Goal: Task Accomplishment & Management: Complete application form

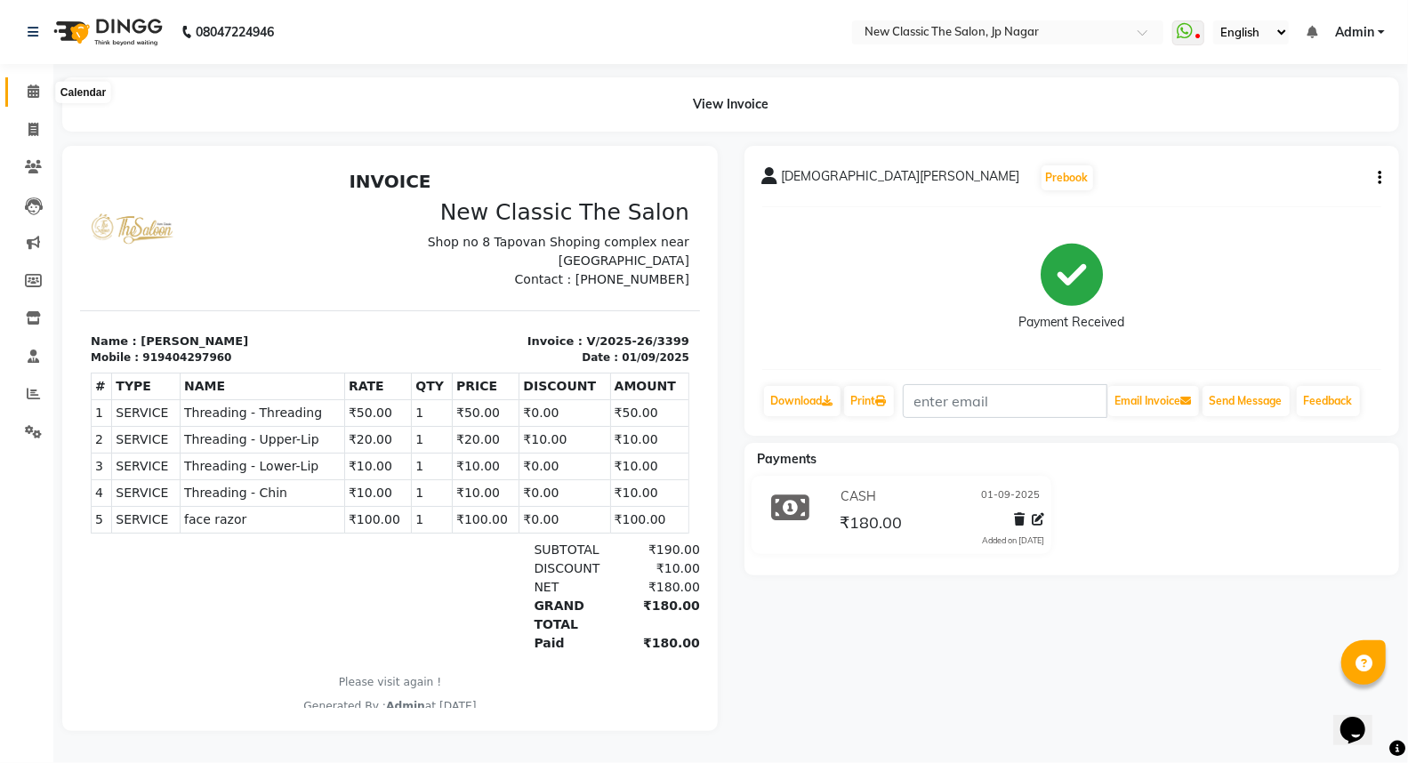
click at [29, 92] on icon at bounding box center [34, 90] width 12 height 13
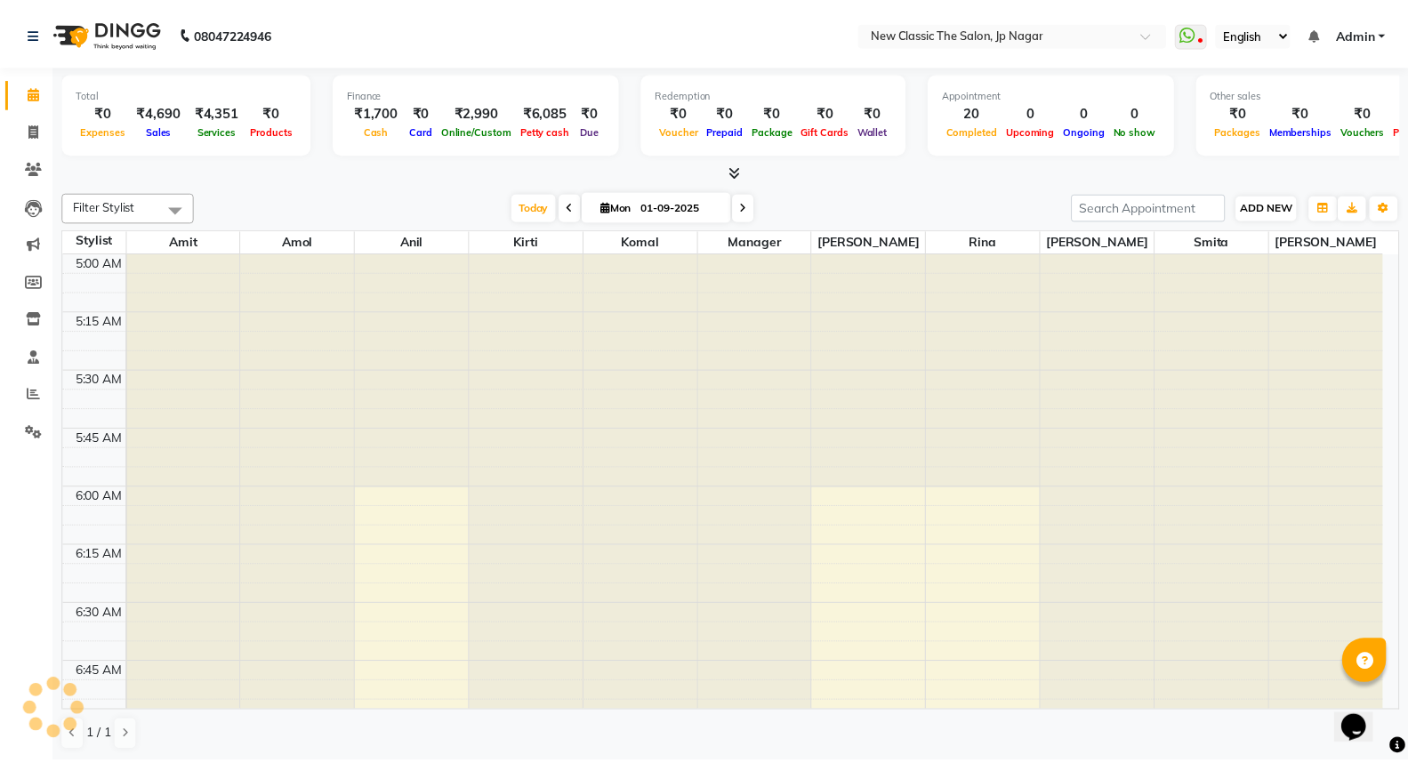
scroll to position [236, 0]
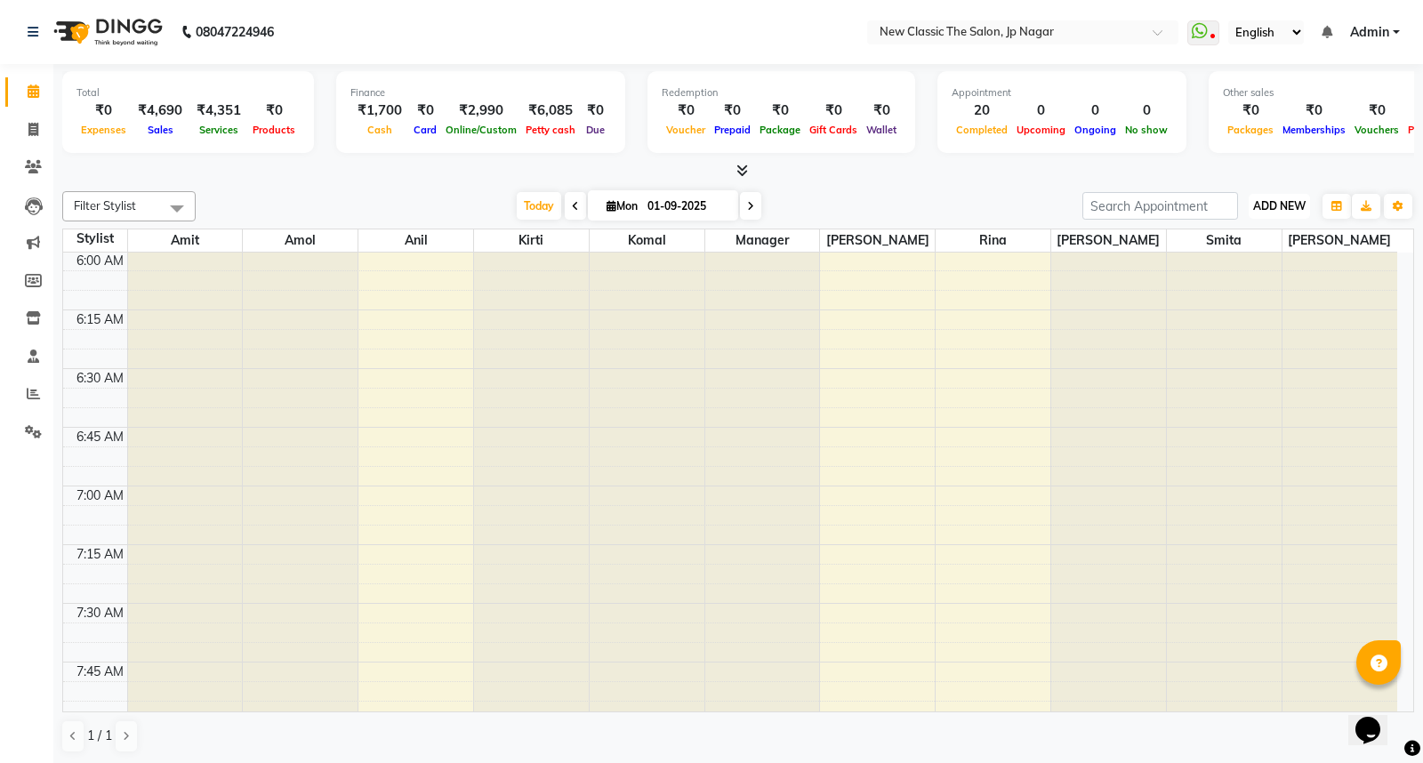
click at [1282, 197] on button "ADD NEW Toggle Dropdown" at bounding box center [1279, 206] width 61 height 25
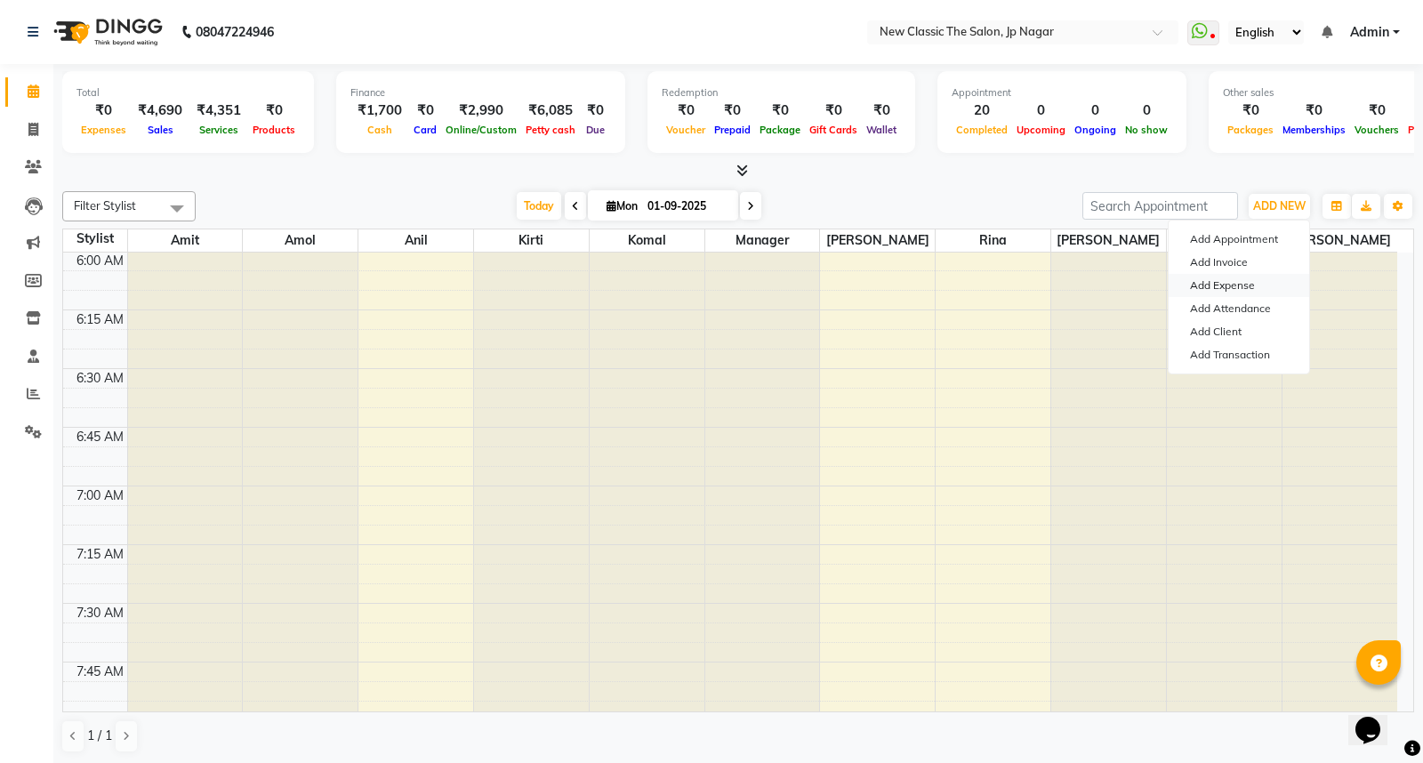
click at [1232, 283] on link "Add Expense" at bounding box center [1239, 285] width 141 height 23
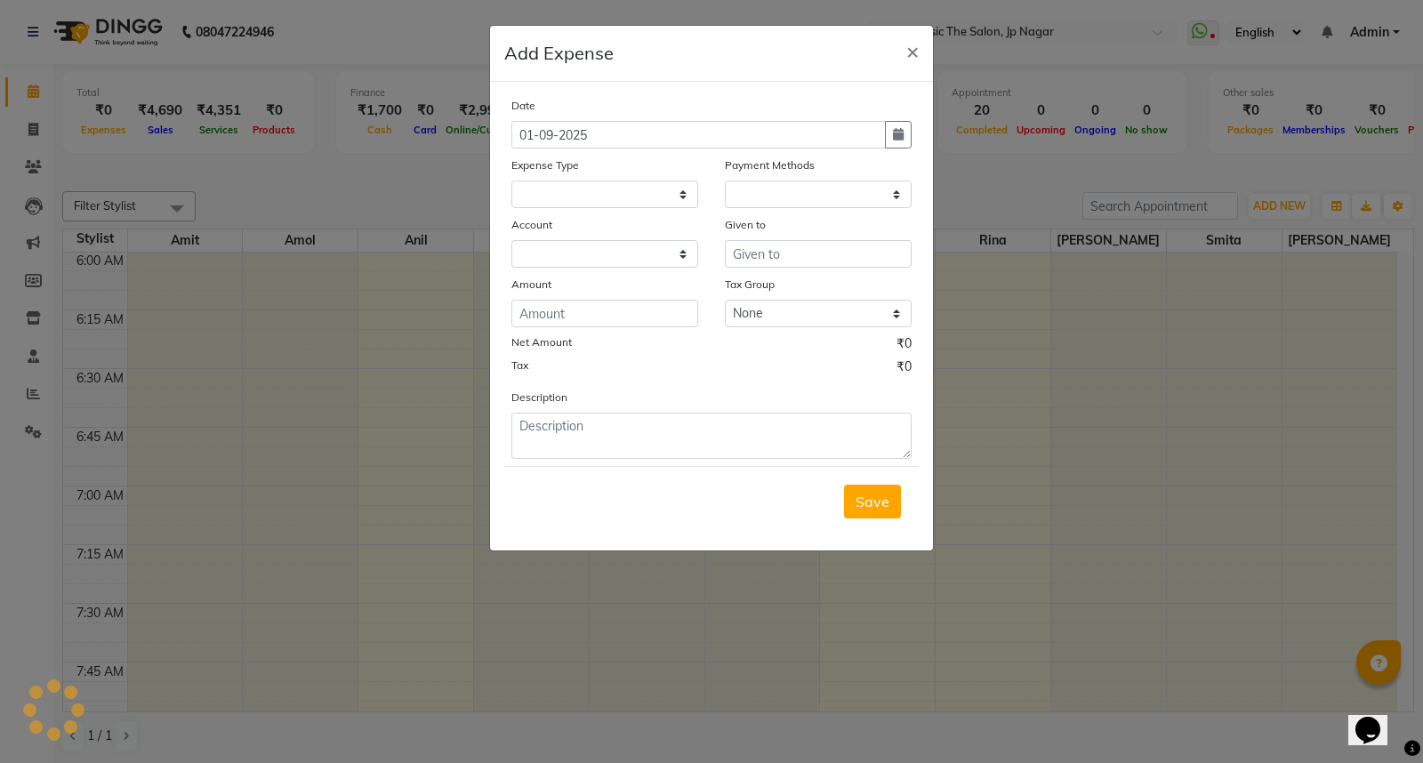
select select
select select "1"
select select "3512"
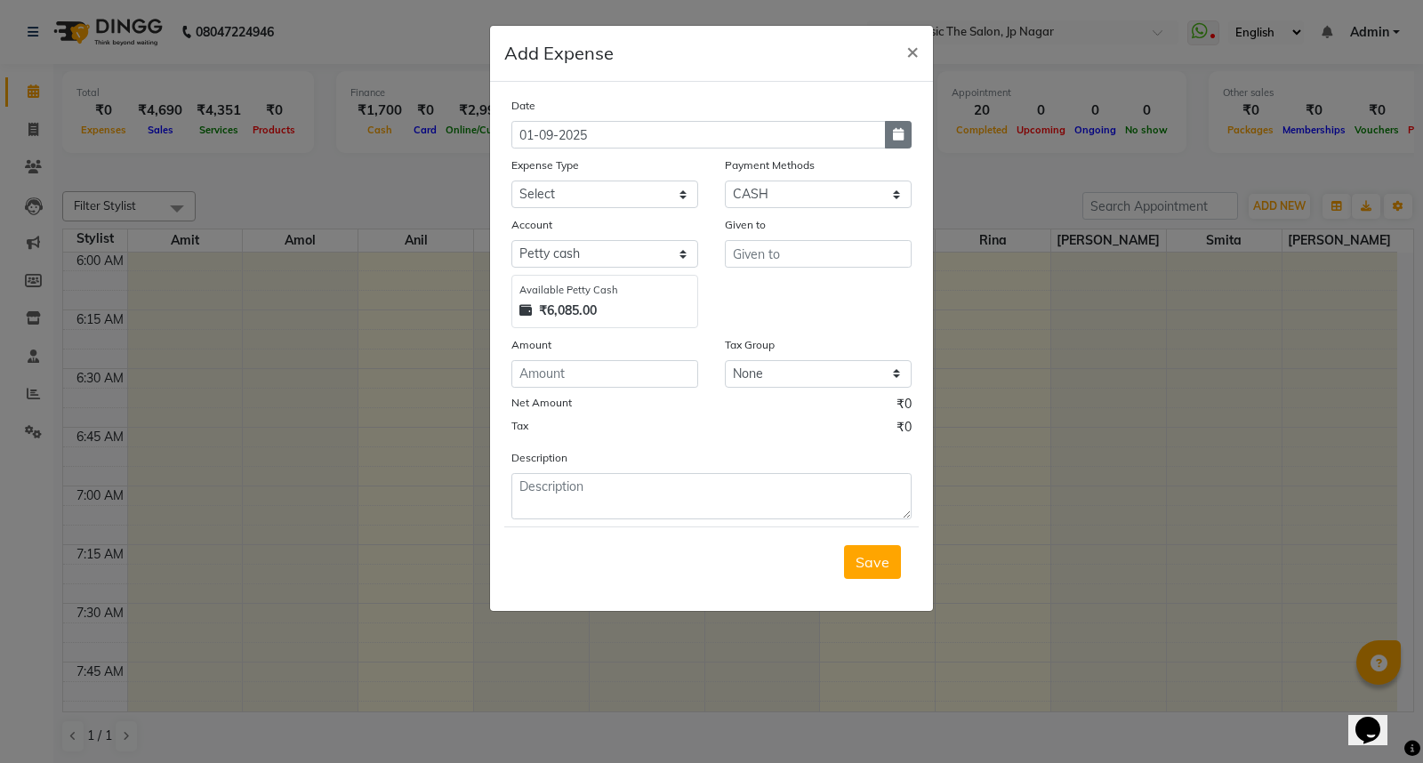
click at [898, 131] on icon "button" at bounding box center [898, 134] width 11 height 12
select select "9"
select select "2025"
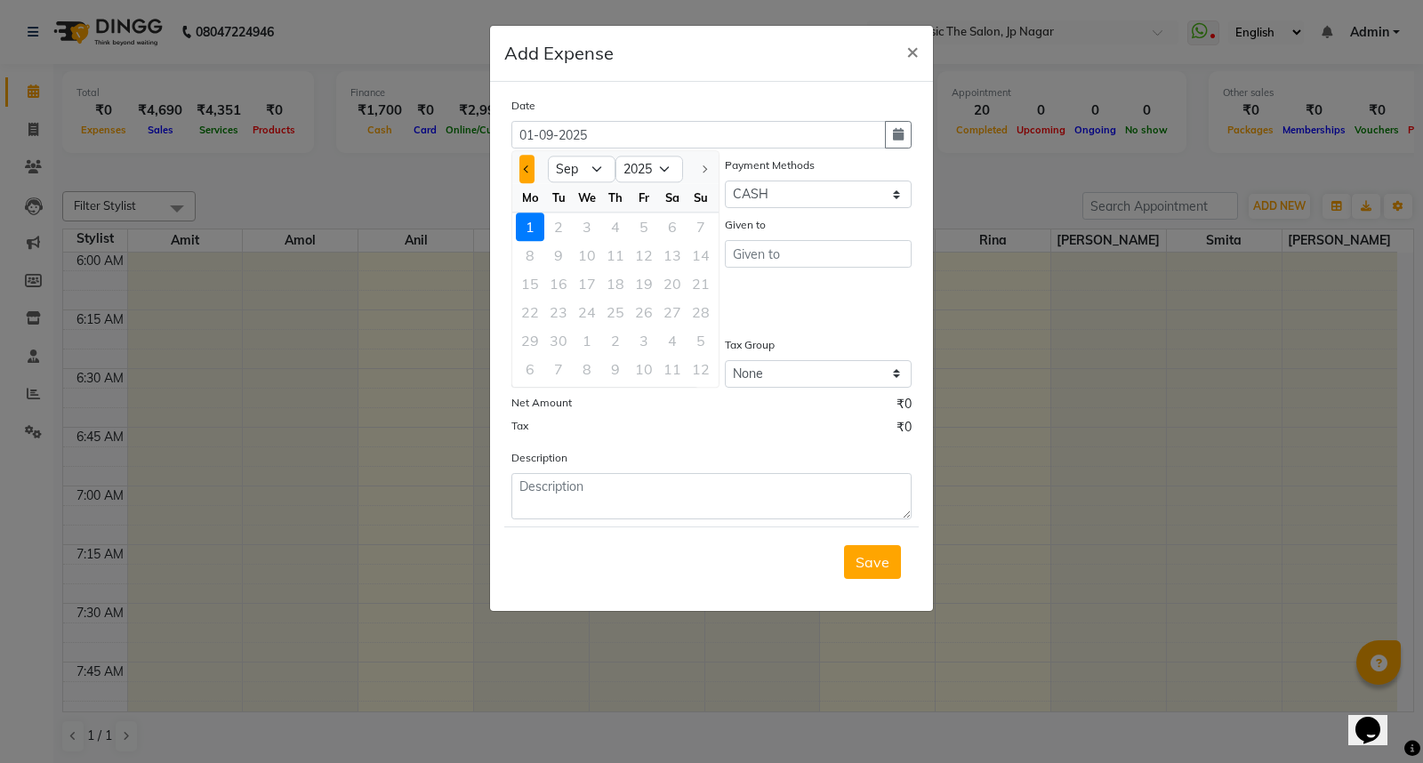
click at [527, 171] on span "Previous month" at bounding box center [527, 168] width 7 height 7
select select "8"
click at [563, 338] on div "26" at bounding box center [558, 340] width 28 height 28
type input "26-08-2025"
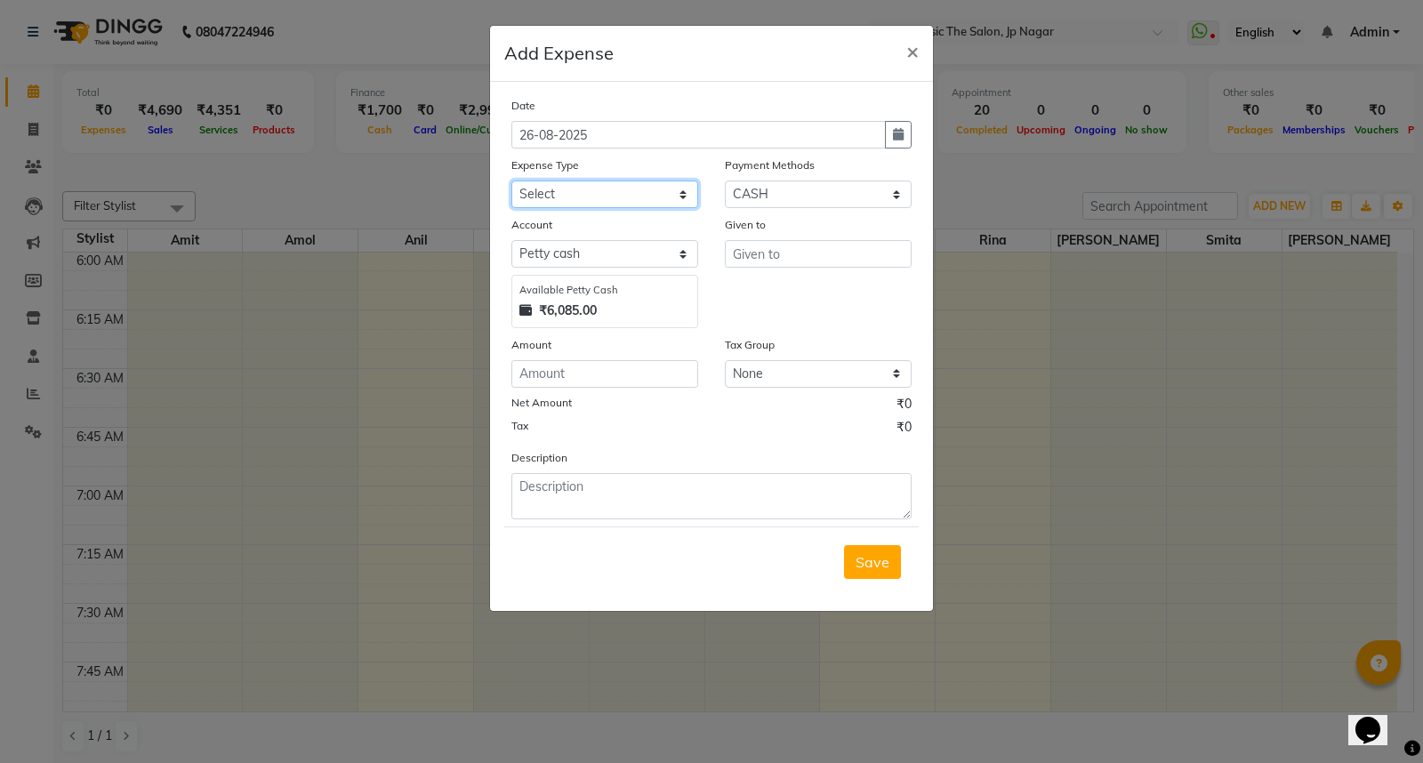
click at [633, 189] on select "Select Advance Salary Bank charges Car maintenance Cash transfer to bank Cash t…" at bounding box center [604, 195] width 187 height 28
select select "9"
click at [511, 181] on select "Select Advance Salary Bank charges Car maintenance Cash transfer to bank Cash t…" at bounding box center [604, 195] width 187 height 28
click at [763, 254] on input "text" at bounding box center [818, 254] width 187 height 28
type input "sanjubhau"
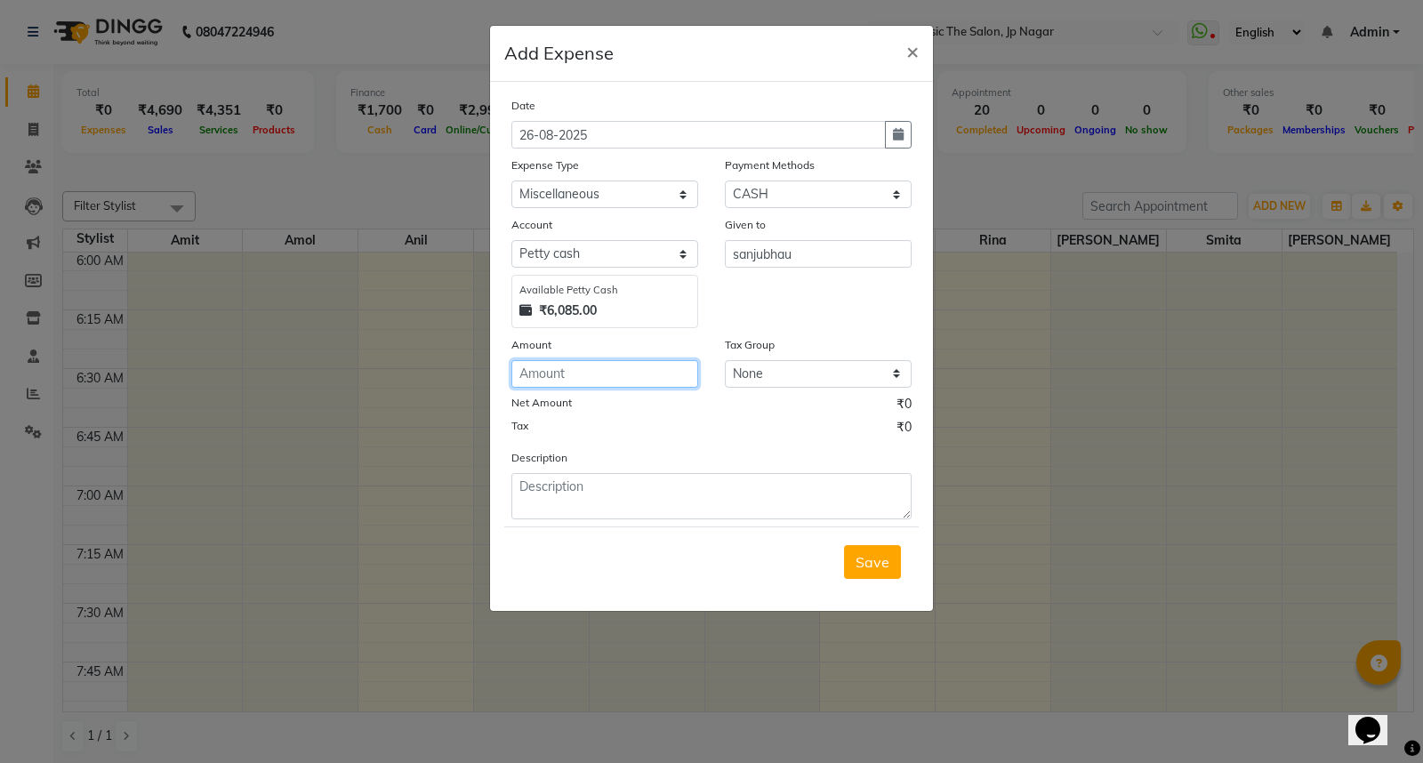
click at [605, 378] on input "number" at bounding box center [604, 374] width 187 height 28
type input "28"
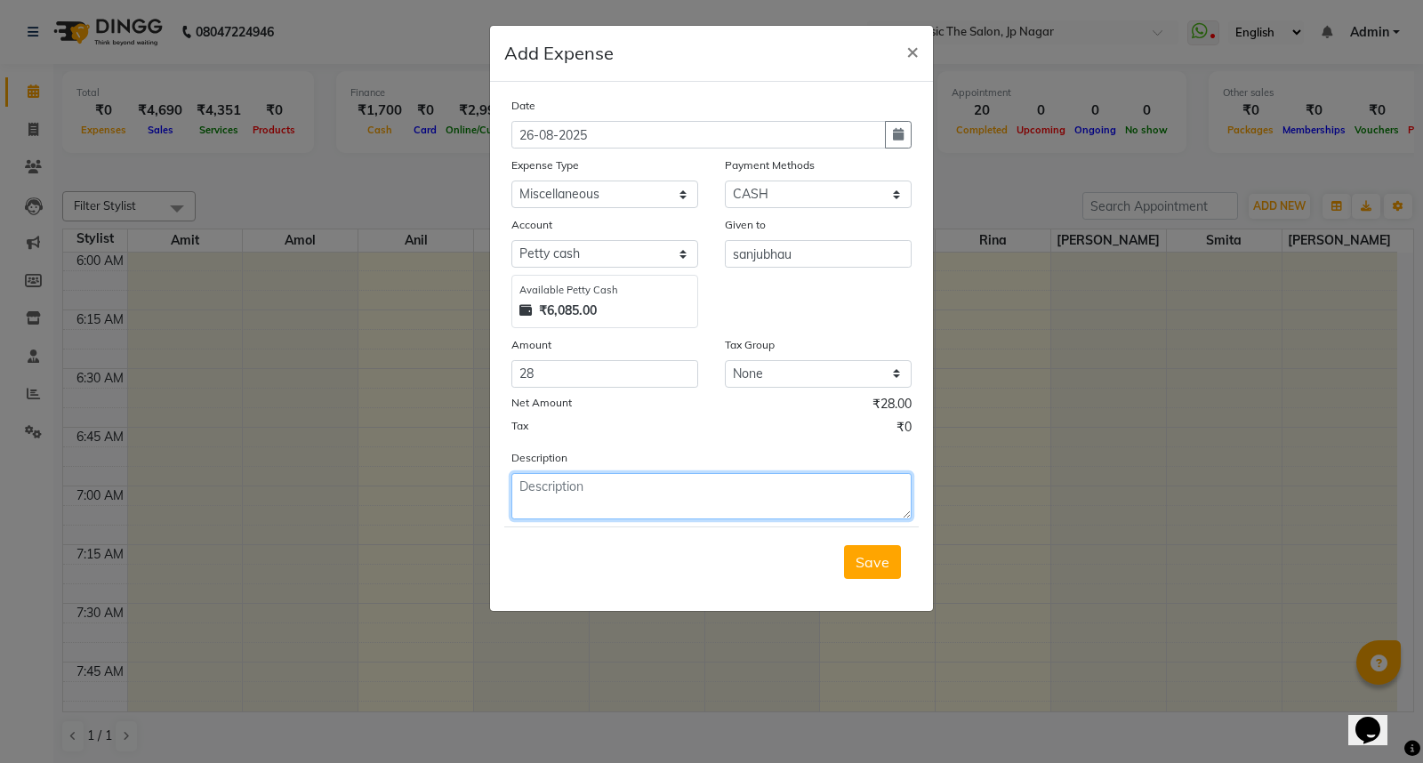
click at [608, 500] on textarea at bounding box center [711, 496] width 400 height 46
type textarea "d"
type textarea "milk"
click at [870, 570] on span "Save" at bounding box center [873, 562] width 34 height 18
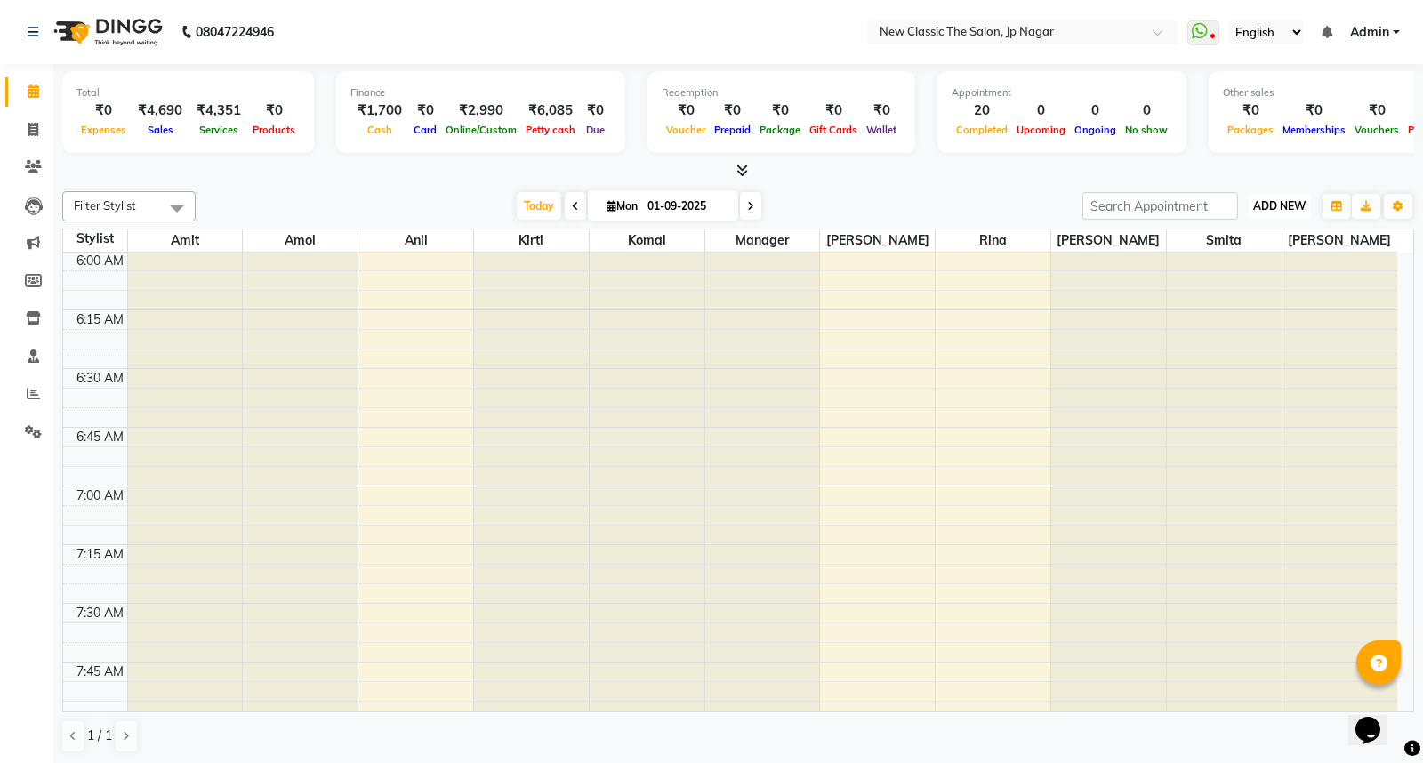
click at [1281, 209] on span "ADD NEW" at bounding box center [1279, 205] width 52 height 13
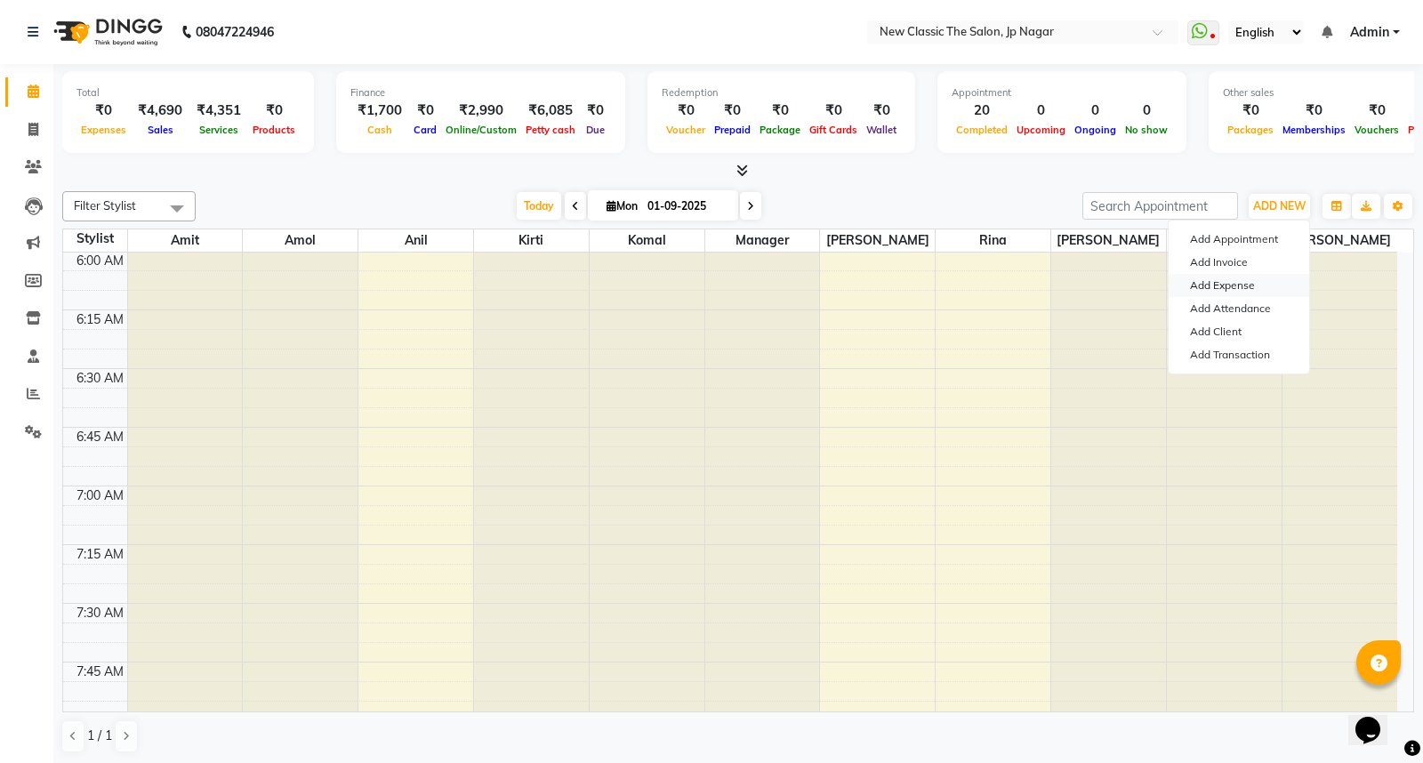
click at [1231, 287] on link "Add Expense" at bounding box center [1239, 285] width 141 height 23
select select "3513"
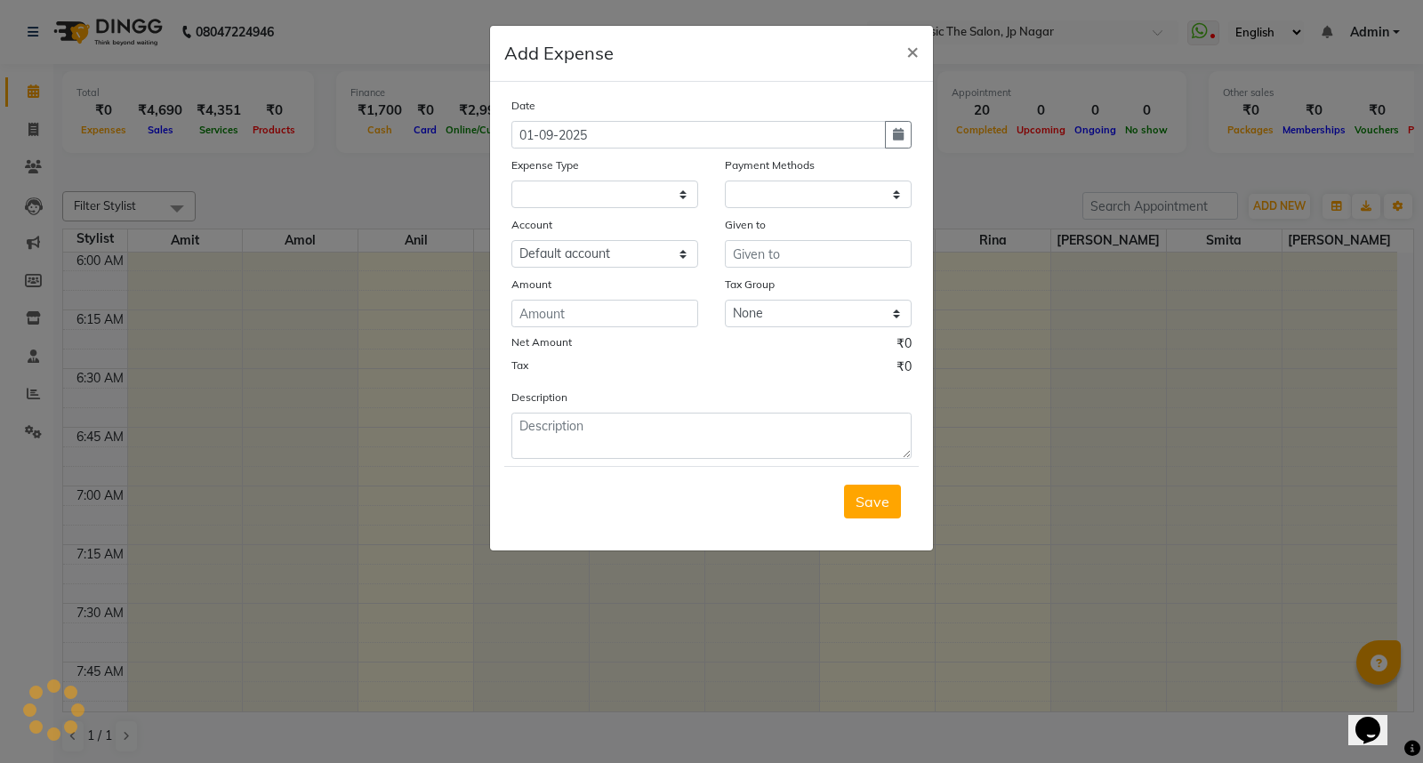
select select "1"
select select "3512"
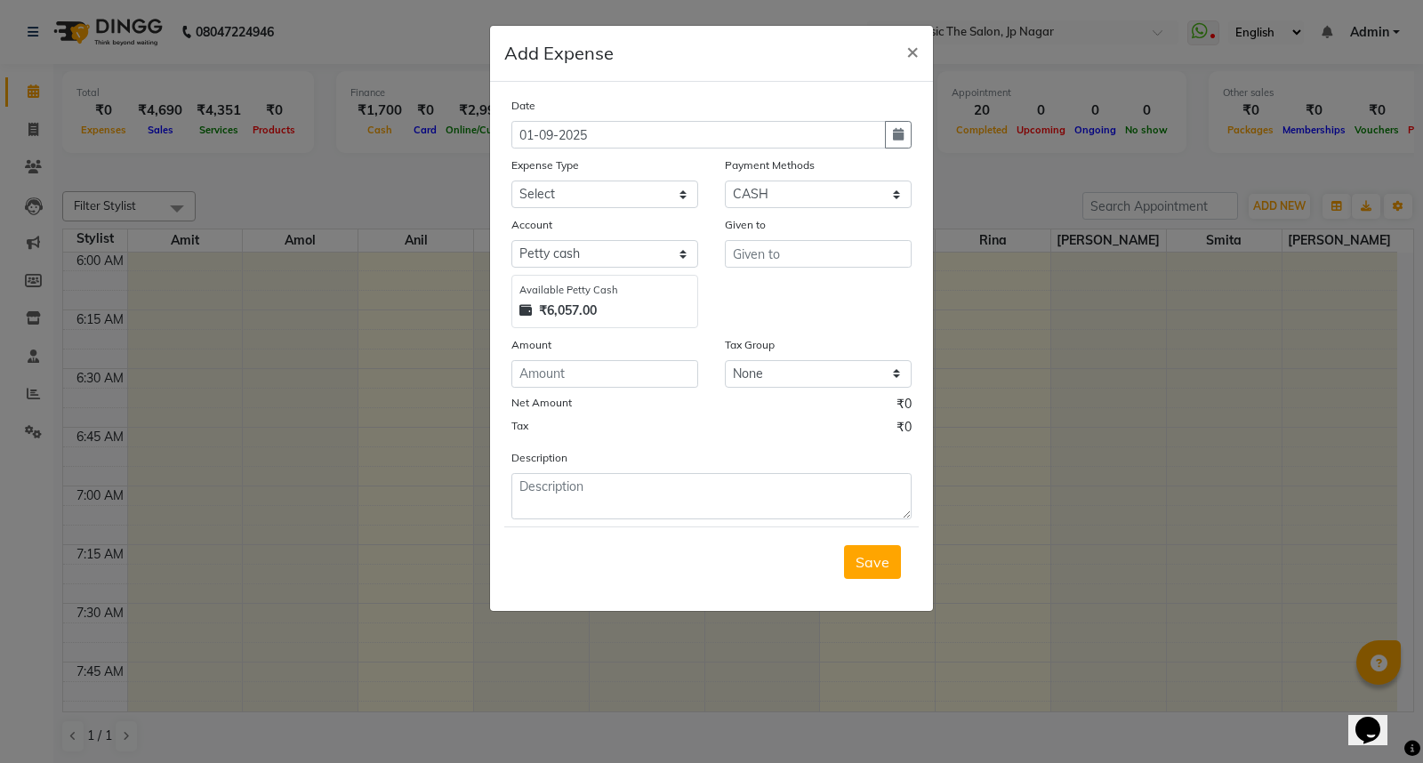
drag, startPoint x: 896, startPoint y: 136, endPoint x: 878, endPoint y: 151, distance: 23.3
click at [896, 137] on icon "button" at bounding box center [898, 134] width 11 height 12
select select "9"
select select "2025"
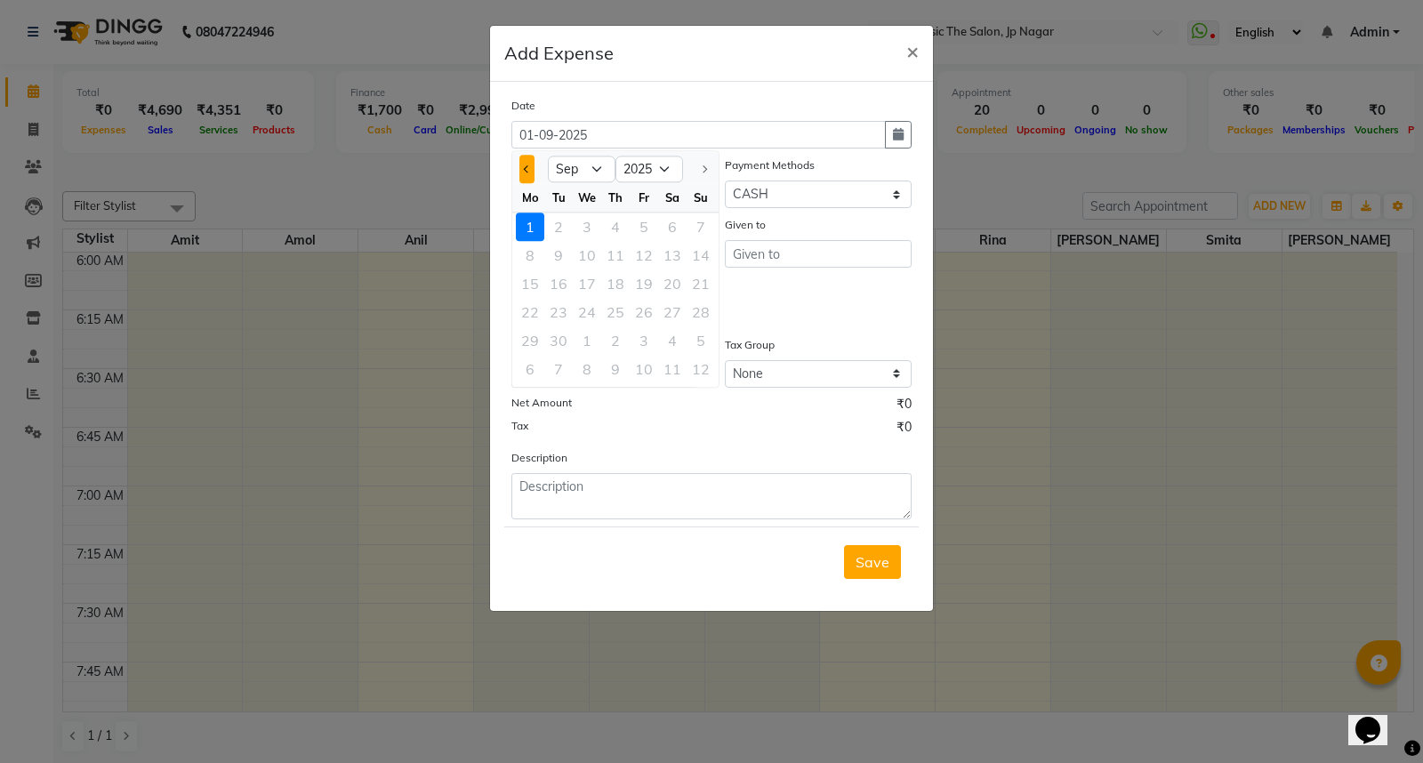
click at [528, 163] on button "Previous month" at bounding box center [526, 169] width 15 height 28
select select "8"
click at [585, 342] on div "27" at bounding box center [587, 340] width 28 height 28
type input "27-08-2025"
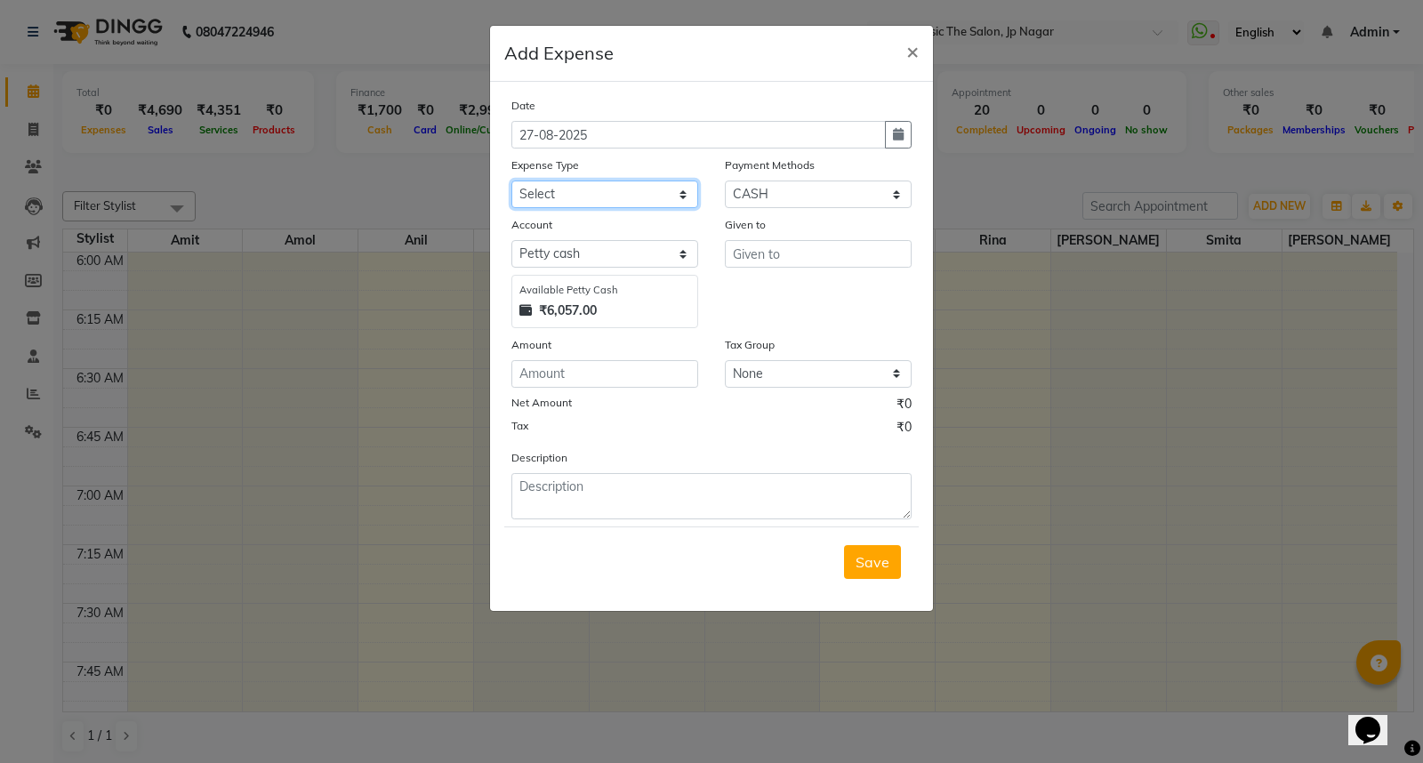
drag, startPoint x: 617, startPoint y: 197, endPoint x: 617, endPoint y: 207, distance: 10.7
click at [617, 198] on select "Select Advance Salary Bank charges Car maintenance Cash transfer to bank Cash t…" at bounding box center [604, 195] width 187 height 28
select select "9"
click at [511, 181] on select "Select Advance Salary Bank charges Car maintenance Cash transfer to bank Cash t…" at bounding box center [604, 195] width 187 height 28
click at [780, 263] on input "text" at bounding box center [818, 254] width 187 height 28
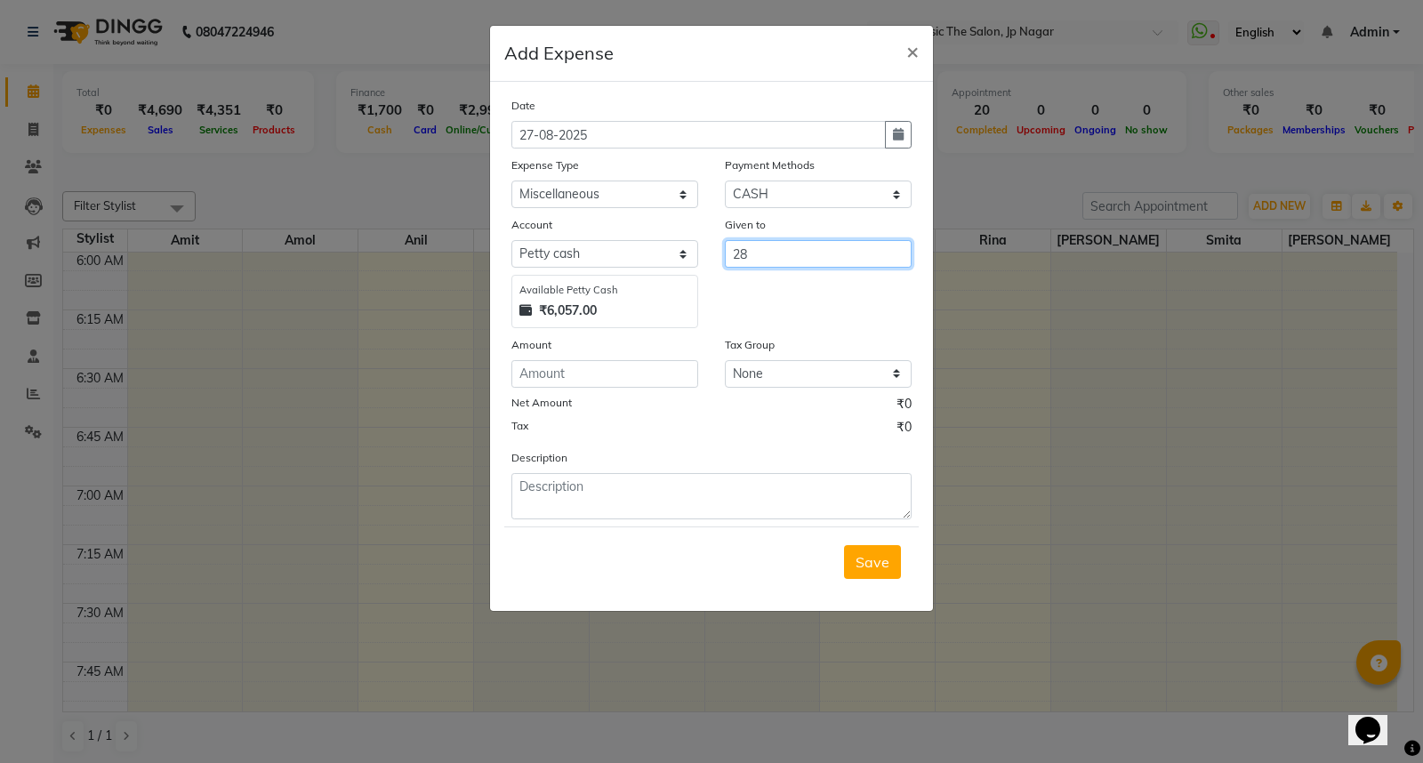
type input "2"
type input "daily needs"
click at [635, 366] on input "number" at bounding box center [604, 374] width 187 height 28
type input "28"
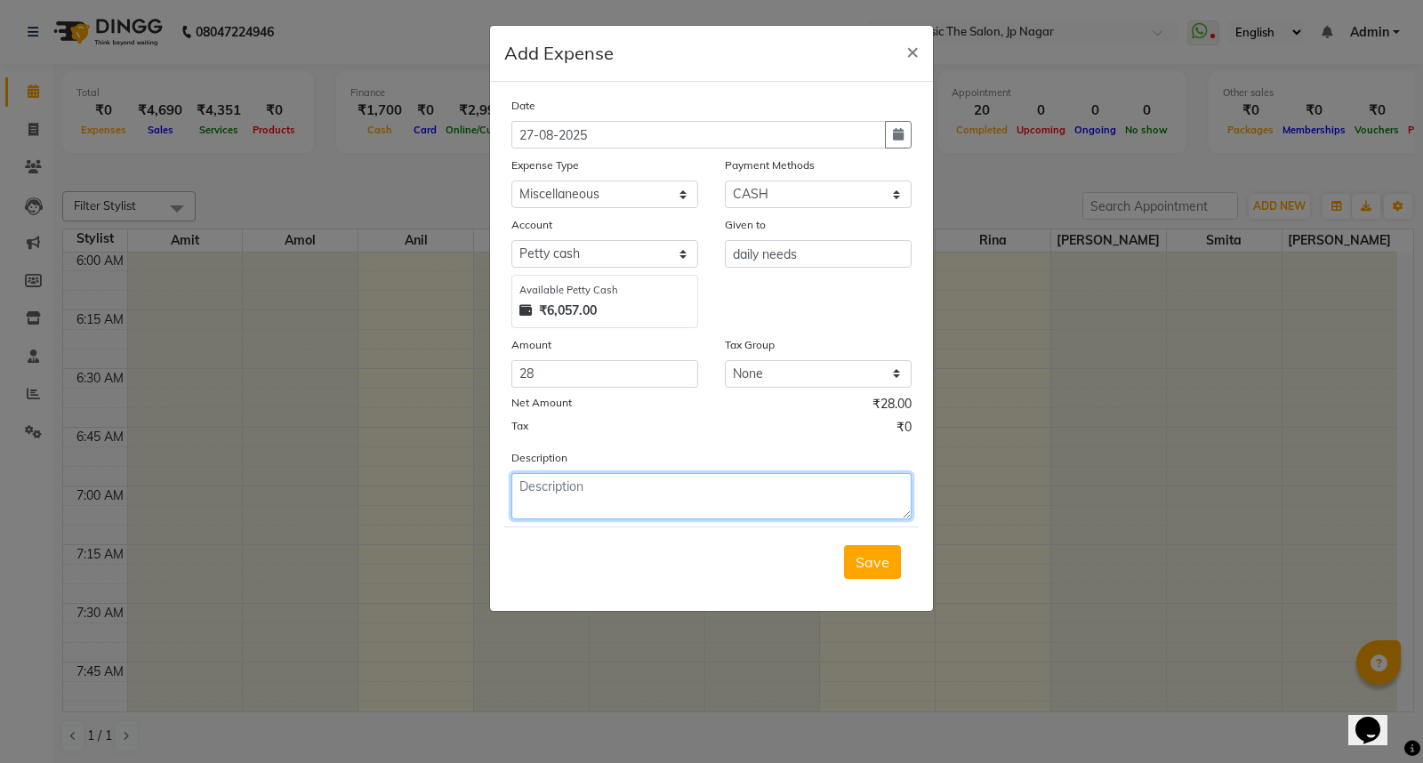
click at [621, 489] on textarea at bounding box center [711, 496] width 400 height 46
type textarea "milk"
click at [872, 562] on span "Save" at bounding box center [873, 562] width 34 height 18
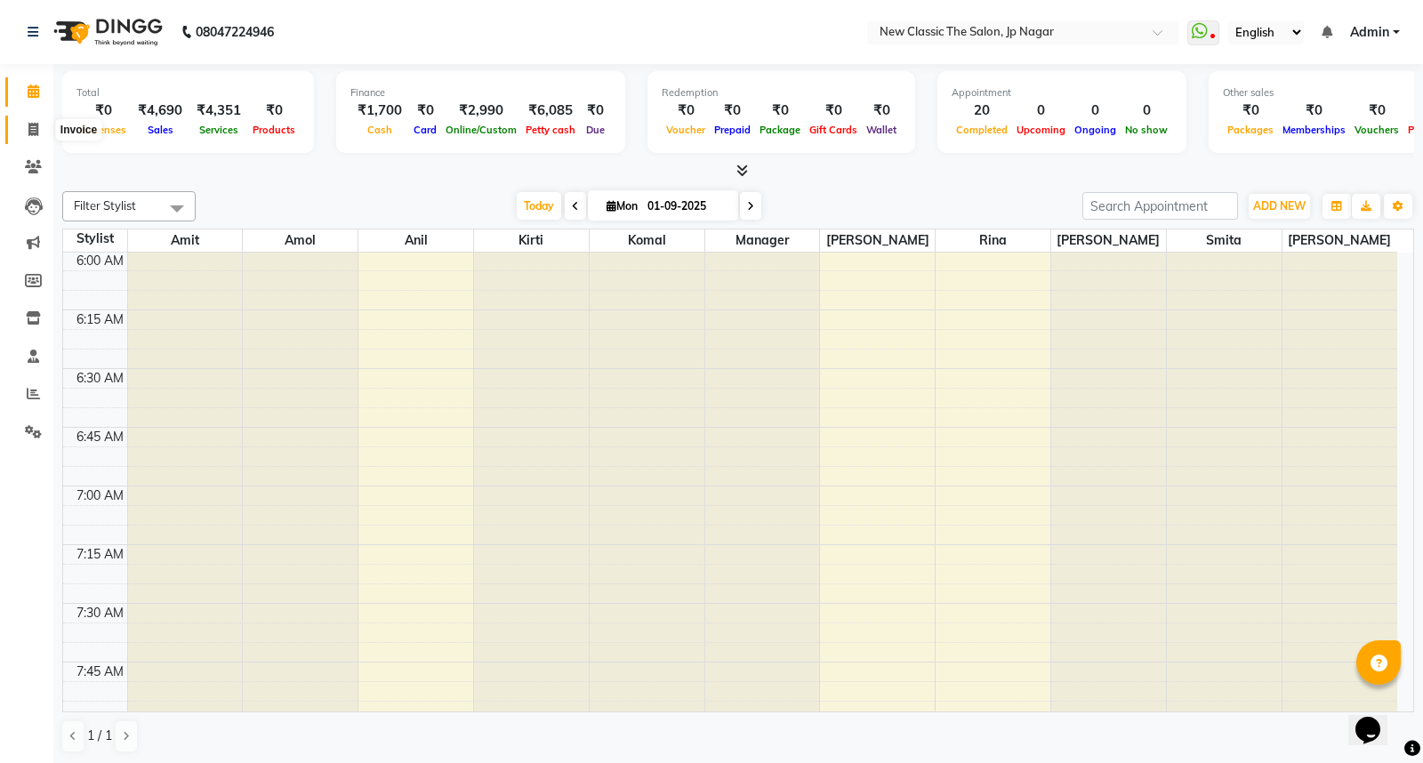
drag, startPoint x: 36, startPoint y: 130, endPoint x: 34, endPoint y: 142, distance: 12.6
click at [36, 130] on icon at bounding box center [33, 129] width 10 height 13
select select "service"
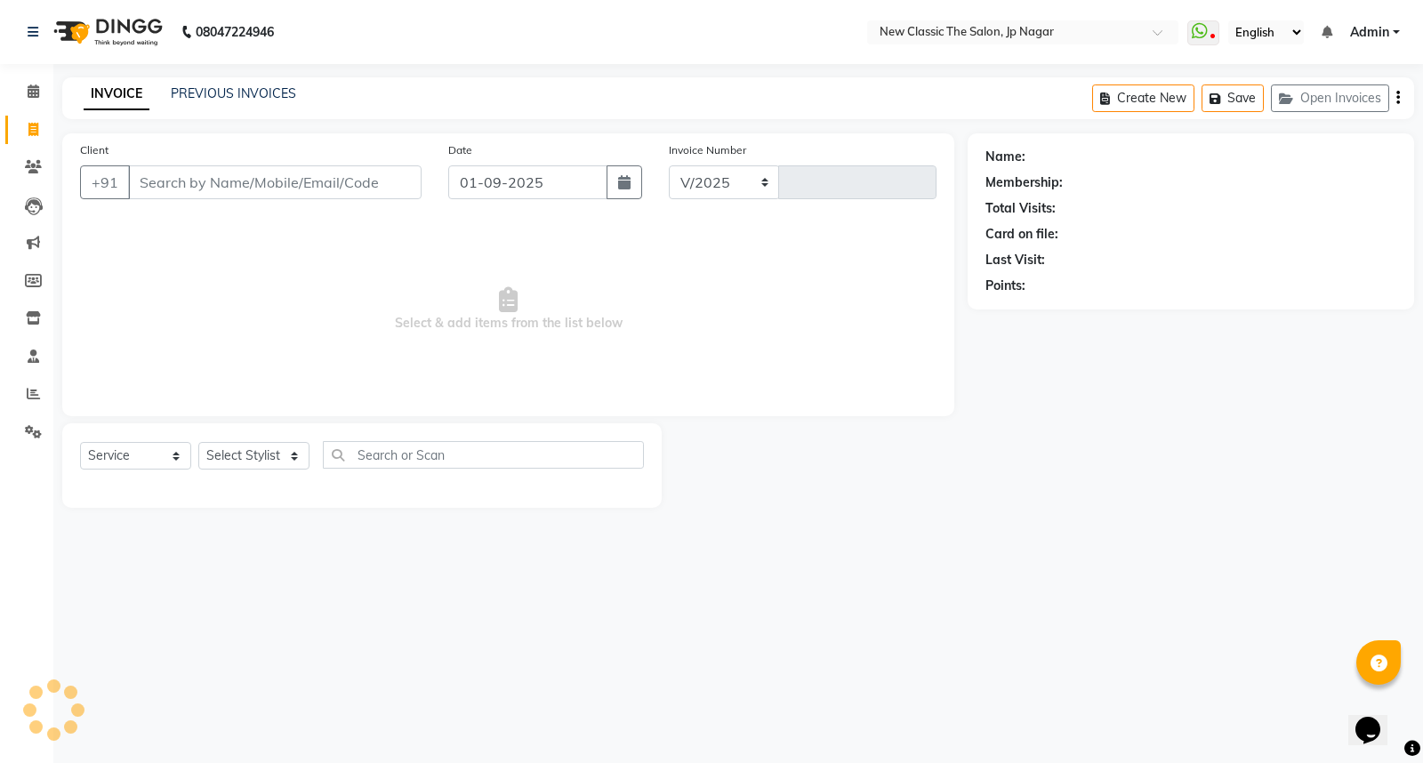
select select "4678"
type input "3400"
click at [245, 92] on link "PREVIOUS INVOICES" at bounding box center [233, 93] width 125 height 16
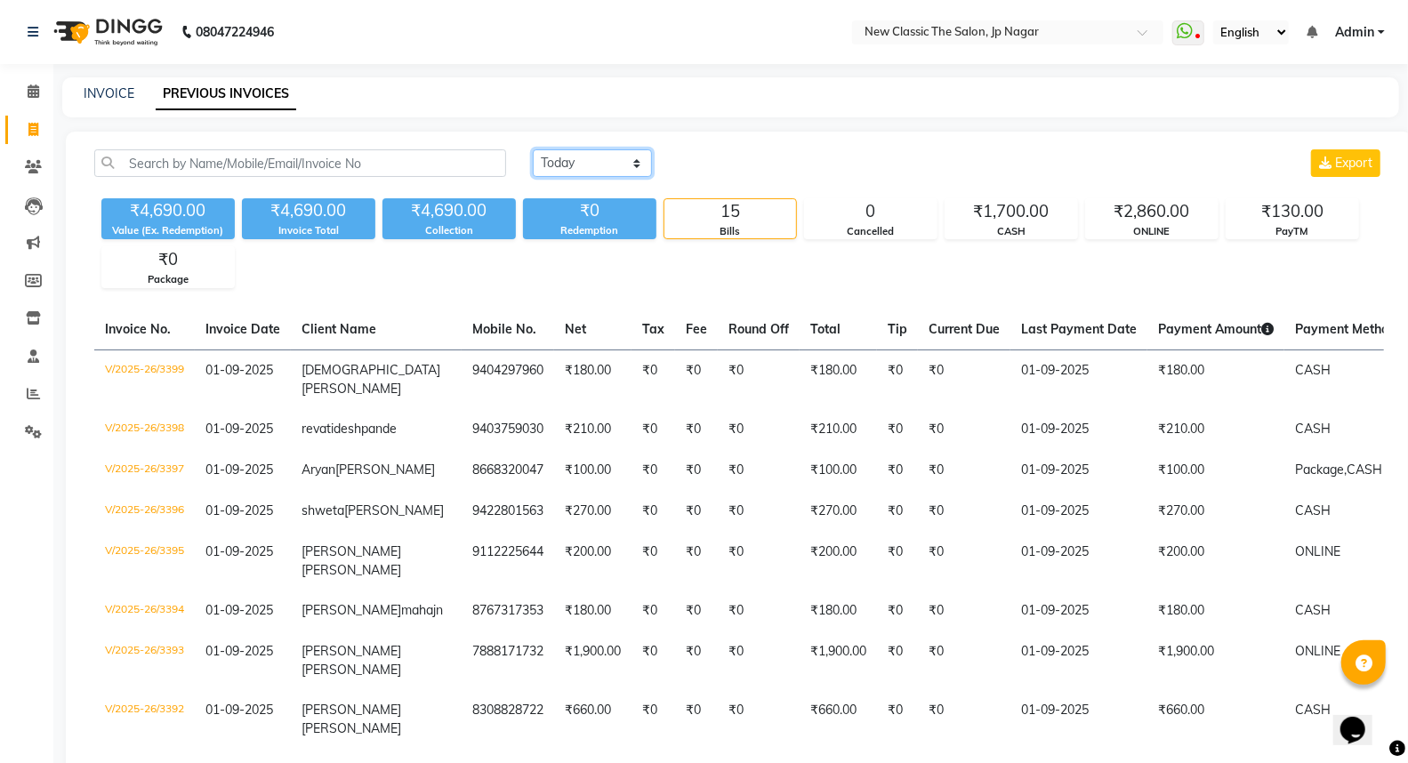
click at [584, 170] on select "[DATE] [DATE] Custom Range" at bounding box center [592, 163] width 119 height 28
select select "range"
click at [533, 149] on select "[DATE] [DATE] Custom Range" at bounding box center [592, 163] width 119 height 28
click at [748, 166] on input "01-09-2025" at bounding box center [737, 163] width 125 height 25
select select "9"
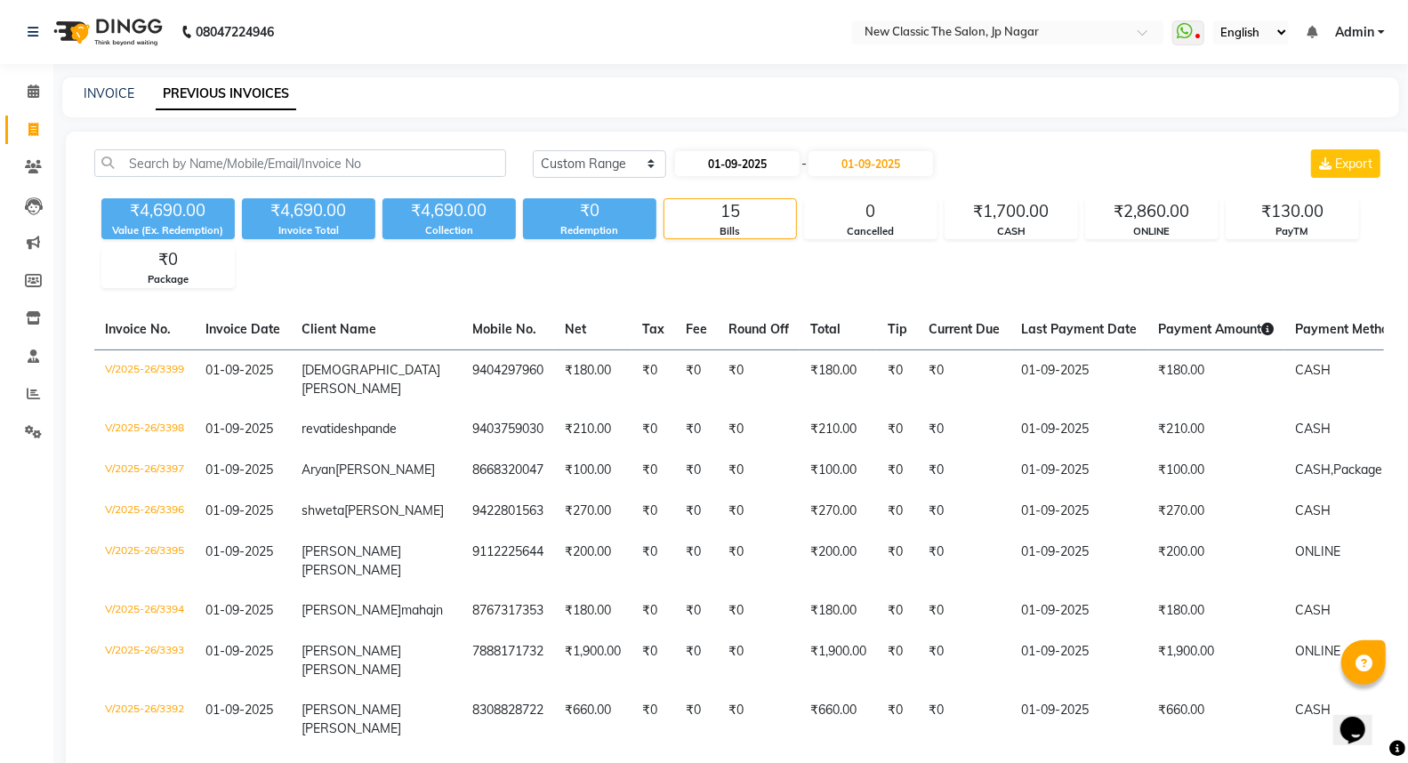
select select "2025"
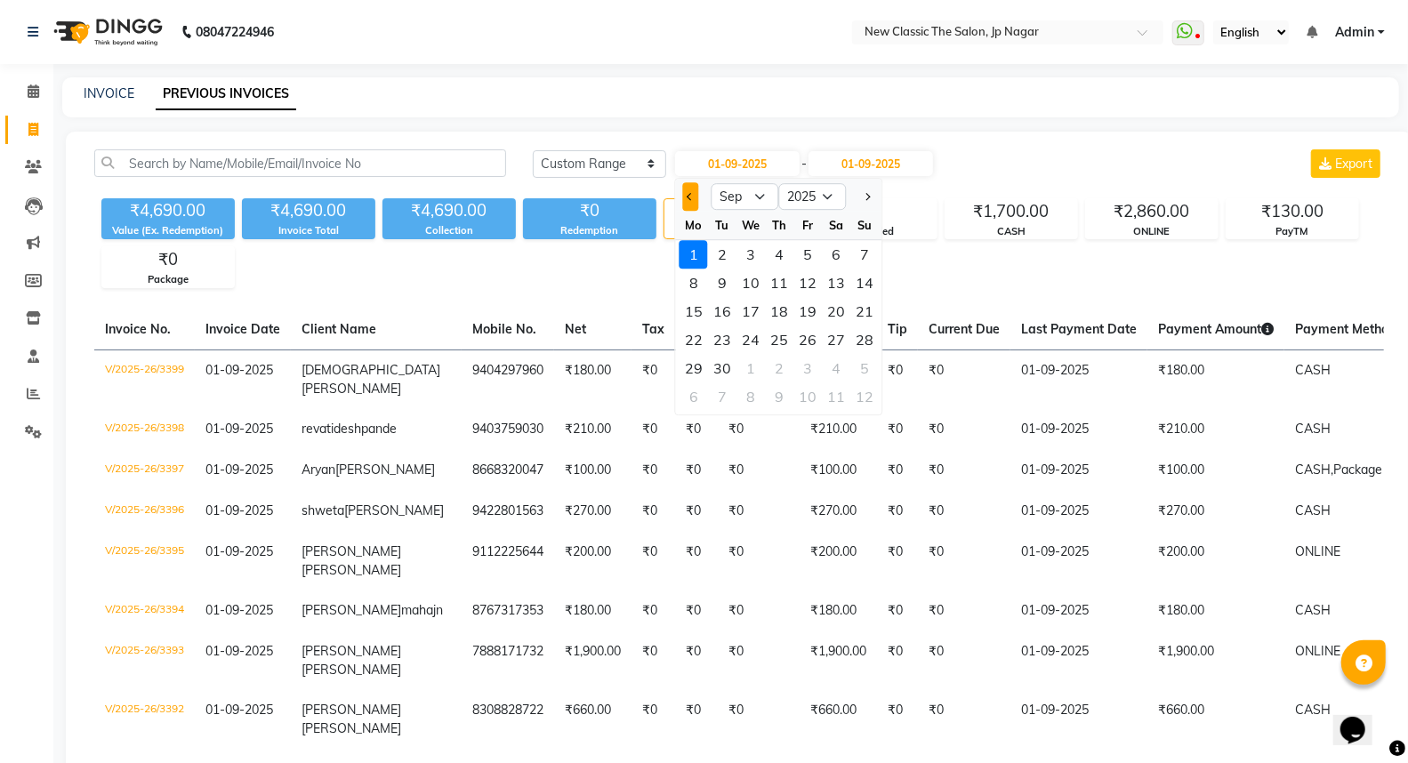
click at [687, 198] on button "Previous month" at bounding box center [690, 196] width 15 height 28
select select "8"
click at [727, 365] on div "26" at bounding box center [722, 368] width 28 height 28
type input "26-08-2025"
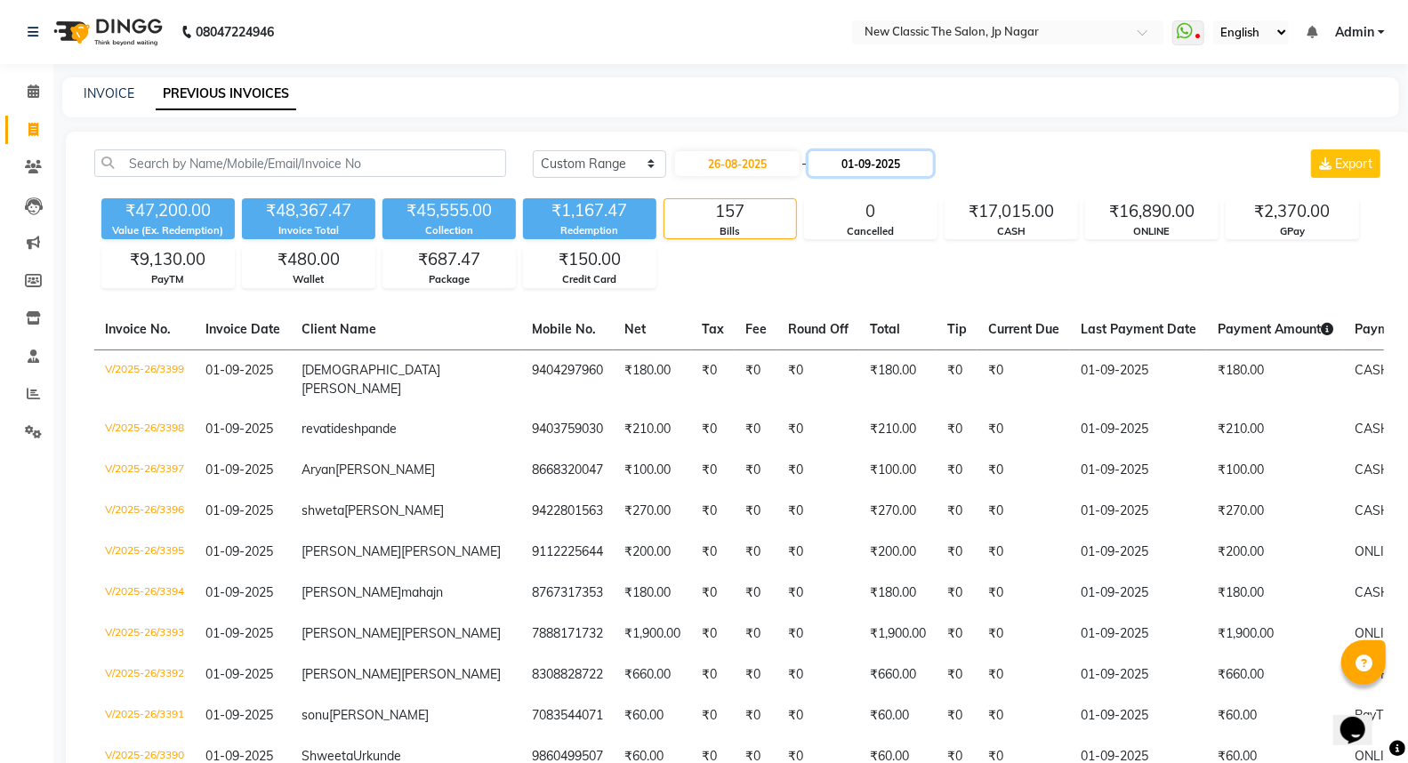
click at [870, 170] on input "01-09-2025" at bounding box center [870, 163] width 125 height 25
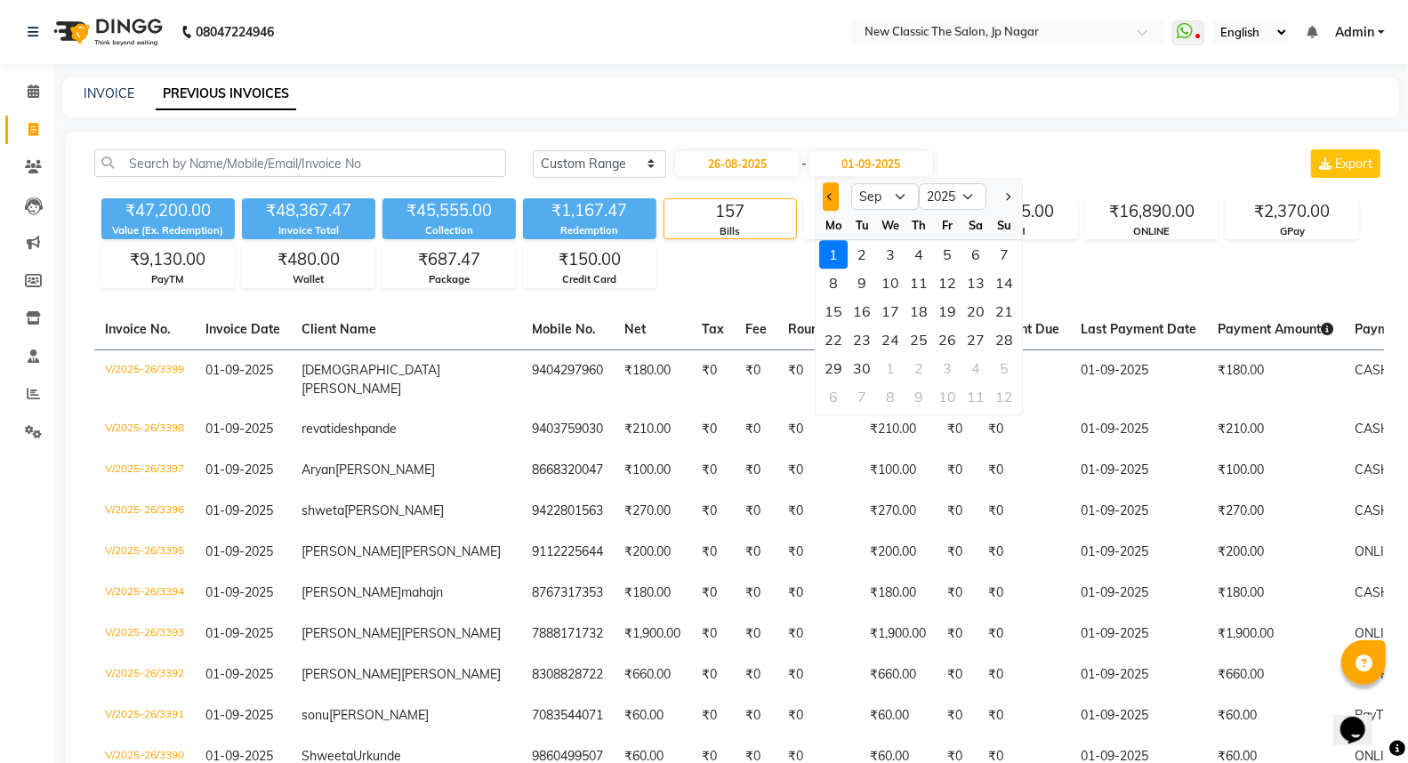
click at [833, 197] on button "Previous month" at bounding box center [831, 196] width 15 height 28
select select "8"
click at [1000, 370] on div "31" at bounding box center [1005, 368] width 28 height 28
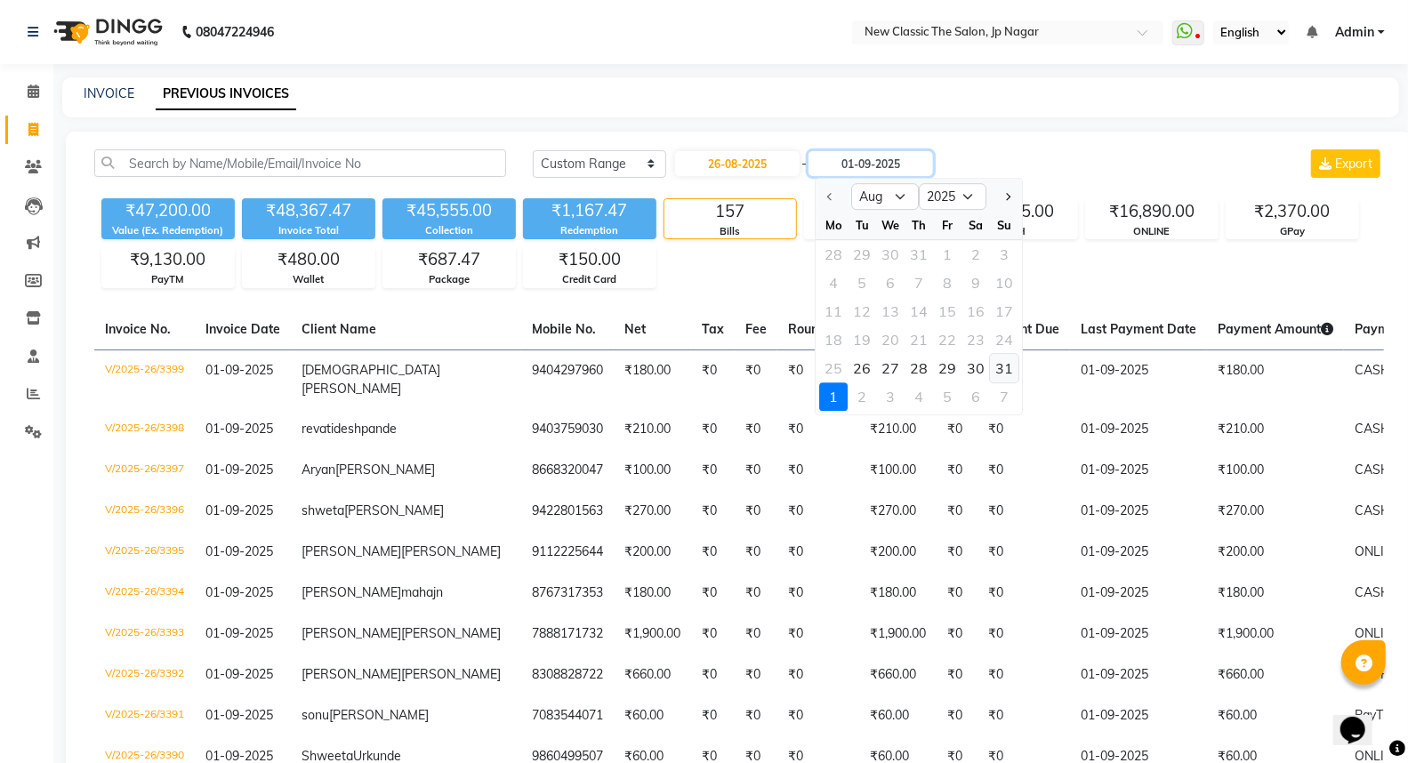
type input "31-08-2025"
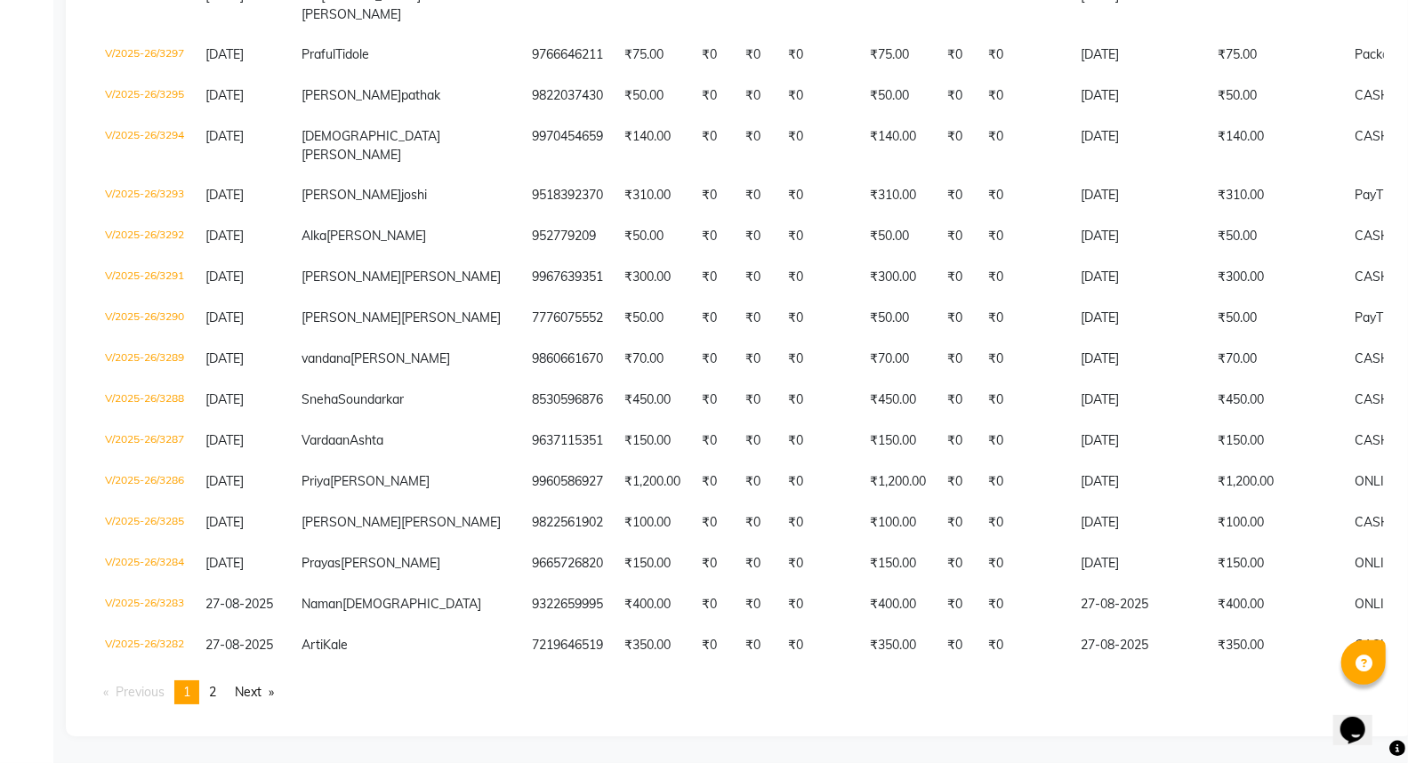
scroll to position [5168, 0]
drag, startPoint x: 219, startPoint y: 691, endPoint x: 223, endPoint y: 679, distance: 13.2
click at [216, 689] on span "2" at bounding box center [212, 692] width 7 height 16
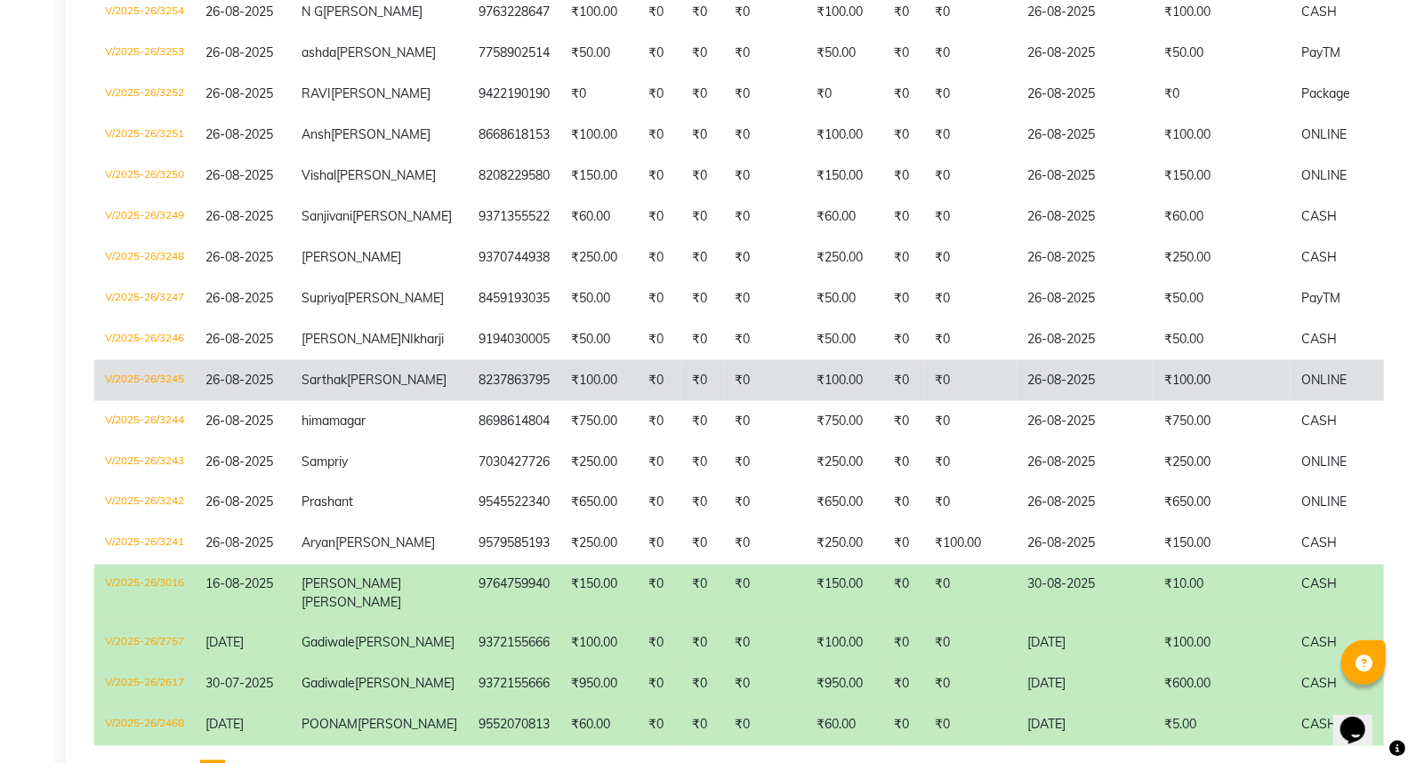
scroll to position [2035, 0]
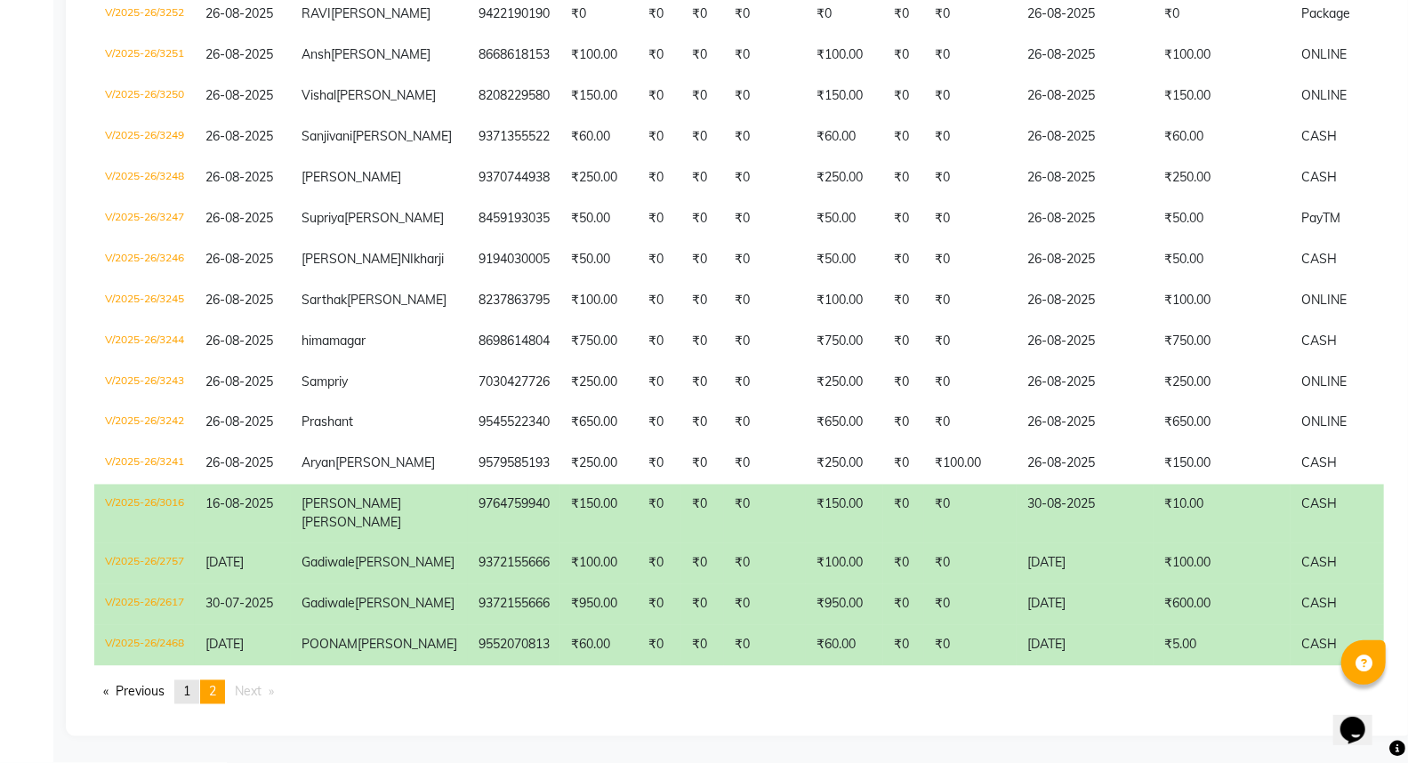
click at [187, 695] on span "1" at bounding box center [186, 692] width 7 height 16
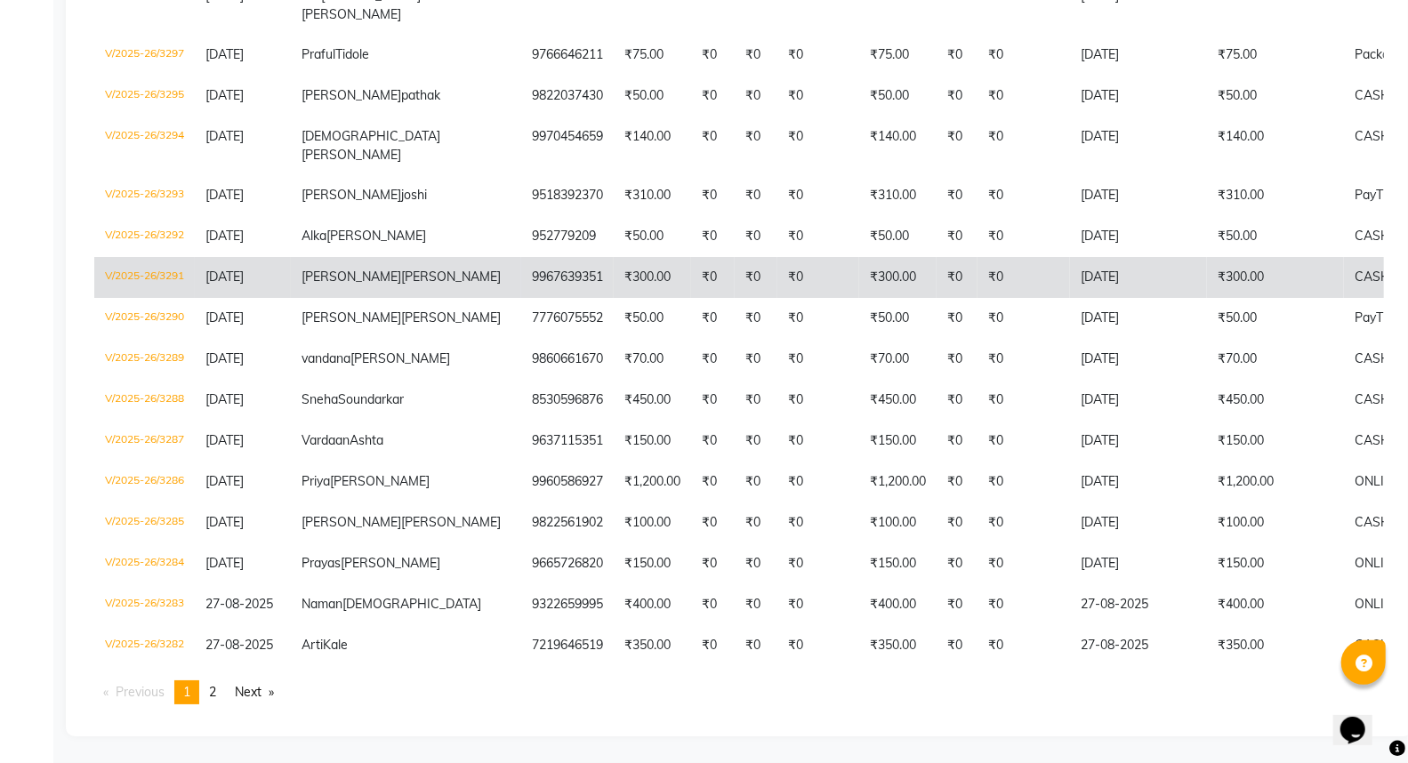
scroll to position [5168, 0]
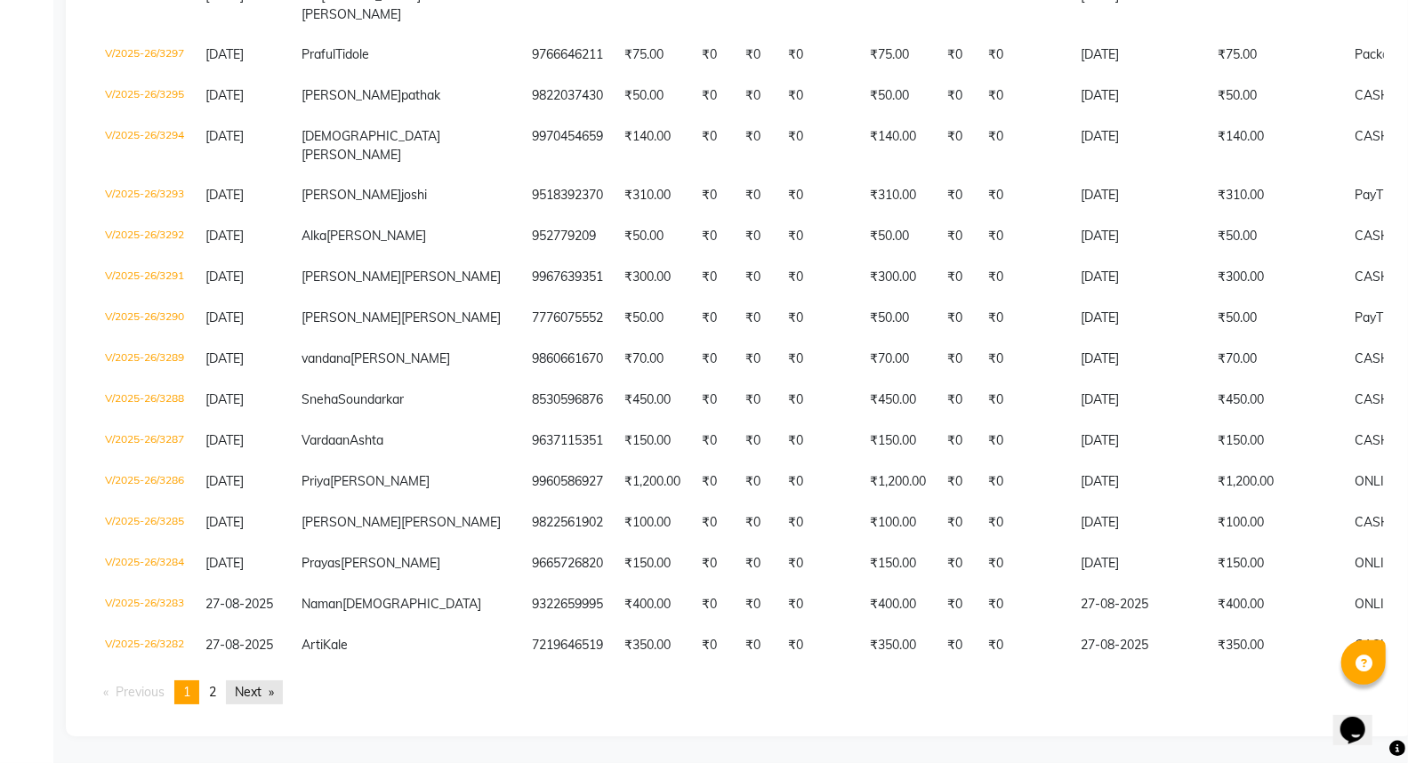
click at [251, 692] on link "Next page" at bounding box center [254, 692] width 57 height 24
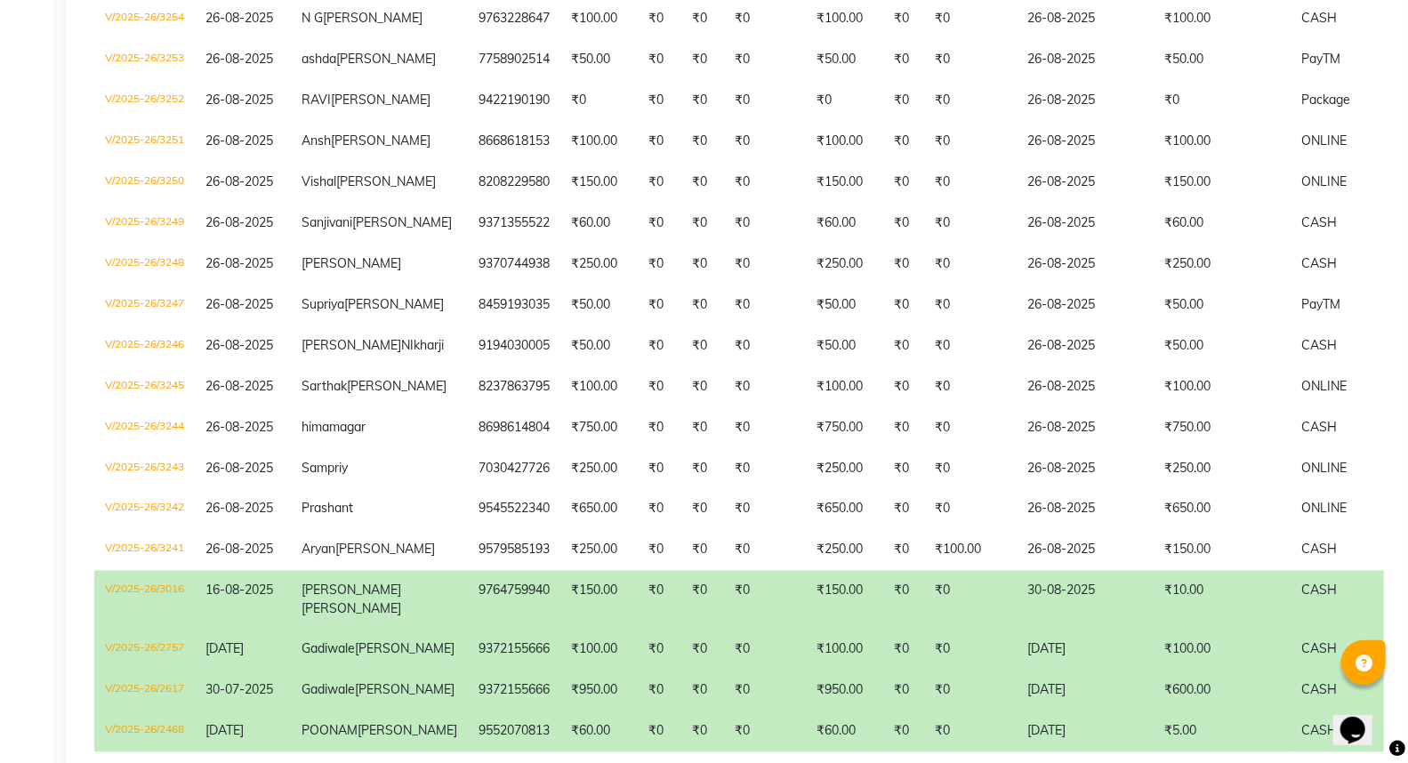
scroll to position [2035, 0]
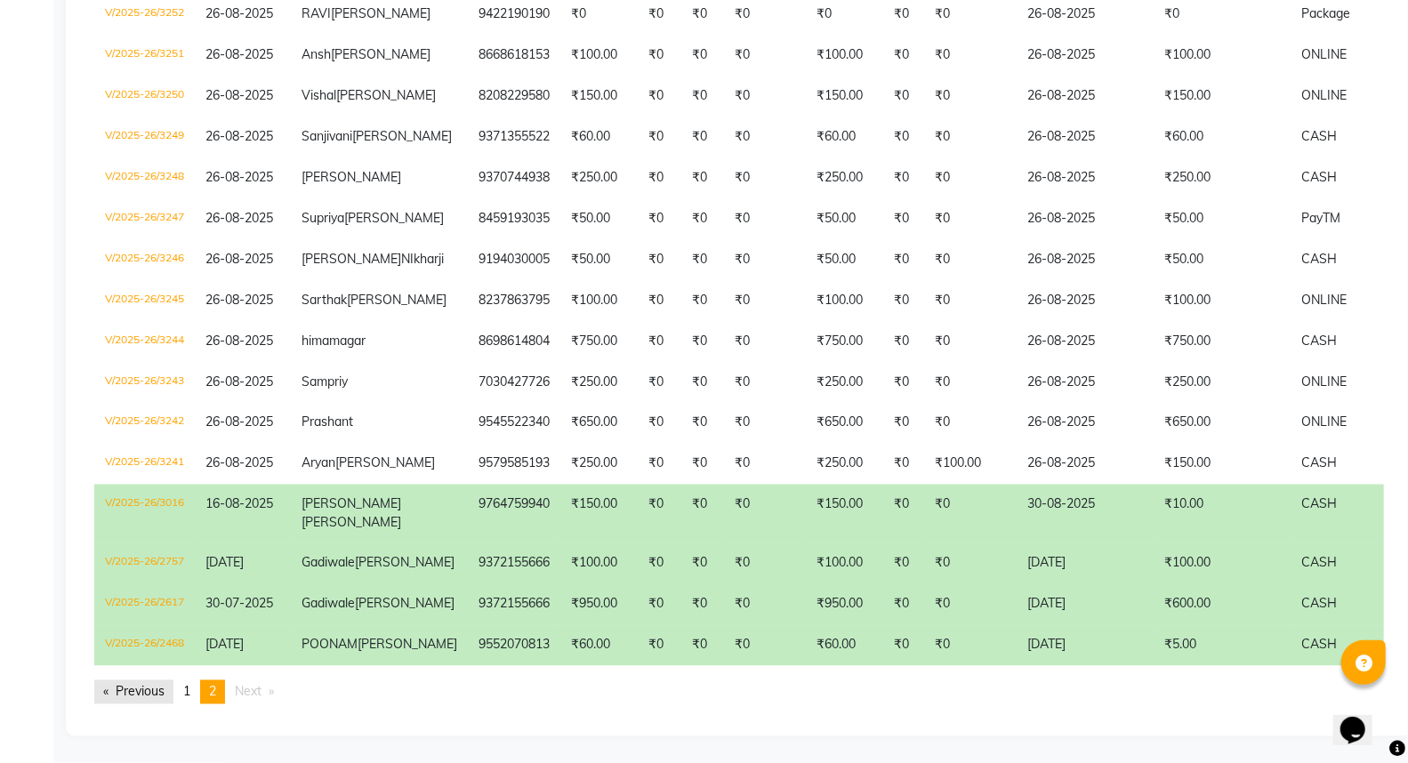
click at [155, 692] on link "Previous page" at bounding box center [133, 692] width 79 height 24
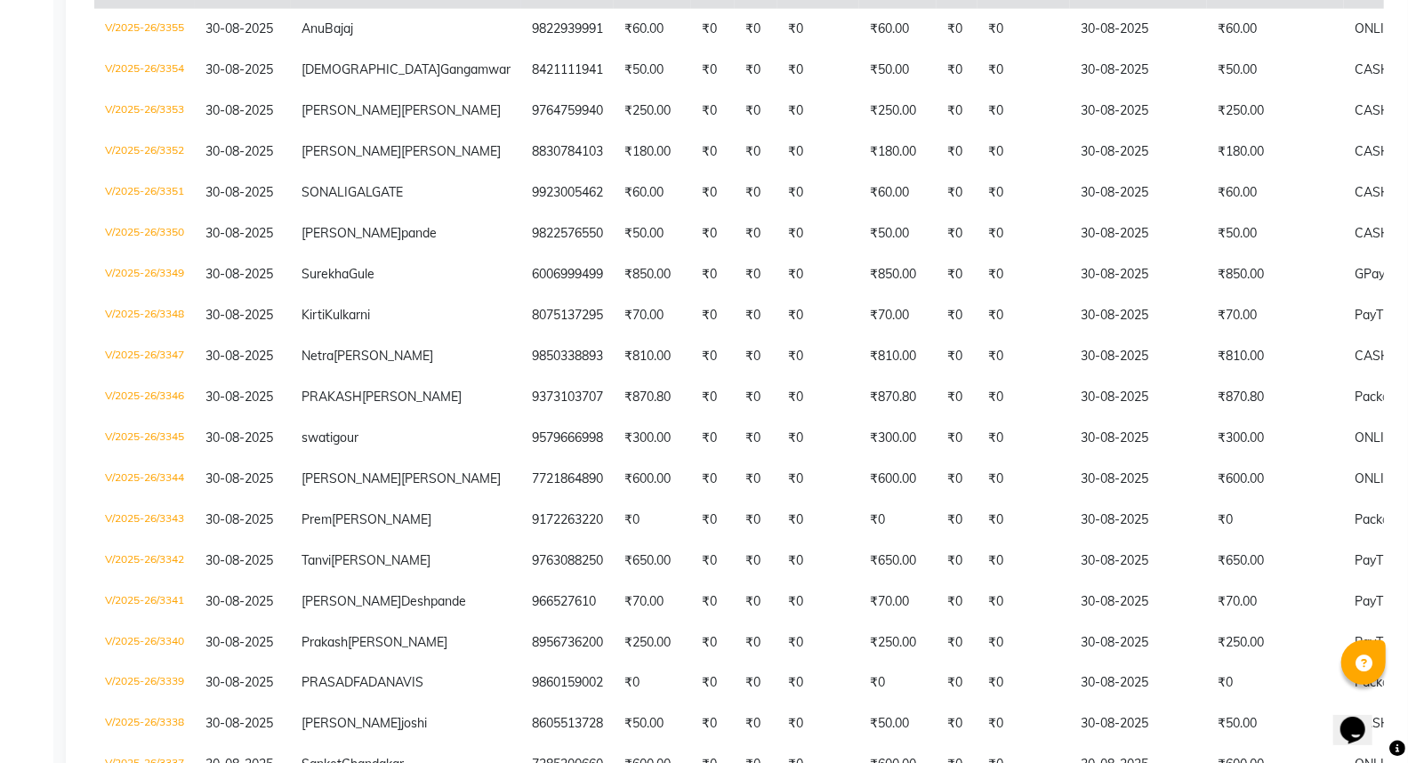
scroll to position [1512, 0]
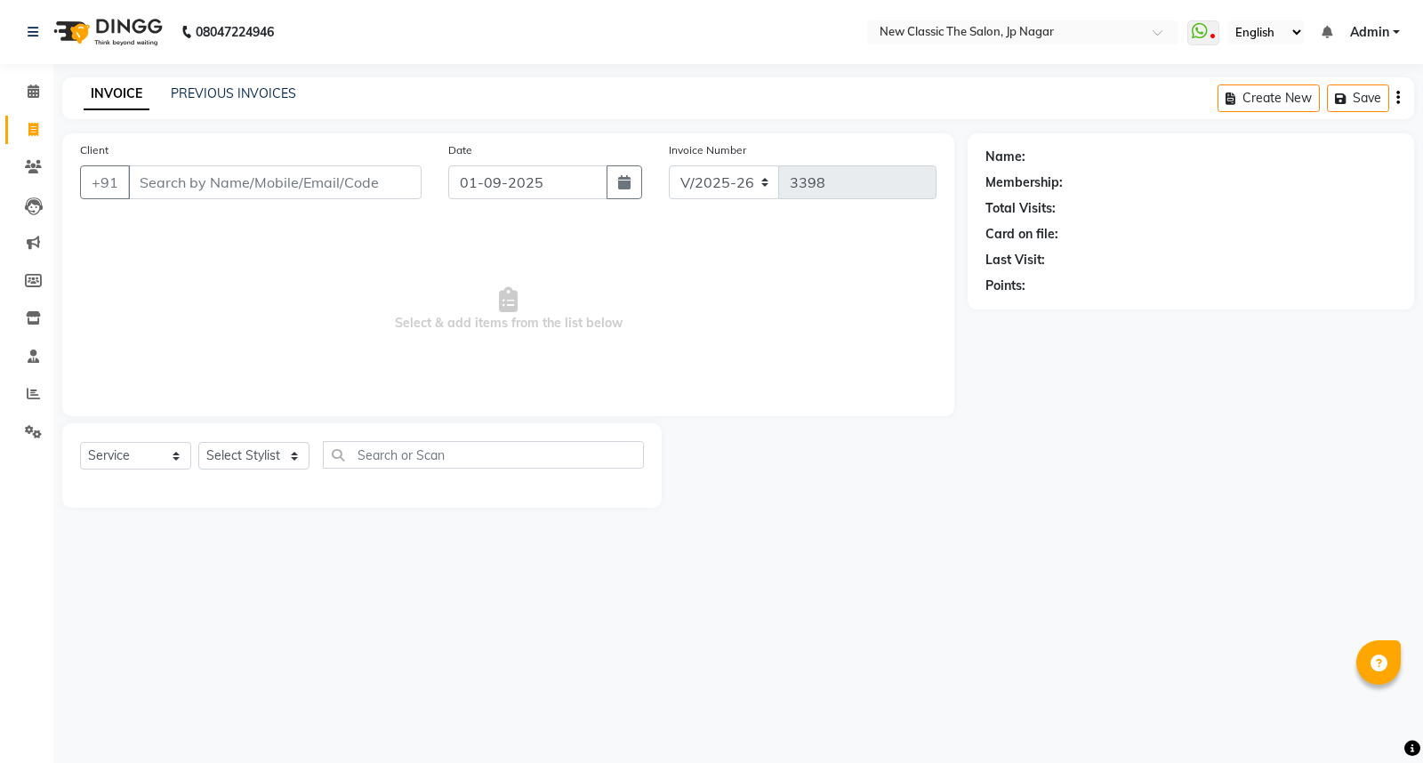
select select "4678"
select select "service"
click at [36, 92] on icon at bounding box center [34, 90] width 12 height 13
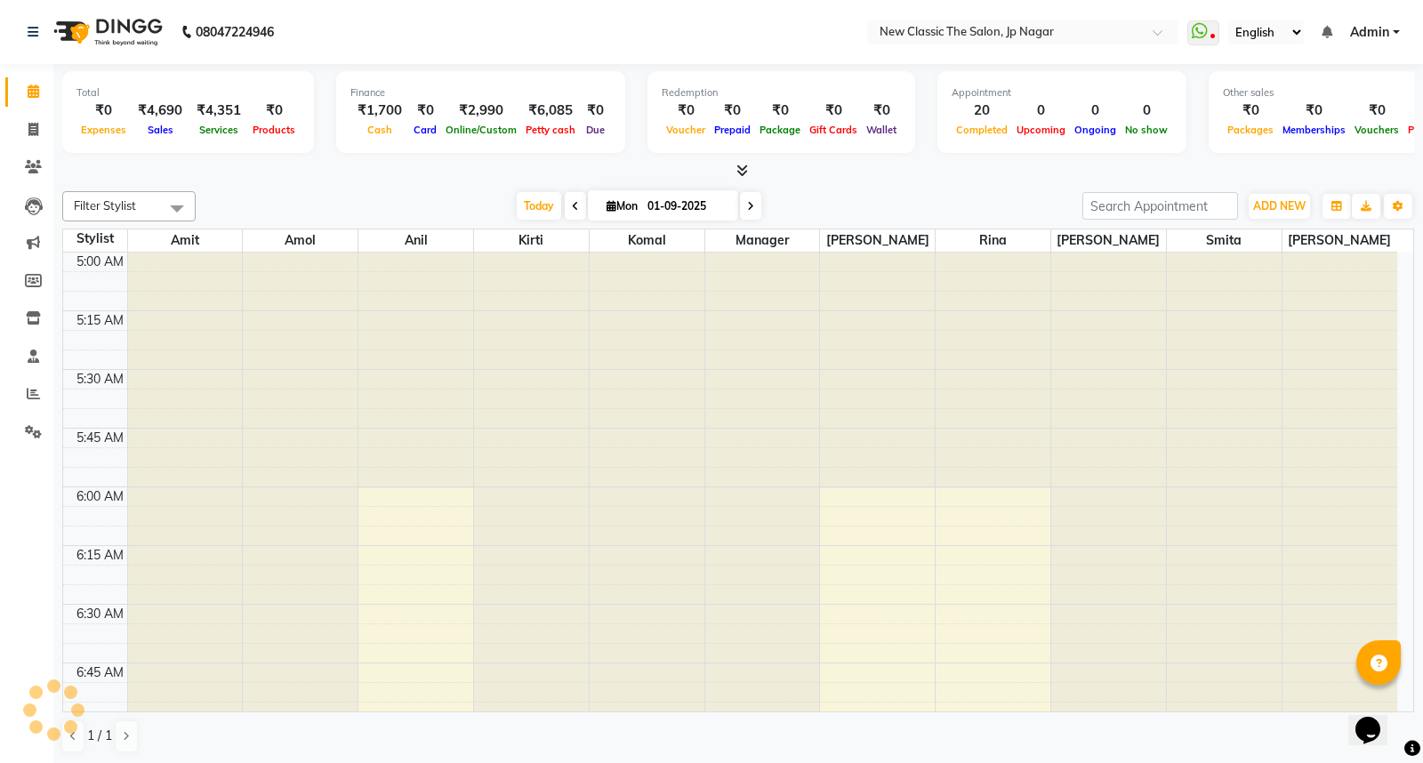
scroll to position [236, 0]
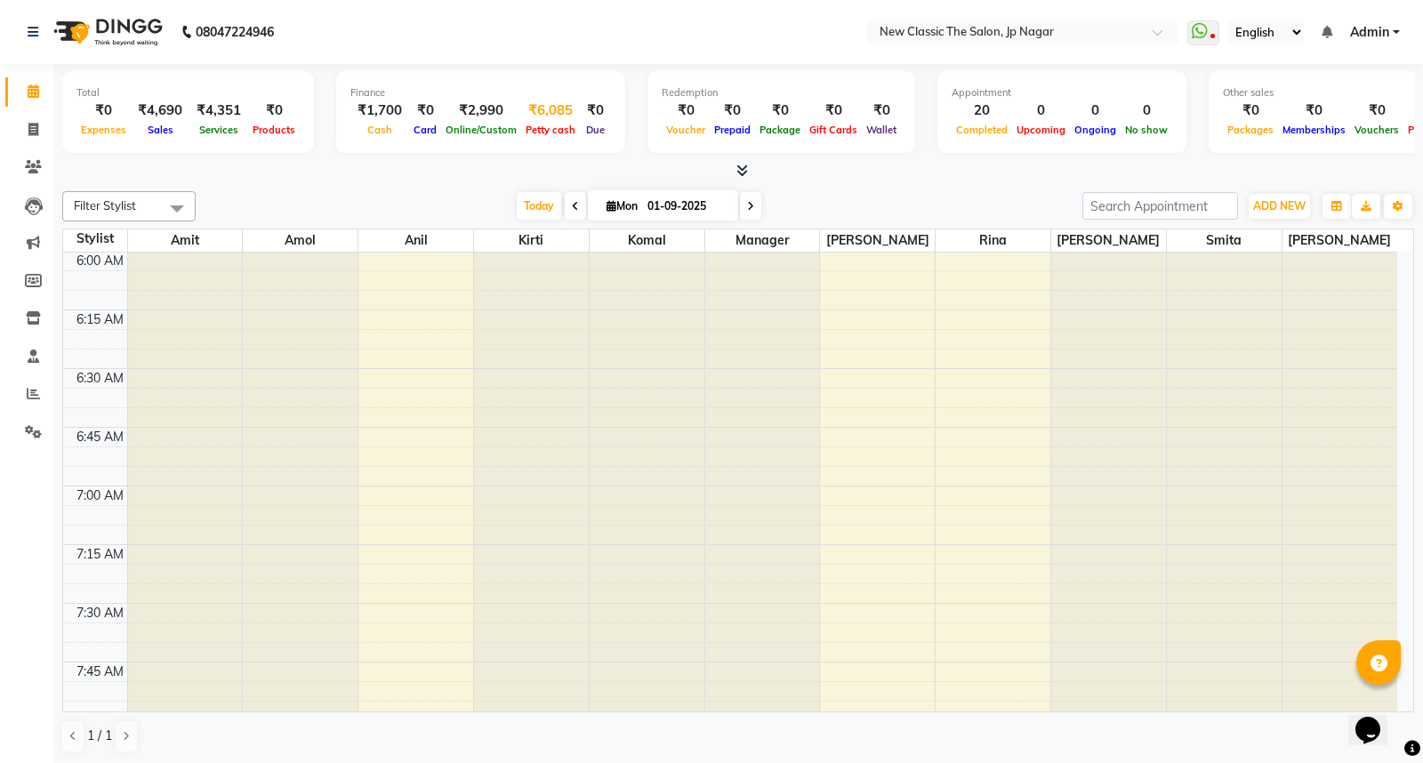
click at [543, 132] on span "Petty cash" at bounding box center [550, 130] width 59 height 12
select select "3512"
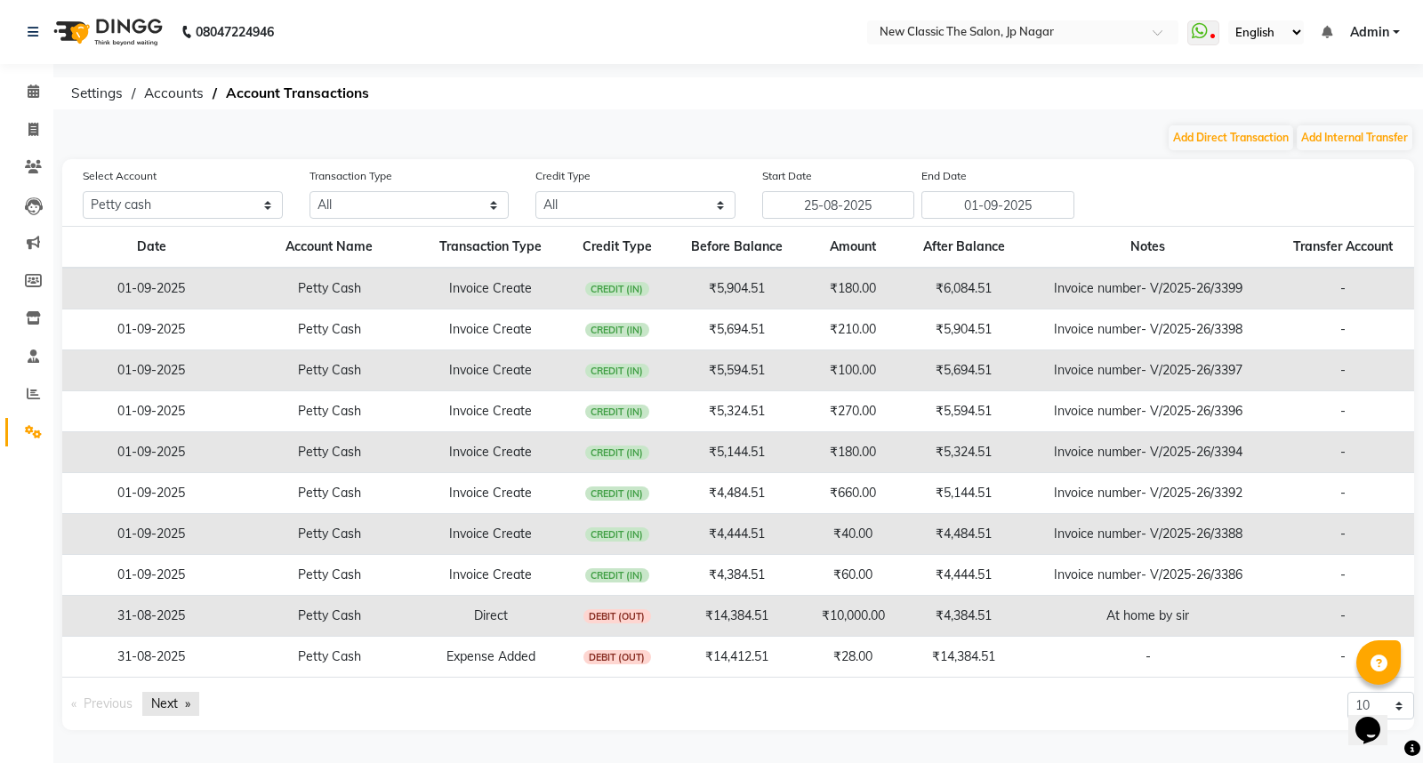
click at [182, 705] on link "Next page" at bounding box center [170, 704] width 57 height 24
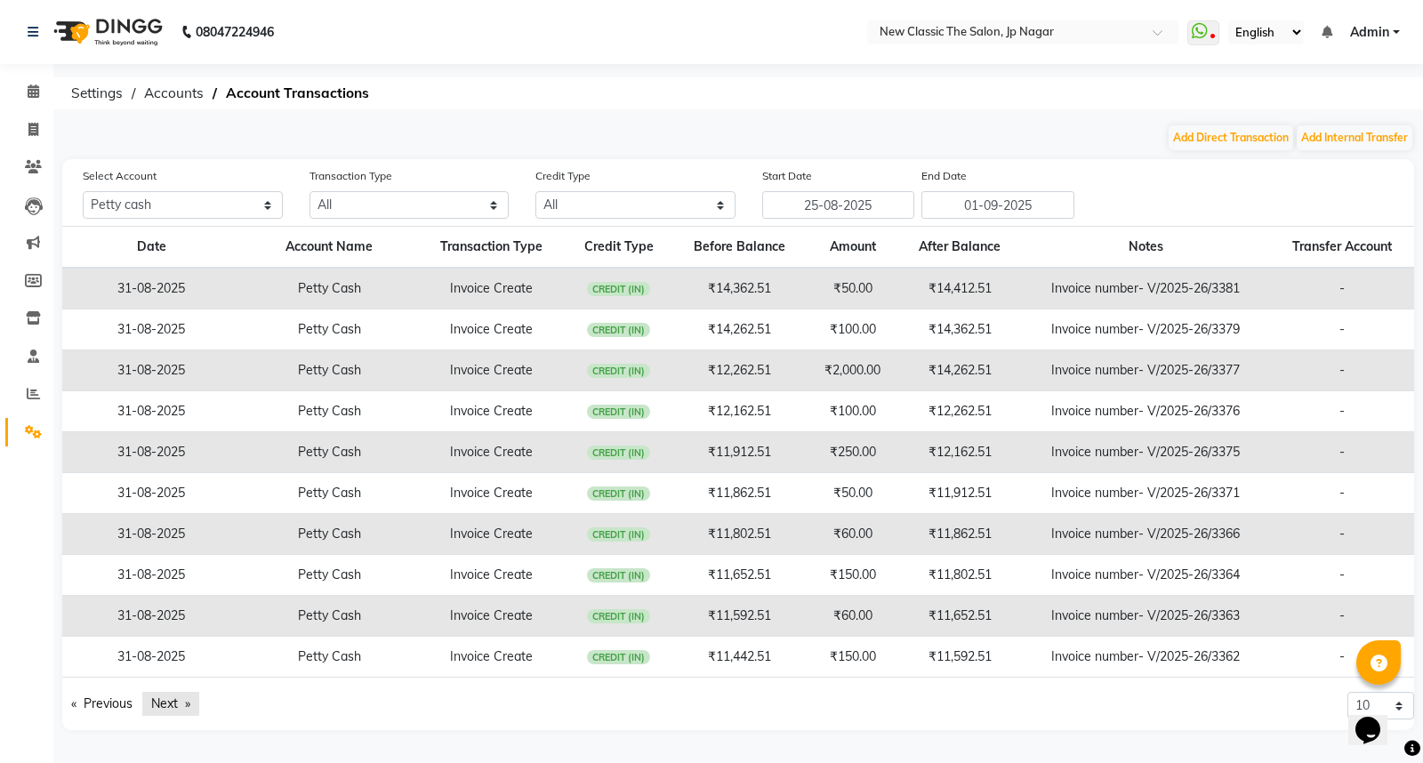
click at [182, 706] on link "Next page" at bounding box center [170, 704] width 57 height 24
click at [183, 707] on link "Next page" at bounding box center [170, 704] width 57 height 24
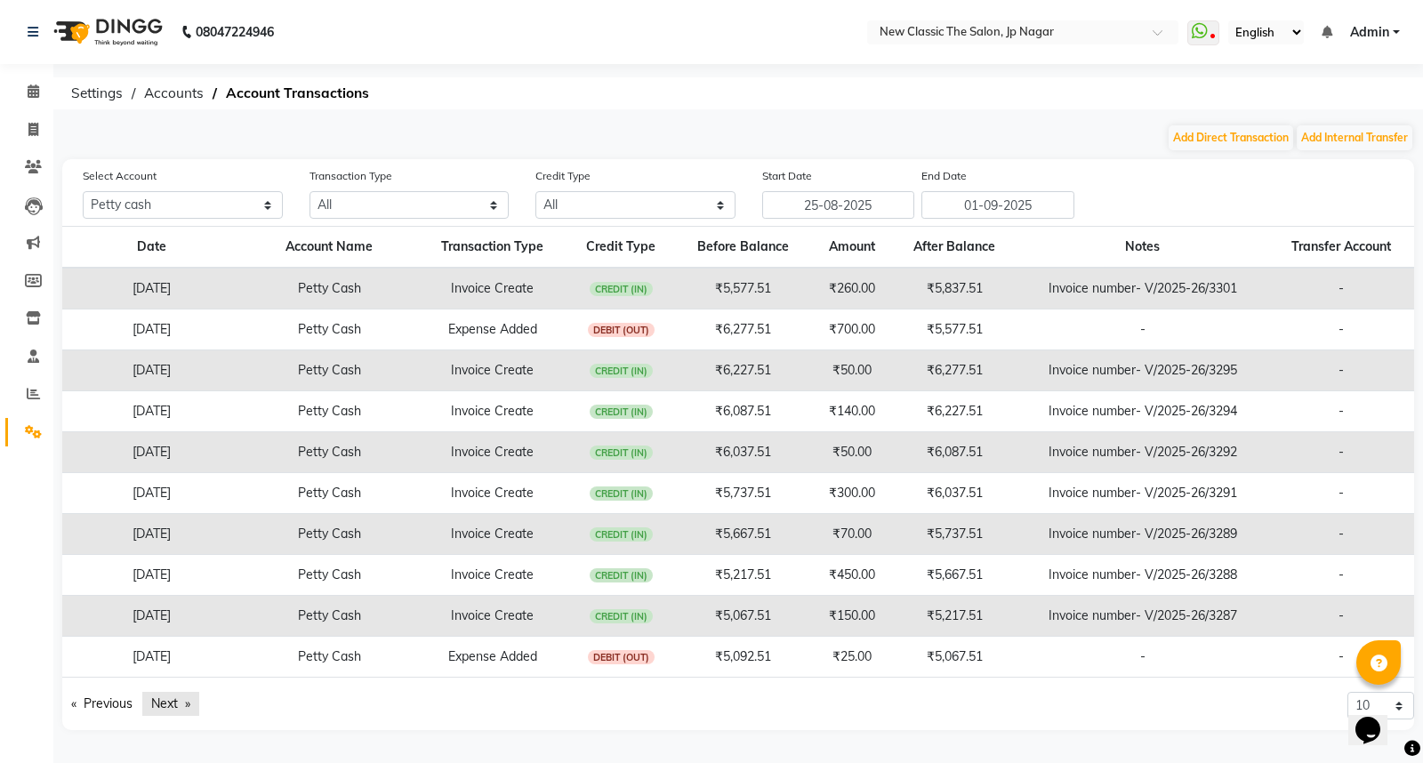
click at [176, 706] on link "Next page" at bounding box center [170, 704] width 57 height 24
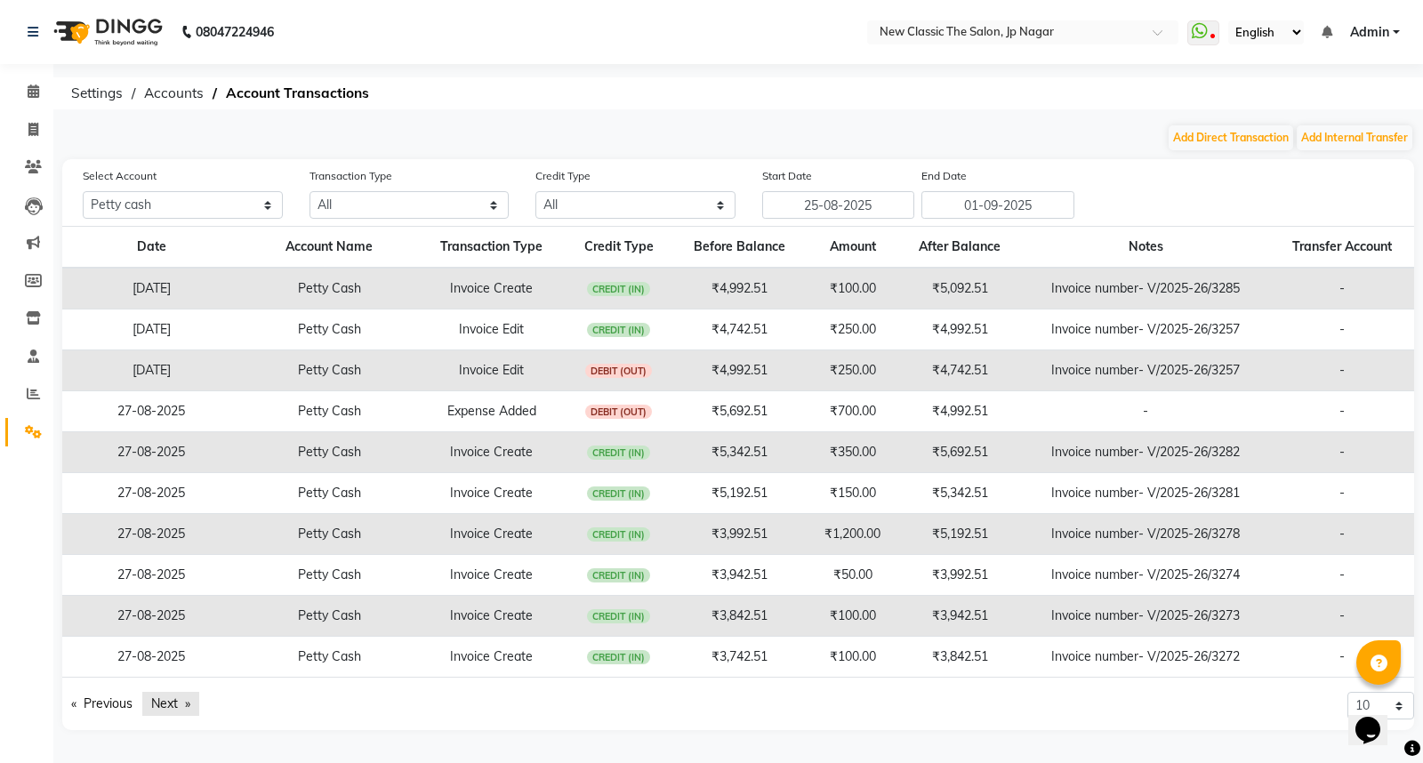
click at [176, 706] on link "Next page" at bounding box center [170, 704] width 57 height 24
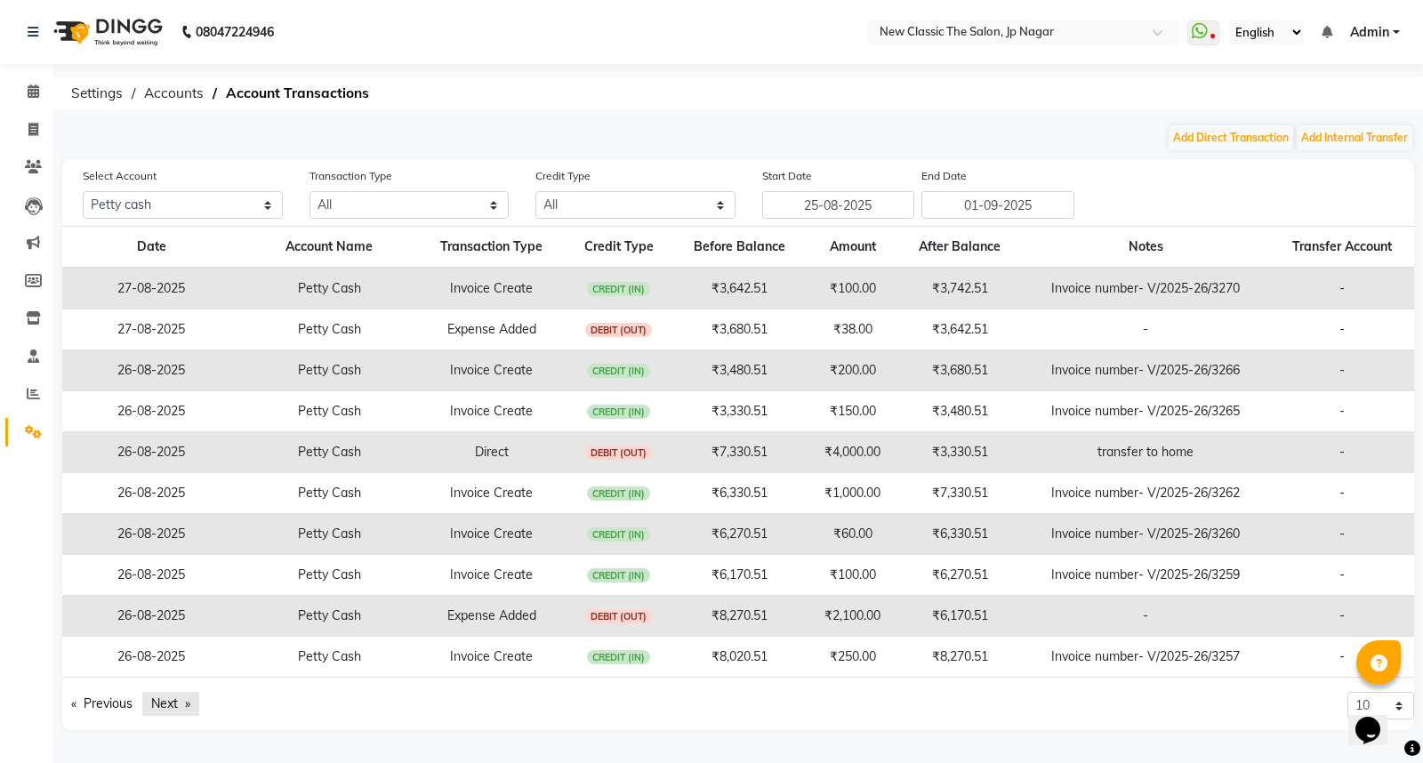
click at [176, 706] on link "Next page" at bounding box center [170, 704] width 57 height 24
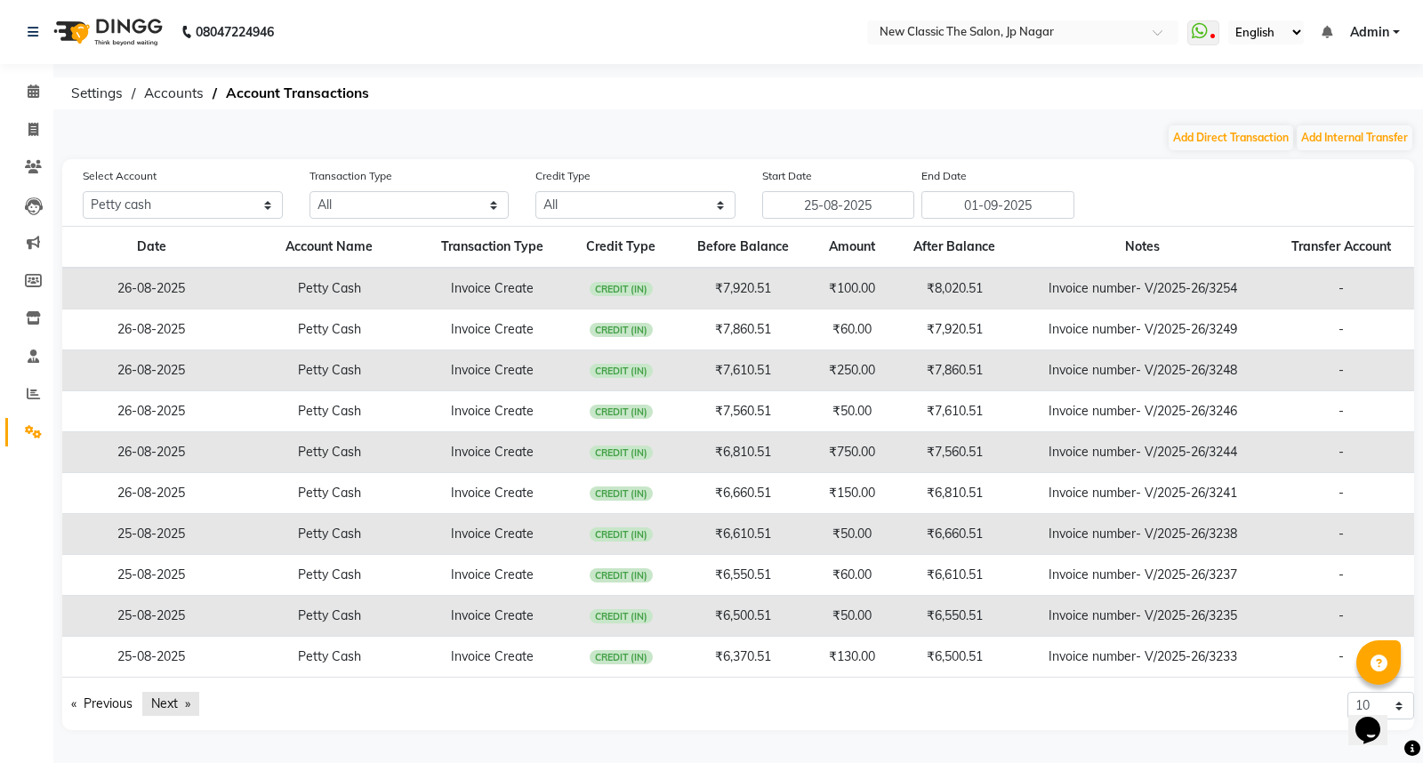
click at [176, 706] on link "Next page" at bounding box center [170, 704] width 57 height 24
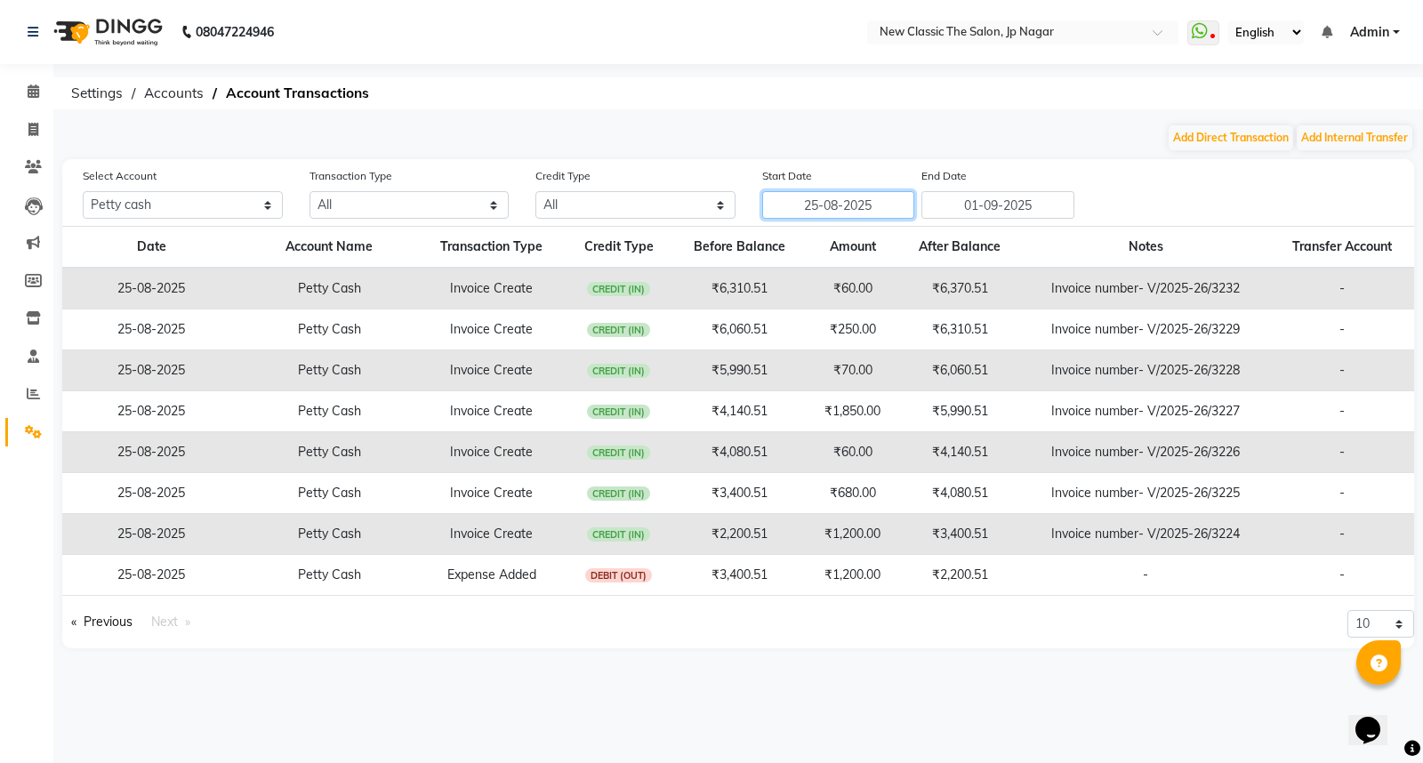
click at [823, 203] on input "25-08-2025" at bounding box center [838, 205] width 153 height 28
select select "8"
select select "2025"
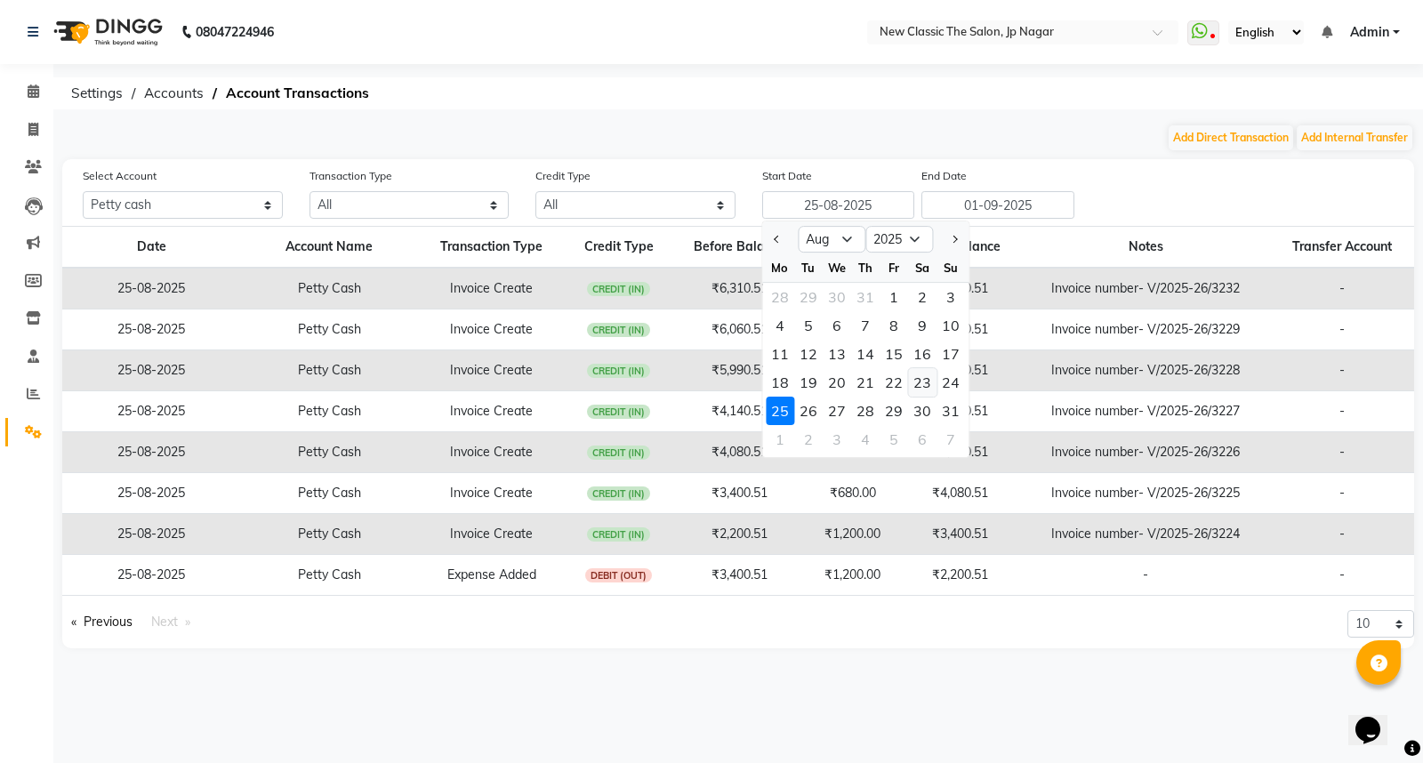
click at [919, 384] on div "23" at bounding box center [922, 382] width 28 height 28
type input "23-08-2025"
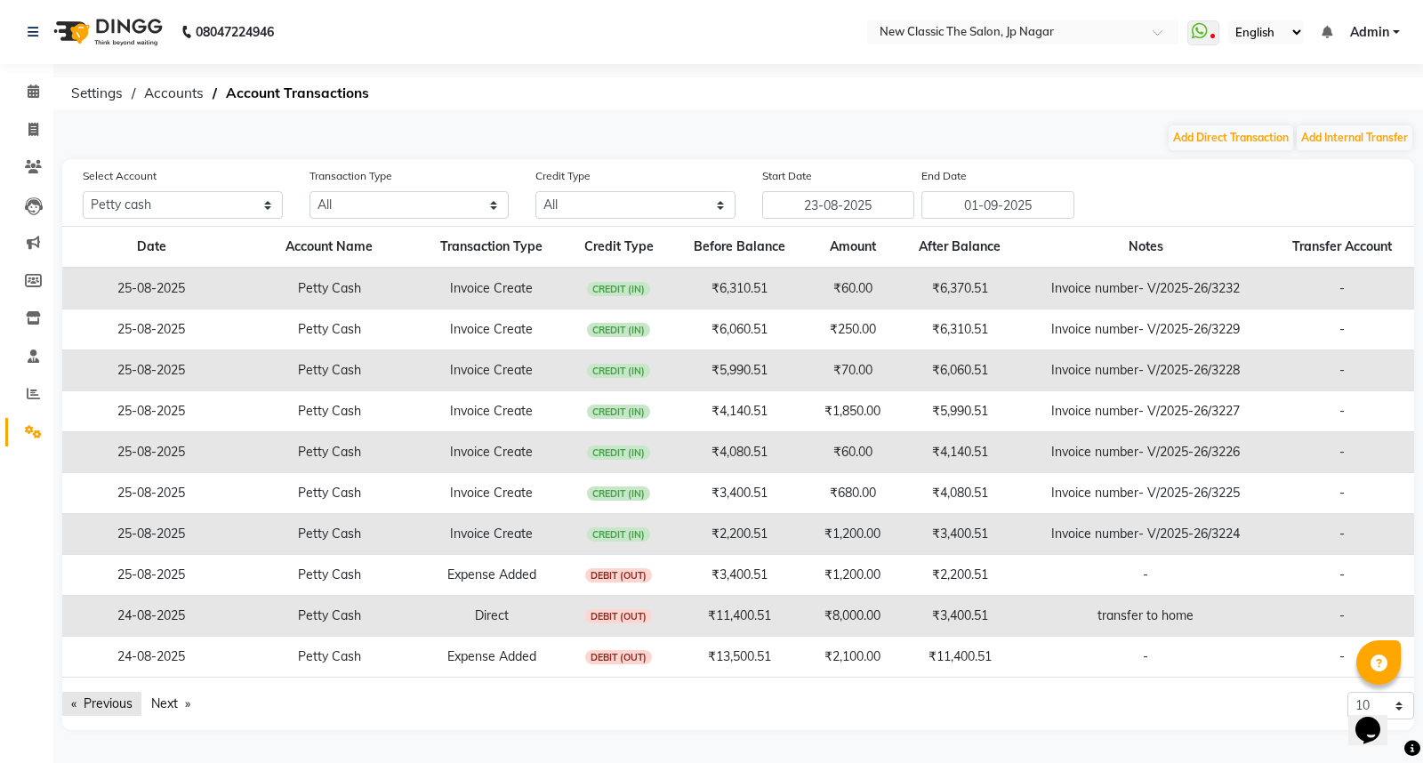
click at [104, 706] on link "Previous page" at bounding box center [101, 704] width 79 height 24
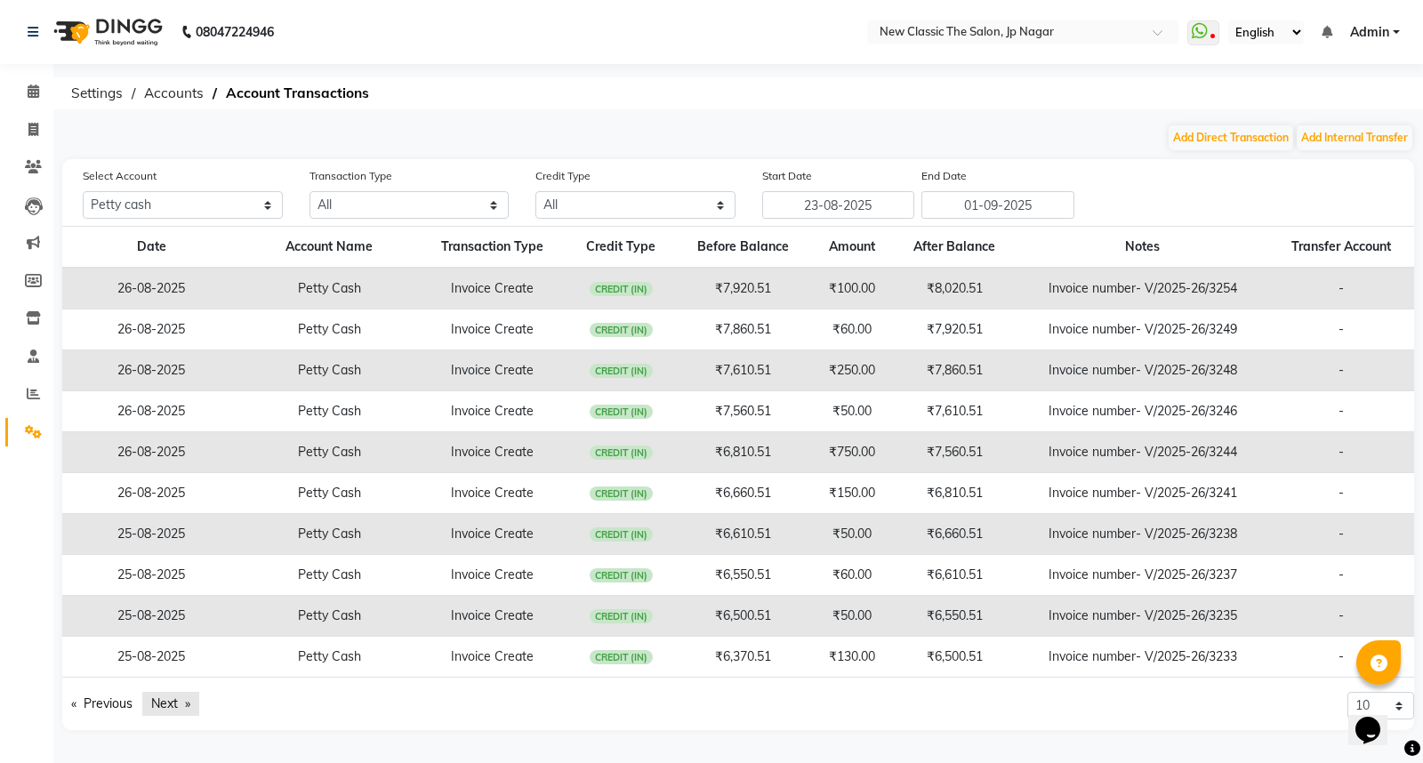
click at [167, 695] on link "Next page" at bounding box center [170, 704] width 57 height 24
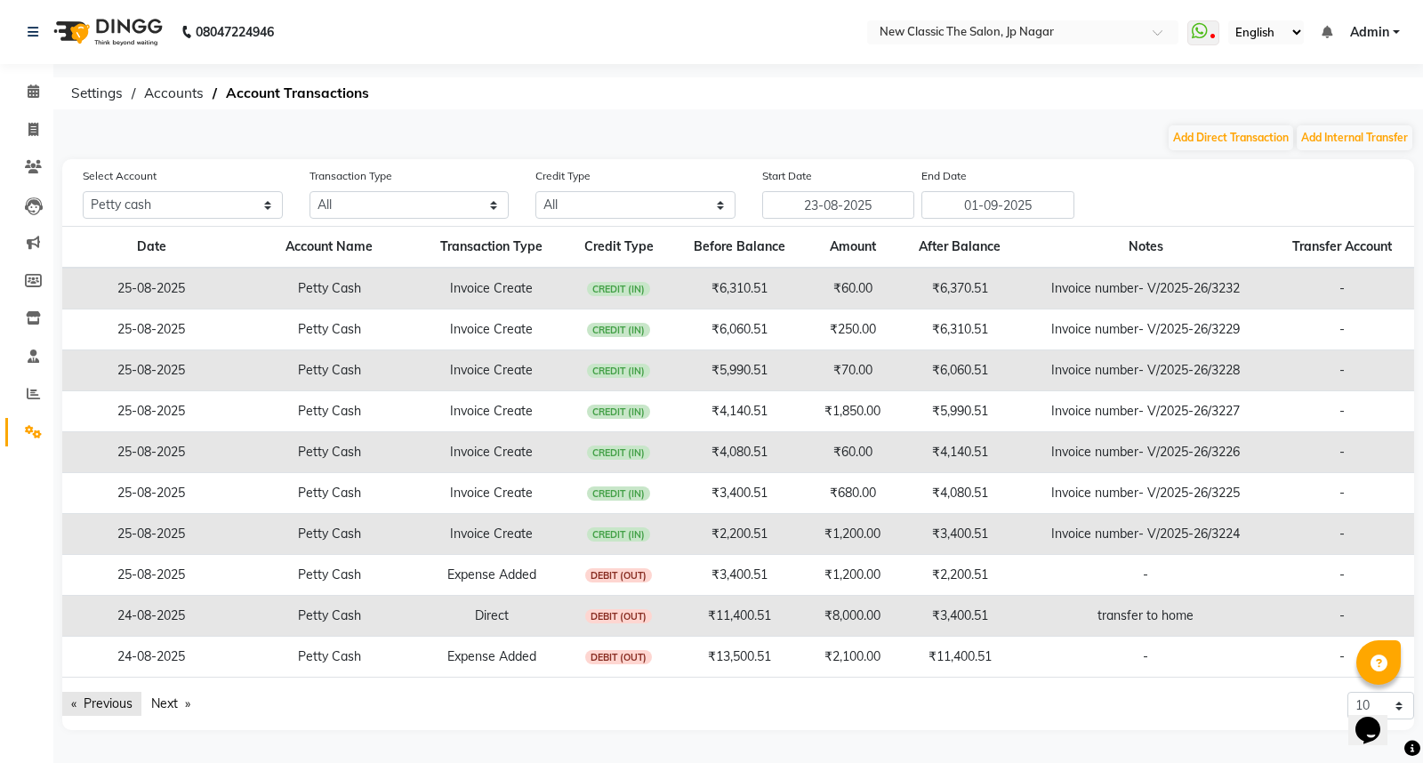
click at [110, 703] on link "Previous page" at bounding box center [101, 704] width 79 height 24
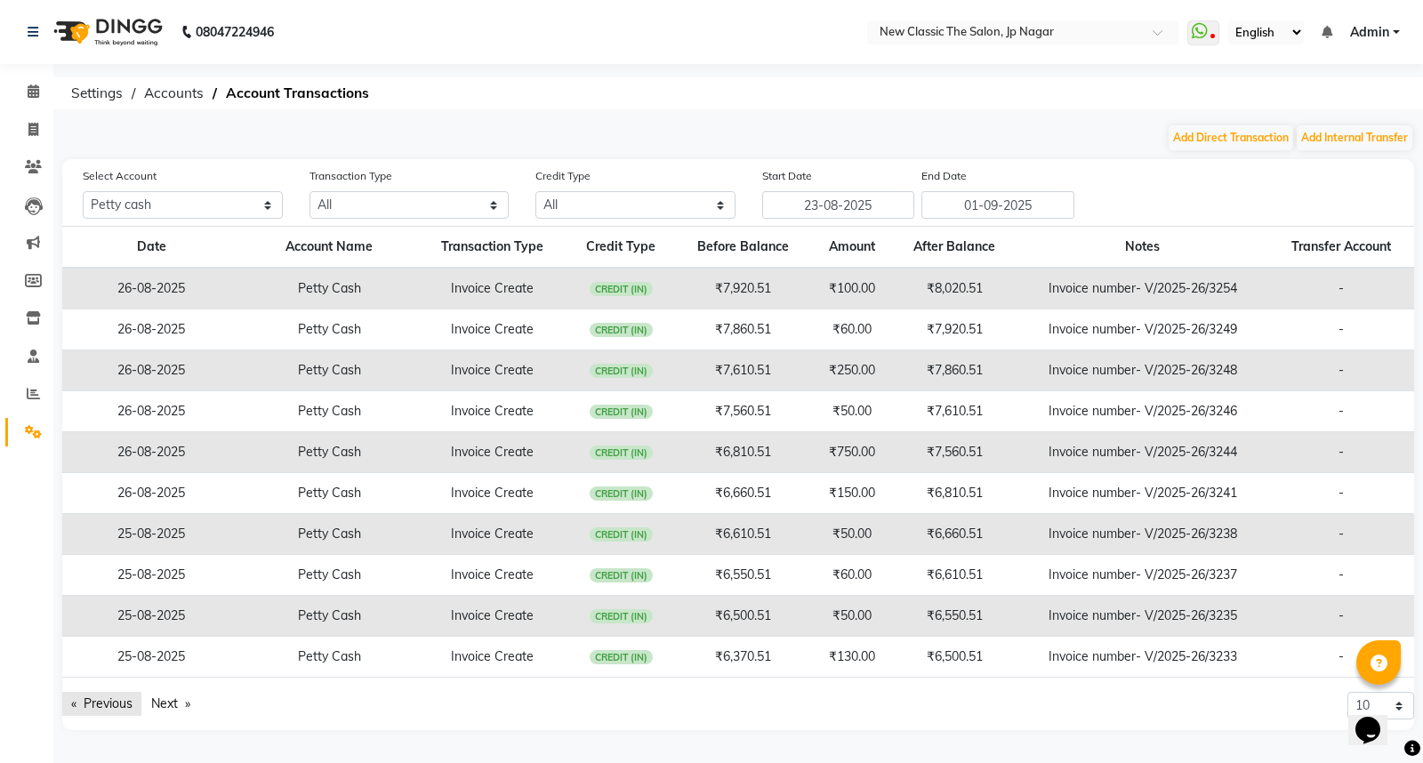
click at [110, 703] on link "Previous page" at bounding box center [101, 704] width 79 height 24
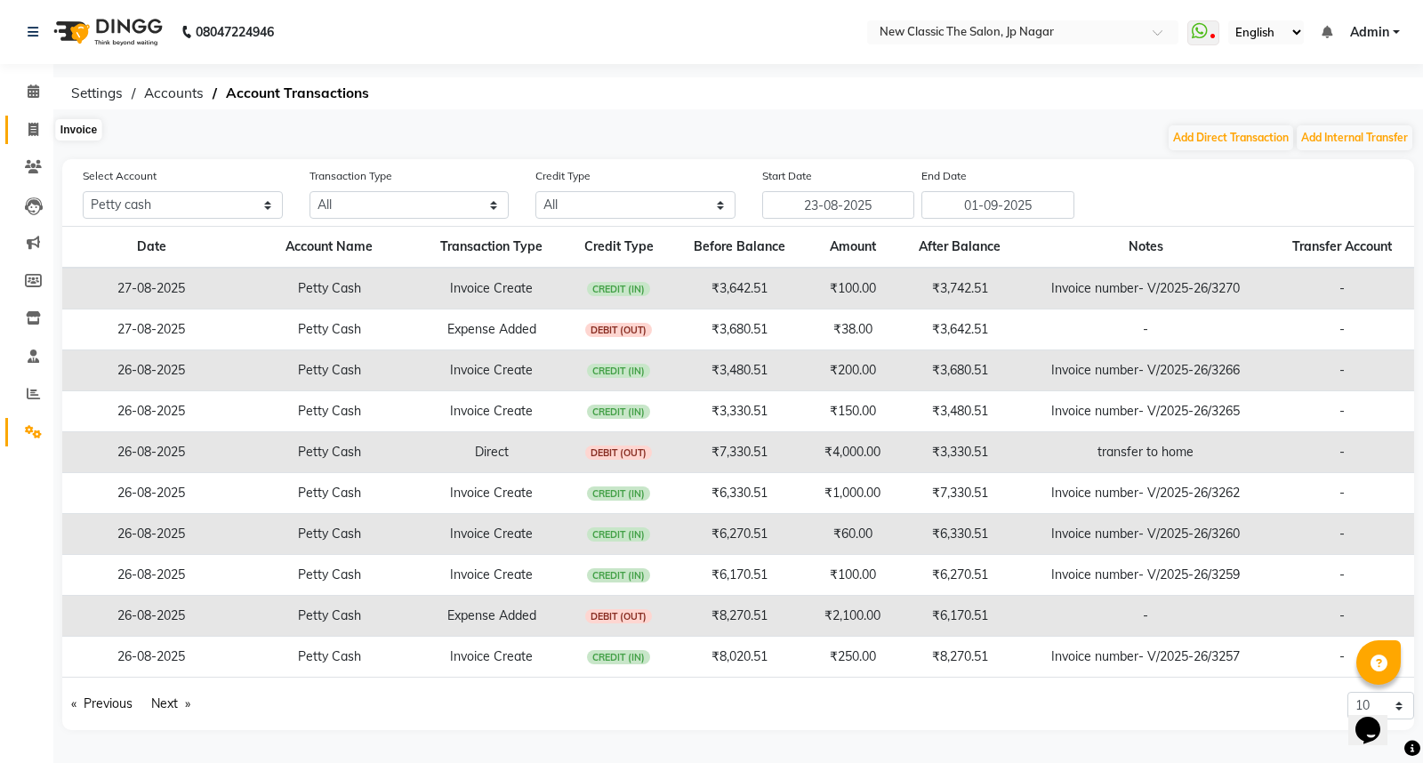
click at [33, 130] on icon at bounding box center [33, 129] width 10 height 13
select select "4678"
select select "service"
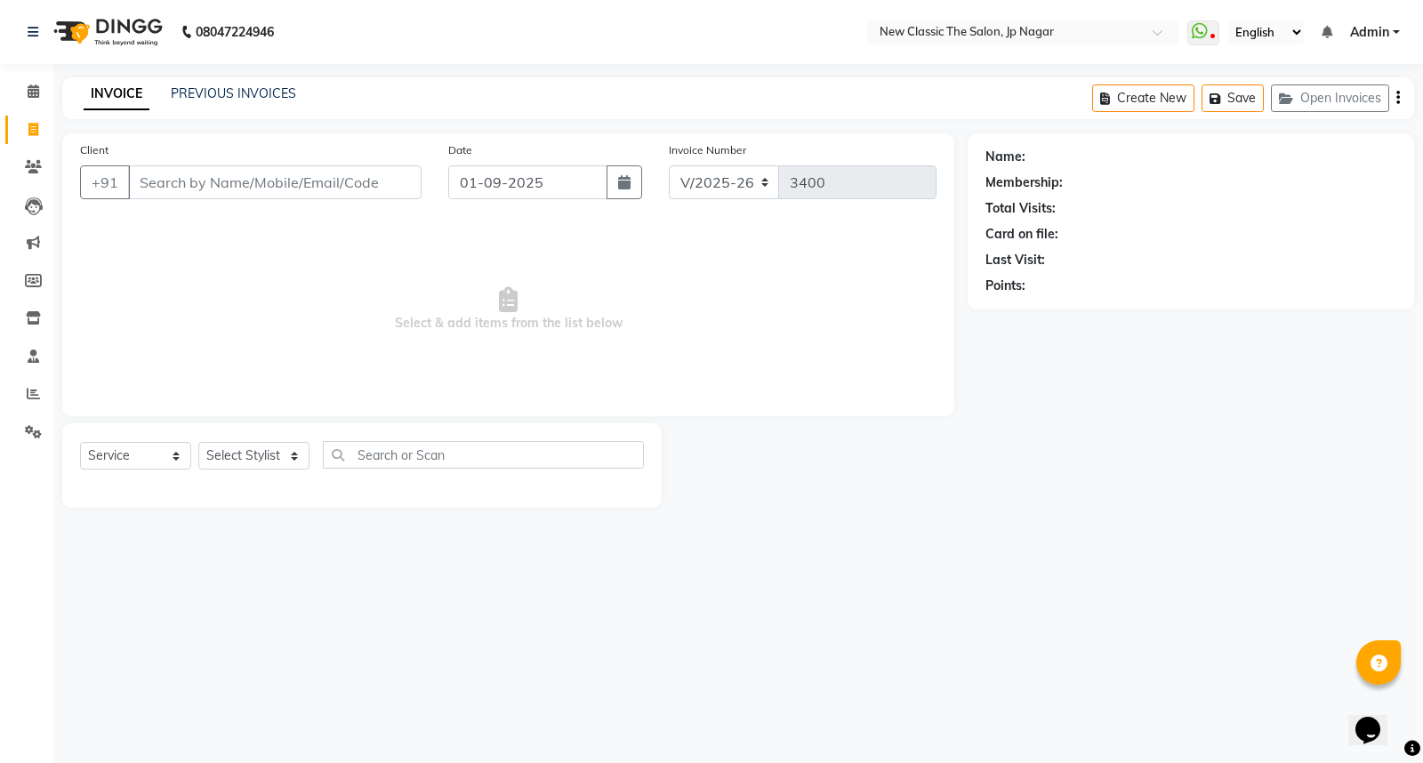
click at [269, 181] on input "Client" at bounding box center [274, 182] width 293 height 34
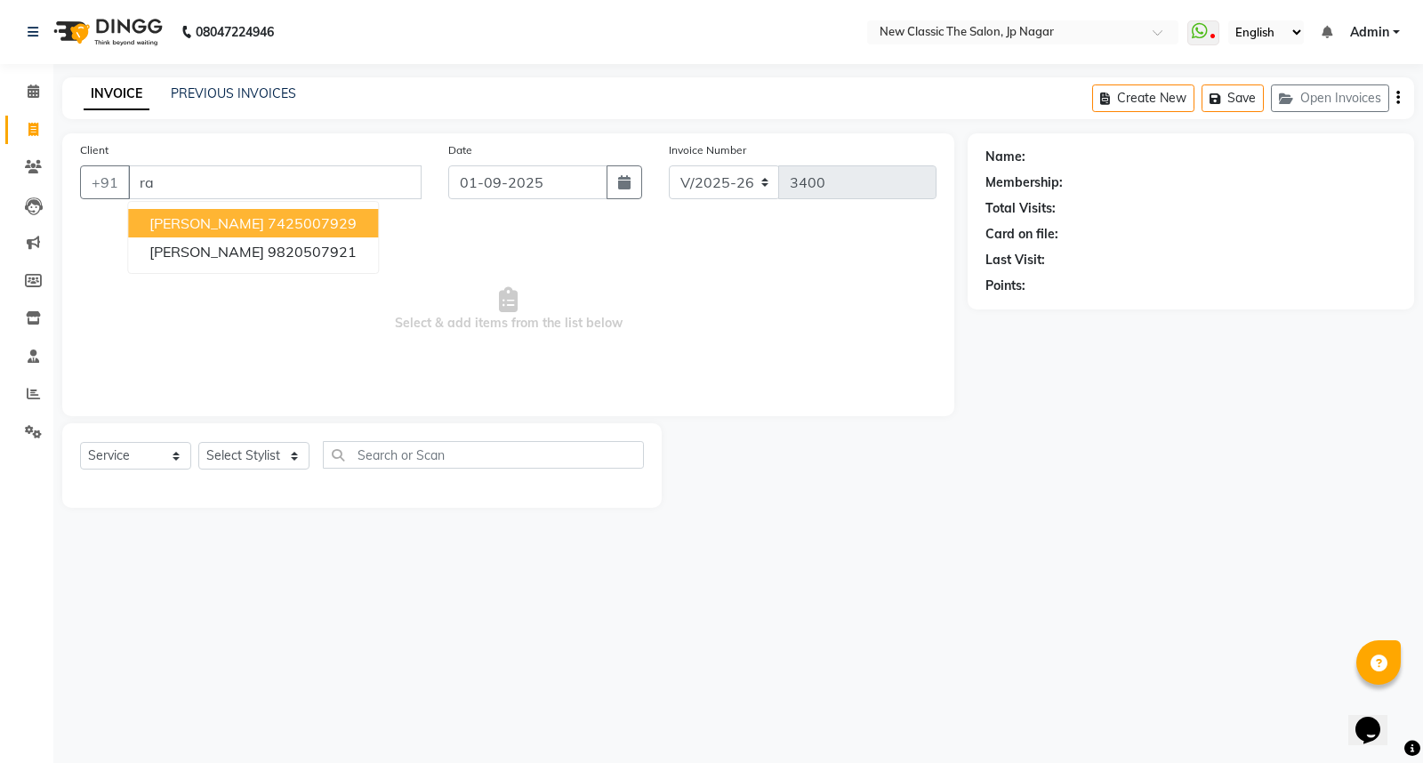
type input "r"
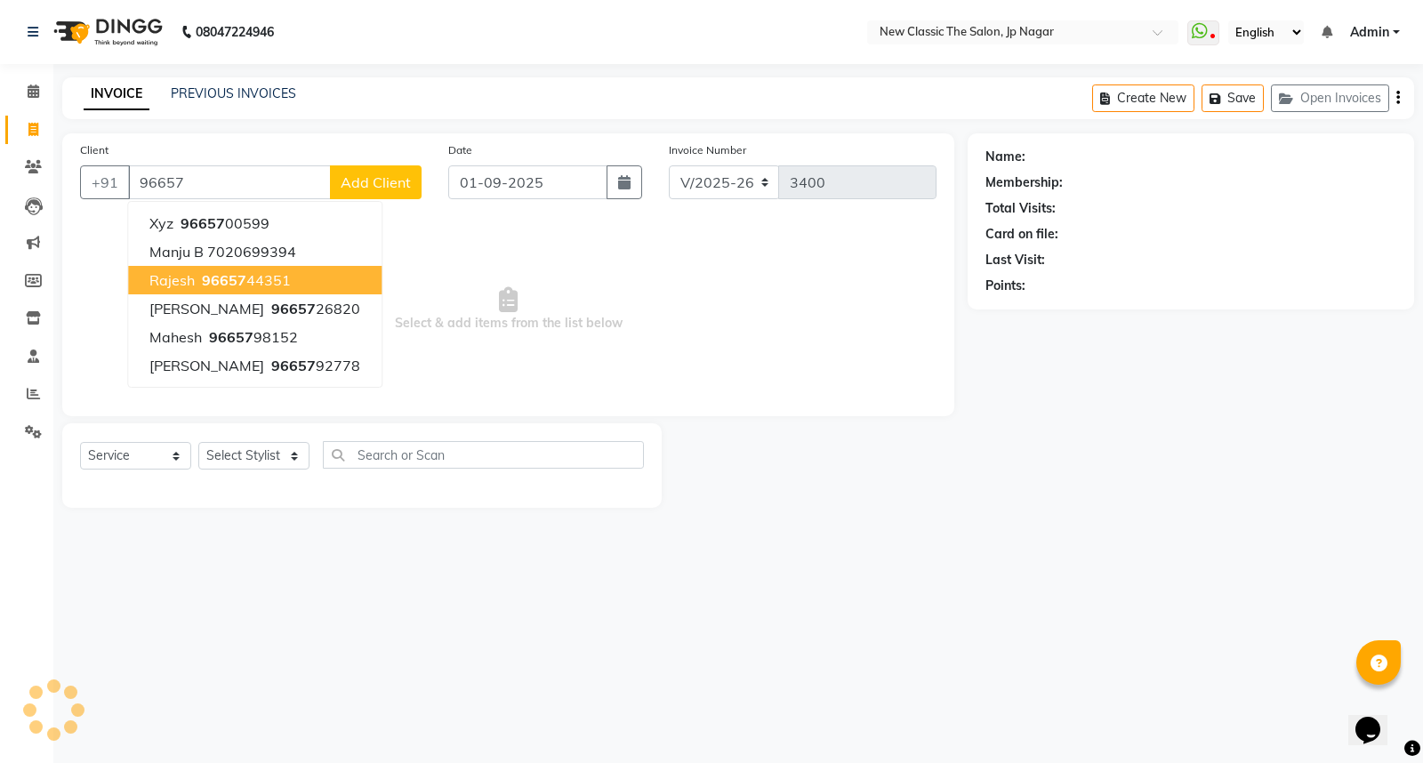
click at [268, 279] on ngb-highlight "96657 44351" at bounding box center [244, 280] width 92 height 18
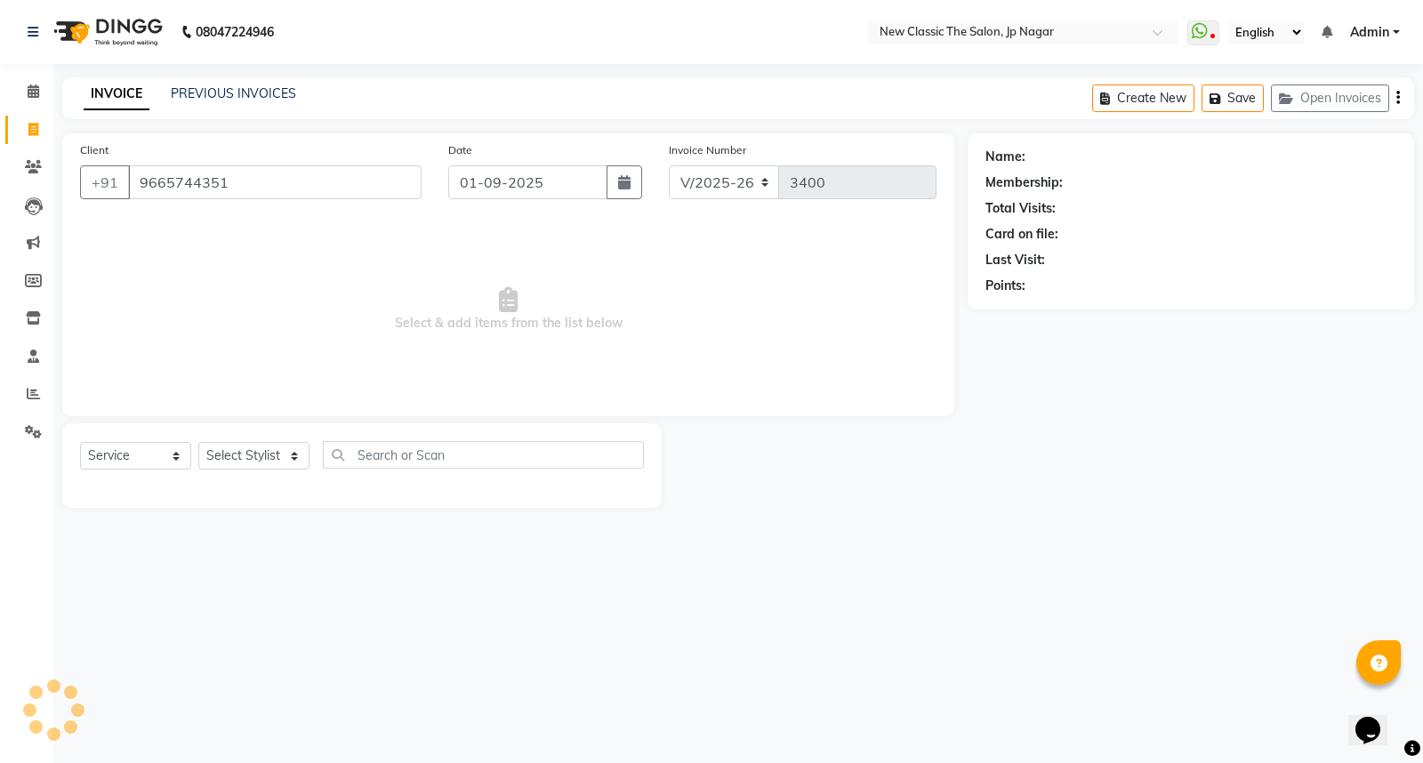
type input "9665744351"
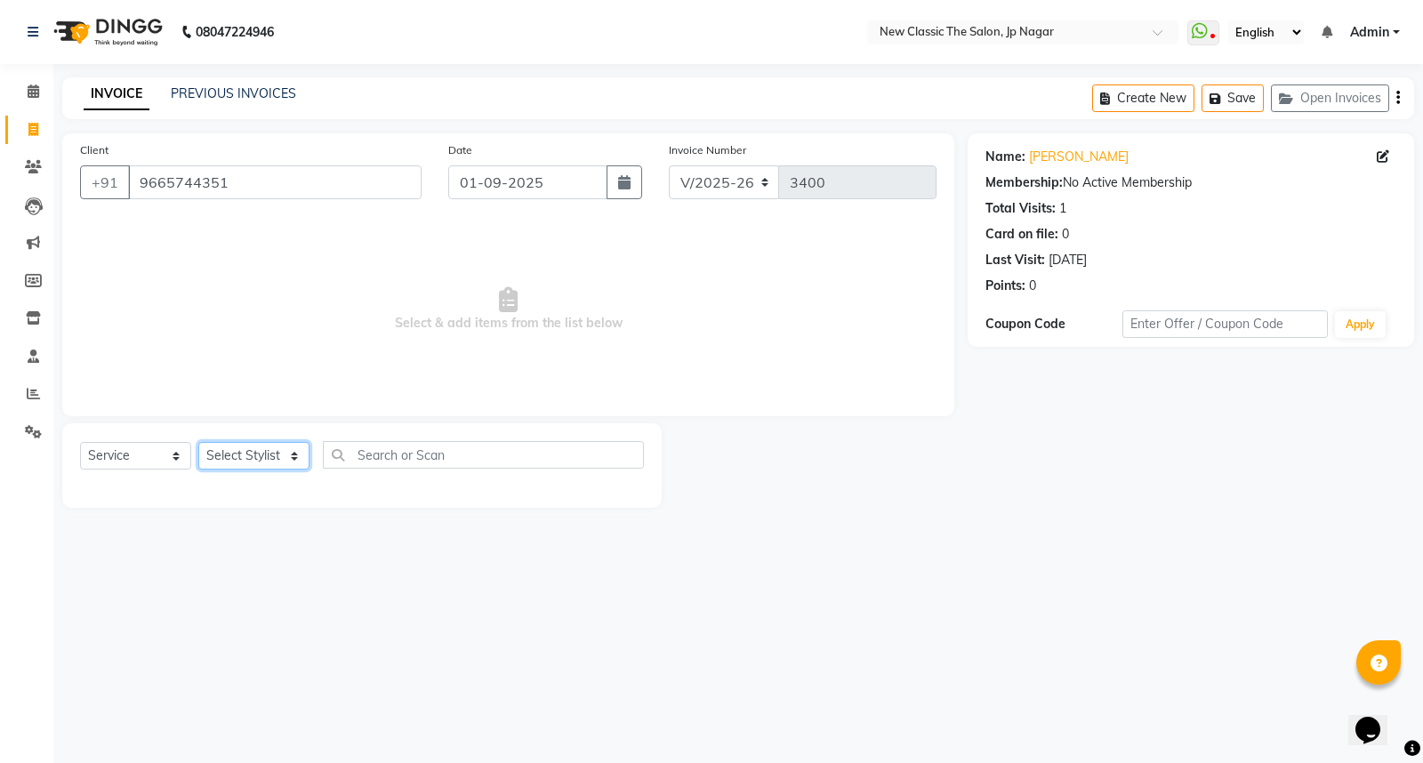
click at [271, 458] on select "Select Stylist Amit Amol Anil Kirti Komal Manager Prachi Rina Shital Smita sure…" at bounding box center [253, 456] width 111 height 28
select select "27632"
click at [198, 443] on select "Select Stylist Amit Amol Anil Kirti Komal Manager Prachi Rina Shital Smita sure…" at bounding box center [253, 456] width 111 height 28
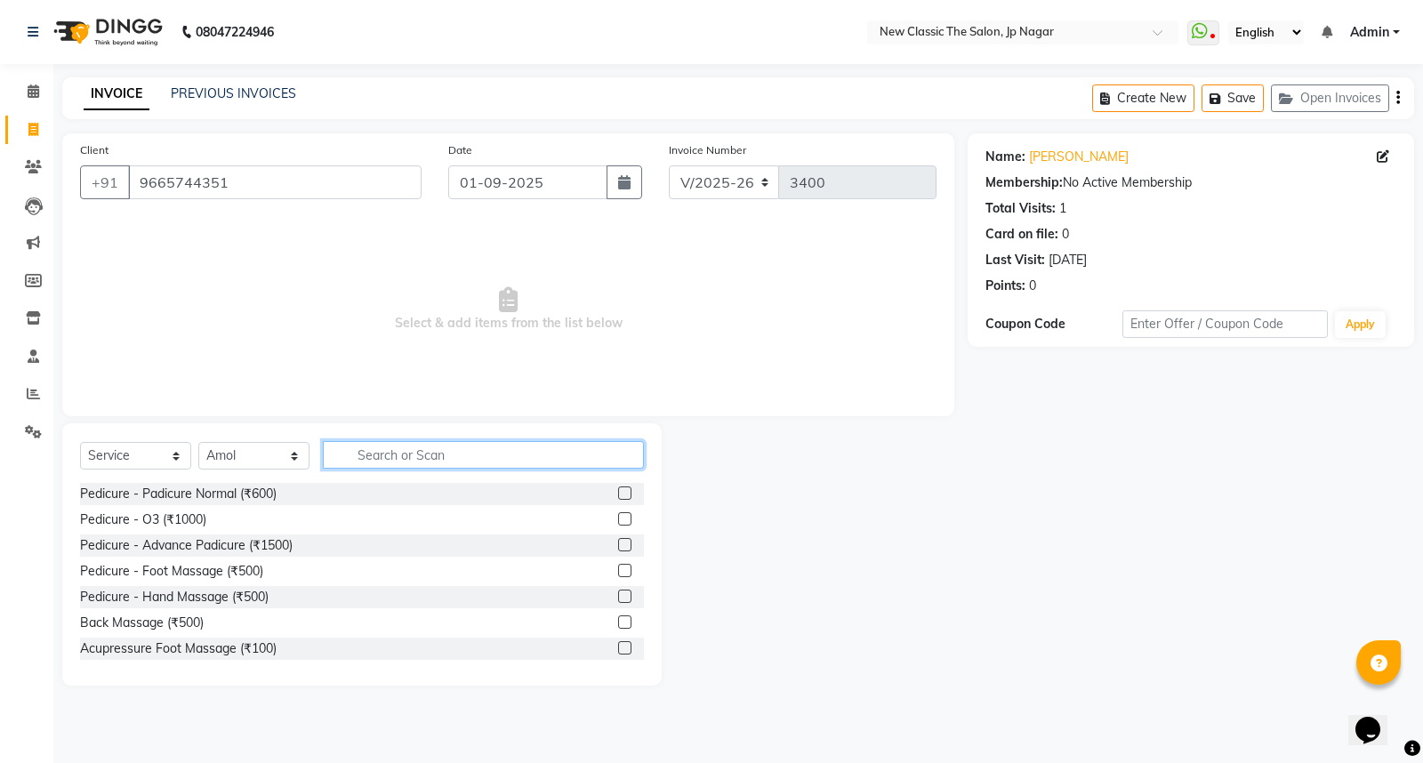
click at [411, 461] on input "text" at bounding box center [483, 455] width 321 height 28
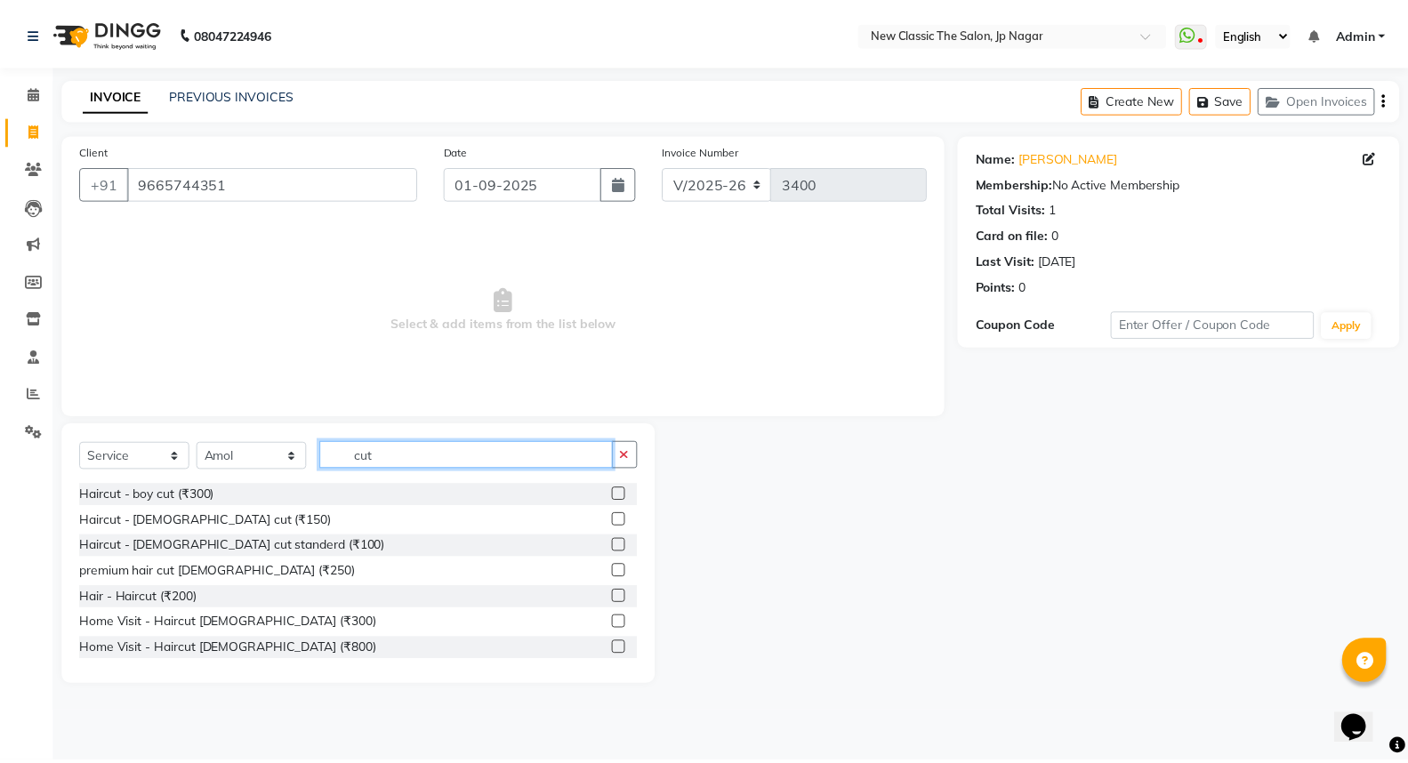
scroll to position [157, 0]
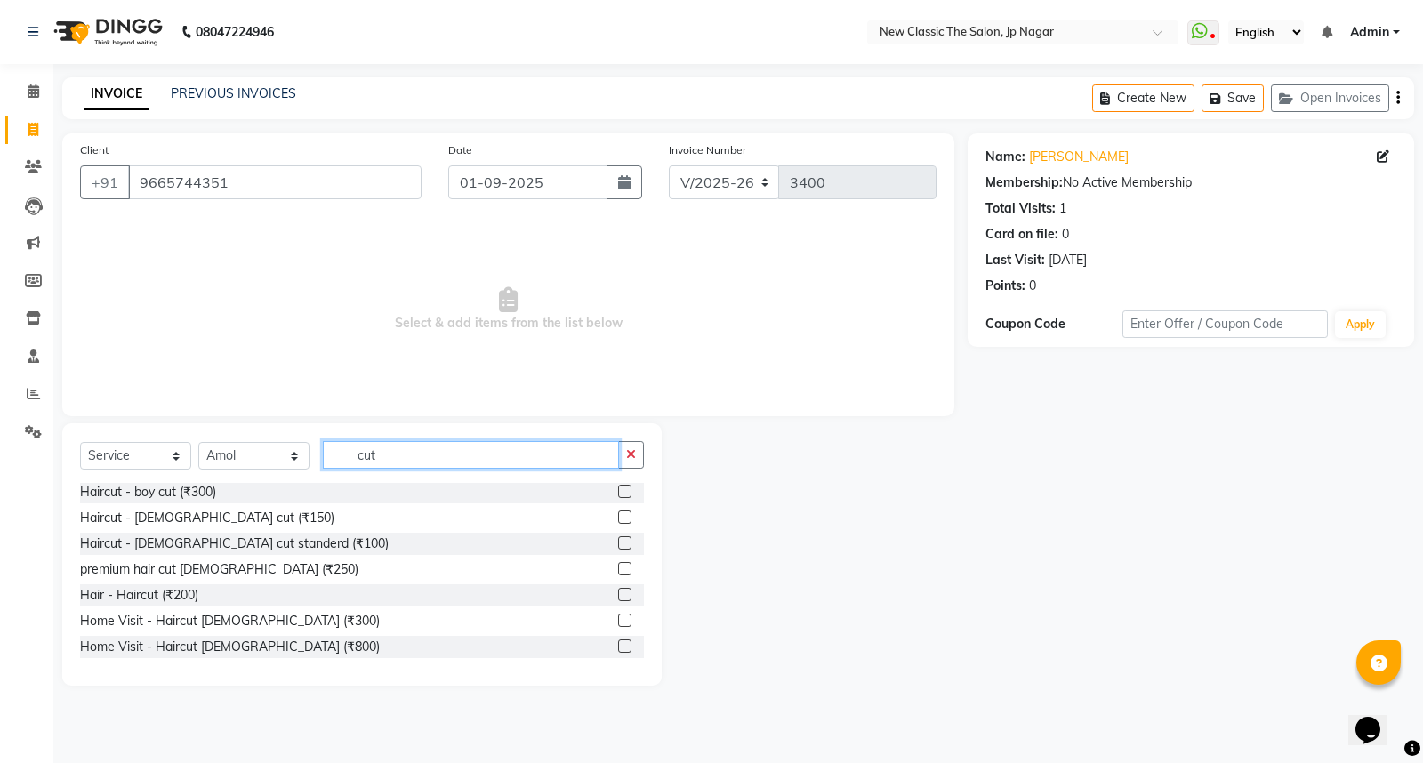
type input "cut"
click at [618, 514] on label at bounding box center [624, 516] width 13 height 13
click at [618, 514] on input "checkbox" at bounding box center [624, 518] width 12 height 12
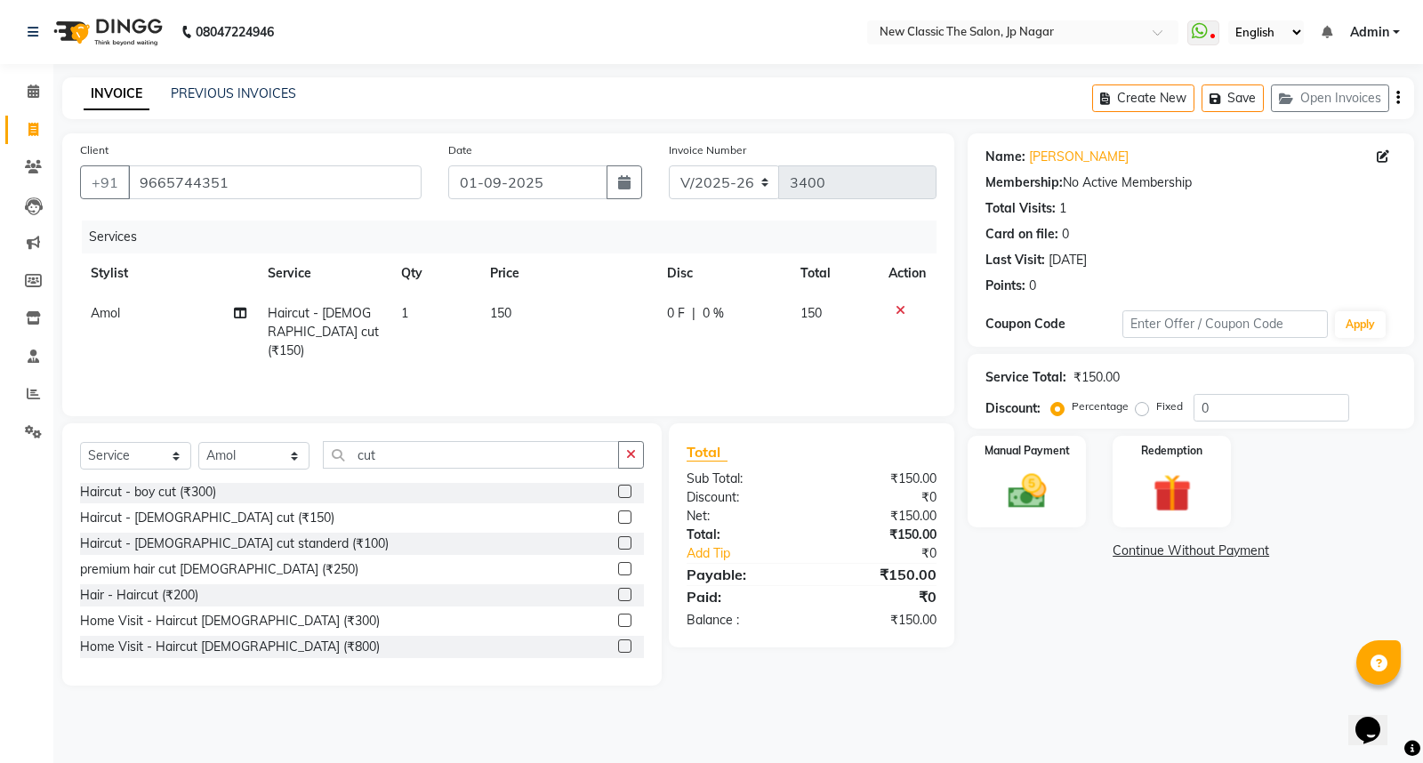
click at [618, 514] on label at bounding box center [624, 516] width 13 height 13
click at [618, 514] on input "checkbox" at bounding box center [624, 518] width 12 height 12
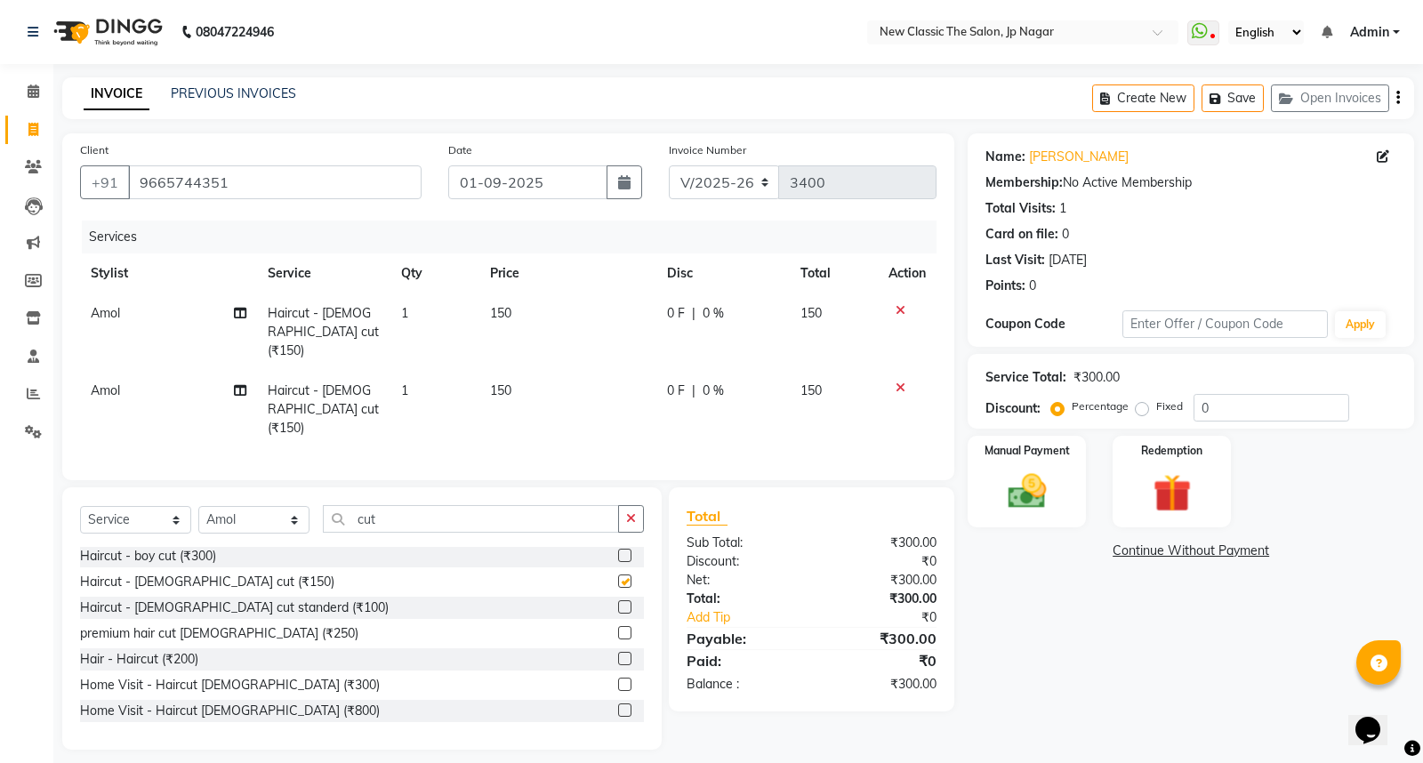
checkbox input "false"
click at [1017, 489] on img at bounding box center [1027, 491] width 64 height 45
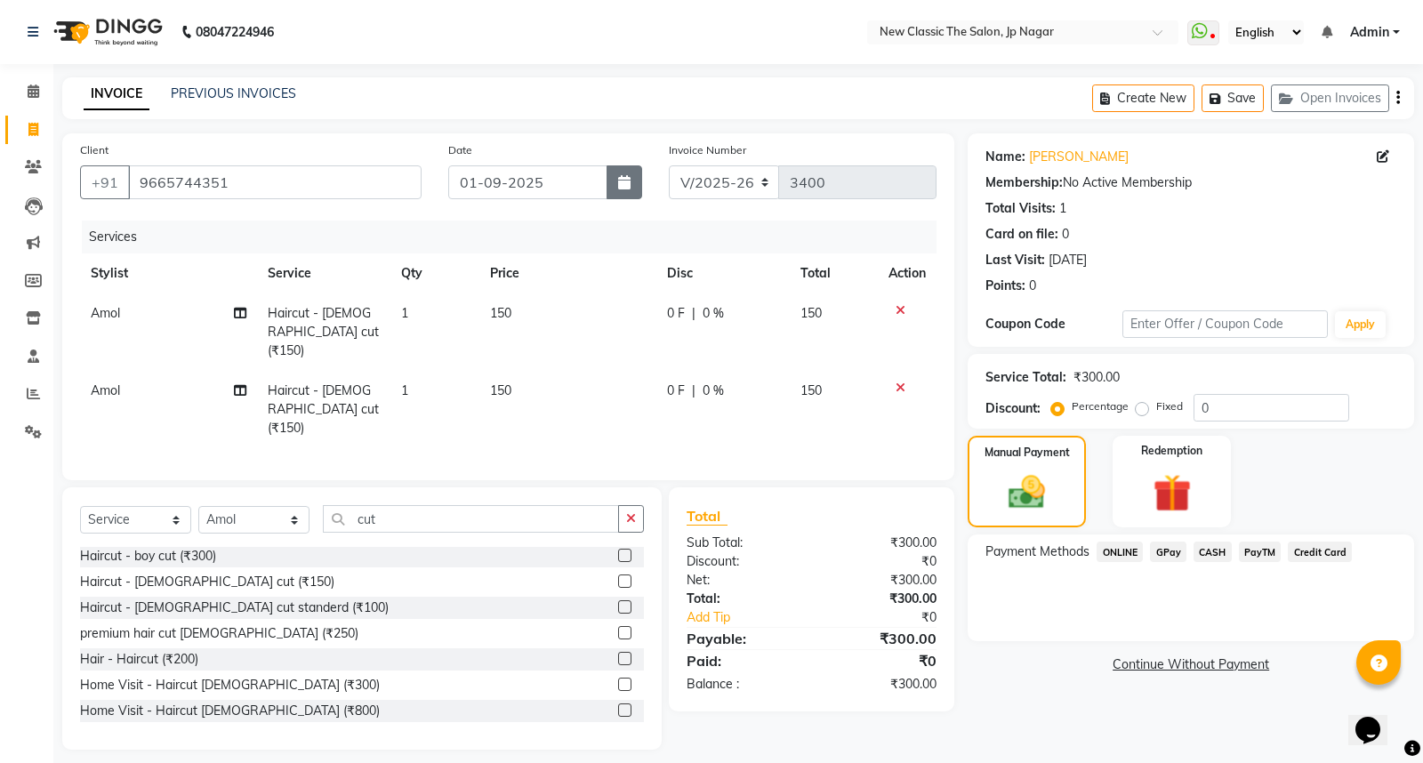
click at [621, 185] on icon "button" at bounding box center [624, 182] width 12 height 14
select select "9"
select select "2025"
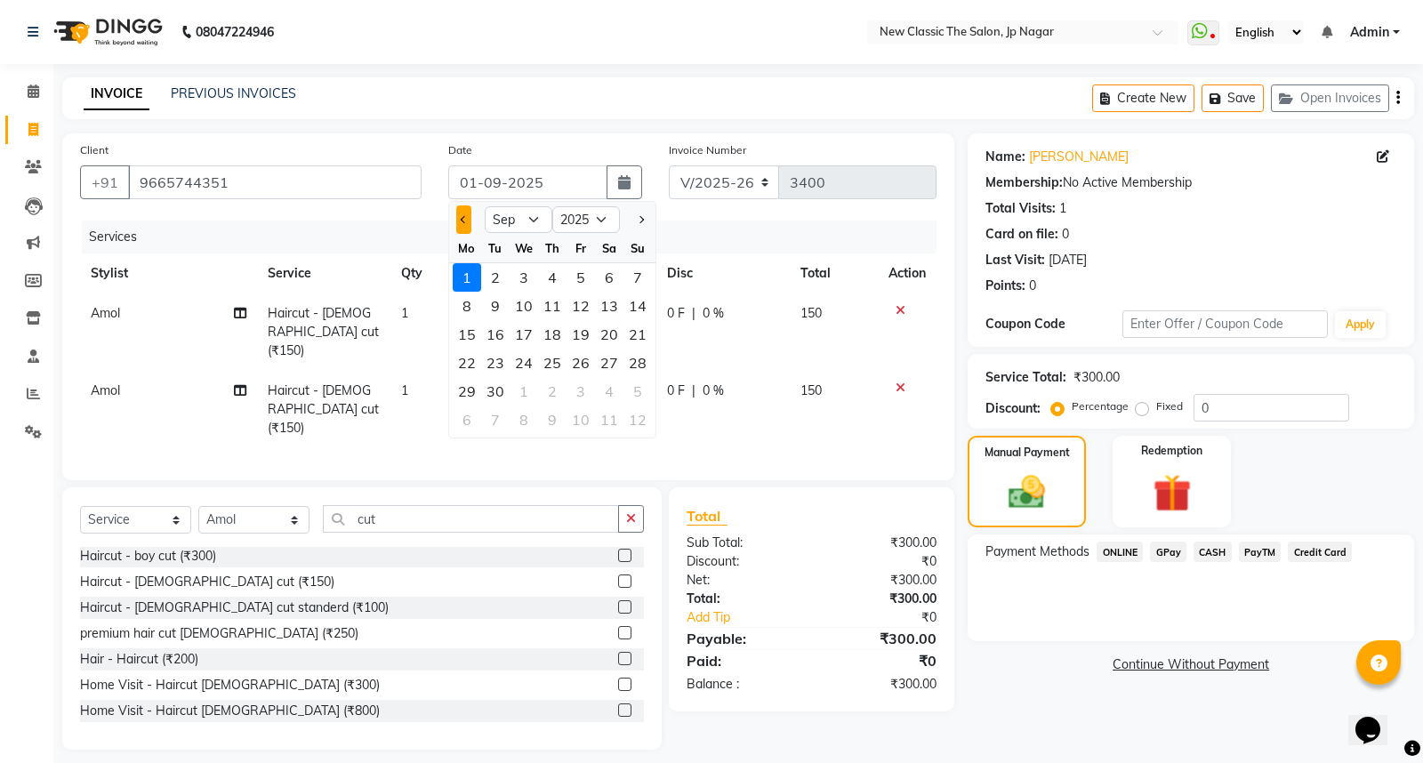
click at [465, 225] on button "Previous month" at bounding box center [463, 219] width 15 height 28
select select "8"
click at [527, 389] on div "27" at bounding box center [524, 391] width 28 height 28
type input "27-08-2025"
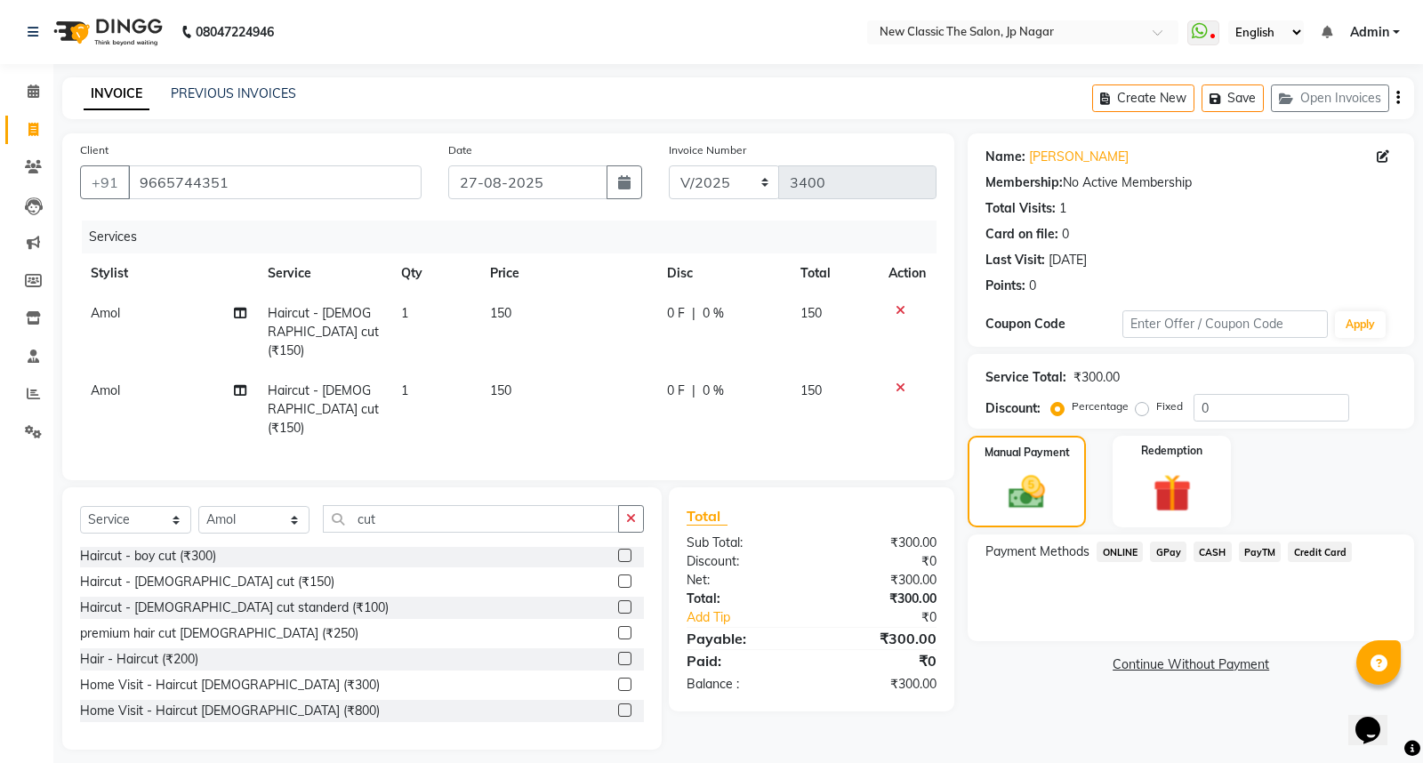
click at [1125, 554] on span "ONLINE" at bounding box center [1120, 552] width 46 height 20
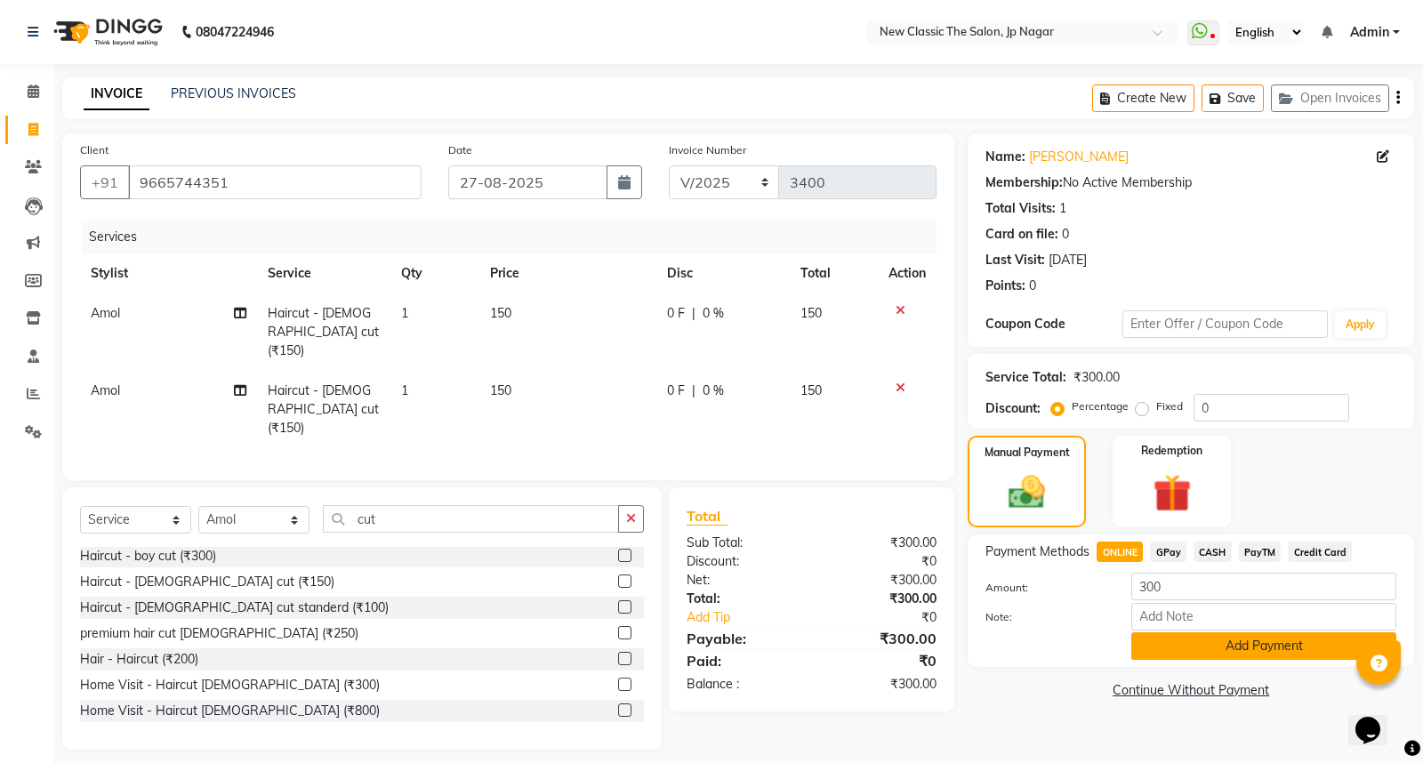
click at [1166, 646] on button "Add Payment" at bounding box center [1263, 646] width 265 height 28
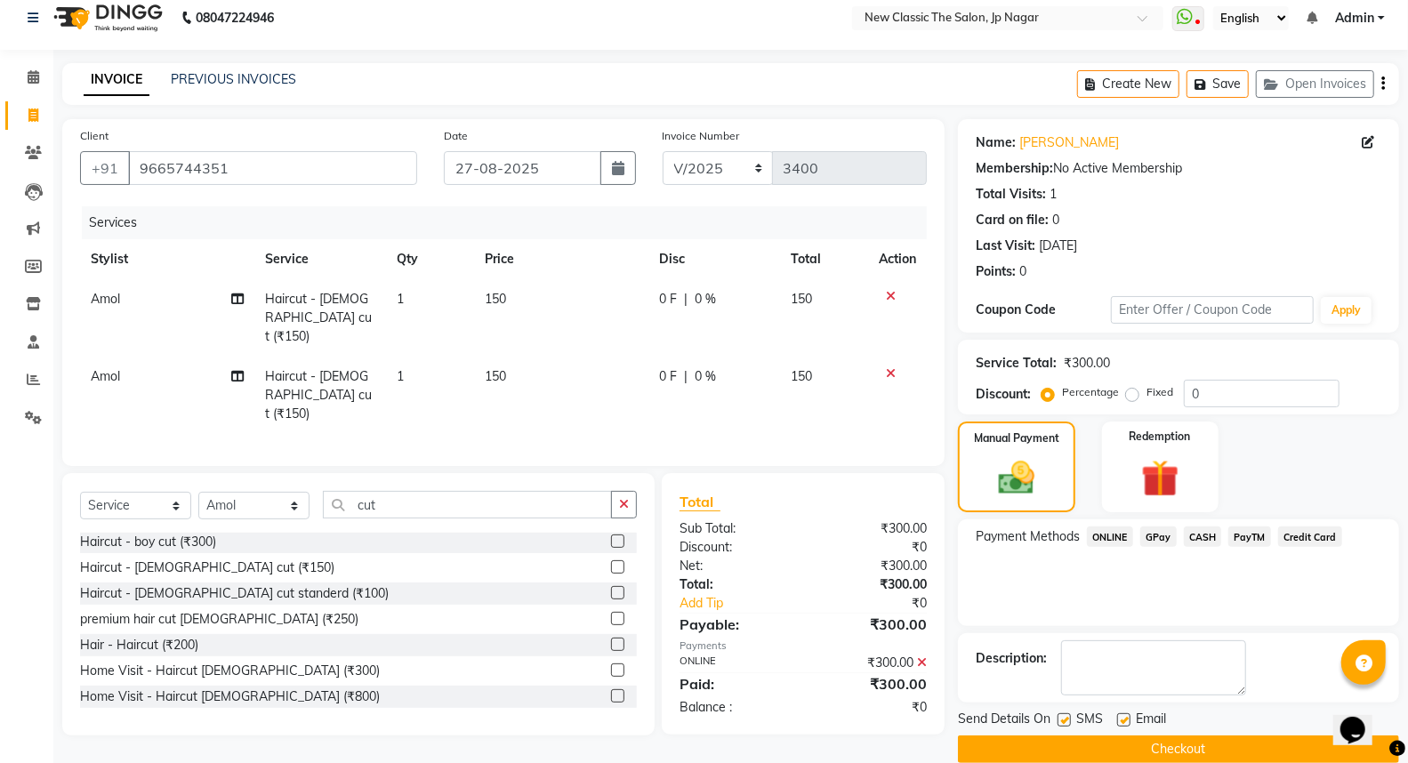
scroll to position [40, 0]
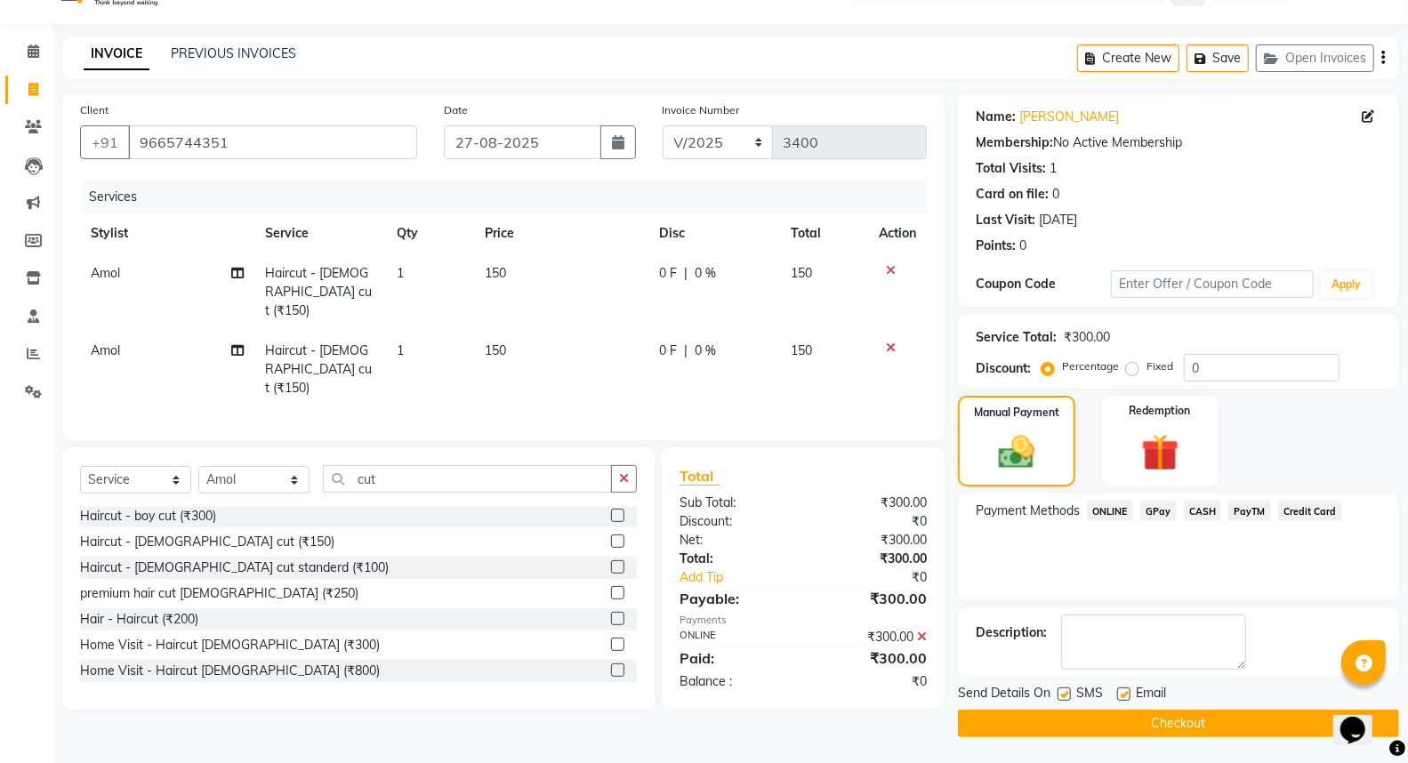
click at [1152, 723] on button "Checkout" at bounding box center [1178, 724] width 441 height 28
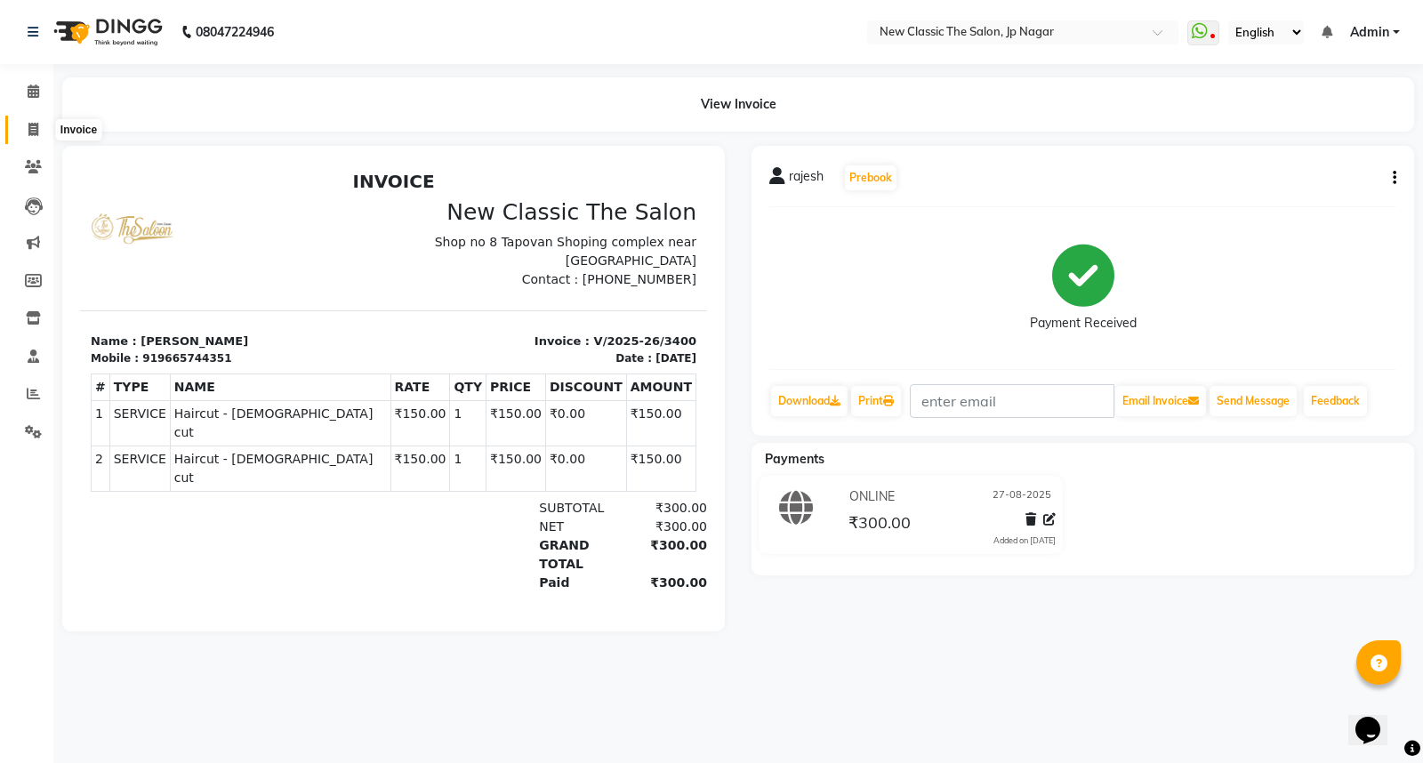
drag, startPoint x: 31, startPoint y: 128, endPoint x: 39, endPoint y: 138, distance: 12.6
click at [30, 129] on icon at bounding box center [33, 129] width 10 height 13
select select "service"
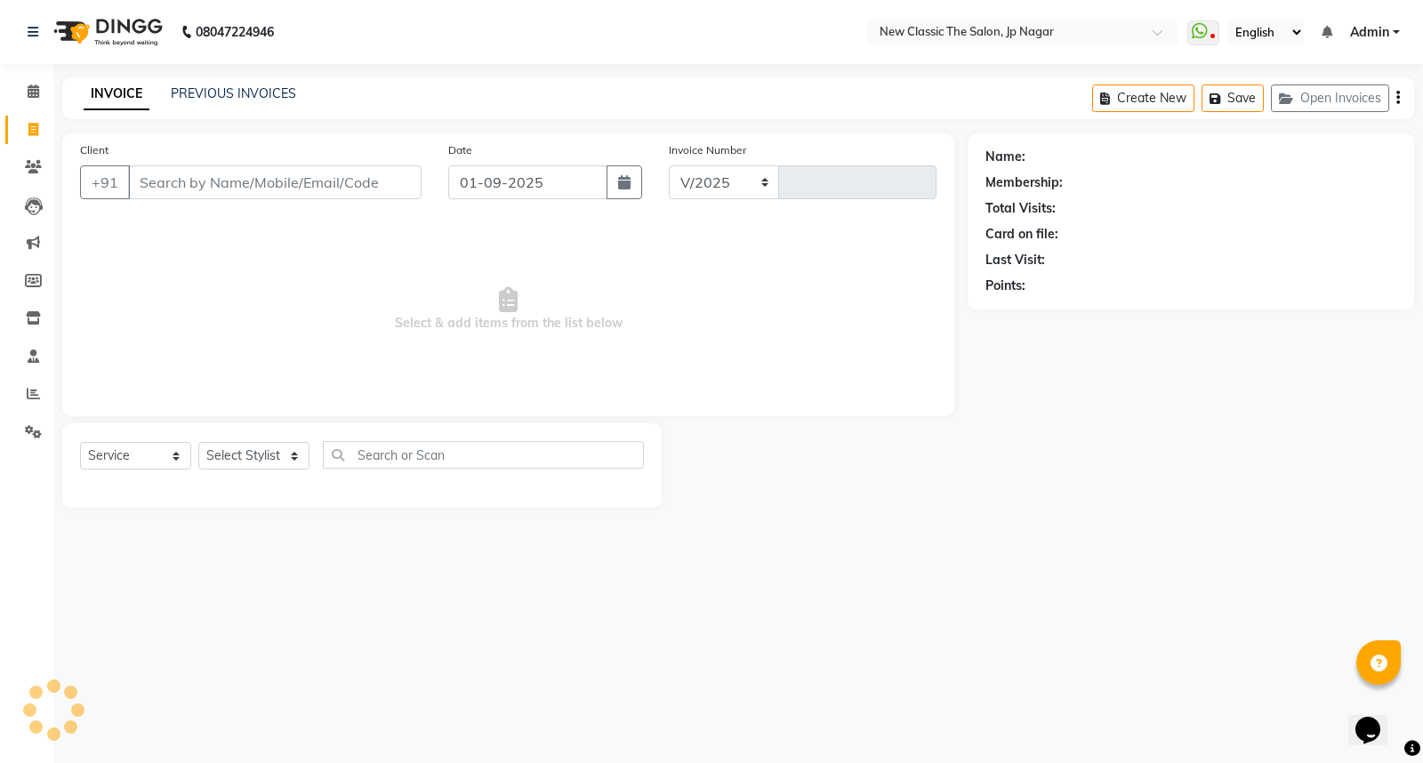
select select "4678"
type input "3401"
click at [626, 181] on icon "button" at bounding box center [624, 182] width 12 height 14
select select "9"
select select "2025"
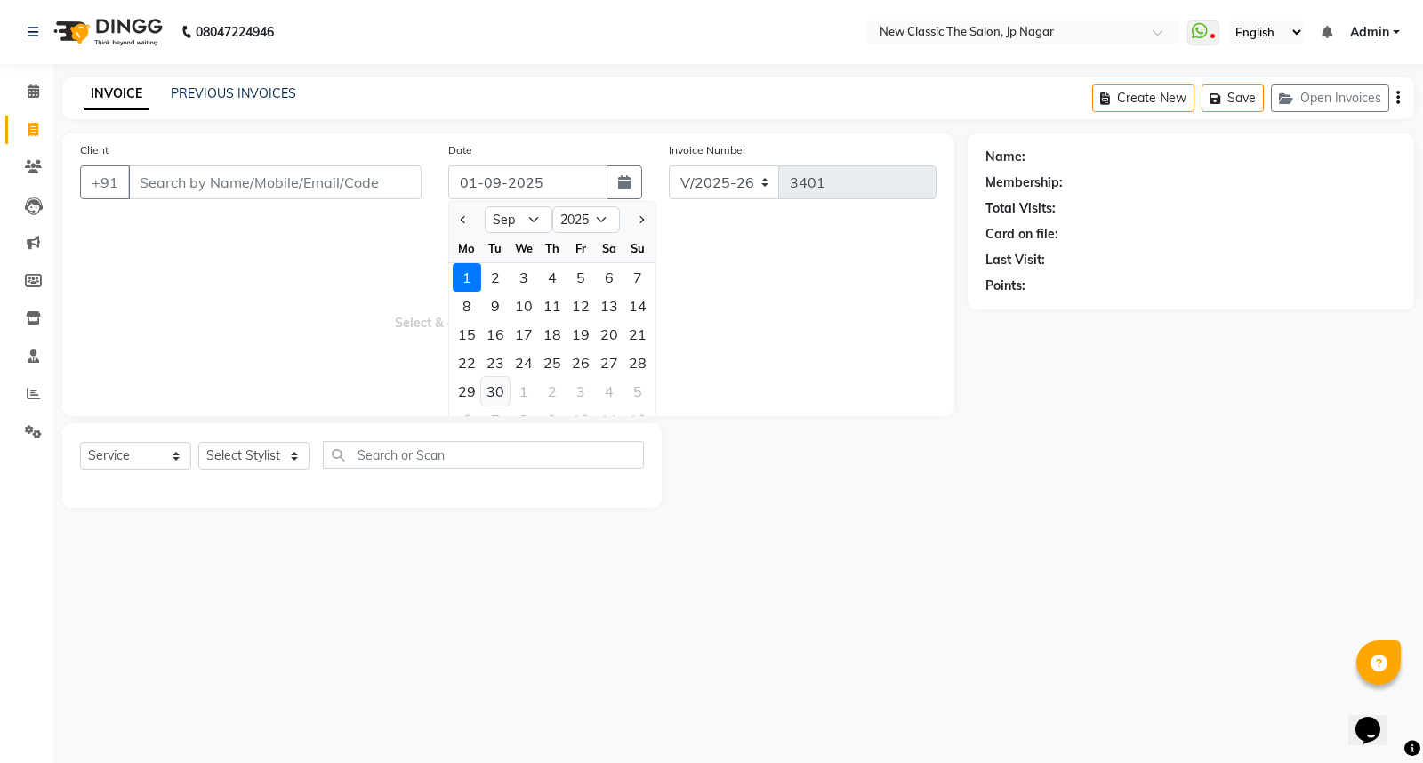
click at [494, 387] on div "30" at bounding box center [495, 391] width 28 height 28
type input "30-09-2025"
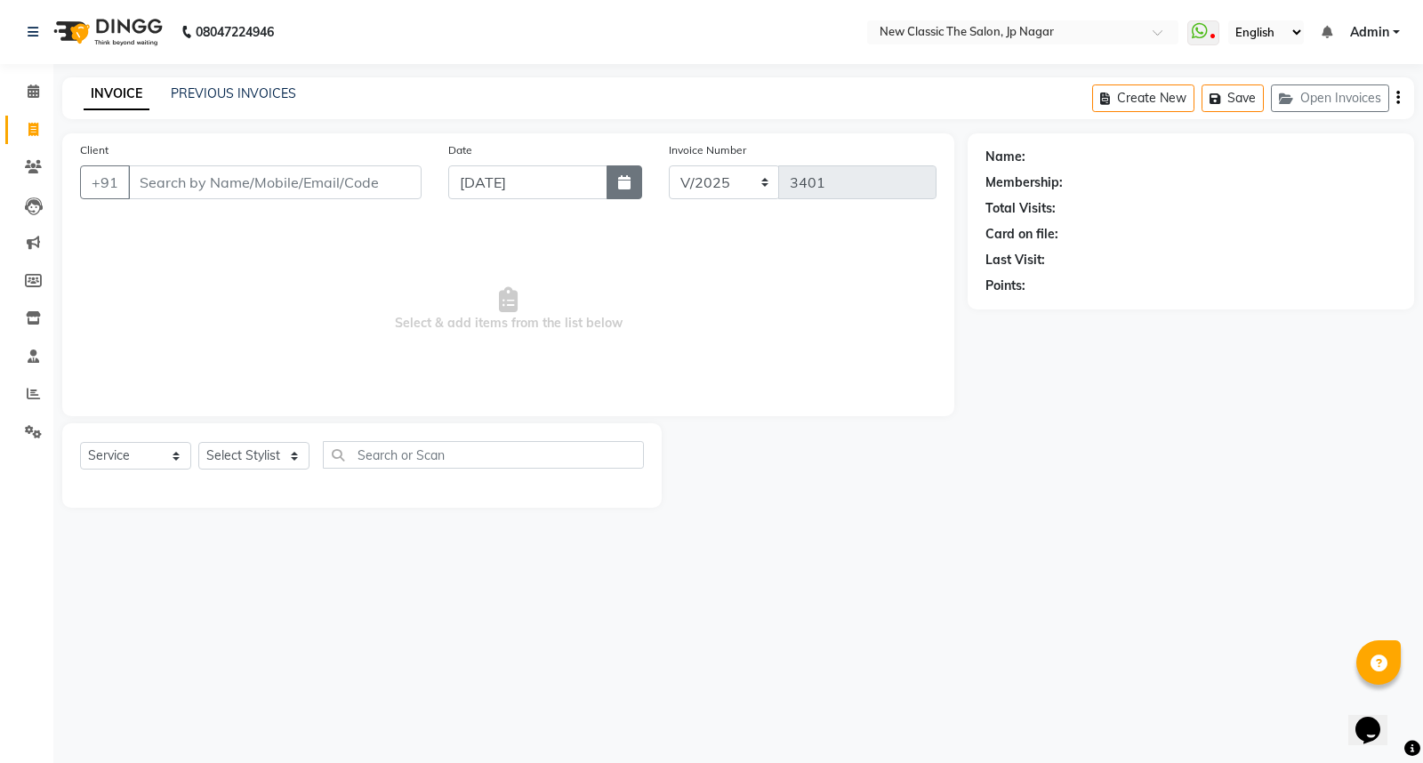
click at [625, 181] on icon "button" at bounding box center [624, 182] width 12 height 14
select select "9"
select select "2025"
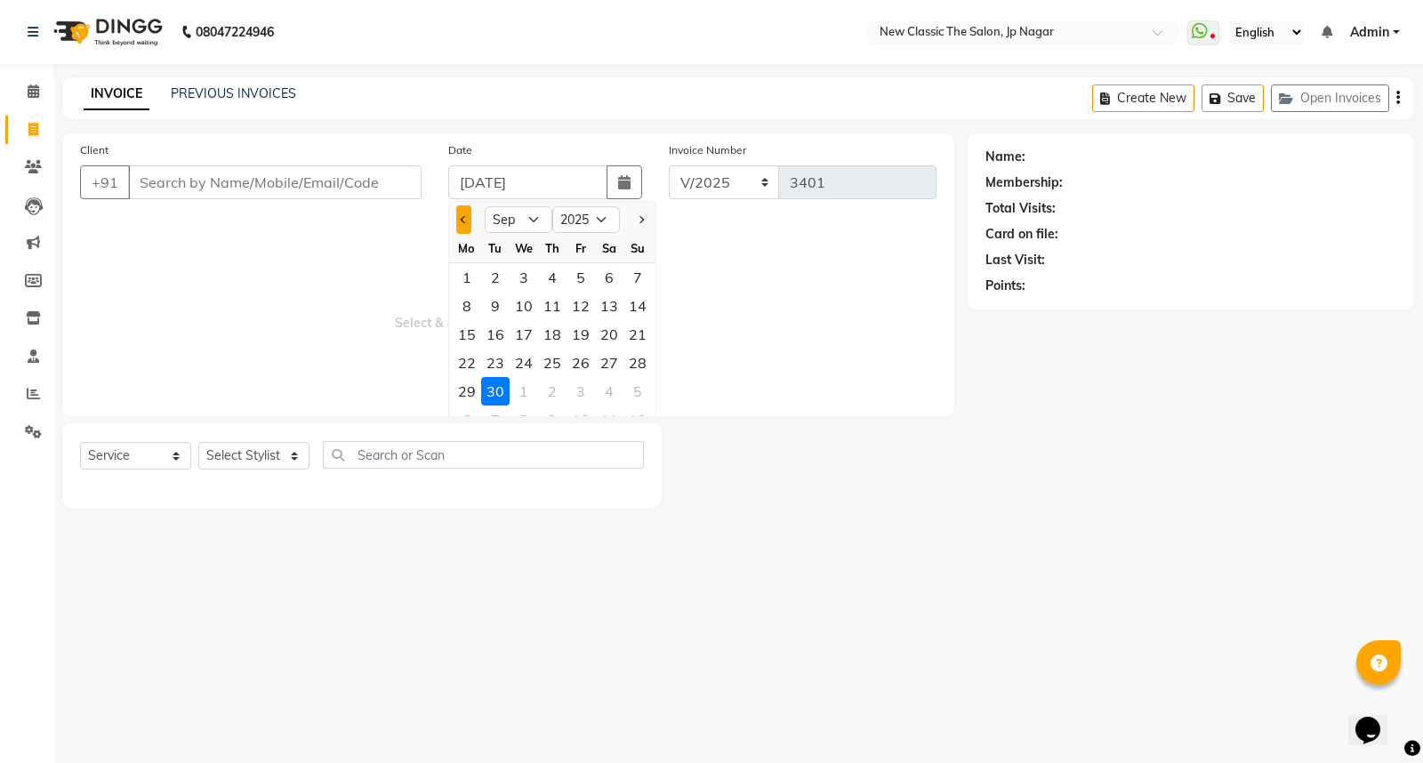
click at [468, 223] on button "Previous month" at bounding box center [463, 219] width 15 height 28
select select "8"
click at [602, 392] on div "30" at bounding box center [609, 391] width 28 height 28
type input "30-08-2025"
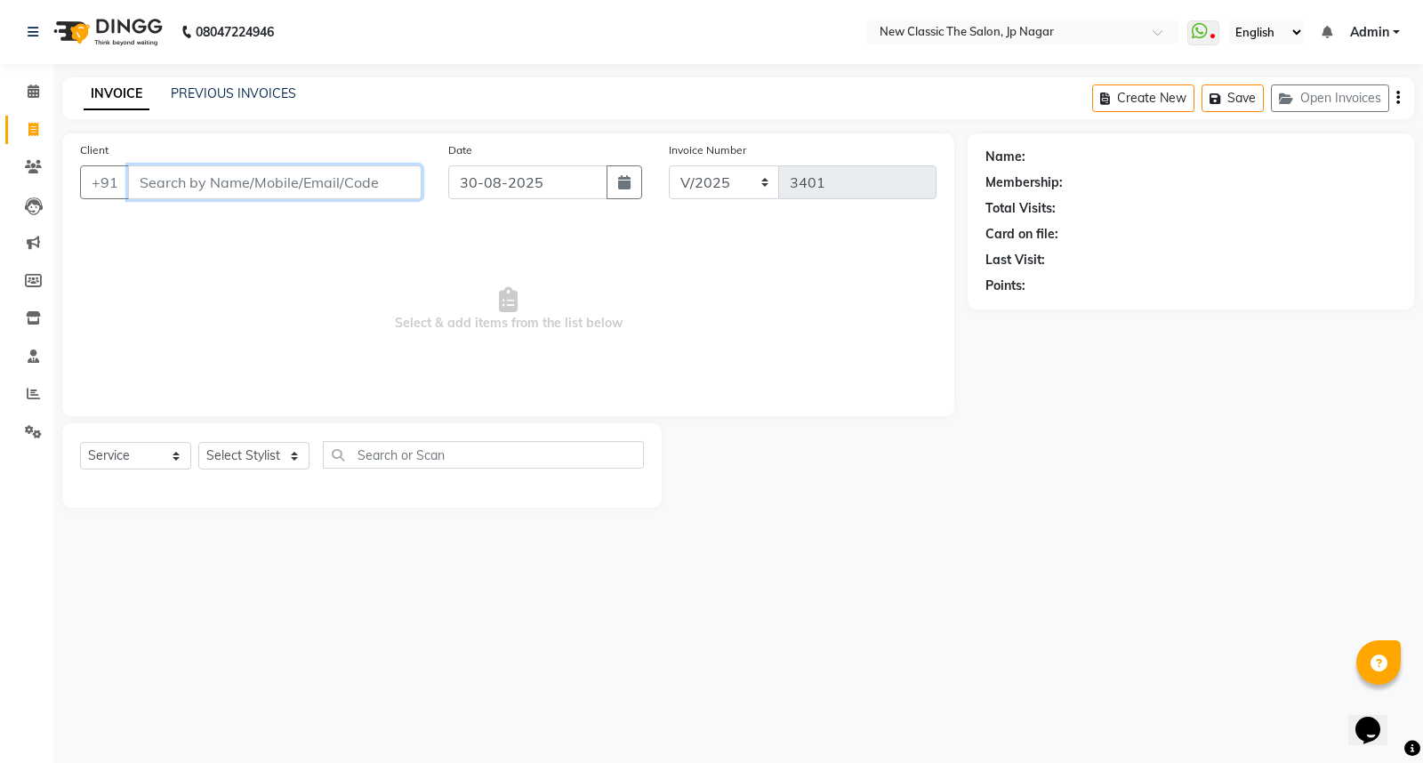
click at [269, 175] on input "Client" at bounding box center [274, 182] width 293 height 34
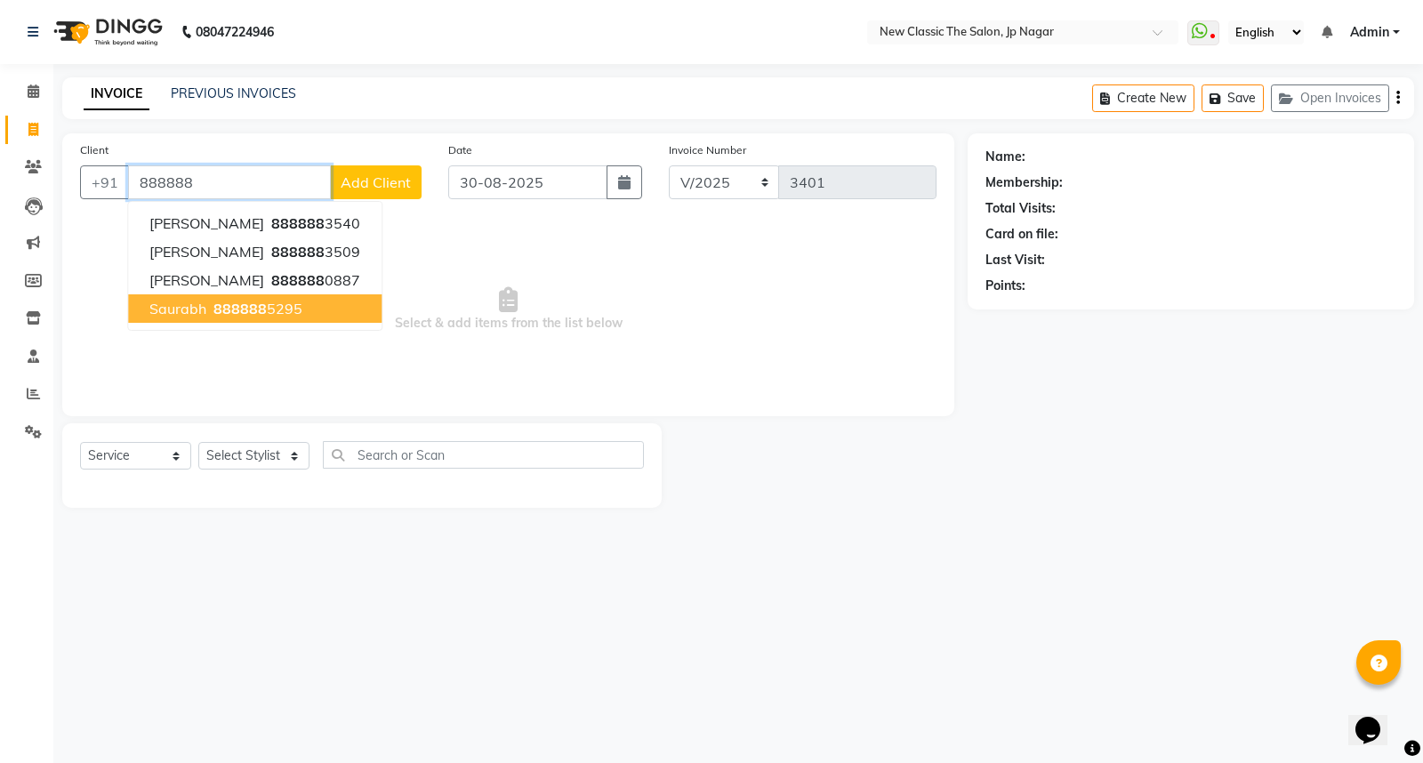
click at [281, 315] on ngb-highlight "888888 5295" at bounding box center [256, 309] width 92 height 18
type input "8888885295"
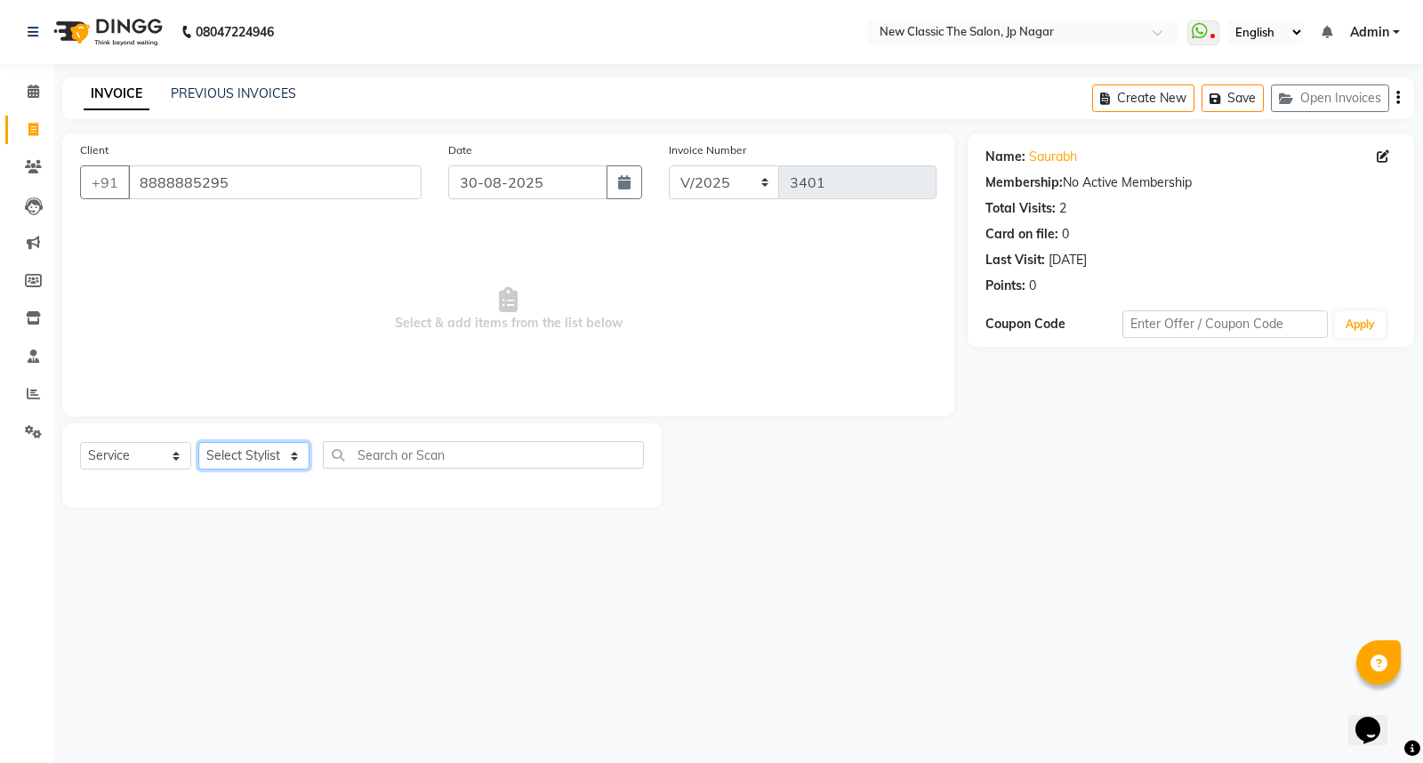
click at [244, 458] on select "Select Stylist Amit Amol Anil Kirti Komal Manager Prachi Rina Shital Smita sure…" at bounding box center [253, 456] width 111 height 28
select select "27632"
click at [198, 443] on select "Select Stylist Amit Amol Anil Kirti Komal Manager Prachi Rina Shital Smita sure…" at bounding box center [253, 456] width 111 height 28
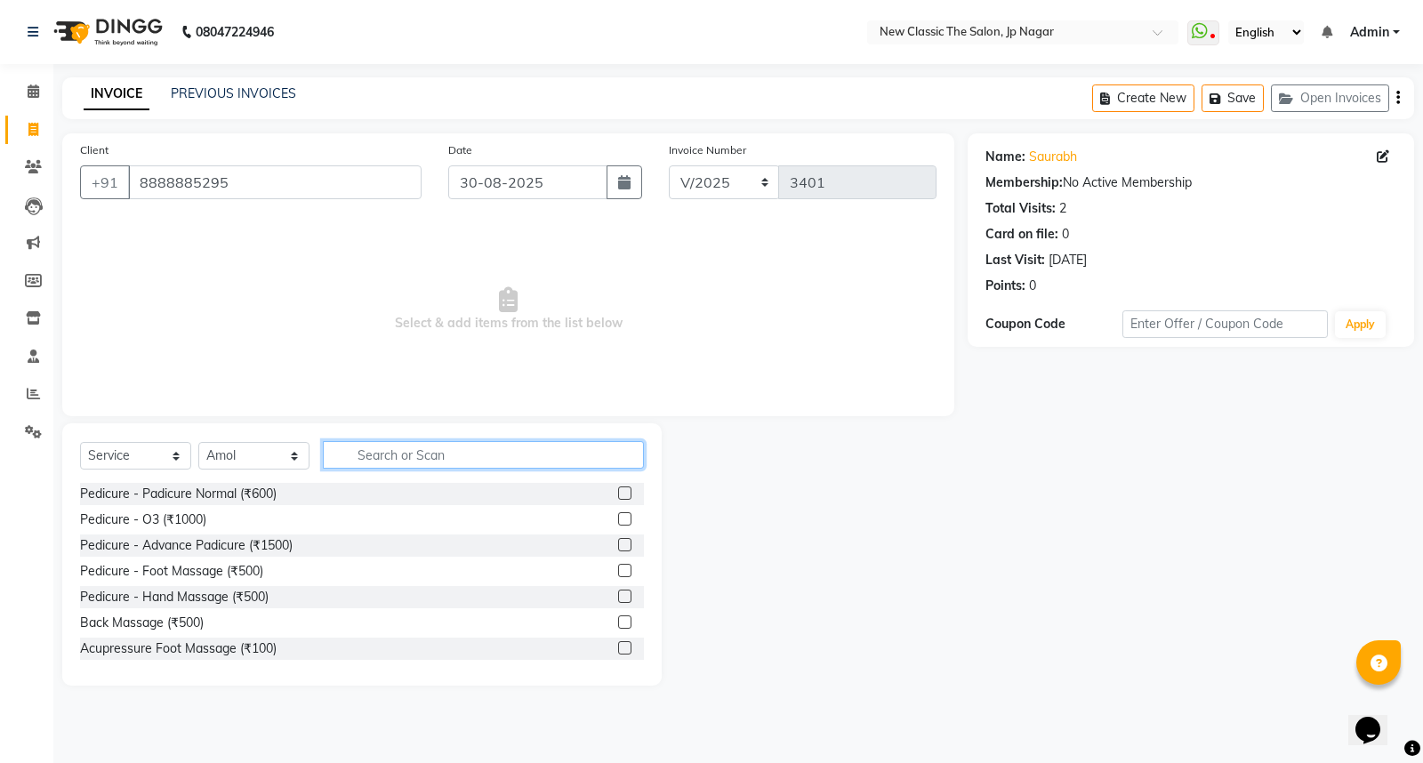
click at [382, 452] on input "text" at bounding box center [483, 455] width 321 height 28
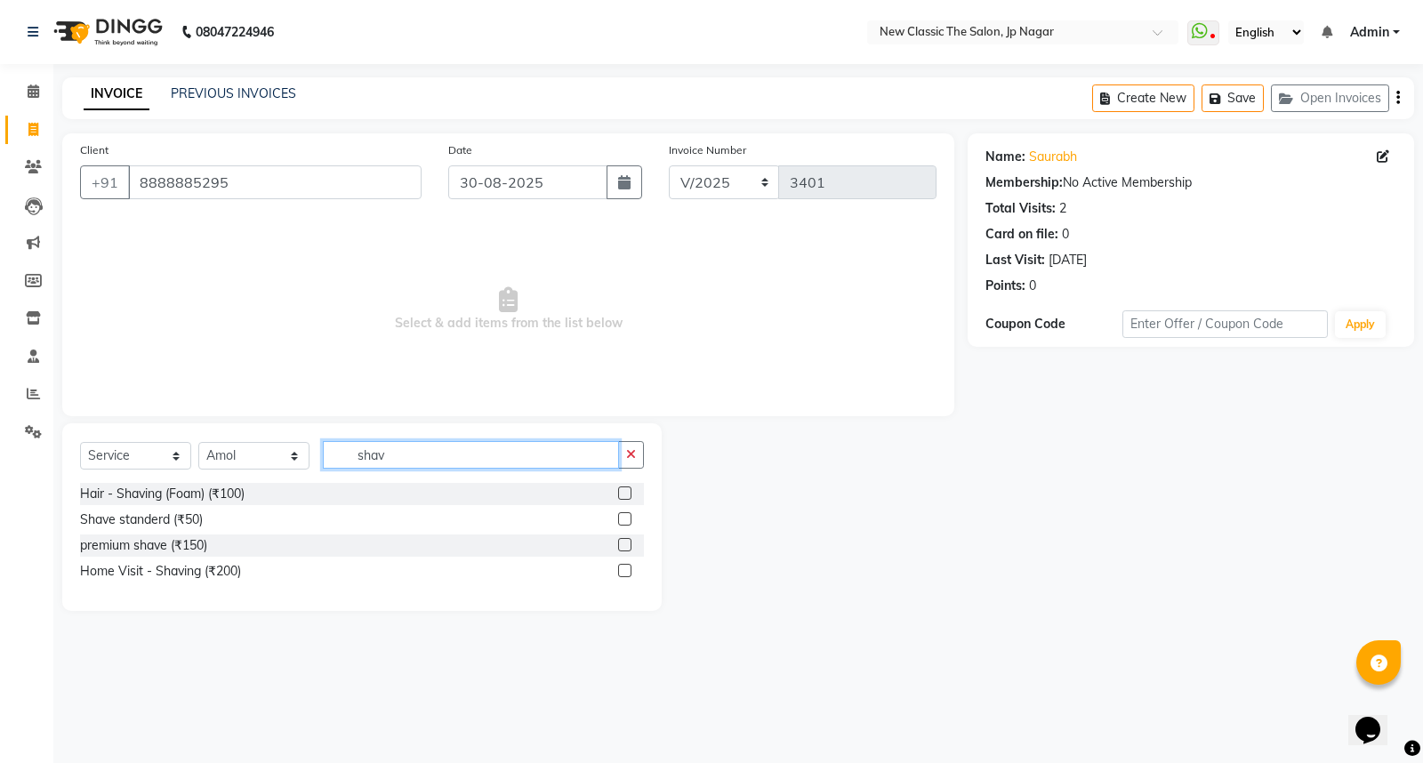
type input "shav"
click at [623, 490] on label at bounding box center [624, 492] width 13 height 13
click at [623, 490] on input "checkbox" at bounding box center [624, 494] width 12 height 12
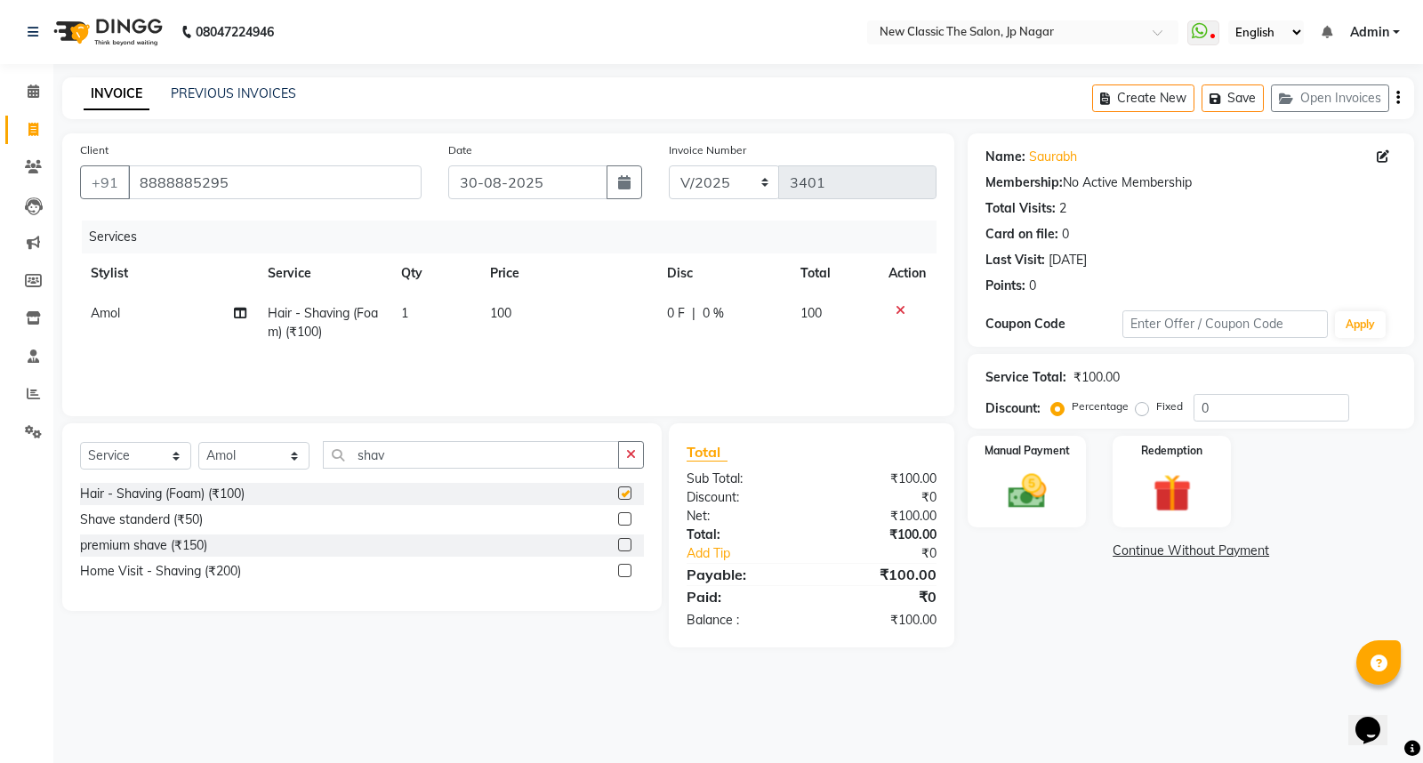
checkbox input "false"
click at [1015, 481] on img at bounding box center [1027, 491] width 64 height 45
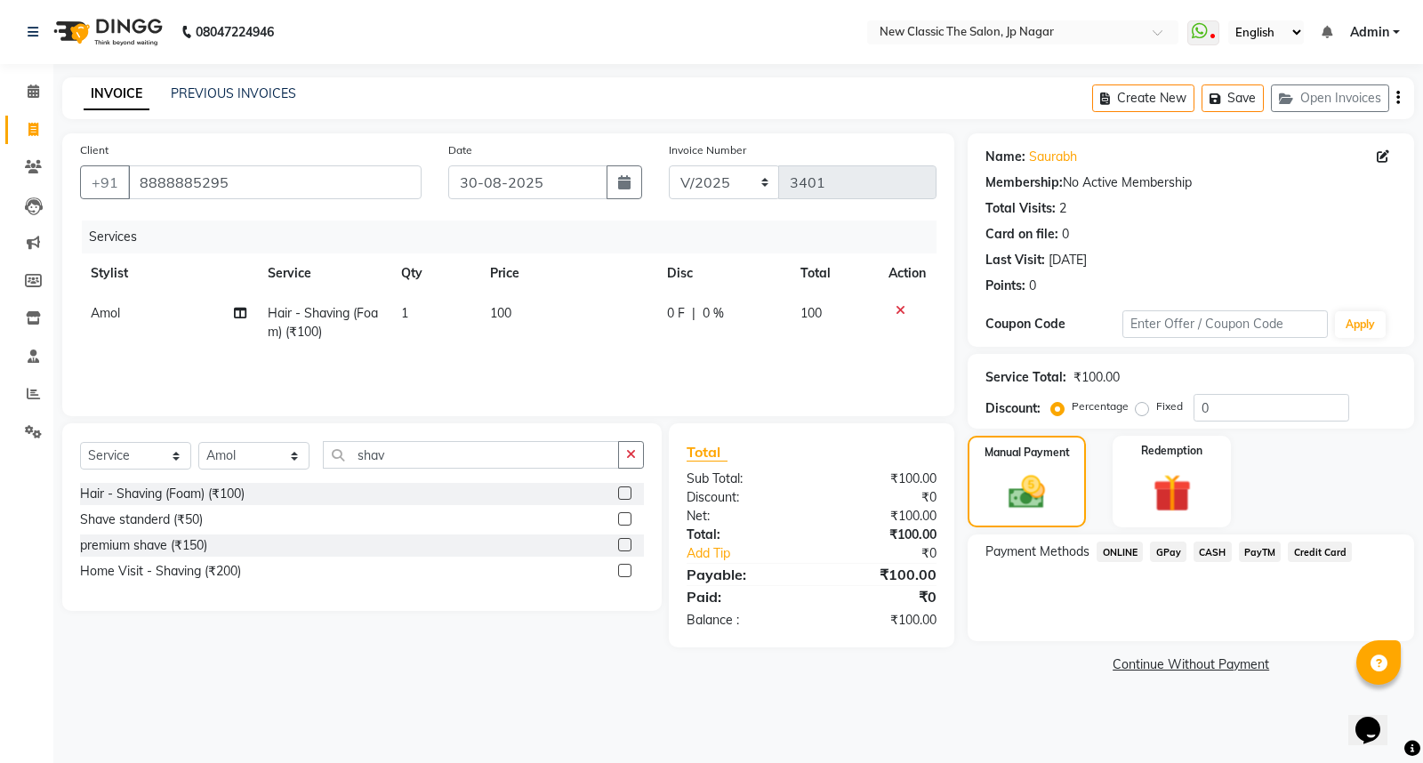
click at [1220, 544] on span "CASH" at bounding box center [1213, 552] width 38 height 20
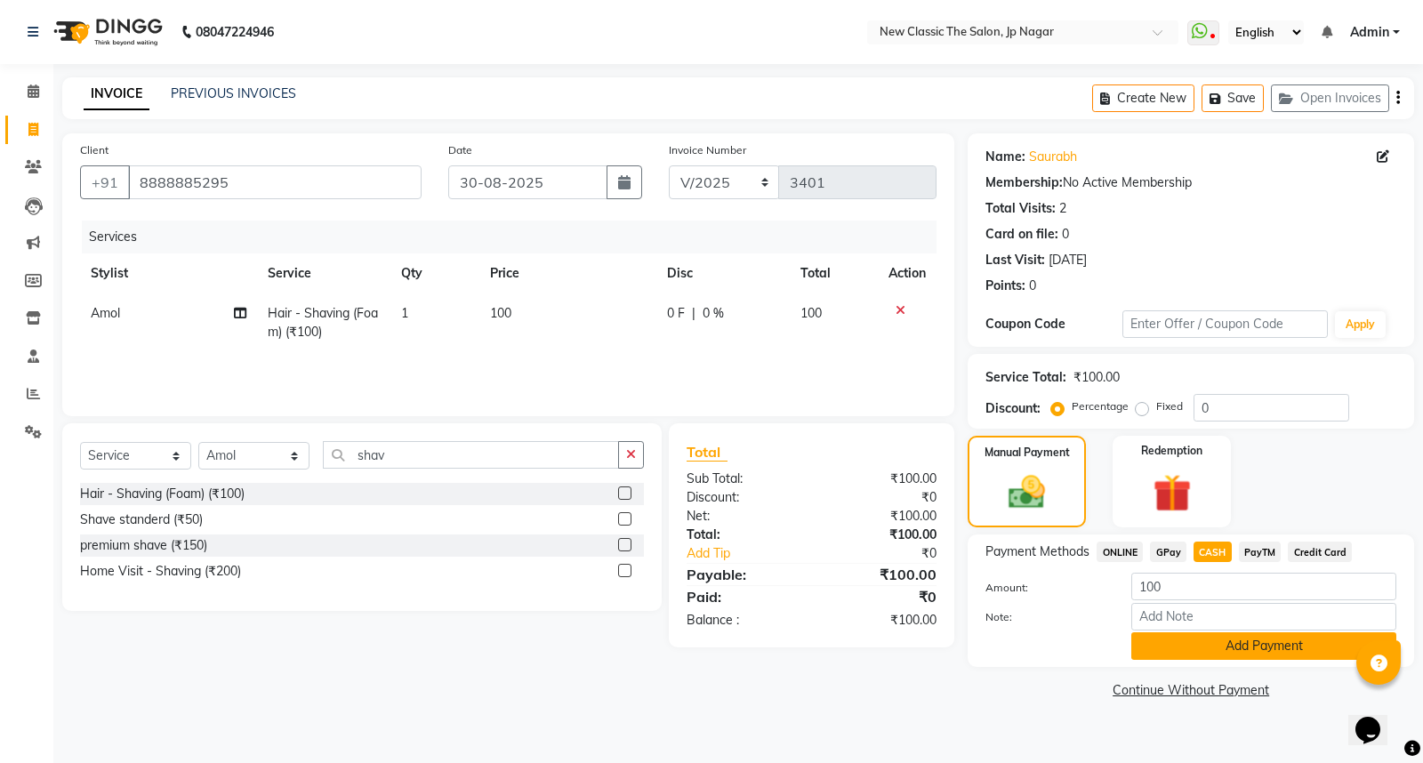
click at [1221, 644] on button "Add Payment" at bounding box center [1263, 646] width 265 height 28
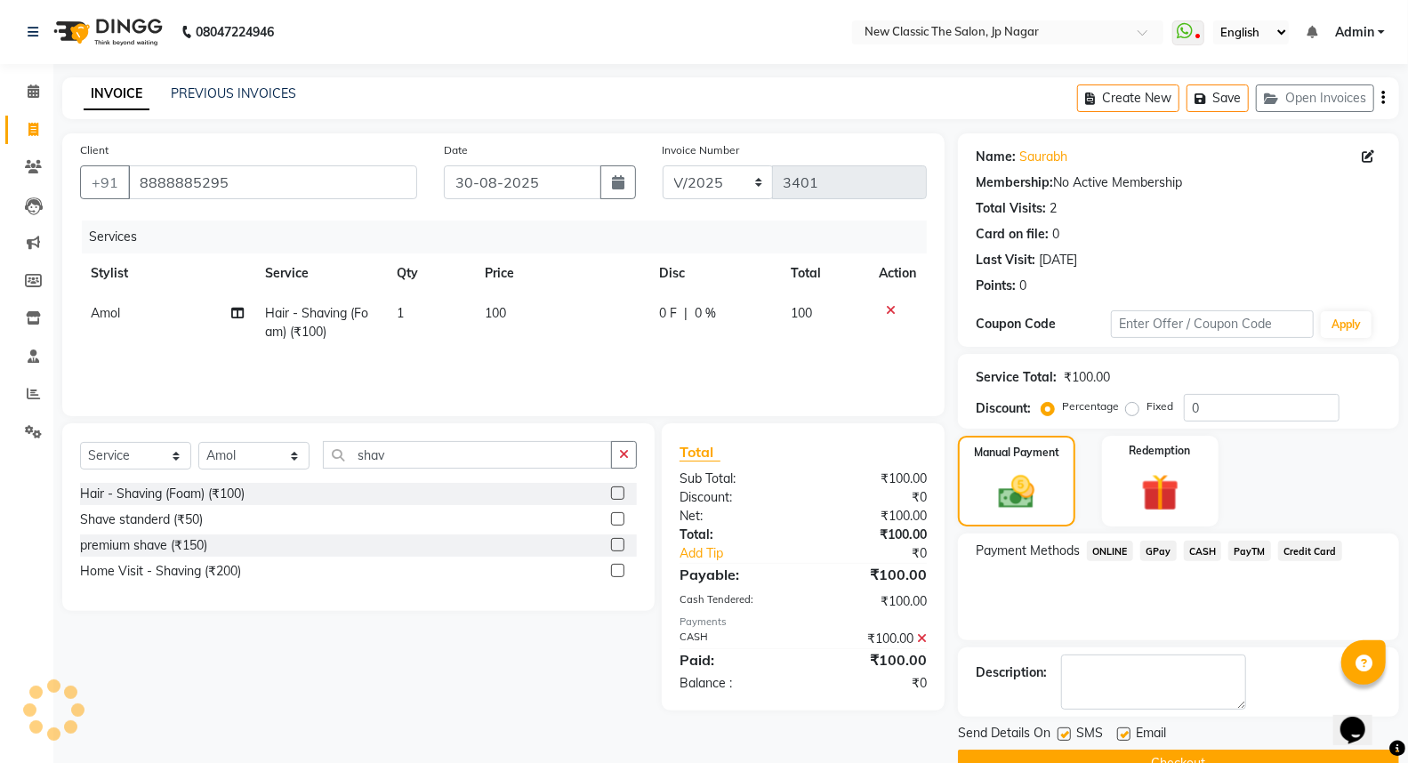
click at [1172, 761] on button "Checkout" at bounding box center [1178, 764] width 441 height 28
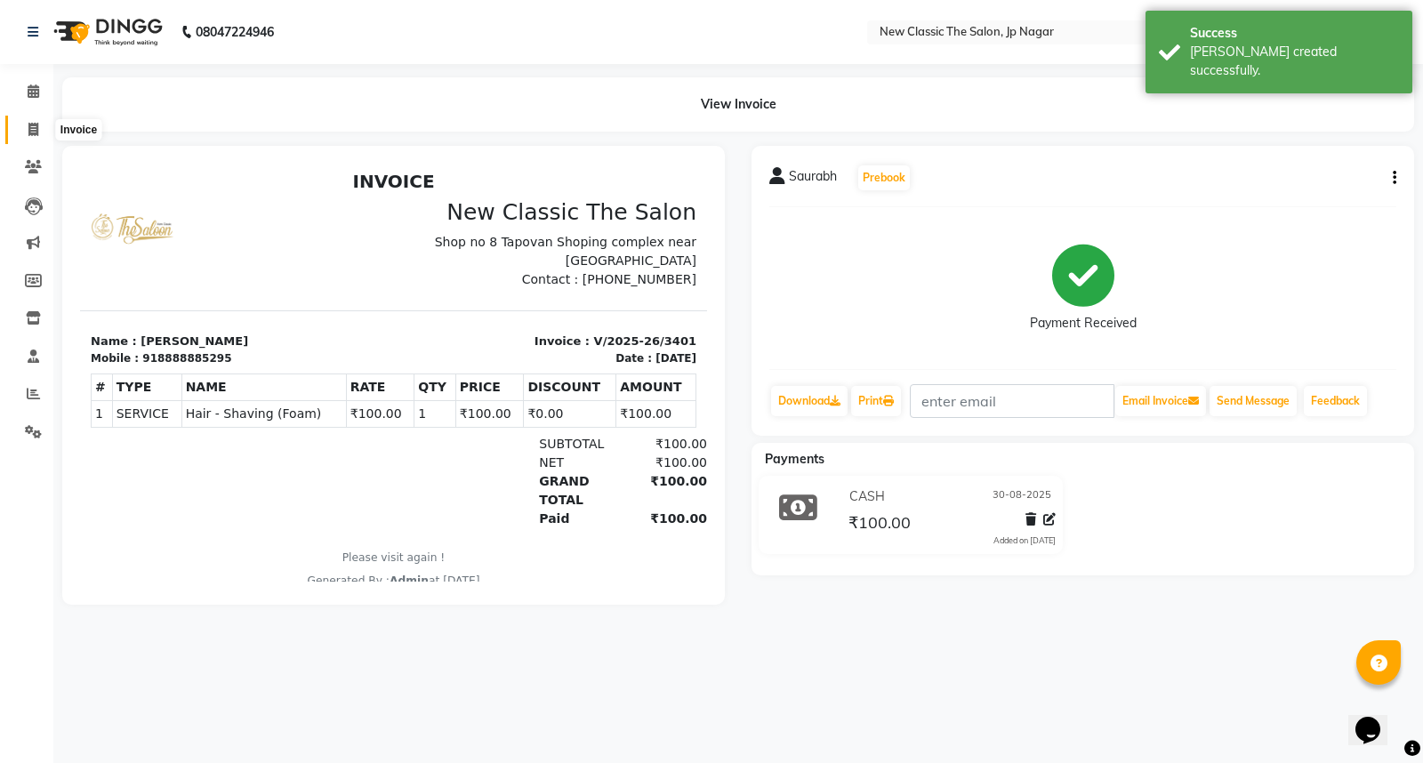
click at [29, 129] on icon at bounding box center [33, 129] width 10 height 13
select select "4678"
select select "service"
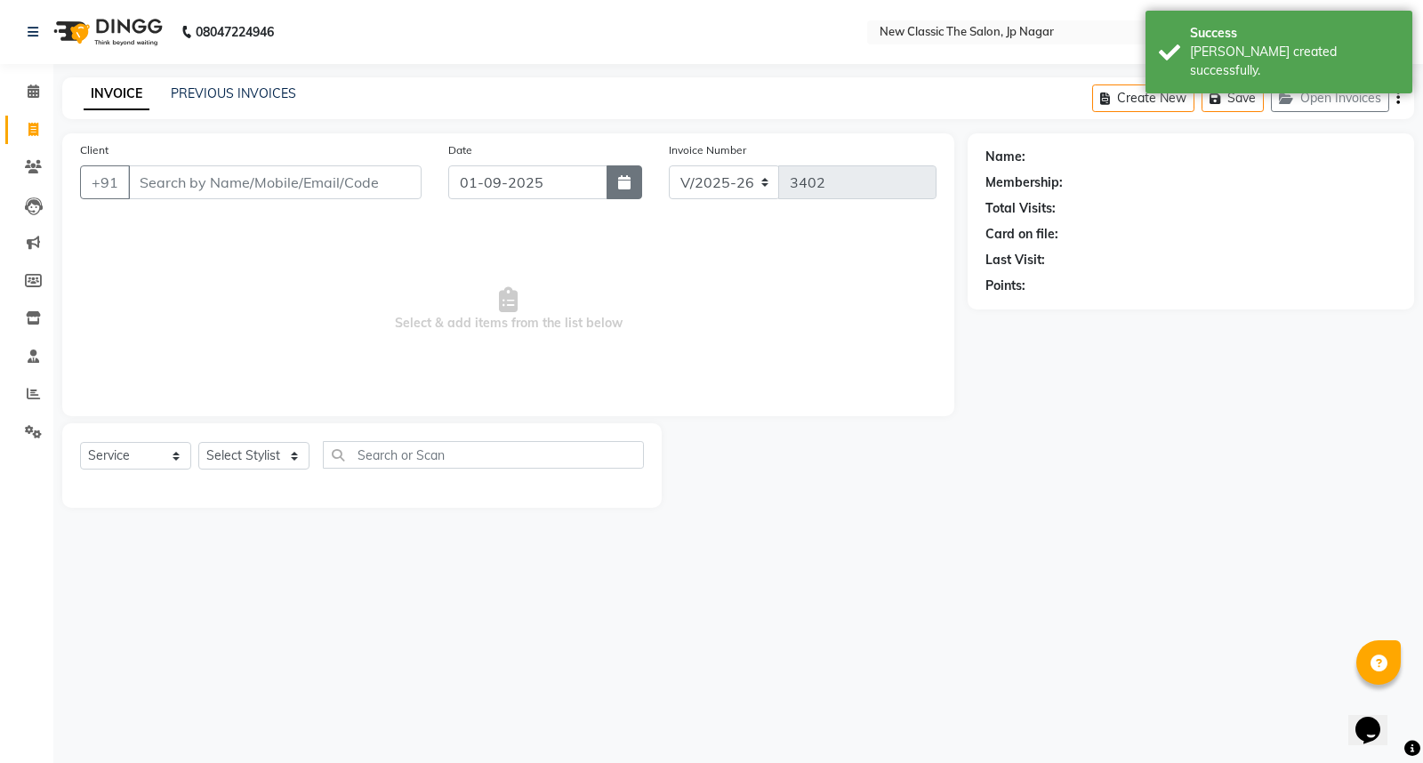
click at [628, 183] on icon "button" at bounding box center [624, 182] width 12 height 14
select select "9"
select select "2025"
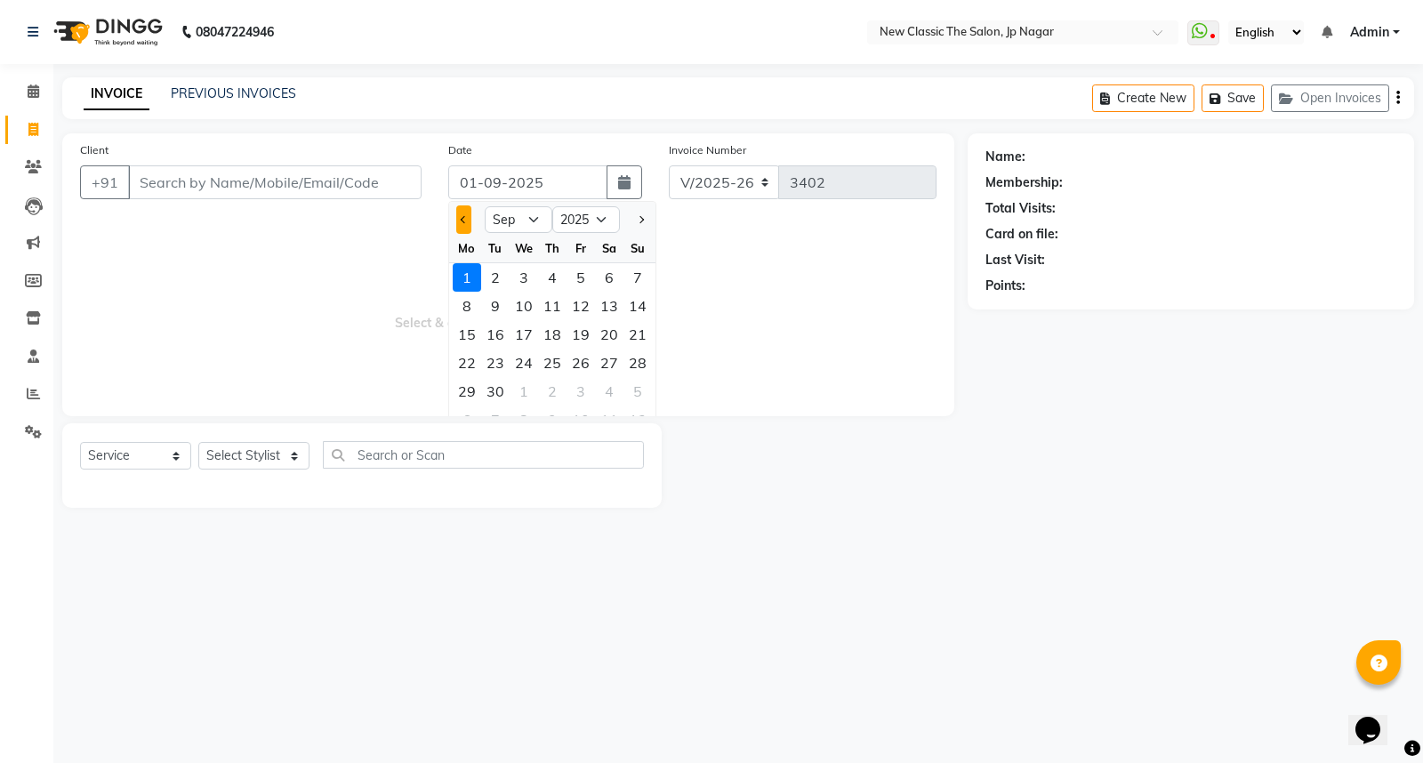
drag, startPoint x: 464, startPoint y: 220, endPoint x: 481, endPoint y: 277, distance: 59.4
click at [465, 220] on span "Previous month" at bounding box center [464, 219] width 7 height 7
select select "8"
click at [601, 388] on div "30" at bounding box center [609, 391] width 28 height 28
type input "30-08-2025"
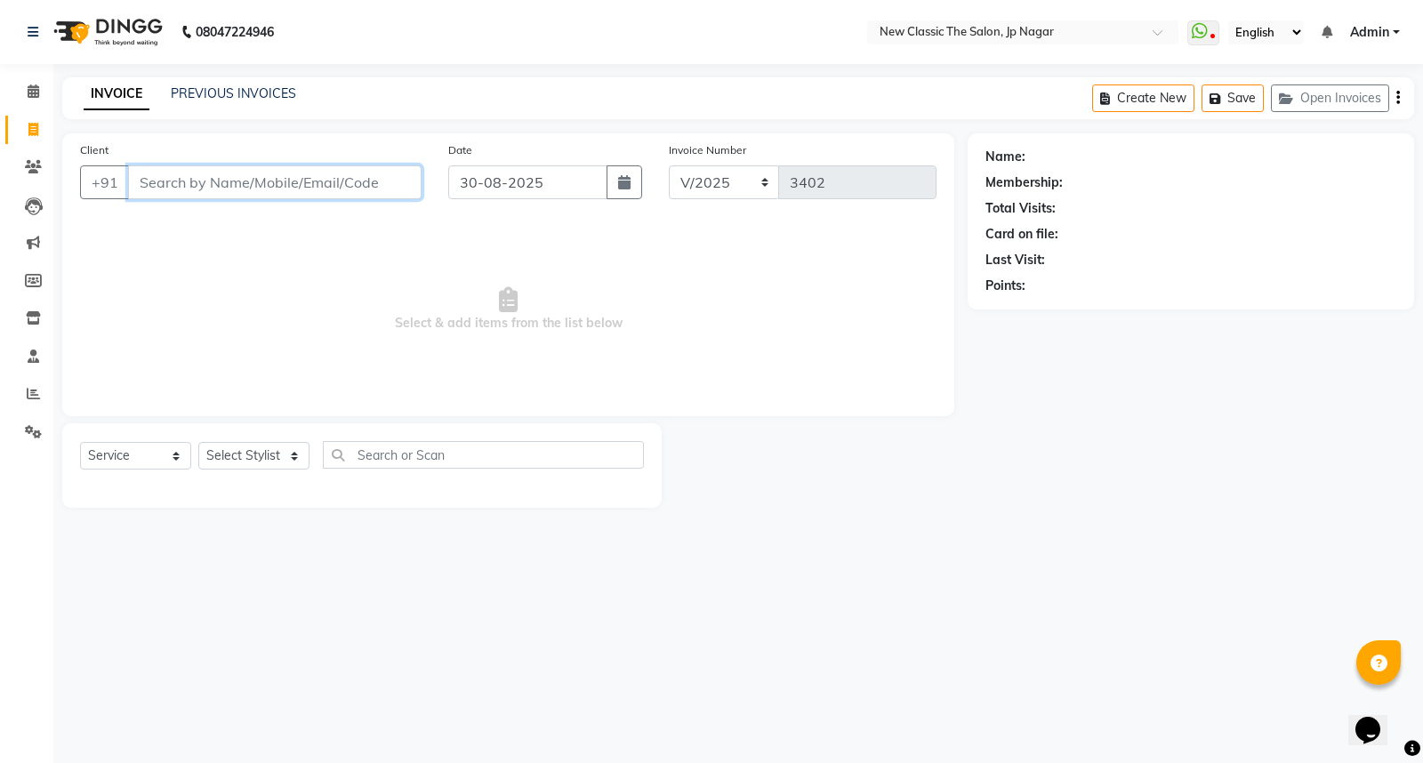
click at [289, 190] on input "Client" at bounding box center [274, 182] width 293 height 34
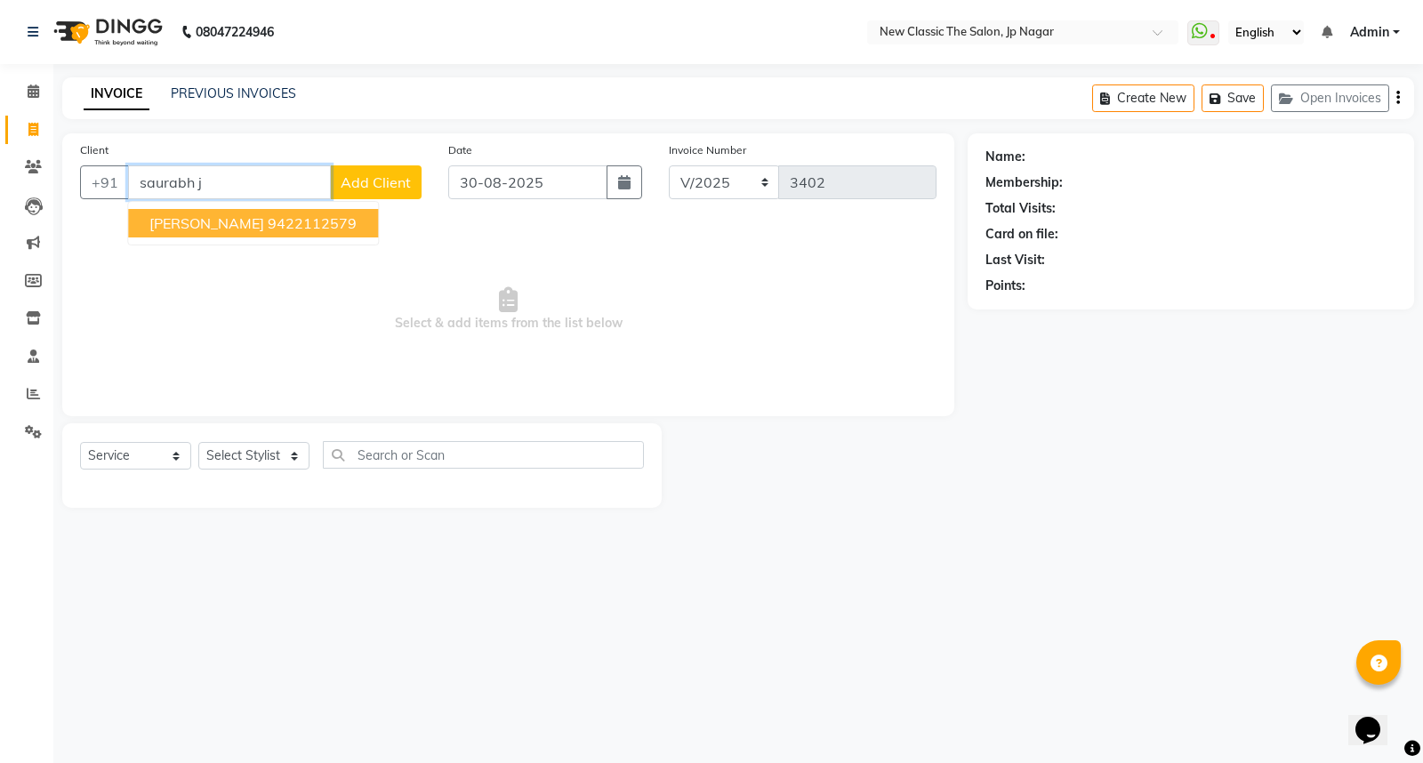
click at [289, 220] on ngb-highlight "9422112579" at bounding box center [312, 223] width 89 height 18
type input "9422112579"
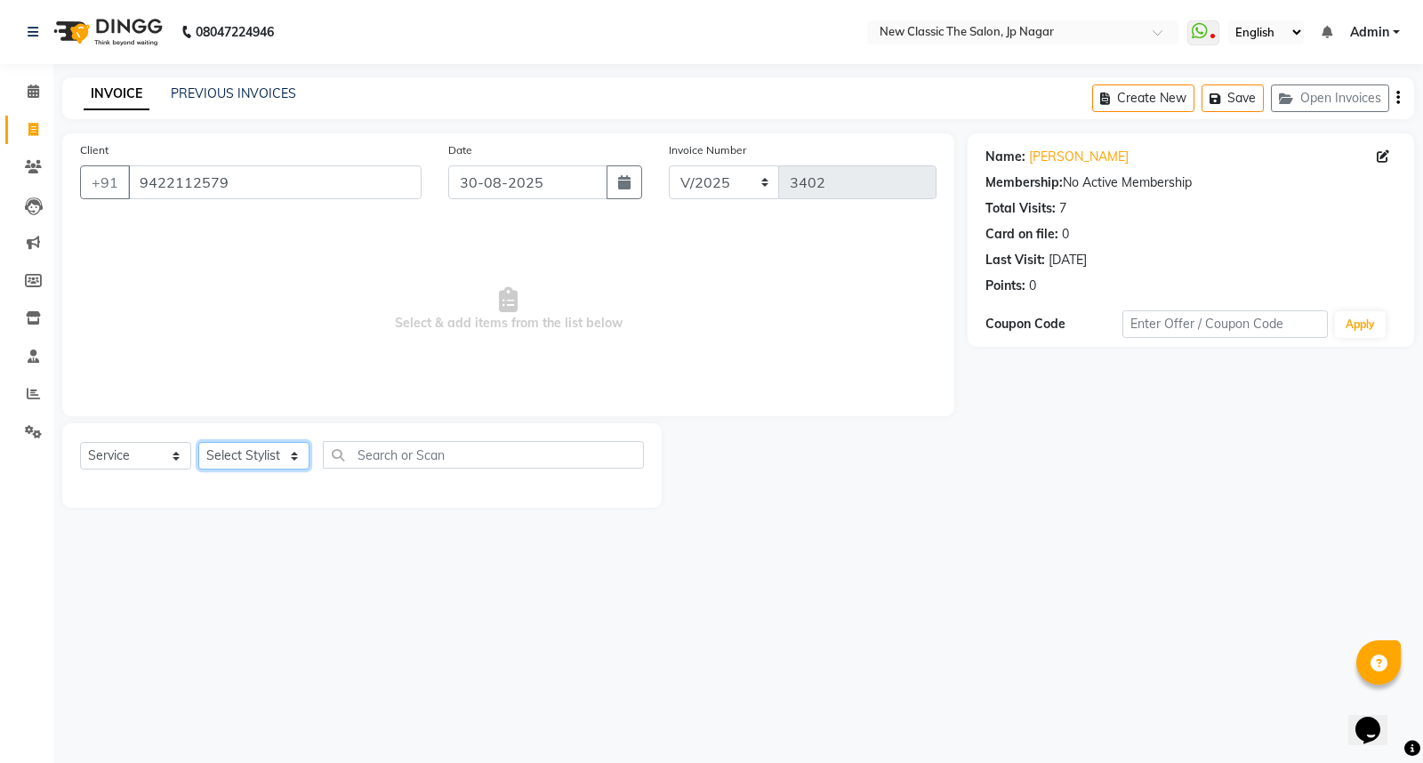
click at [251, 452] on select "Select Stylist Amit Amol Anil Kirti Komal Manager Prachi Rina Shital Smita sure…" at bounding box center [253, 456] width 111 height 28
select select "27632"
click at [198, 443] on select "Select Stylist Amit Amol Anil Kirti Komal Manager Prachi Rina Shital Smita sure…" at bounding box center [253, 456] width 111 height 28
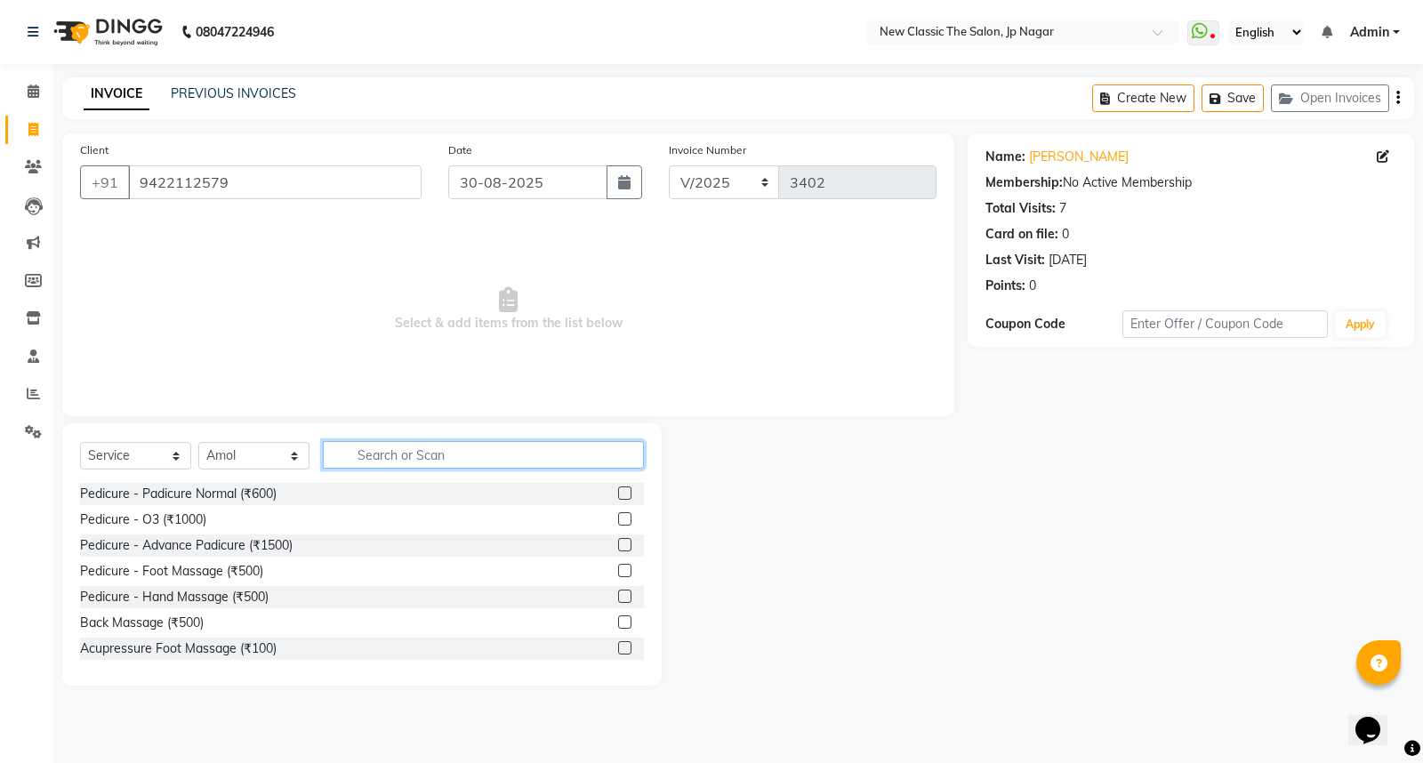
click at [409, 459] on input "text" at bounding box center [483, 455] width 321 height 28
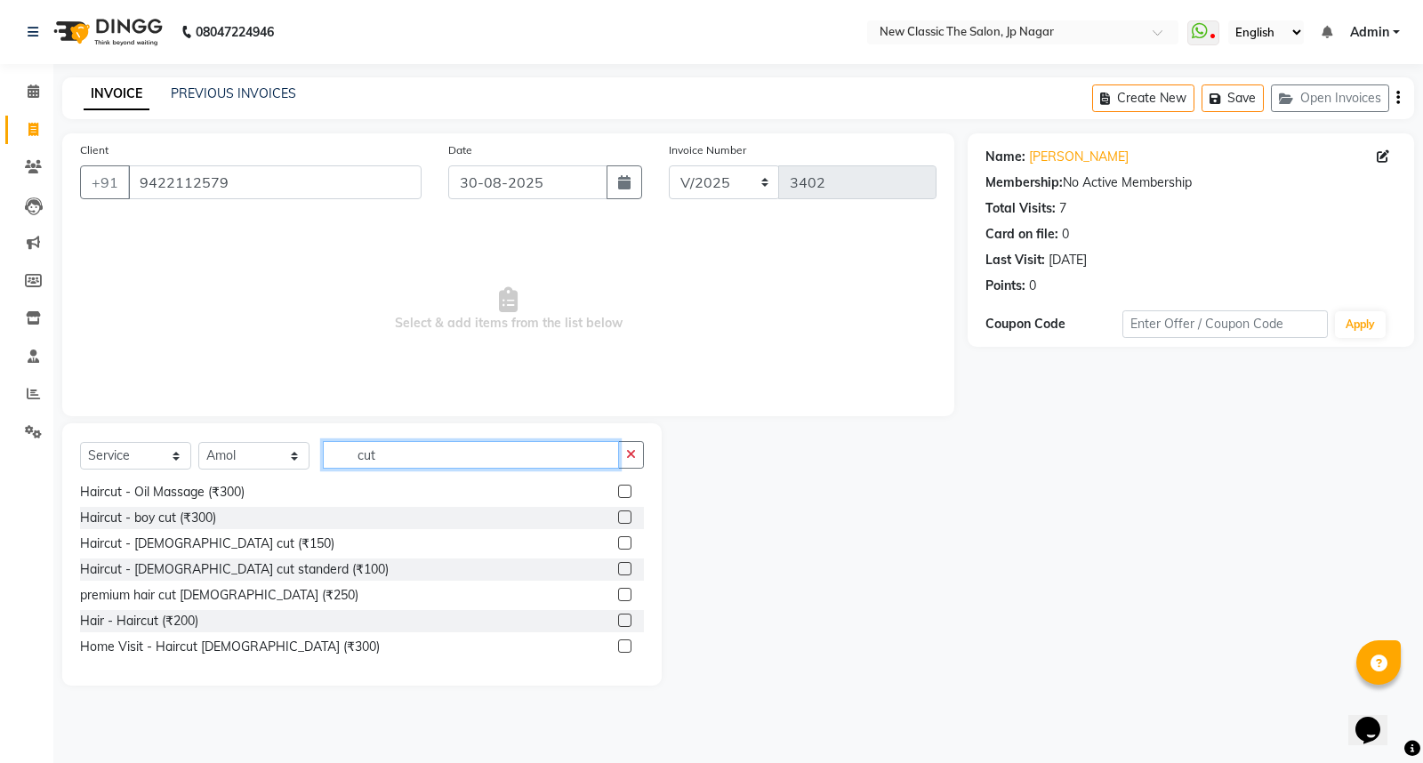
scroll to position [157, 0]
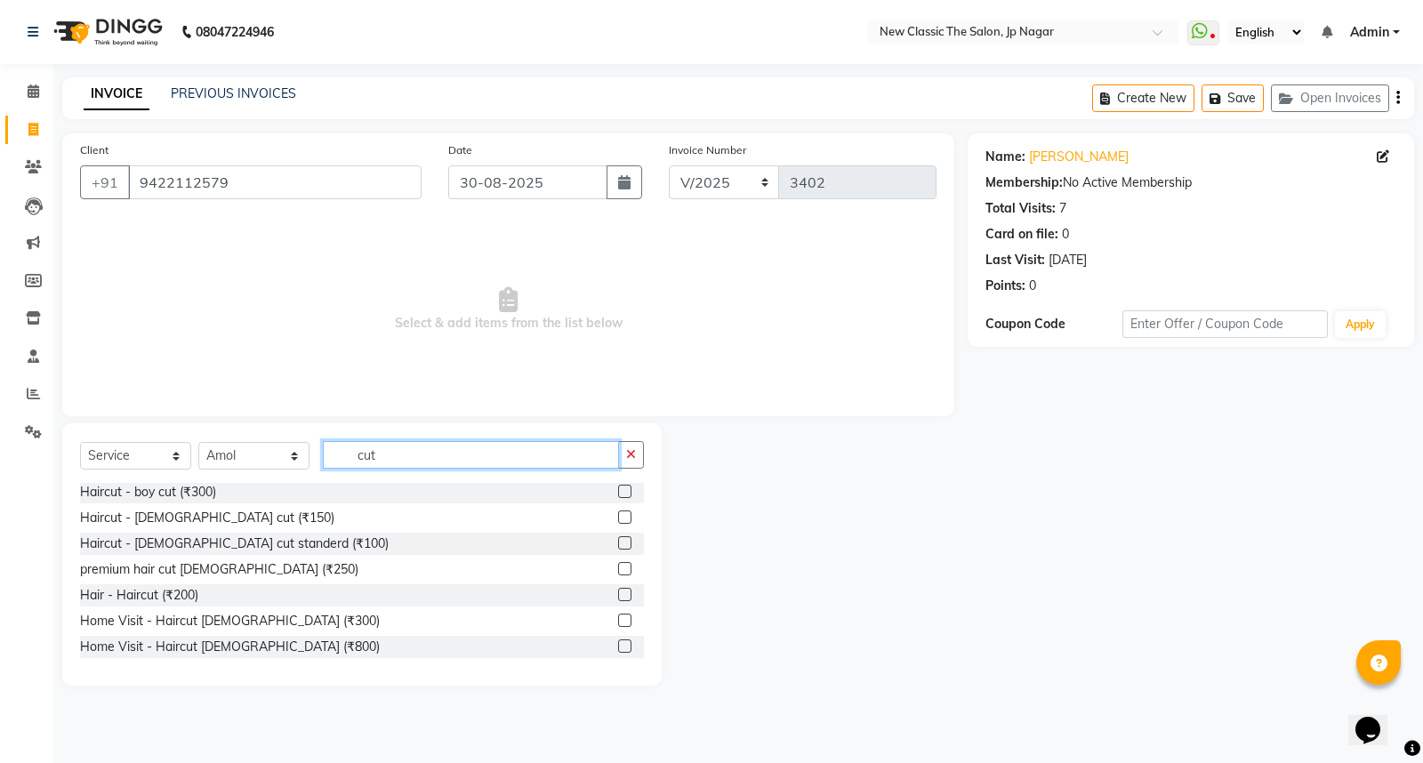
type input "cut"
click at [618, 593] on label at bounding box center [624, 594] width 13 height 13
click at [618, 593] on input "checkbox" at bounding box center [624, 596] width 12 height 12
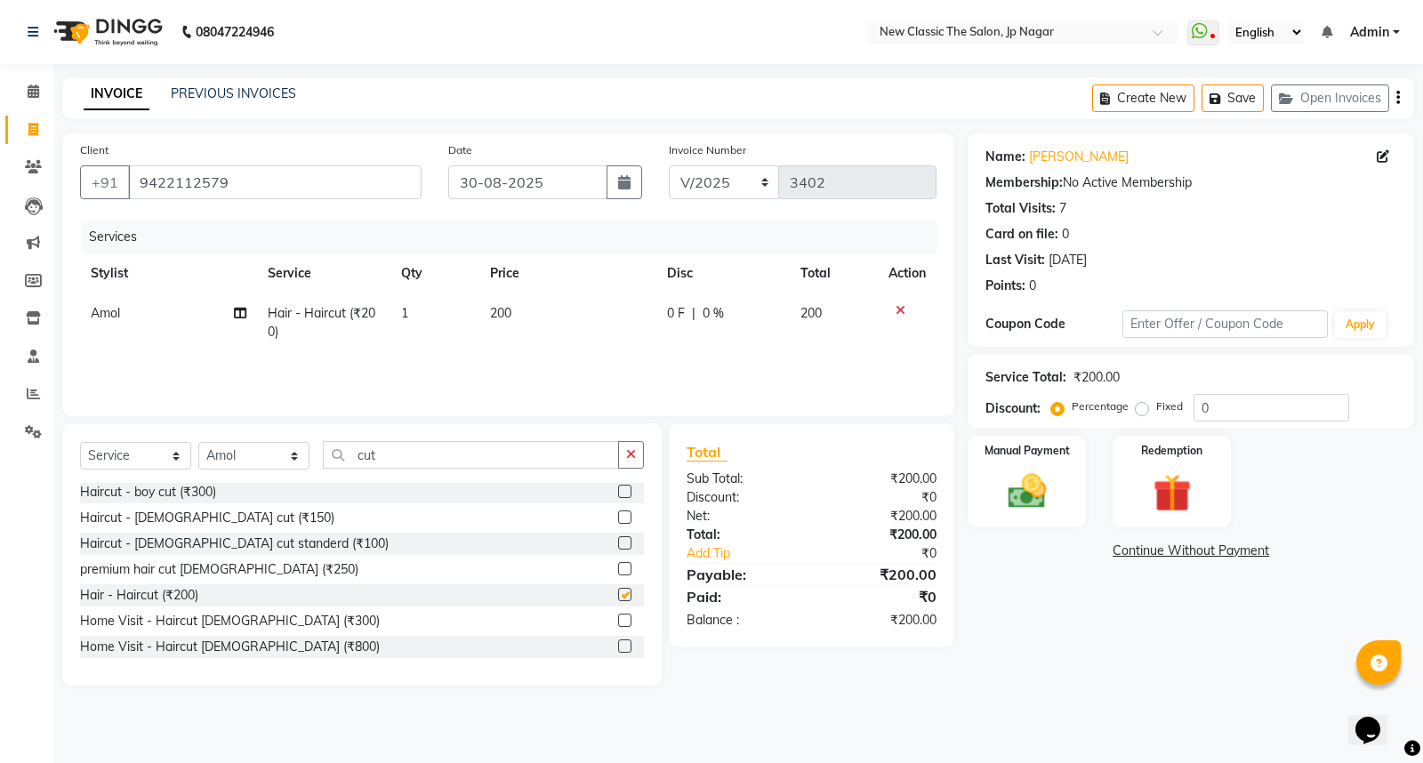
checkbox input "false"
click at [633, 458] on icon "button" at bounding box center [631, 454] width 10 height 12
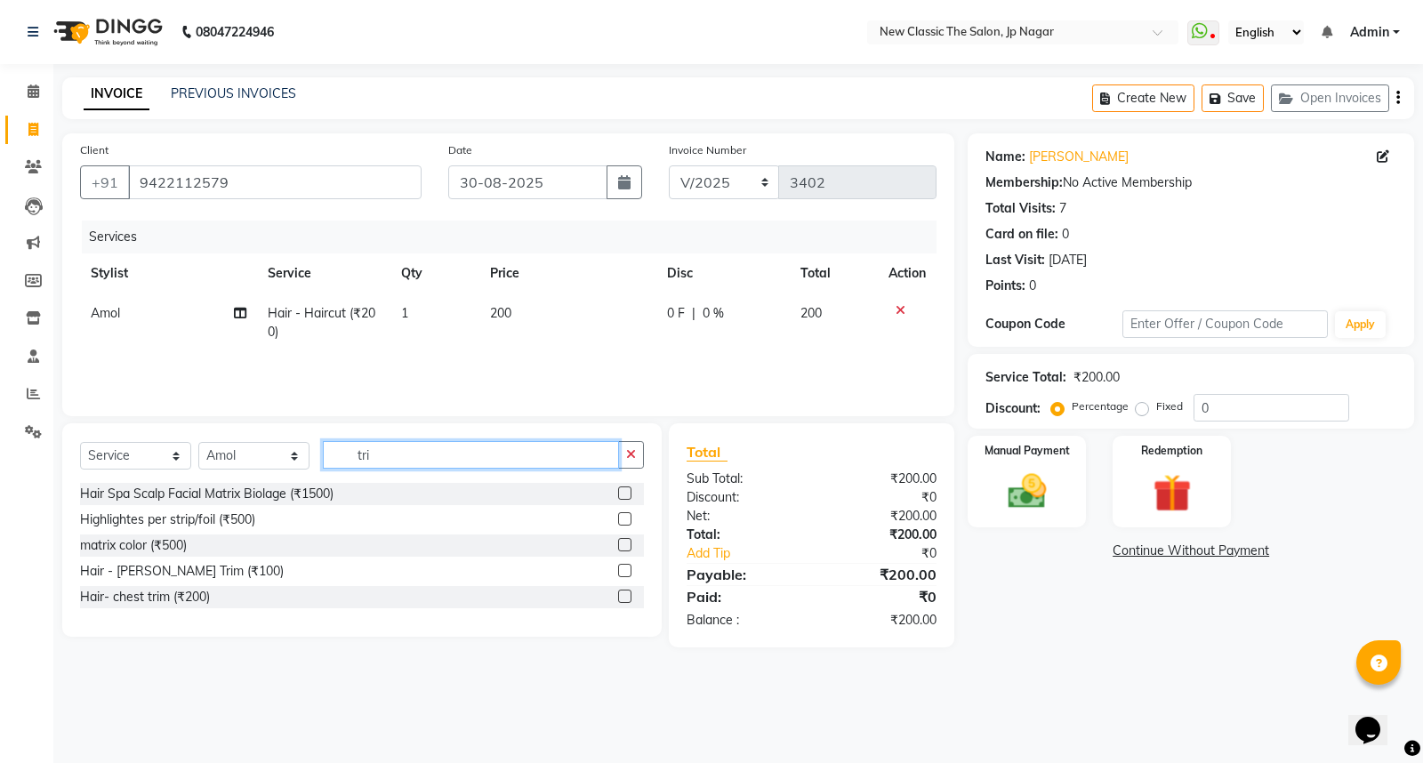
scroll to position [0, 0]
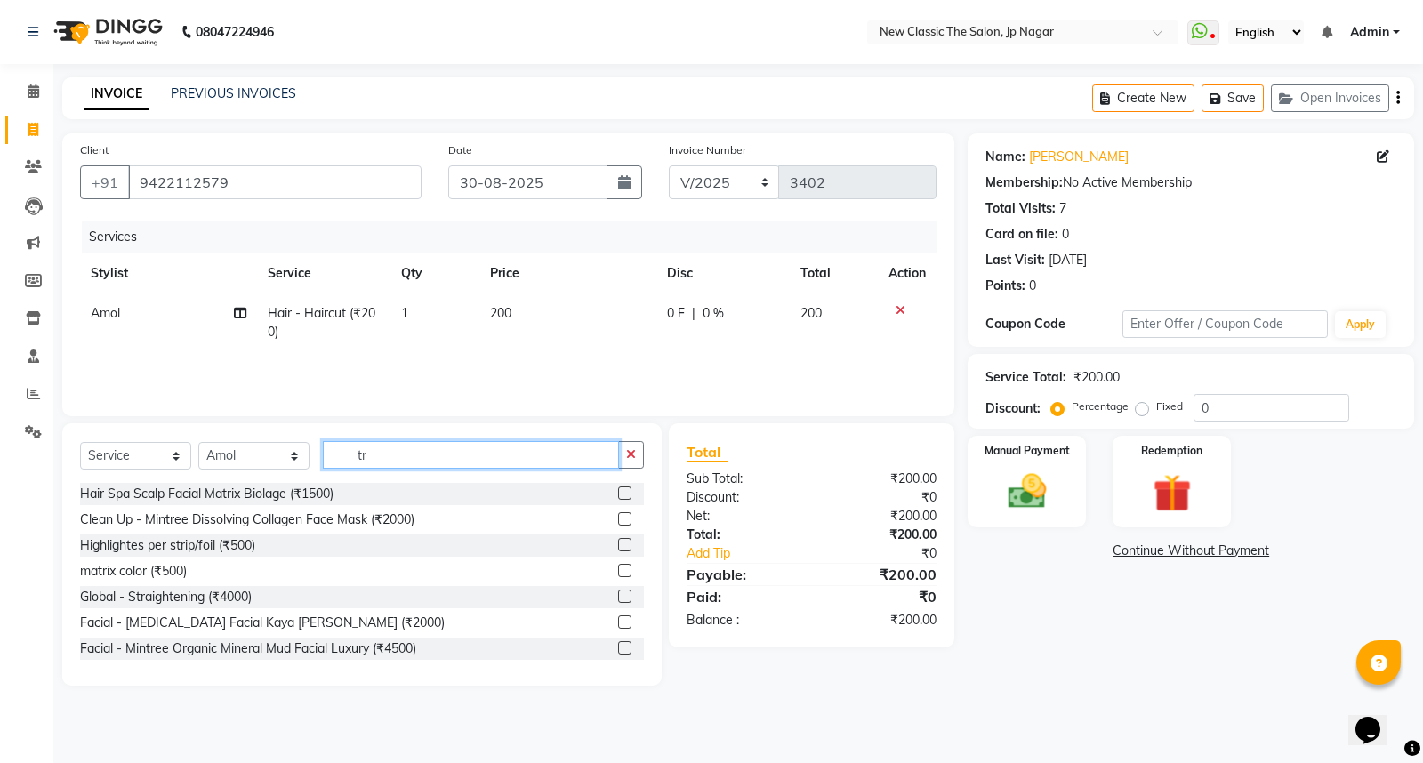
type input "t"
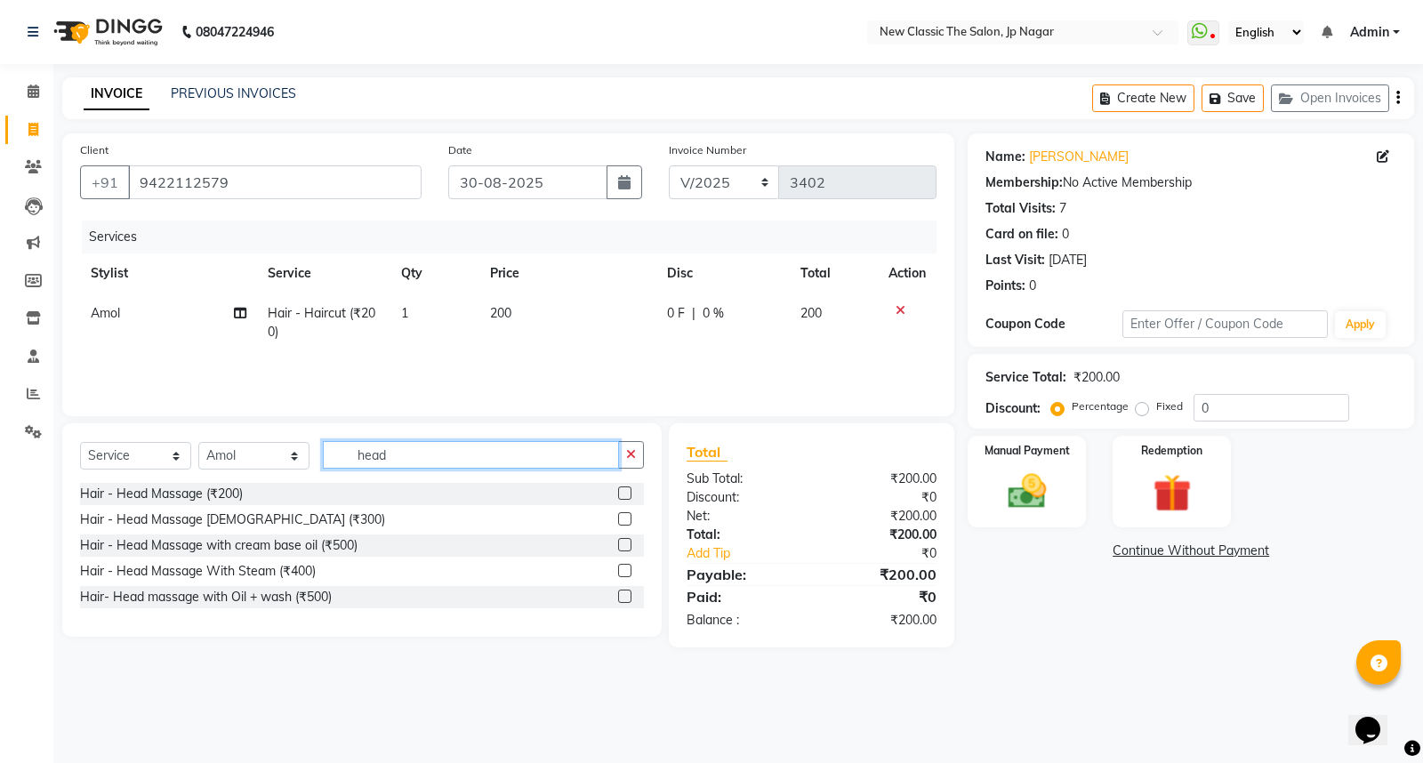
type input "head"
click at [618, 491] on label at bounding box center [624, 492] width 13 height 13
click at [618, 491] on input "checkbox" at bounding box center [624, 494] width 12 height 12
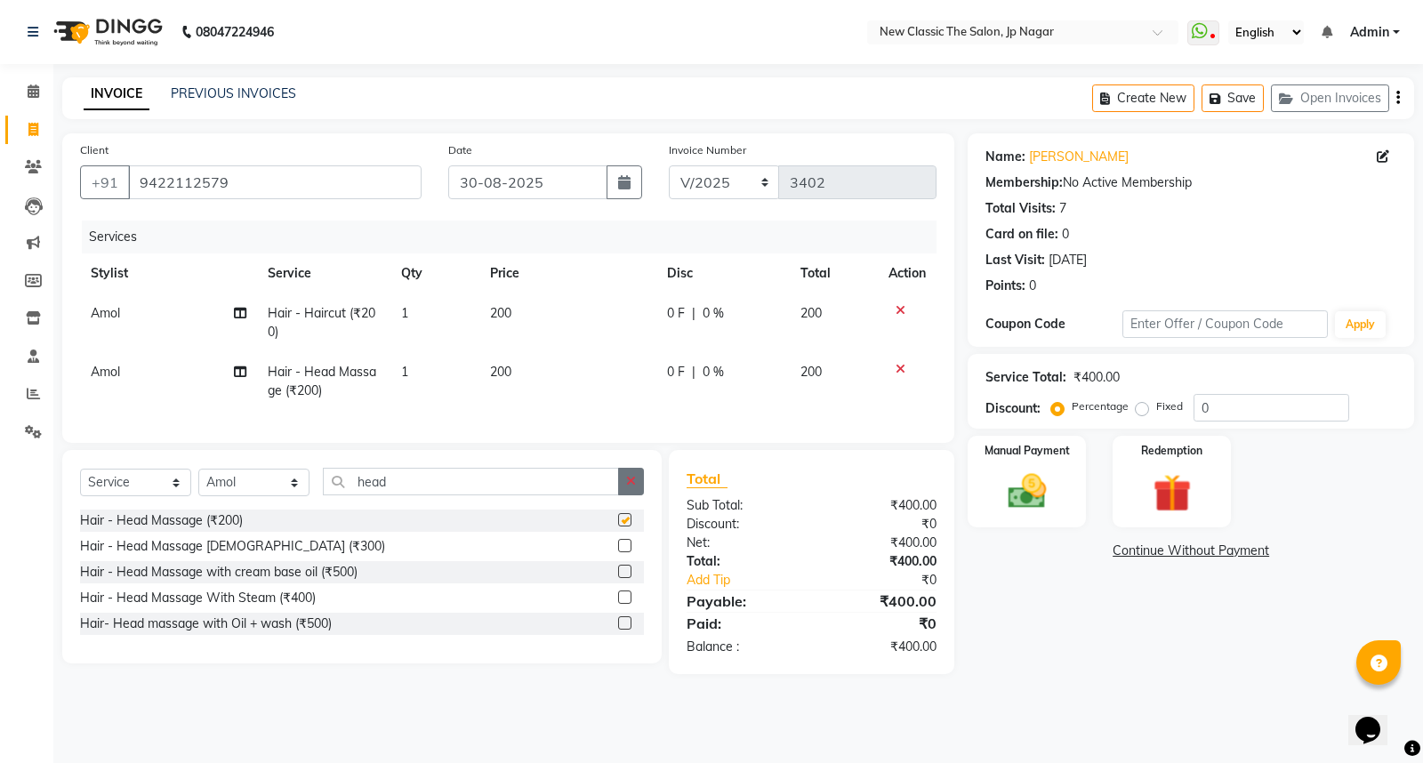
checkbox input "false"
click at [663, 317] on td "0 F | 0 %" at bounding box center [722, 322] width 133 height 59
select select "27632"
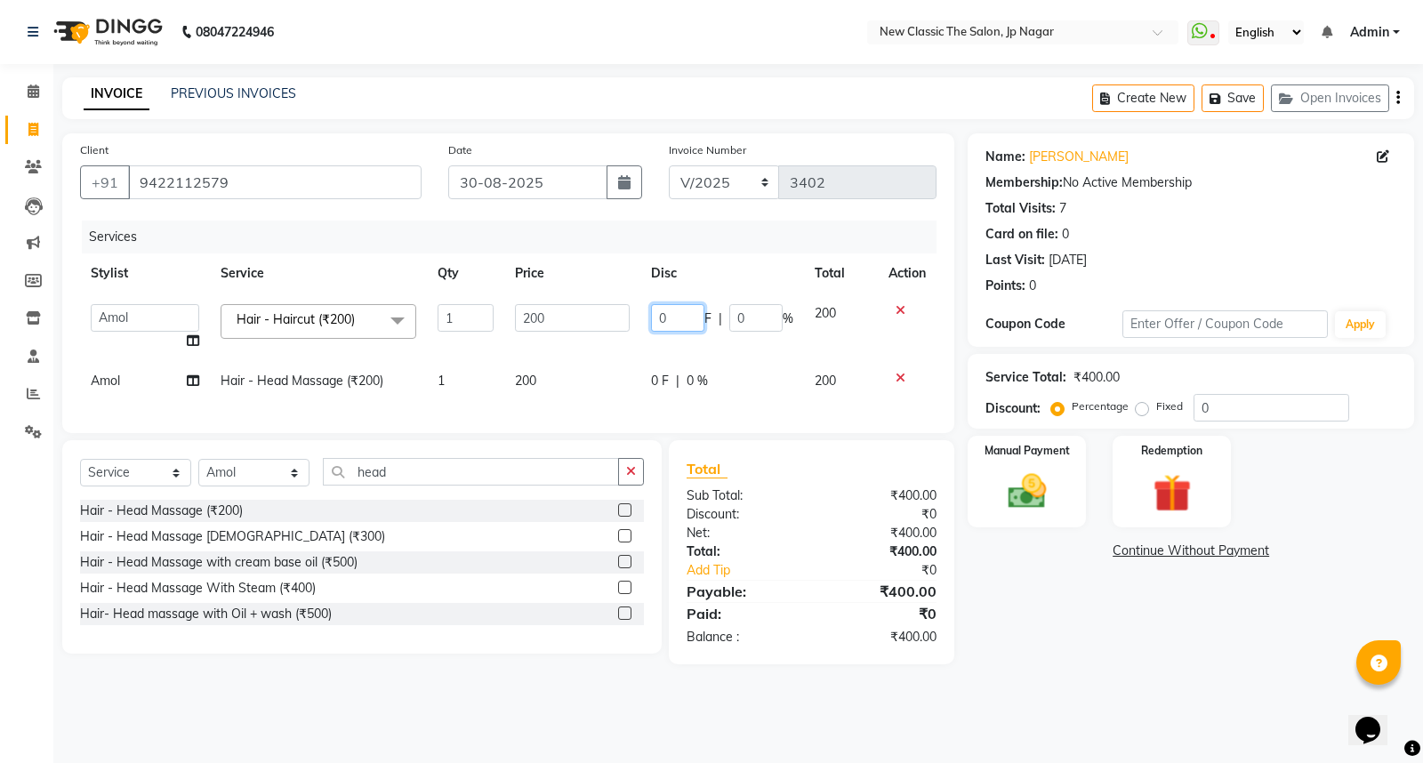
click at [651, 317] on input "0" at bounding box center [677, 318] width 53 height 28
type input "50"
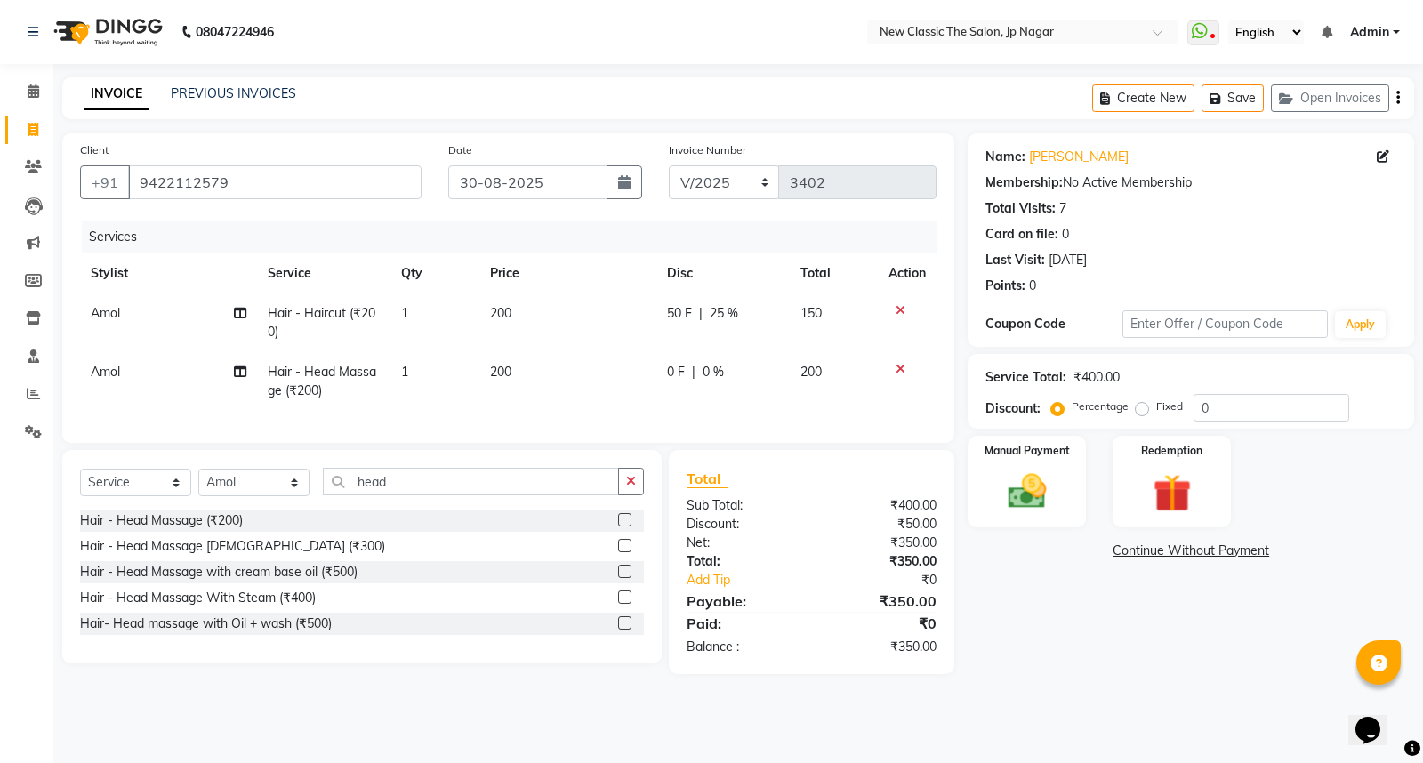
click at [640, 350] on tr "Amol Hair - Haircut (₹200) 1 200 50 F | 25 % 150" at bounding box center [508, 322] width 856 height 59
click at [1034, 491] on img at bounding box center [1027, 491] width 64 height 45
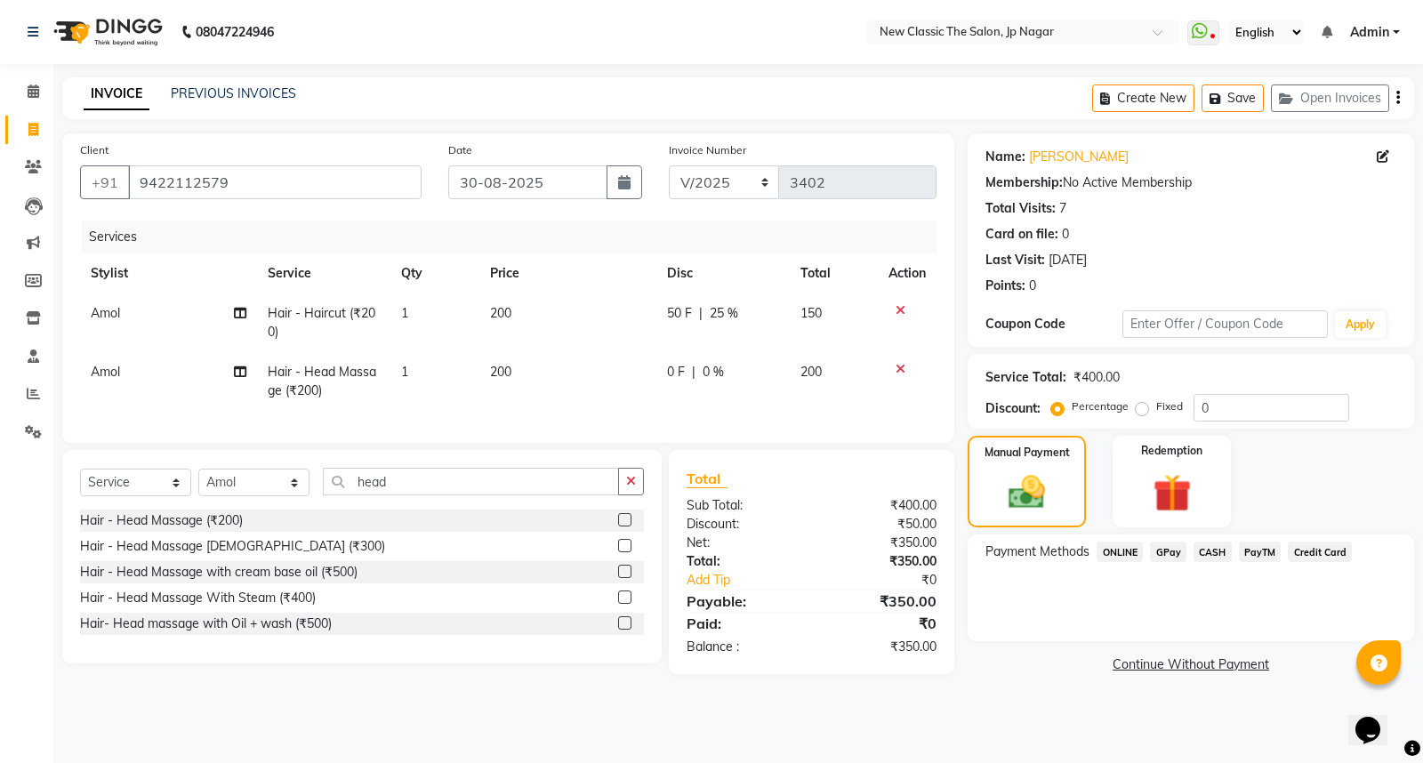
click at [1129, 549] on span "ONLINE" at bounding box center [1120, 552] width 46 height 20
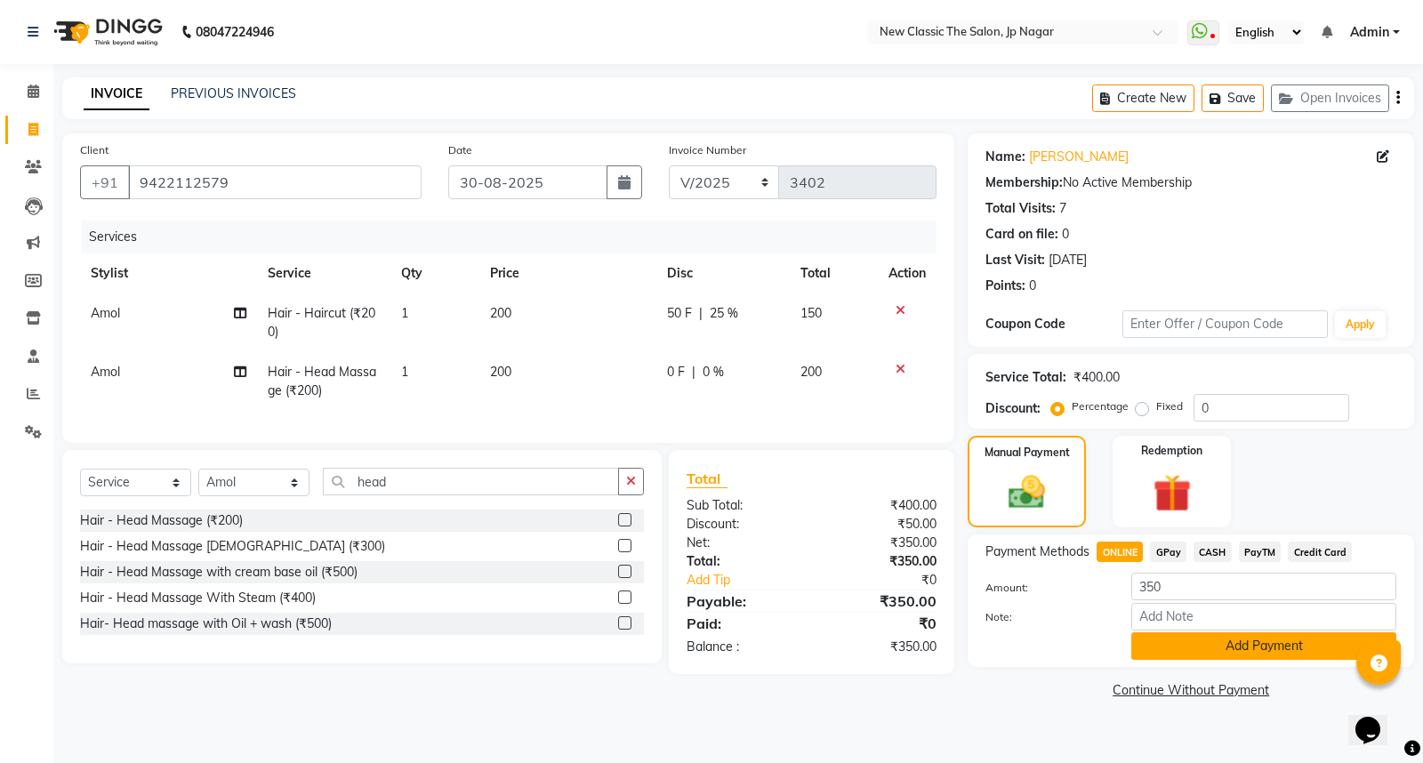
click at [1184, 641] on button "Add Payment" at bounding box center [1263, 646] width 265 height 28
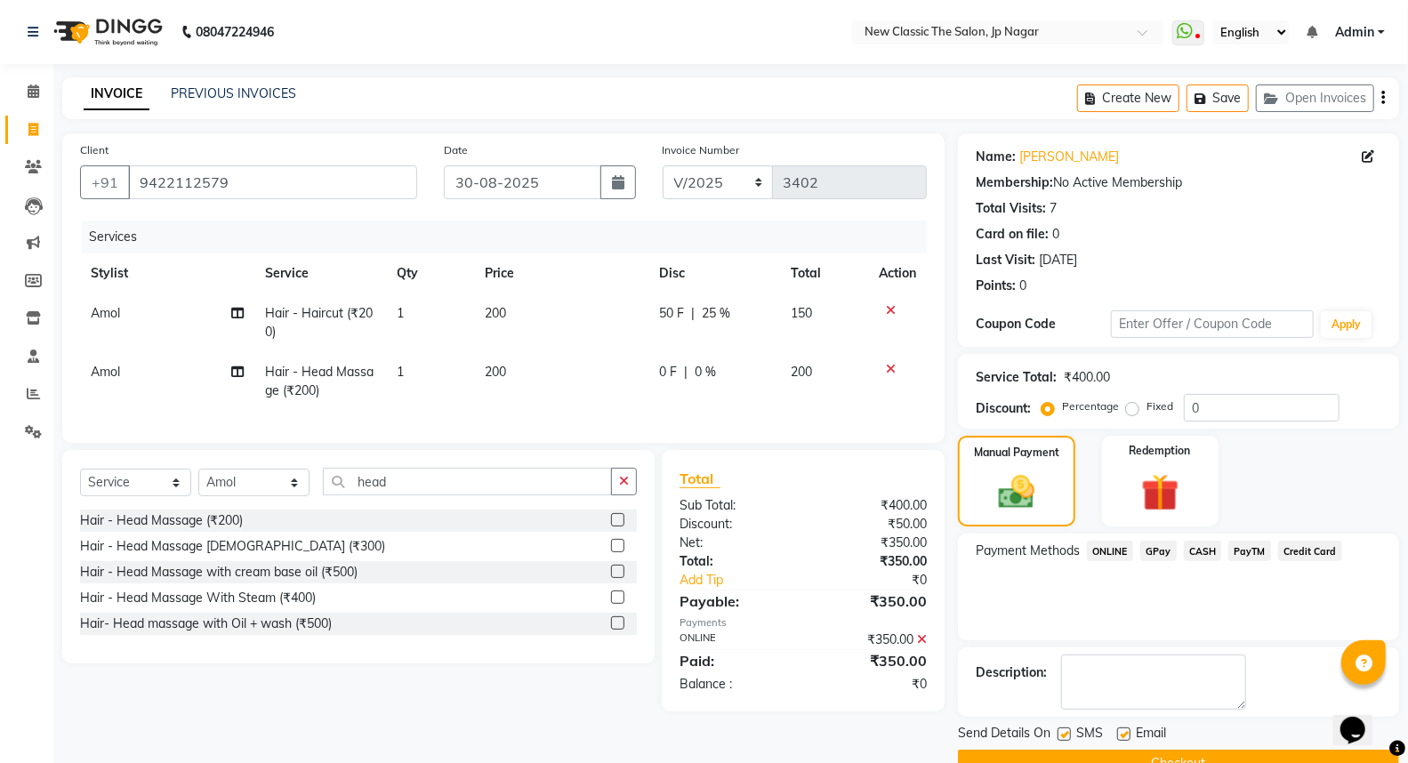
click at [1112, 756] on button "Checkout" at bounding box center [1178, 764] width 441 height 28
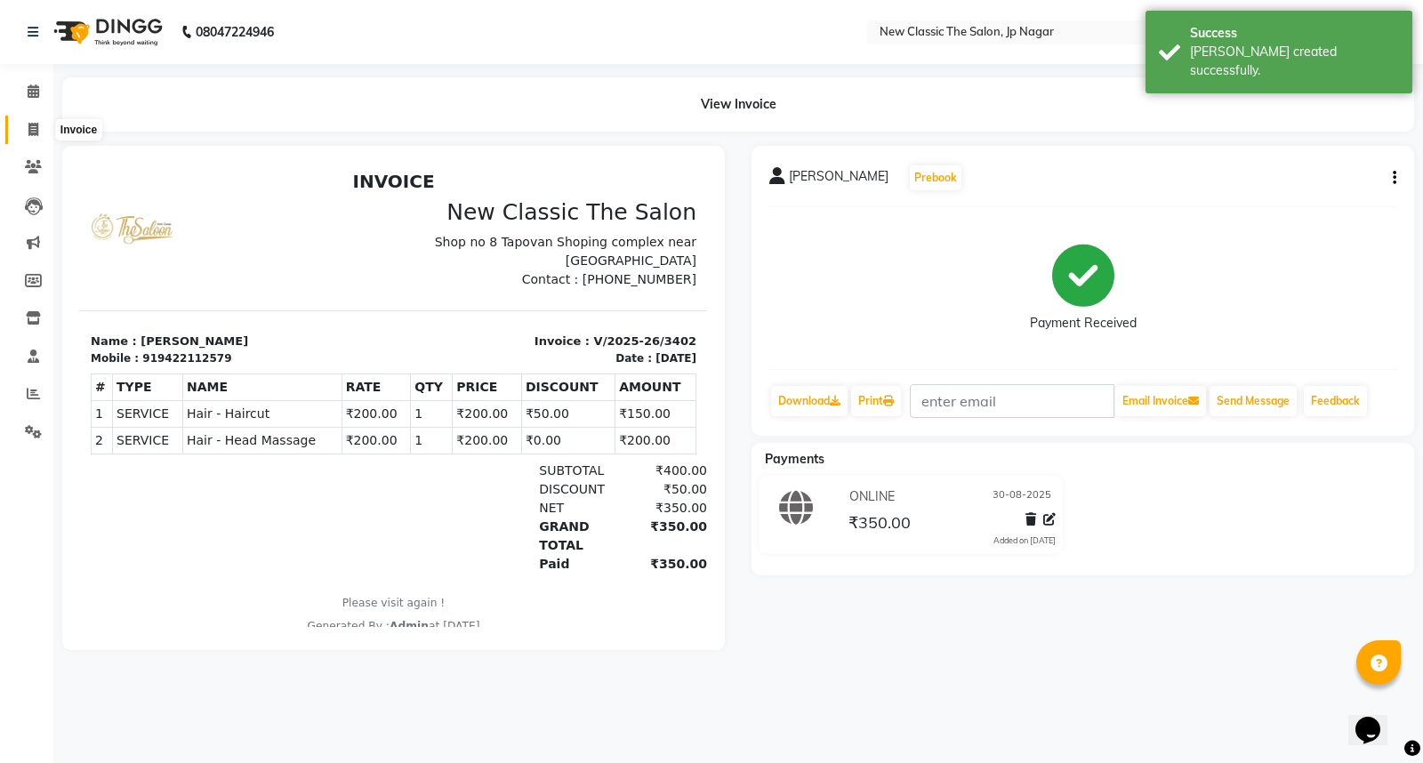
click at [32, 129] on icon at bounding box center [33, 129] width 10 height 13
select select "4678"
select select "service"
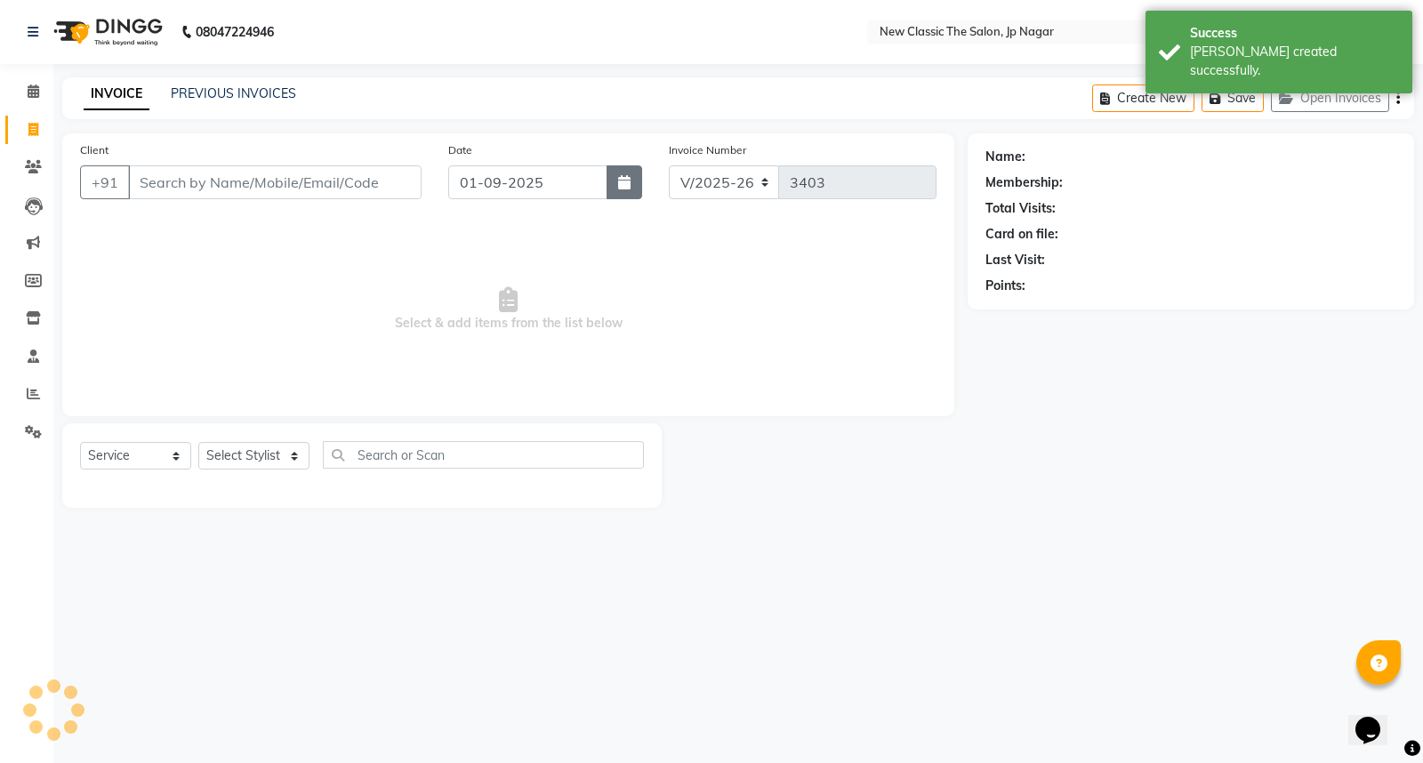
click at [623, 180] on icon "button" at bounding box center [624, 182] width 12 height 14
select select "9"
select select "2025"
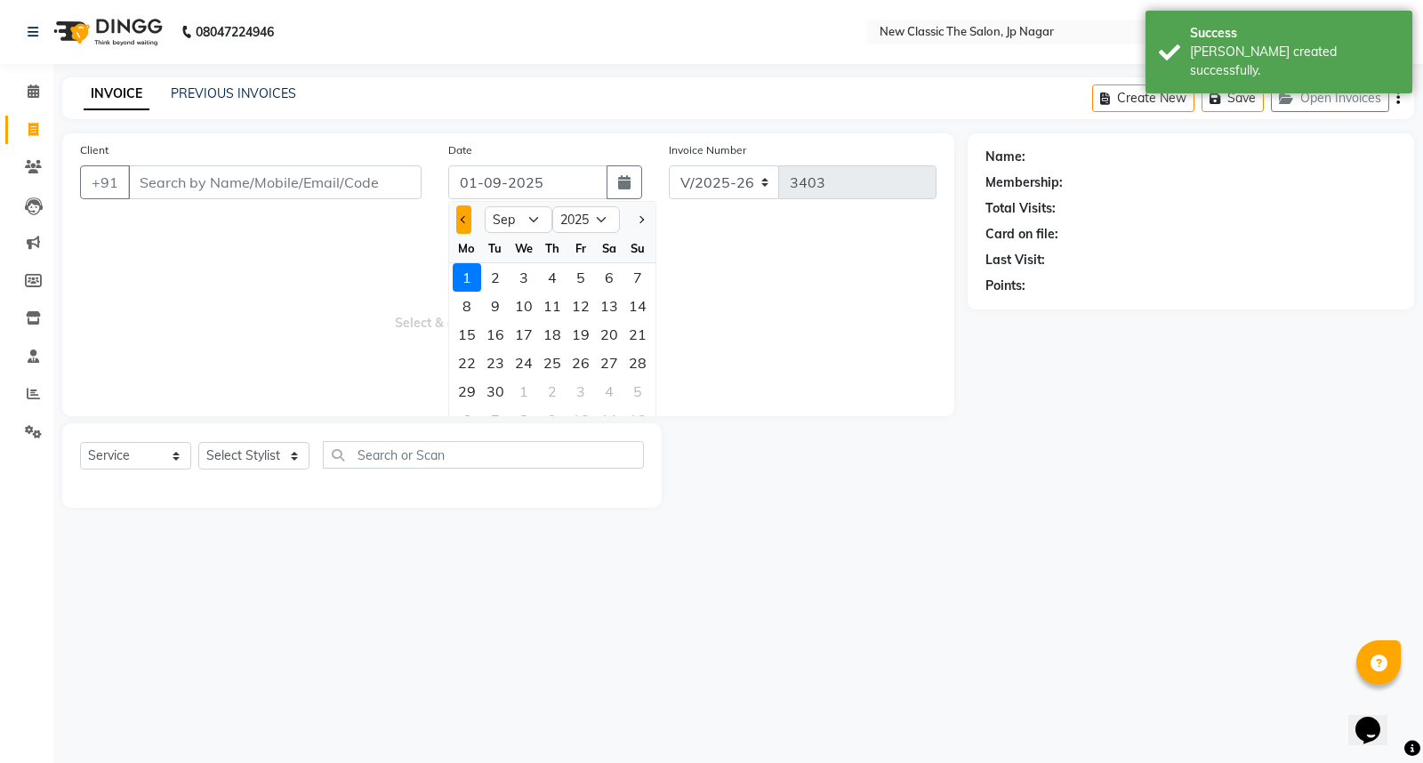
click at [466, 218] on span "Previous month" at bounding box center [464, 219] width 7 height 7
select select "8"
click at [607, 389] on div "30" at bounding box center [609, 391] width 28 height 28
type input "30-08-2025"
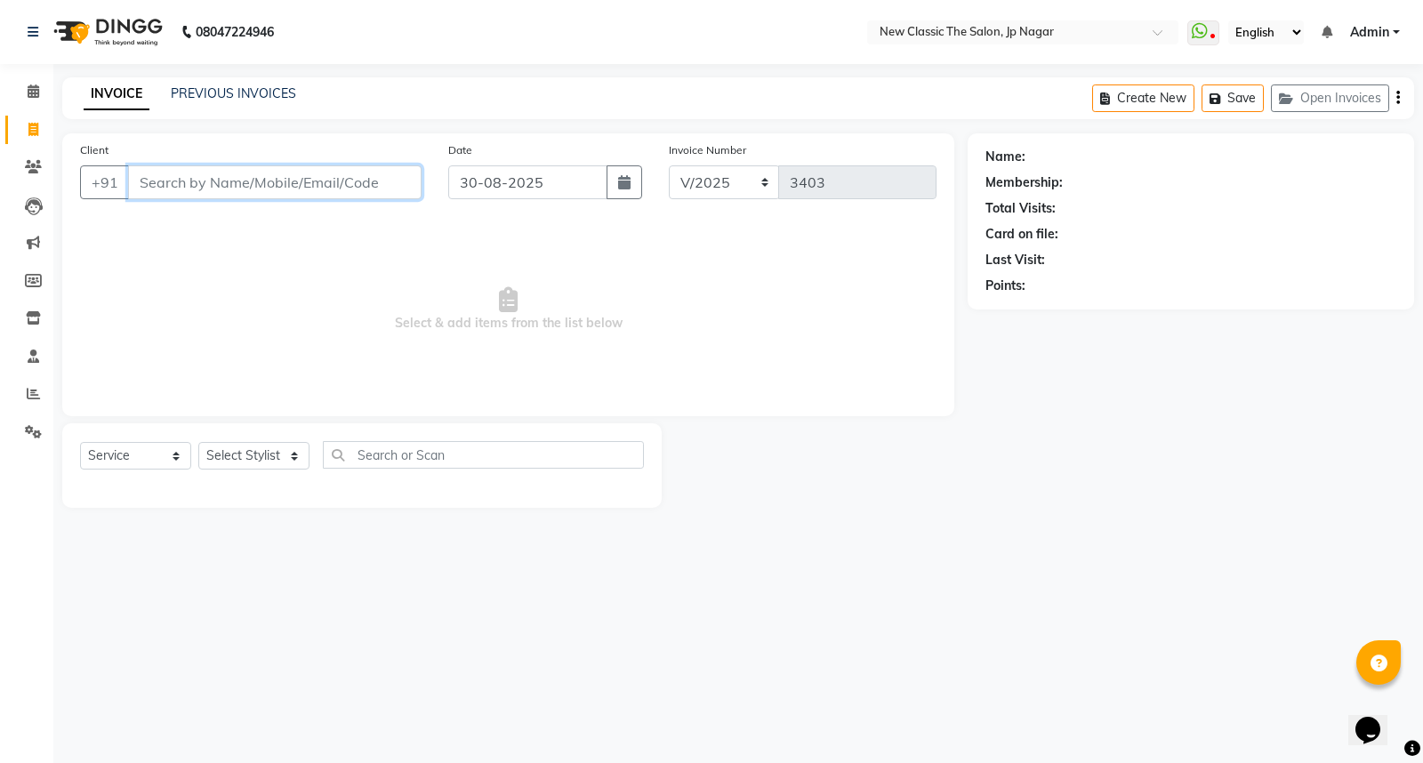
click at [261, 184] on input "Client" at bounding box center [274, 182] width 293 height 34
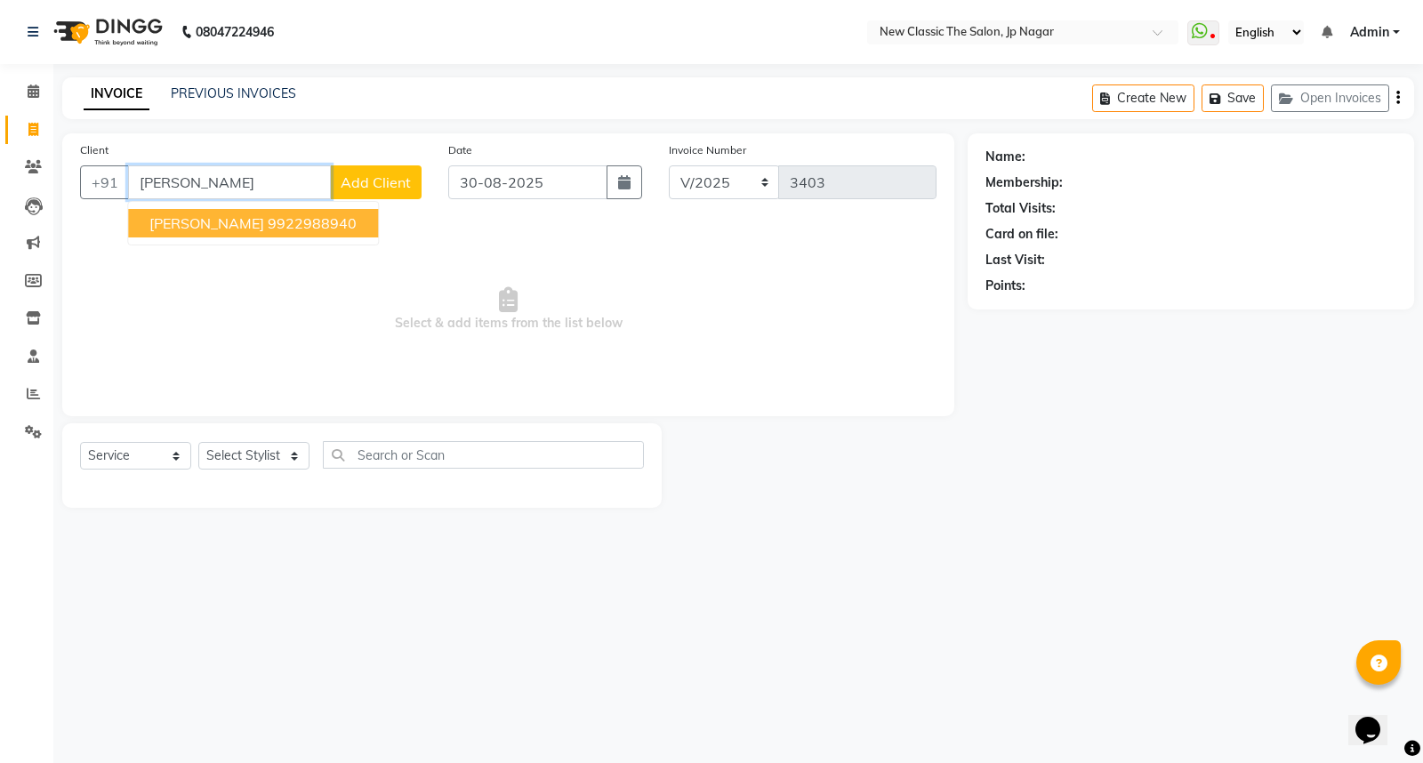
click at [252, 227] on span "RAJESH BHIWAPURKAR" at bounding box center [206, 223] width 115 height 18
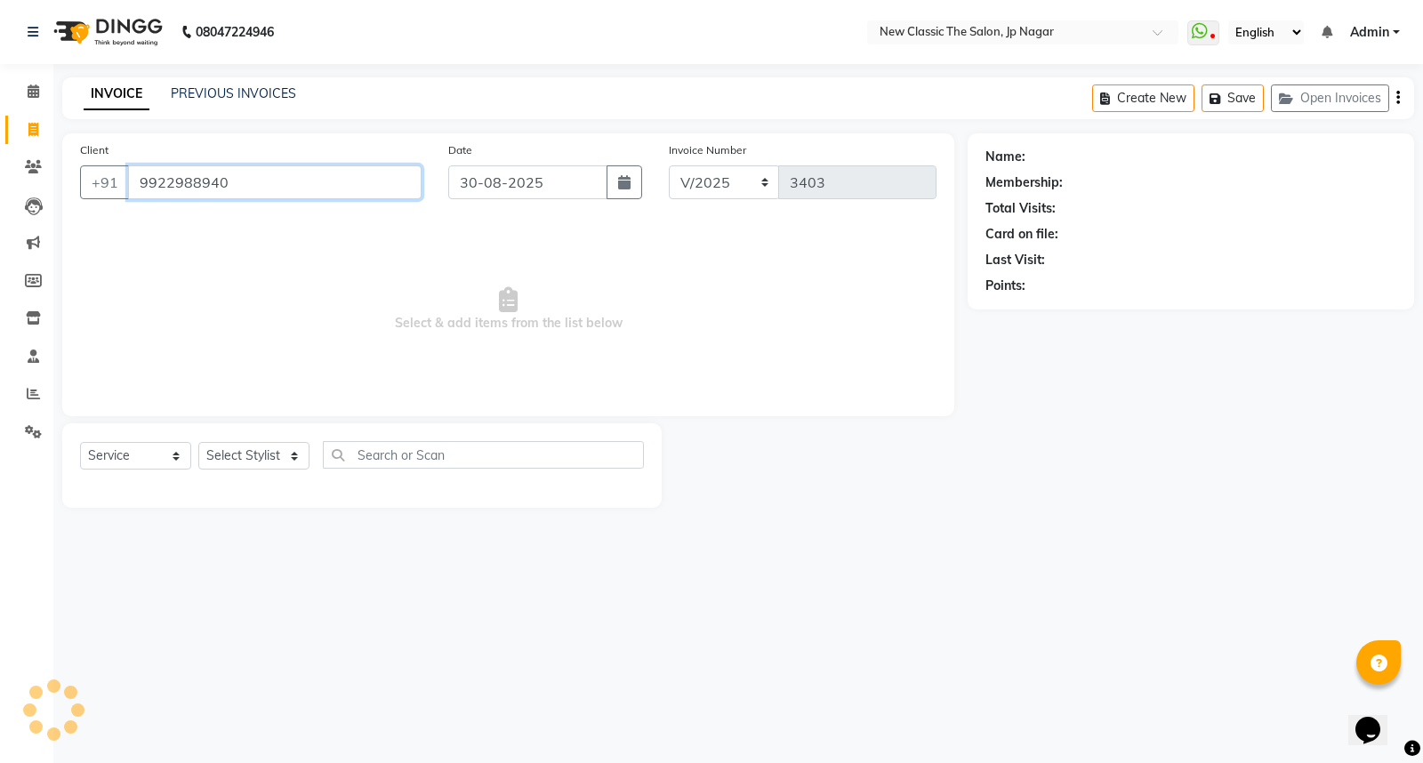
type input "9922988940"
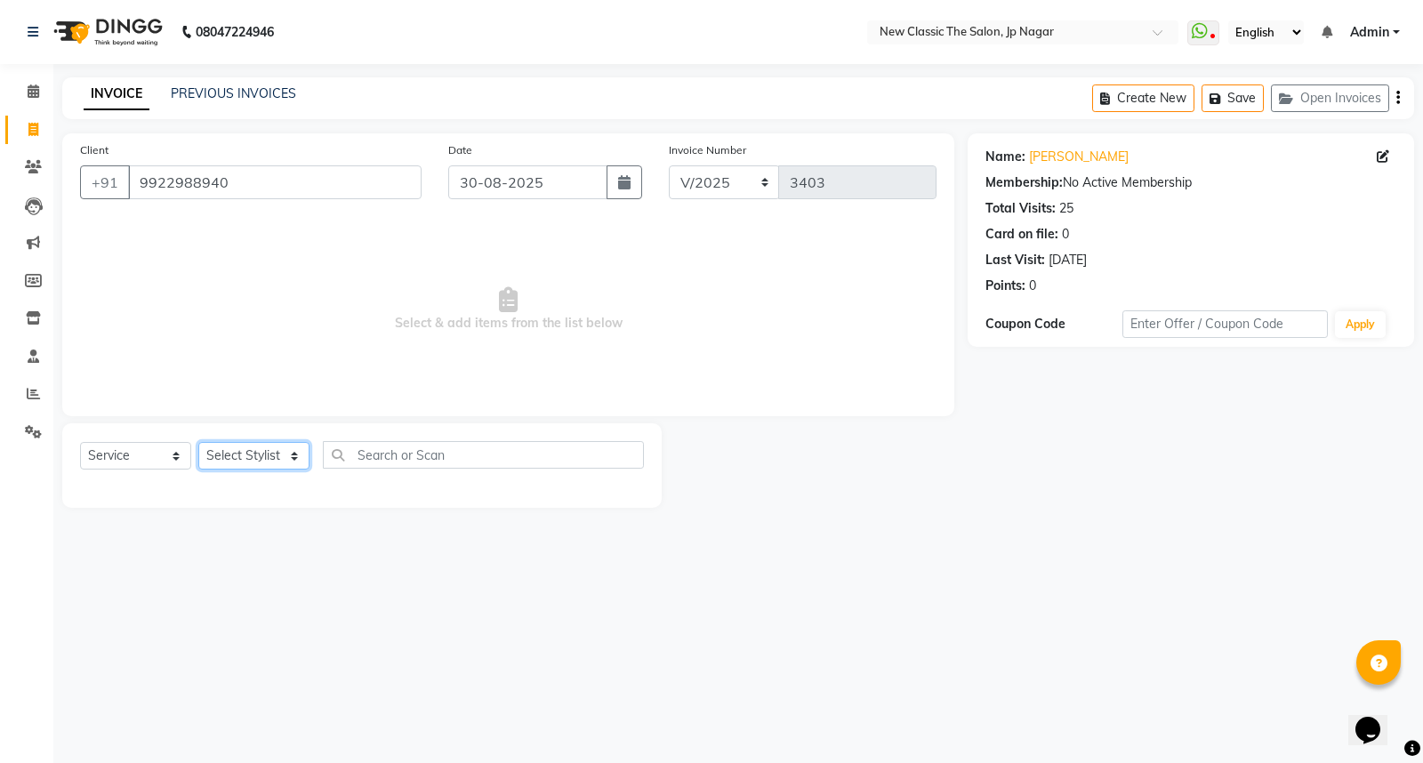
click at [250, 460] on select "Select Stylist Amit Amol Anil Kirti Komal Manager Prachi Rina Shital Smita sure…" at bounding box center [253, 456] width 111 height 28
click at [198, 443] on select "Select Stylist Amit Amol Anil Kirti Komal Manager Prachi Rina Shital Smita sure…" at bounding box center [253, 456] width 111 height 28
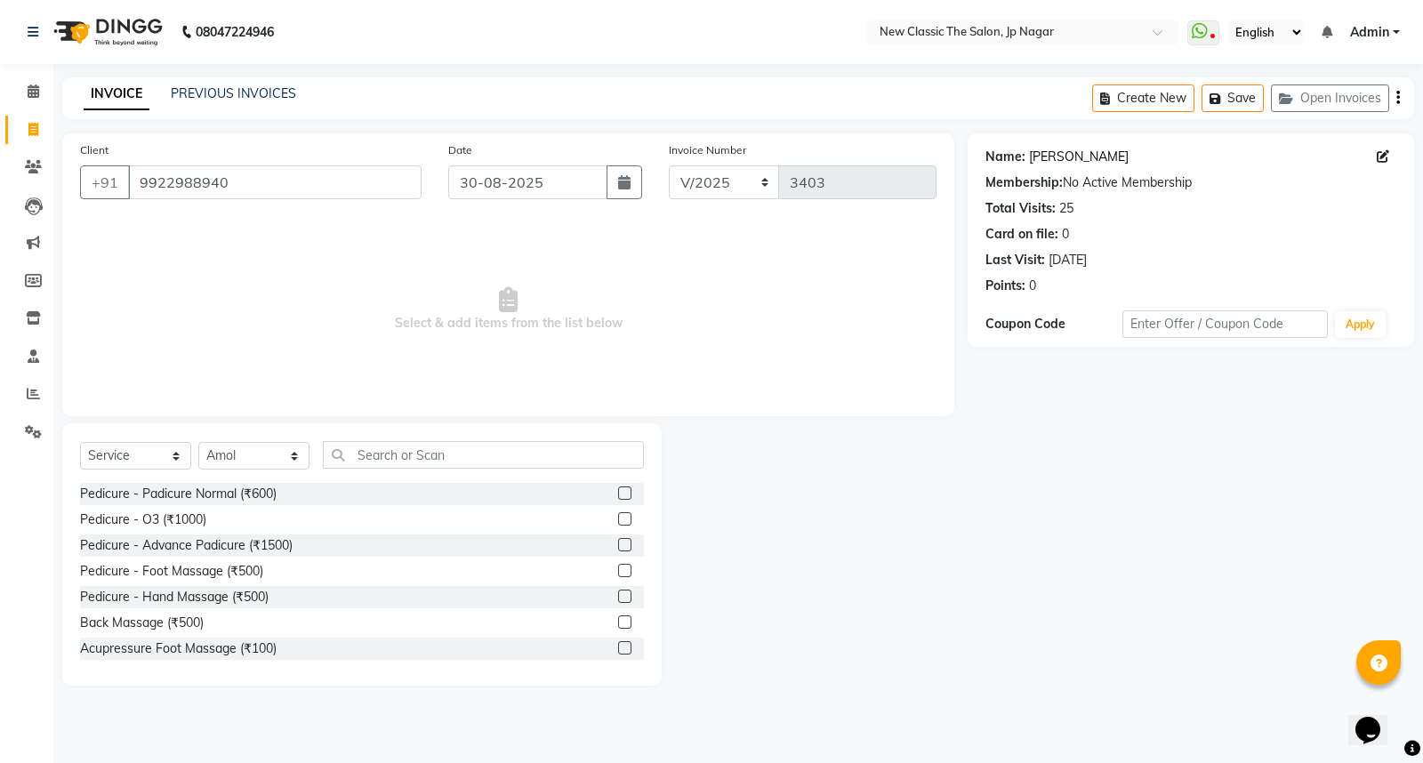
click at [1094, 156] on link "Rajesh Bhiwapurkar" at bounding box center [1079, 157] width 100 height 19
click at [251, 458] on select "Select Stylist Amit Amol Anil Kirti Komal Manager Prachi Rina Shital Smita sure…" at bounding box center [253, 456] width 111 height 28
select select "27780"
click at [198, 443] on select "Select Stylist Amit Amol Anil Kirti Komal Manager Prachi Rina Shital Smita sure…" at bounding box center [253, 456] width 111 height 28
click at [110, 455] on select "Select Service Product Membership Package Voucher Prepaid Gift Card" at bounding box center [135, 456] width 111 height 28
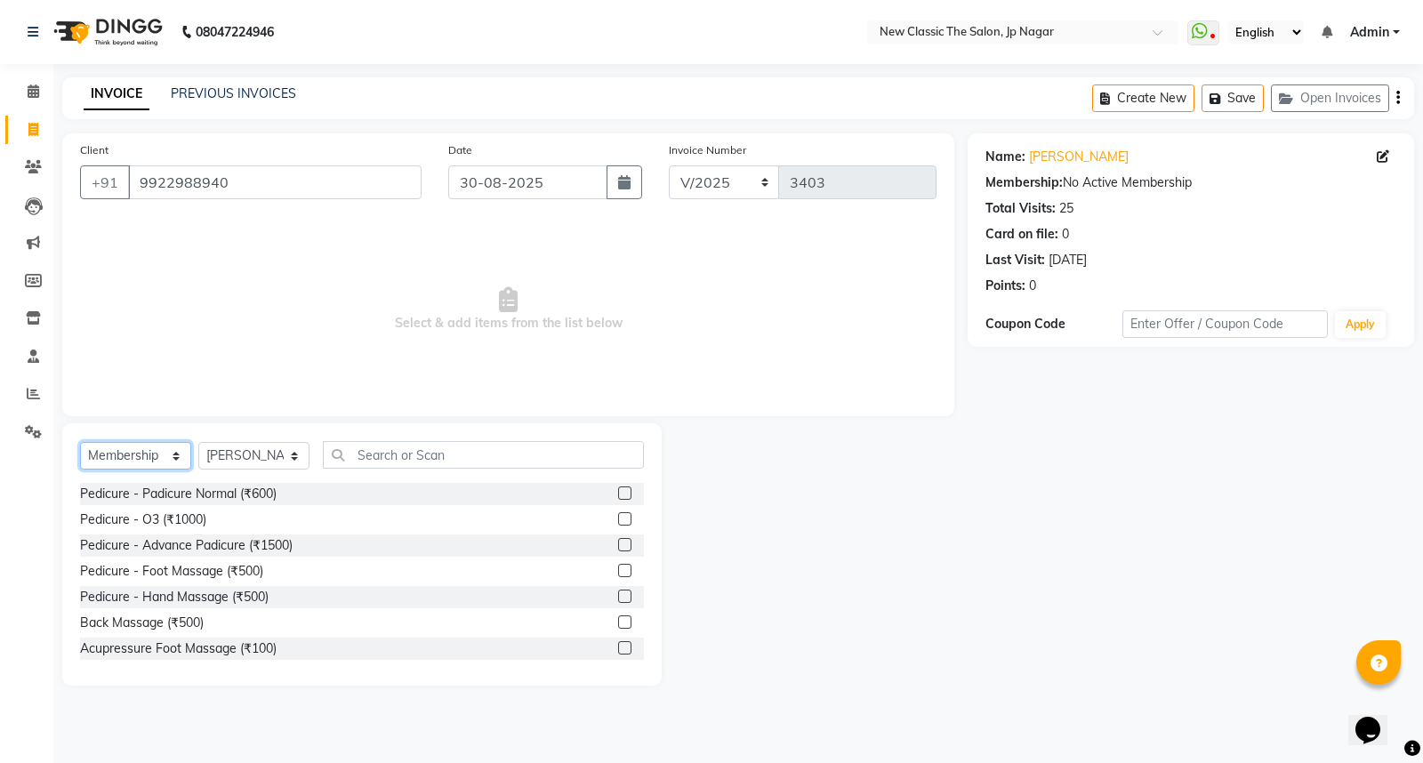
click at [80, 443] on select "Select Service Product Membership Package Voucher Prepaid Gift Card" at bounding box center [135, 456] width 111 height 28
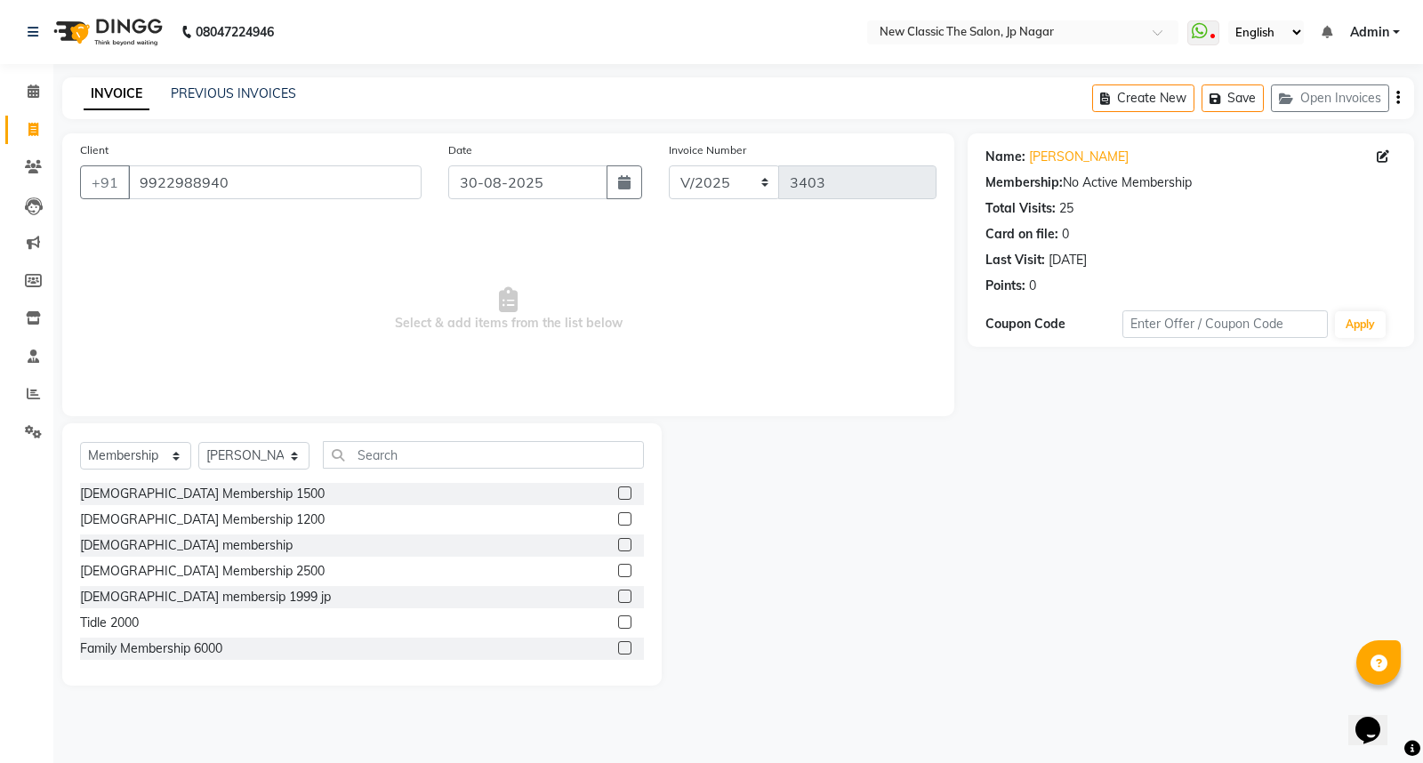
click at [618, 494] on label at bounding box center [624, 492] width 13 height 13
click at [618, 494] on input "checkbox" at bounding box center [624, 494] width 12 height 12
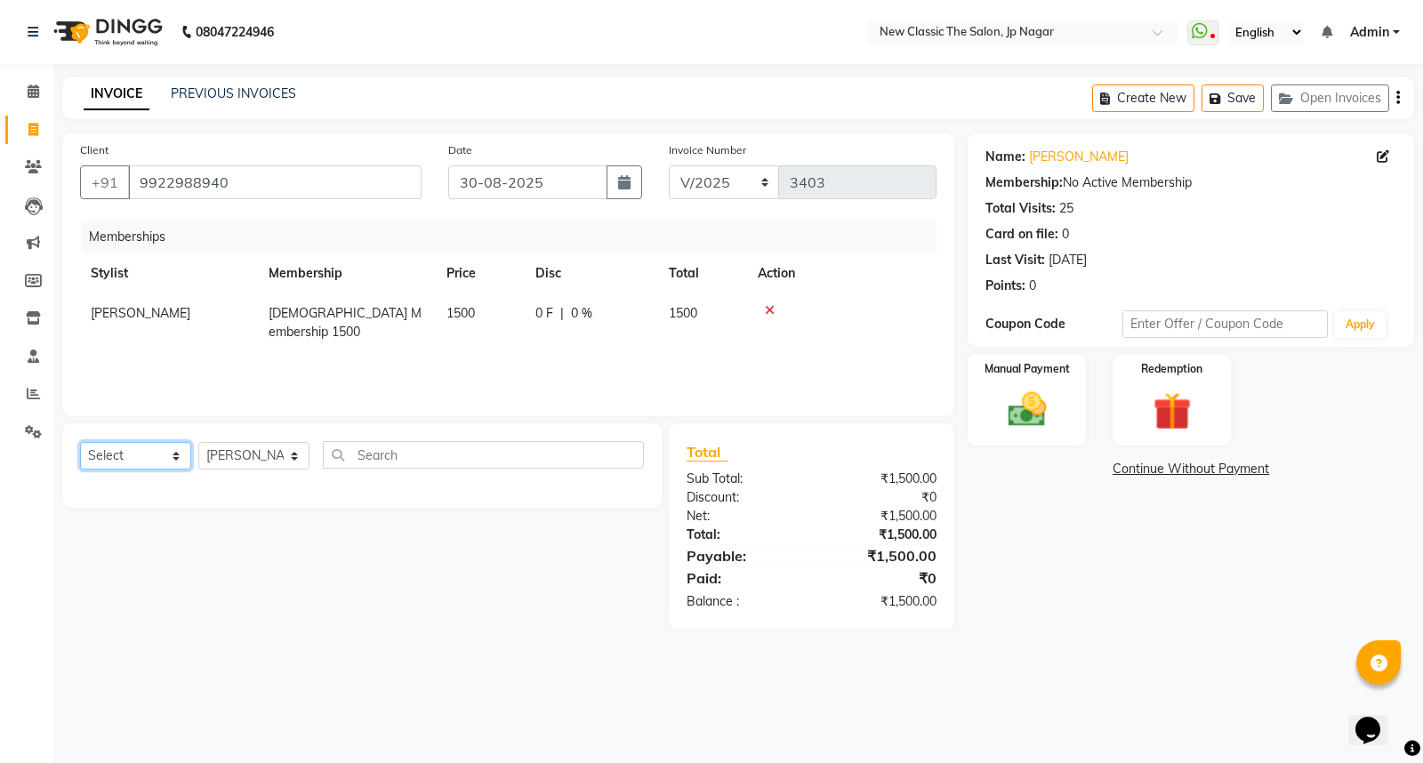
click at [118, 460] on select "Select Service Product Package Voucher Prepaid Gift Card" at bounding box center [135, 456] width 111 height 28
select select "package"
click at [80, 443] on select "Select Service Product Package Voucher Prepaid Gift Card" at bounding box center [135, 456] width 111 height 28
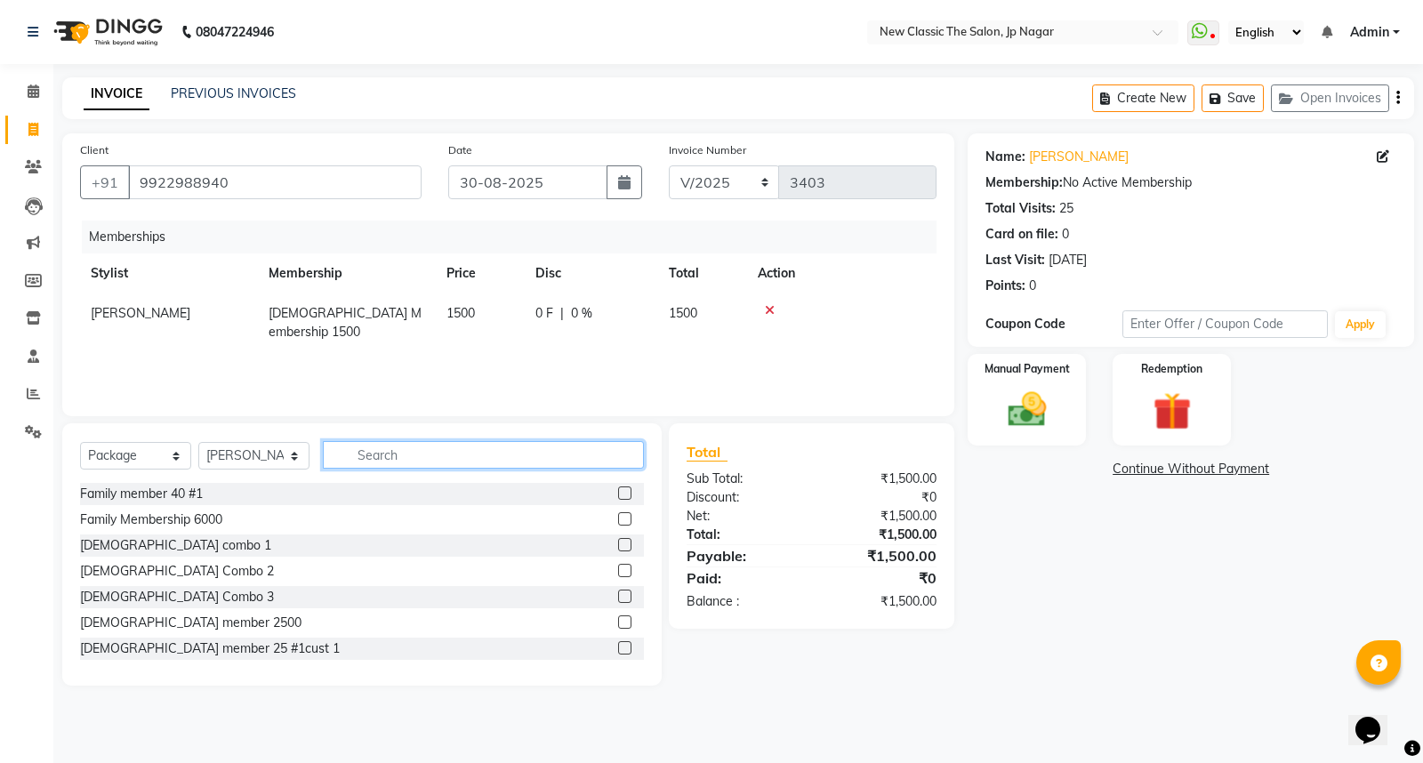
click at [437, 457] on input "text" at bounding box center [483, 455] width 321 height 28
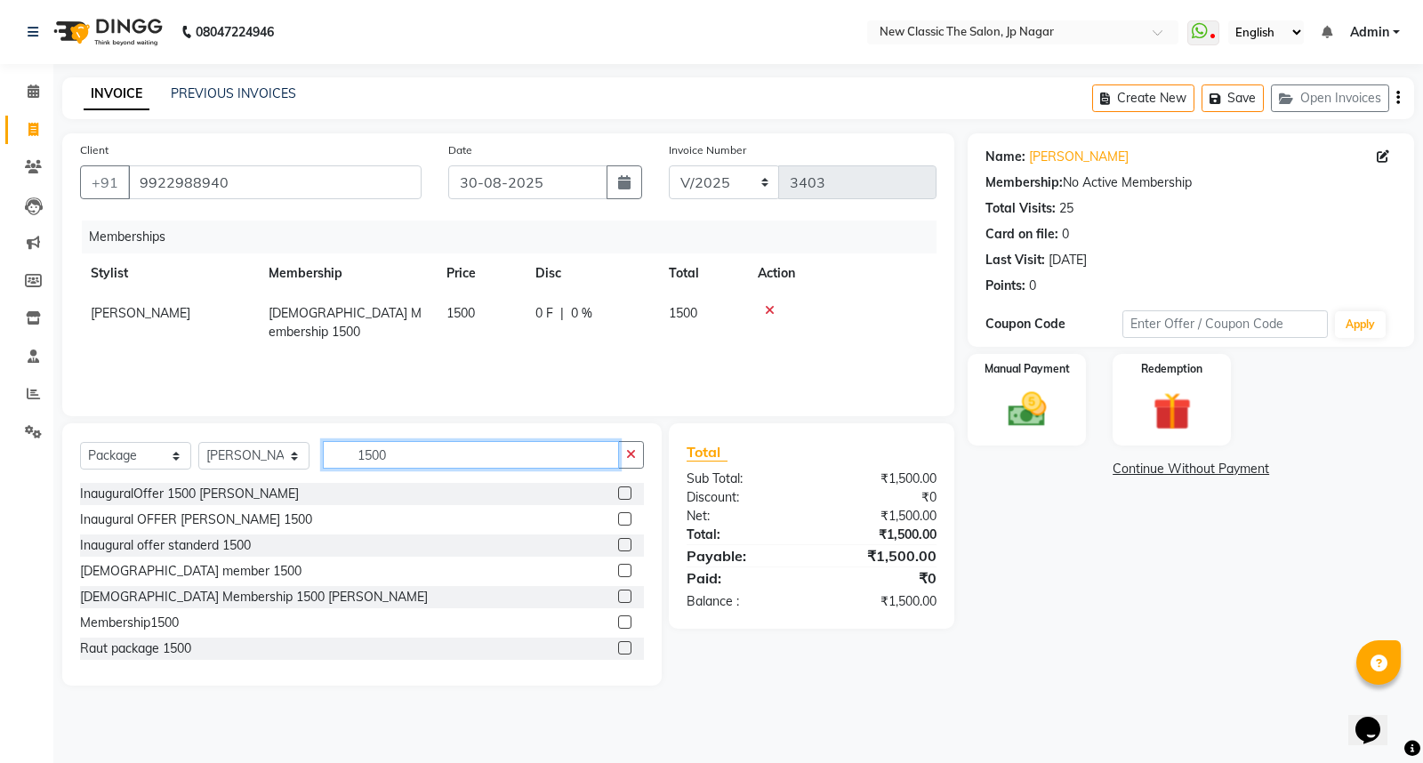
type input "1500"
click at [618, 573] on label at bounding box center [624, 570] width 13 height 13
click at [618, 573] on input "checkbox" at bounding box center [624, 572] width 12 height 12
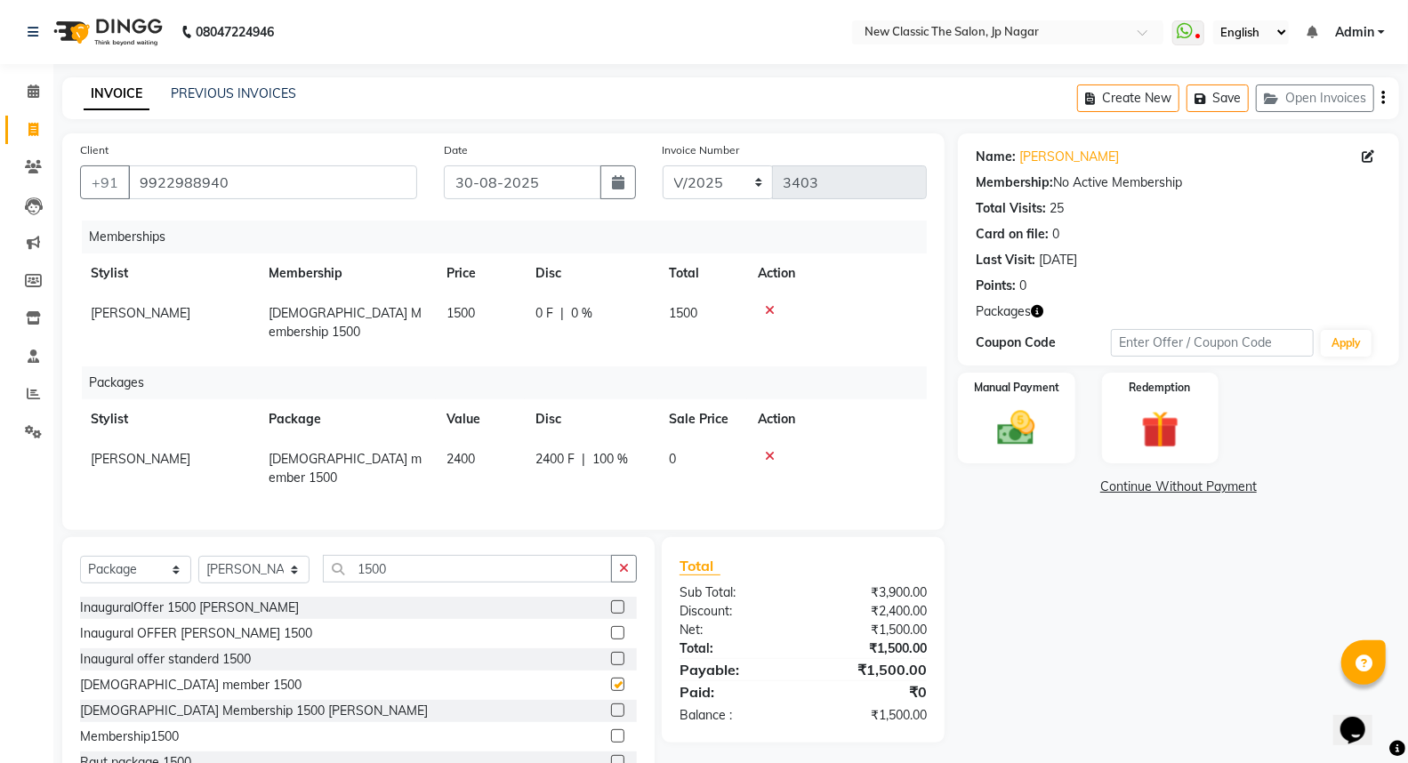
checkbox input "false"
click at [1145, 486] on link "Continue Without Payment" at bounding box center [1178, 487] width 434 height 19
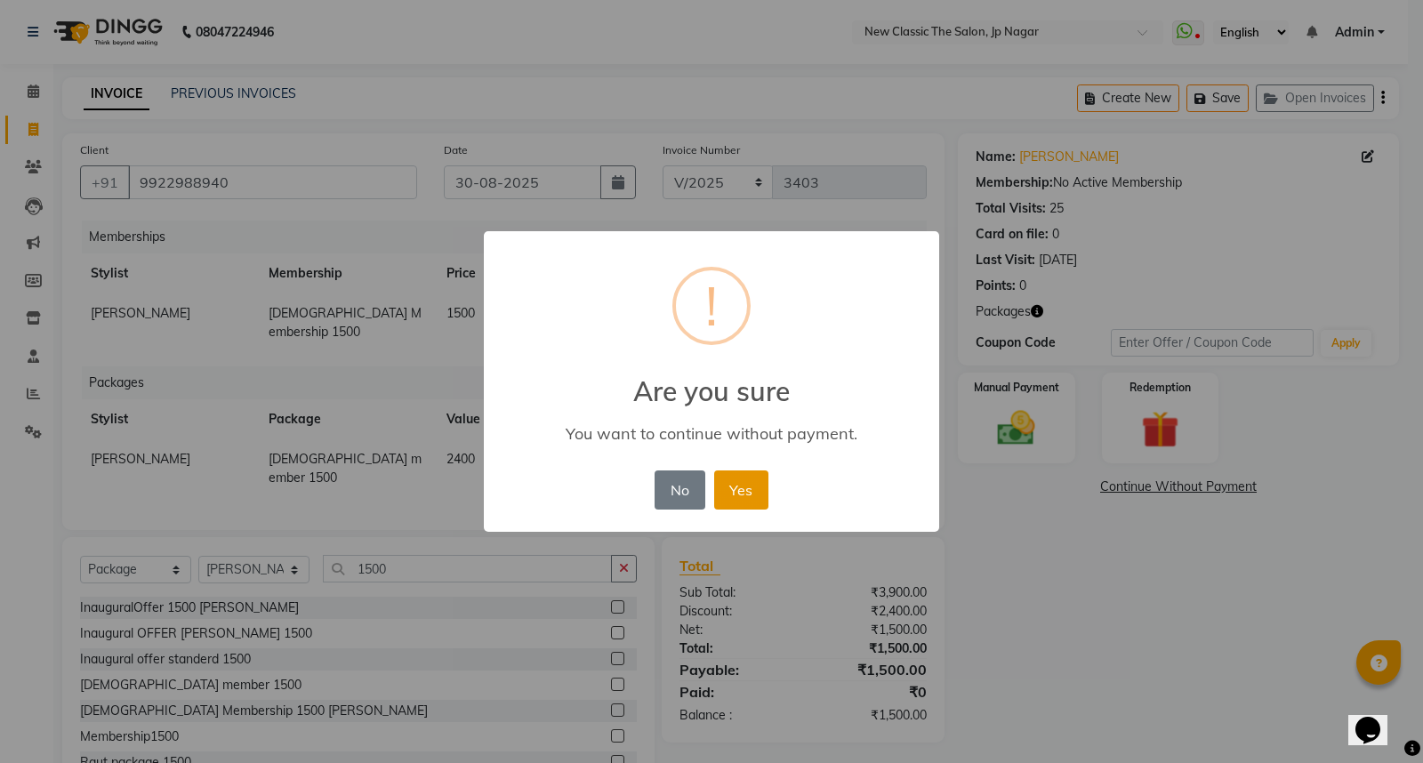
click at [745, 490] on button "Yes" at bounding box center [741, 489] width 54 height 39
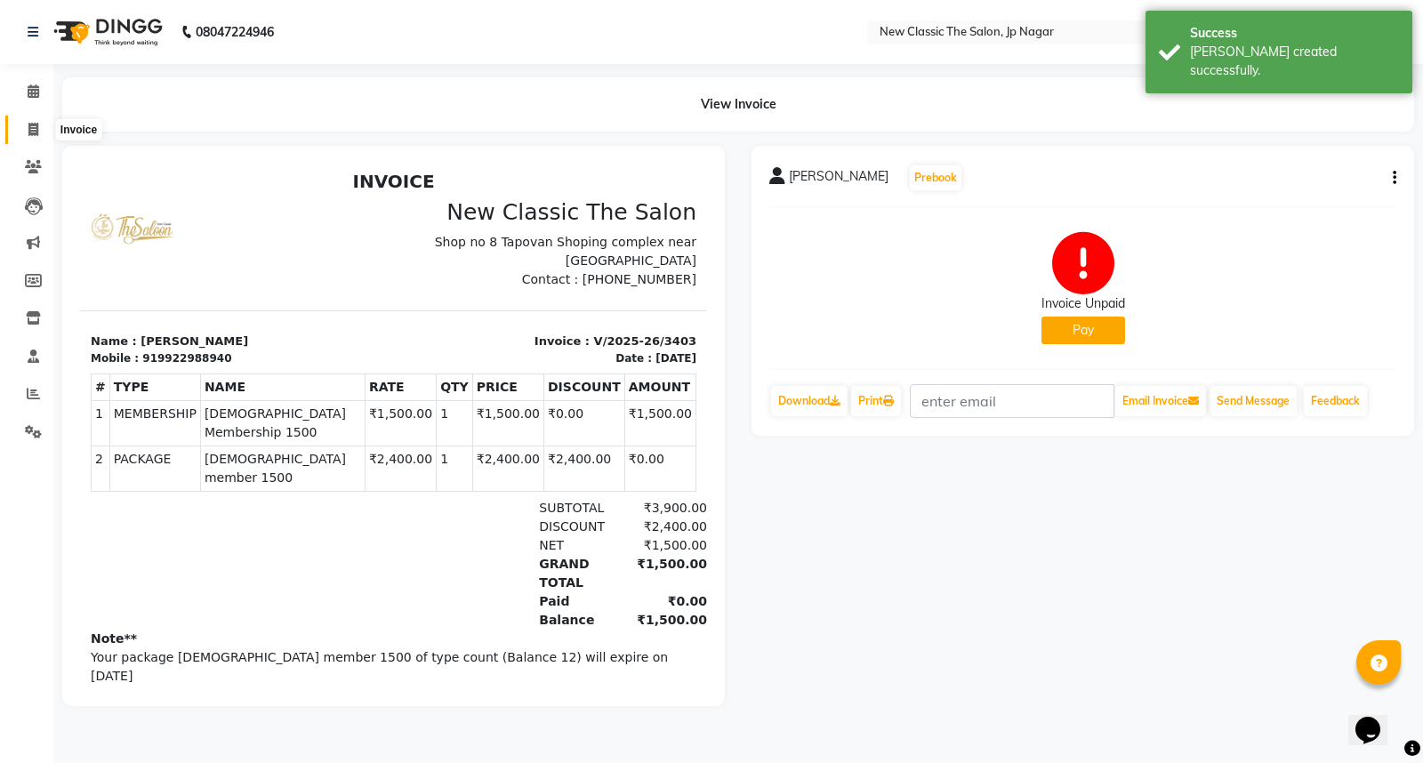
click at [34, 128] on icon at bounding box center [33, 129] width 10 height 13
select select "service"
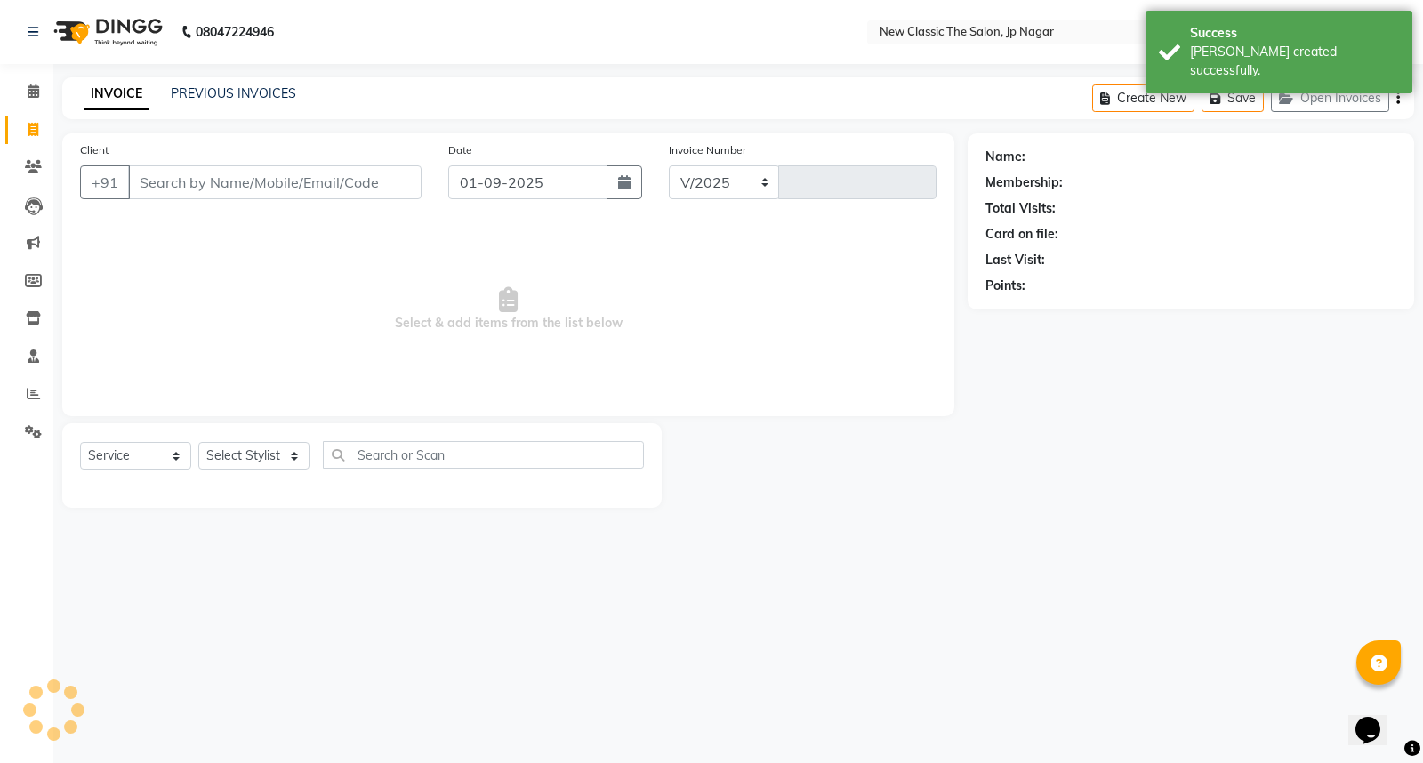
select select "4678"
type input "3404"
click at [626, 181] on icon "button" at bounding box center [624, 182] width 12 height 14
select select "9"
select select "2025"
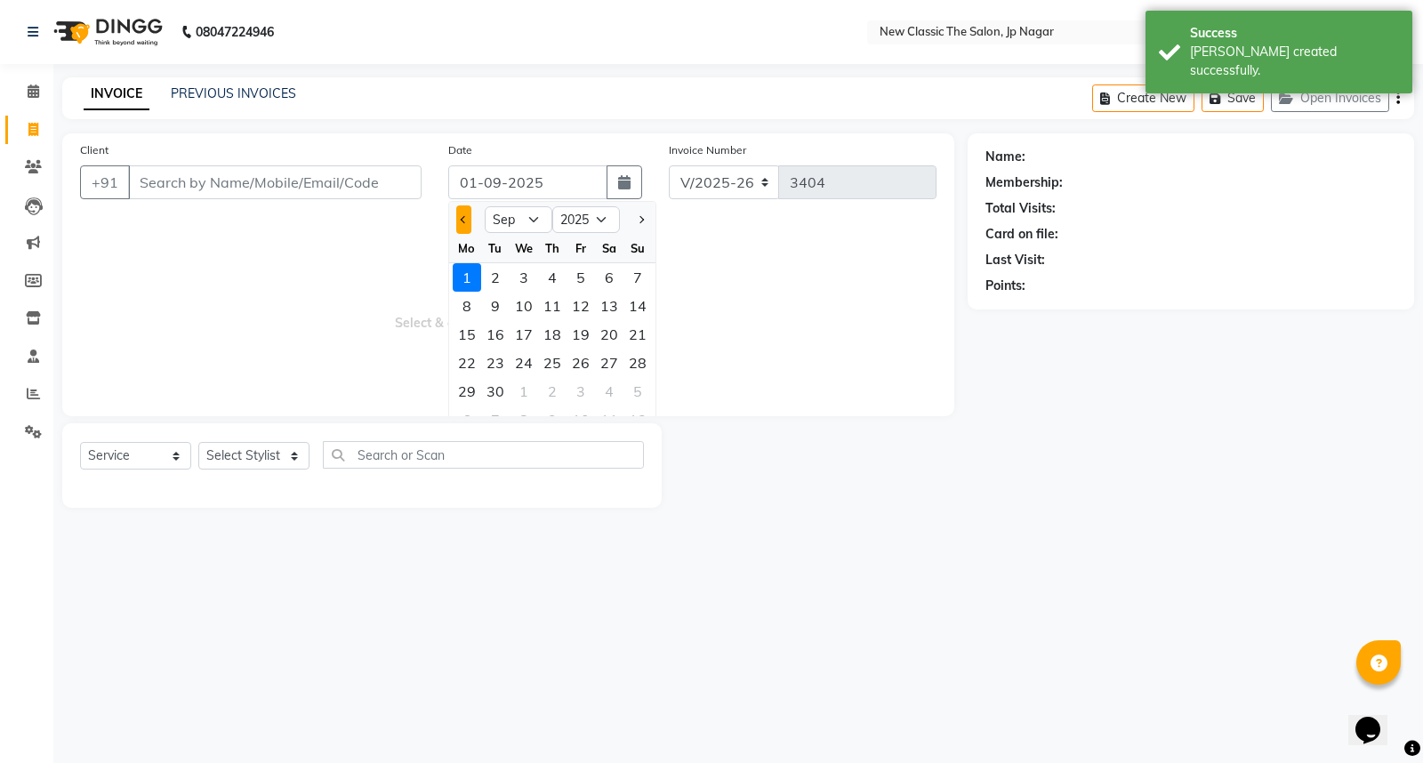
click at [467, 218] on span "Previous month" at bounding box center [464, 219] width 7 height 7
select select "8"
click at [609, 390] on div "30" at bounding box center [609, 391] width 28 height 28
type input "30-08-2025"
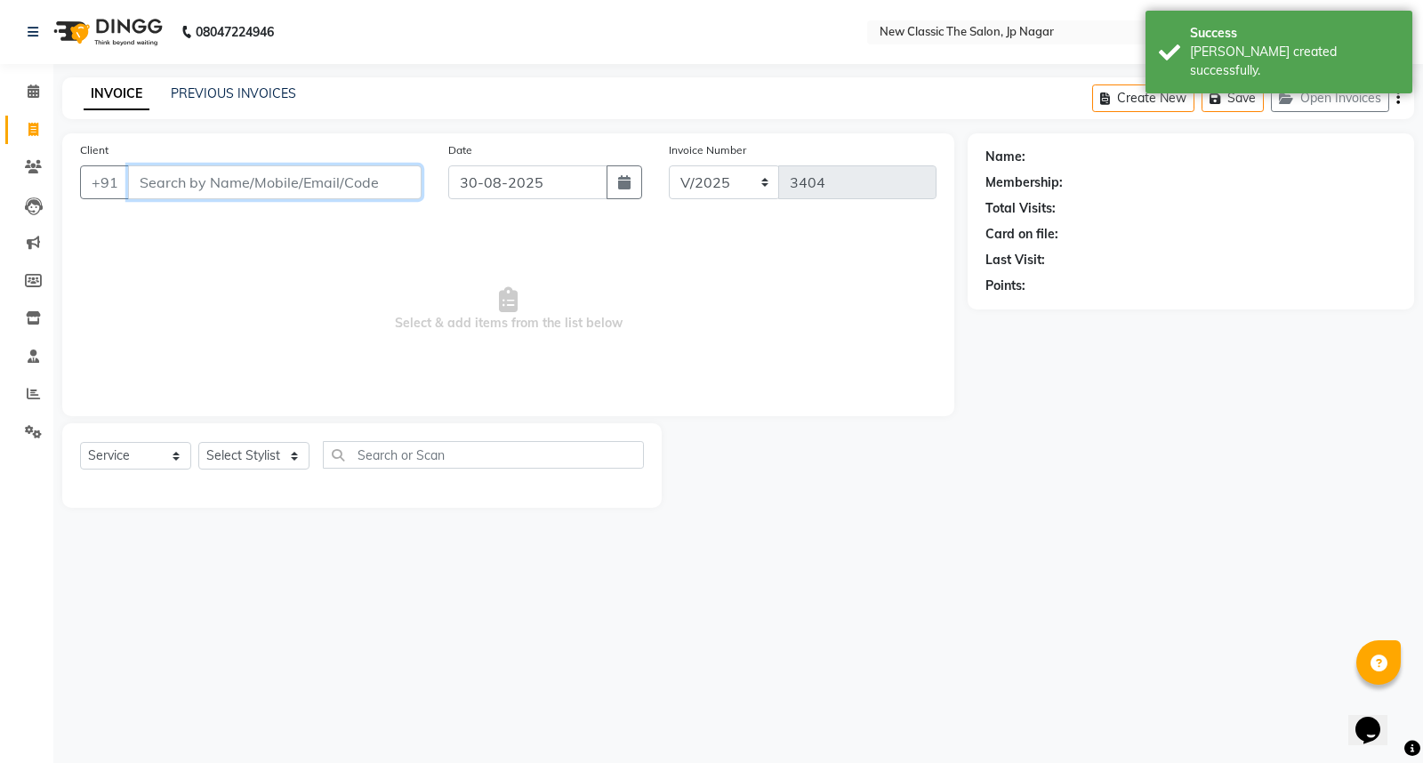
click at [309, 178] on input "Client" at bounding box center [274, 182] width 293 height 34
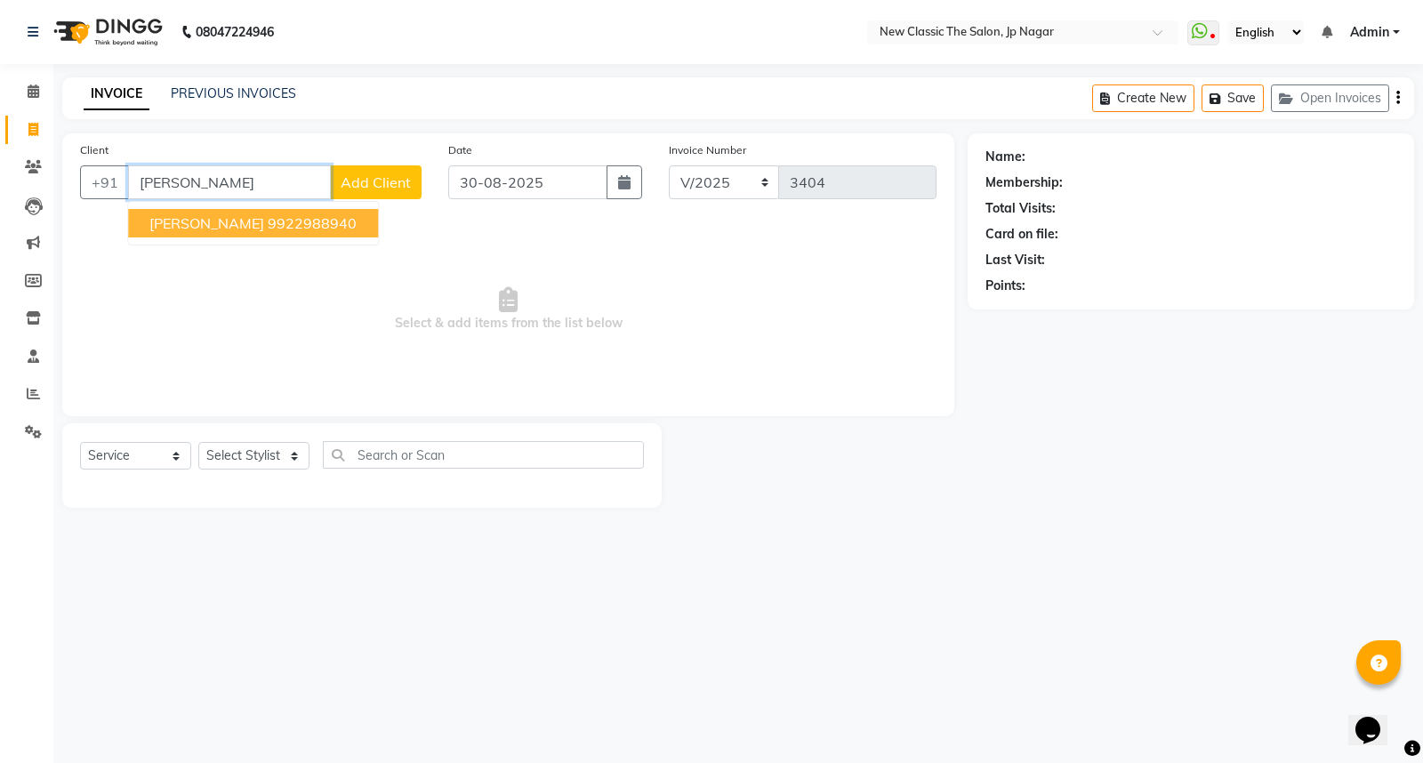
click at [264, 231] on span "RAJESH BHIWAPURKAR" at bounding box center [206, 223] width 115 height 18
type input "9922988940"
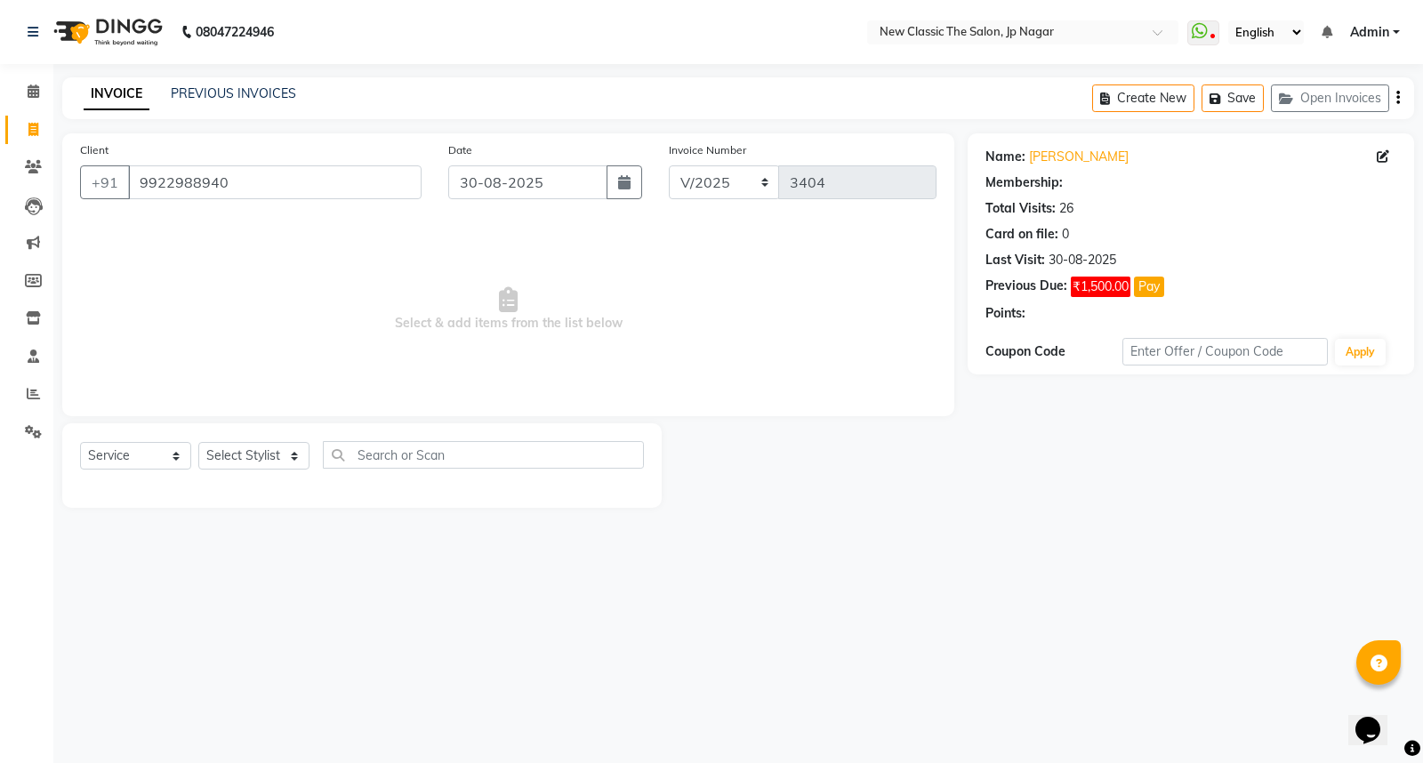
select select "1: Object"
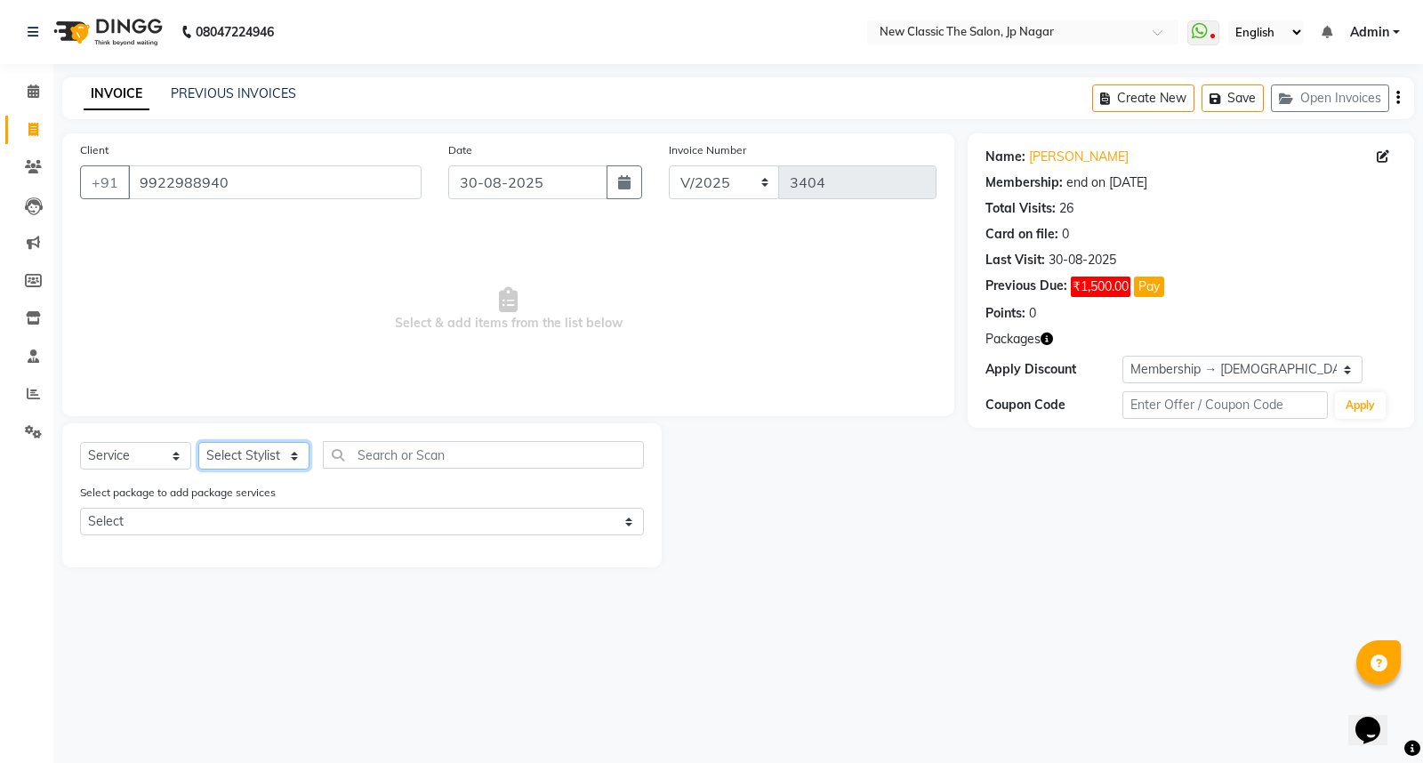
click at [269, 461] on select "Select Stylist Amit Amol Anil Kirti Komal Manager Prachi Rina Shital Smita sure…" at bounding box center [253, 456] width 111 height 28
select select "27632"
click at [198, 443] on select "Select Stylist Amit Amol Anil Kirti Komal Manager Prachi Rina Shital Smita sure…" at bounding box center [253, 456] width 111 height 28
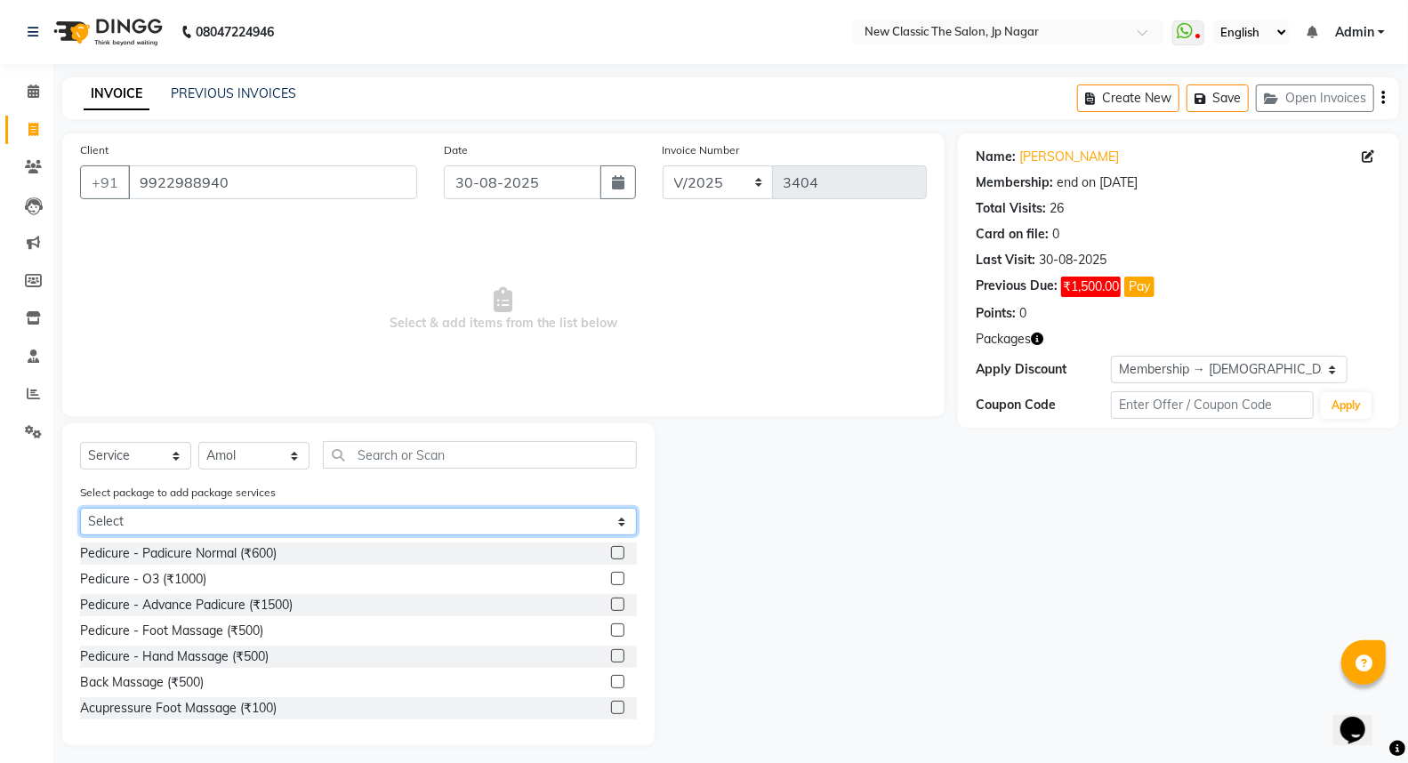
click at [256, 520] on select "Select male member 1500" at bounding box center [358, 522] width 557 height 28
select select "1: Object"
click at [80, 508] on select "Select male member 1500" at bounding box center [358, 522] width 557 height 28
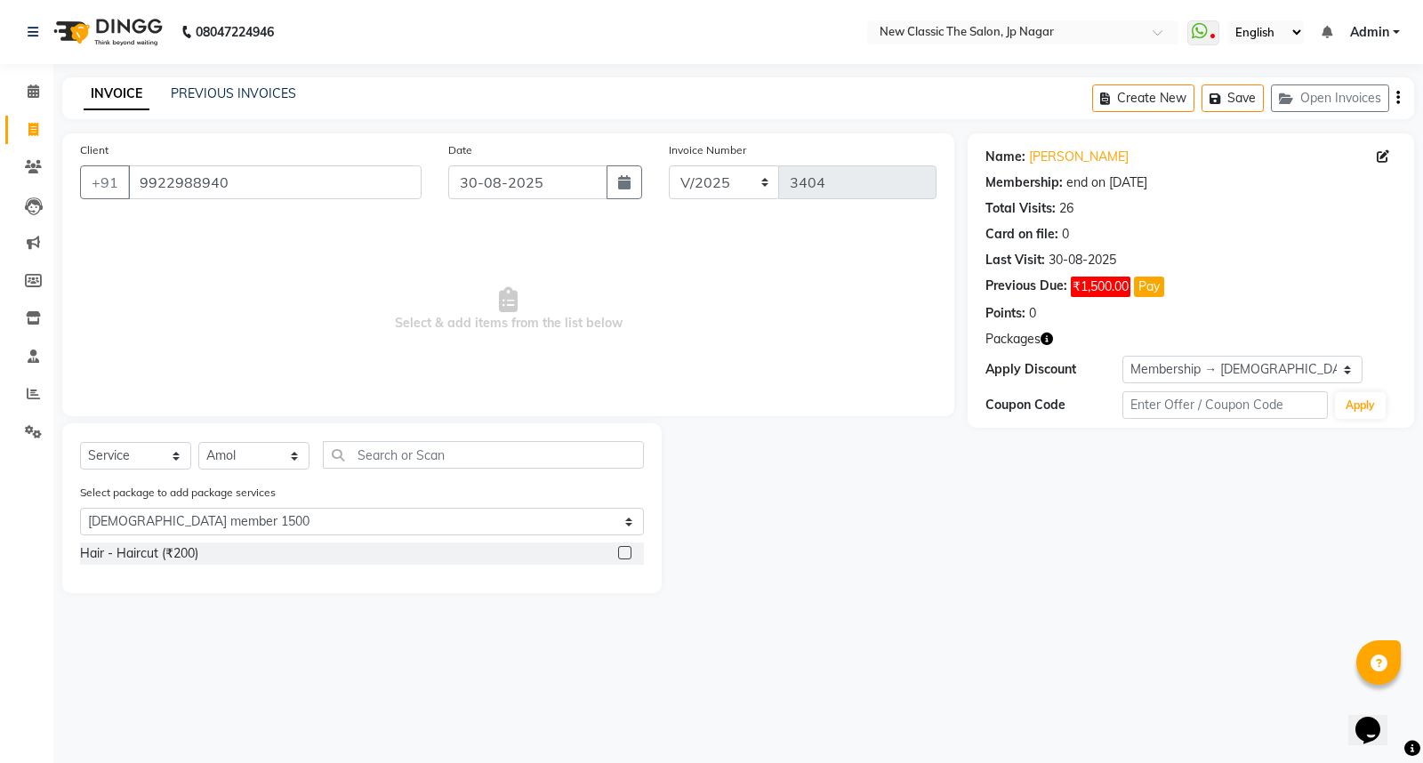
click at [624, 552] on label at bounding box center [624, 552] width 13 height 13
click at [624, 552] on input "checkbox" at bounding box center [624, 554] width 12 height 12
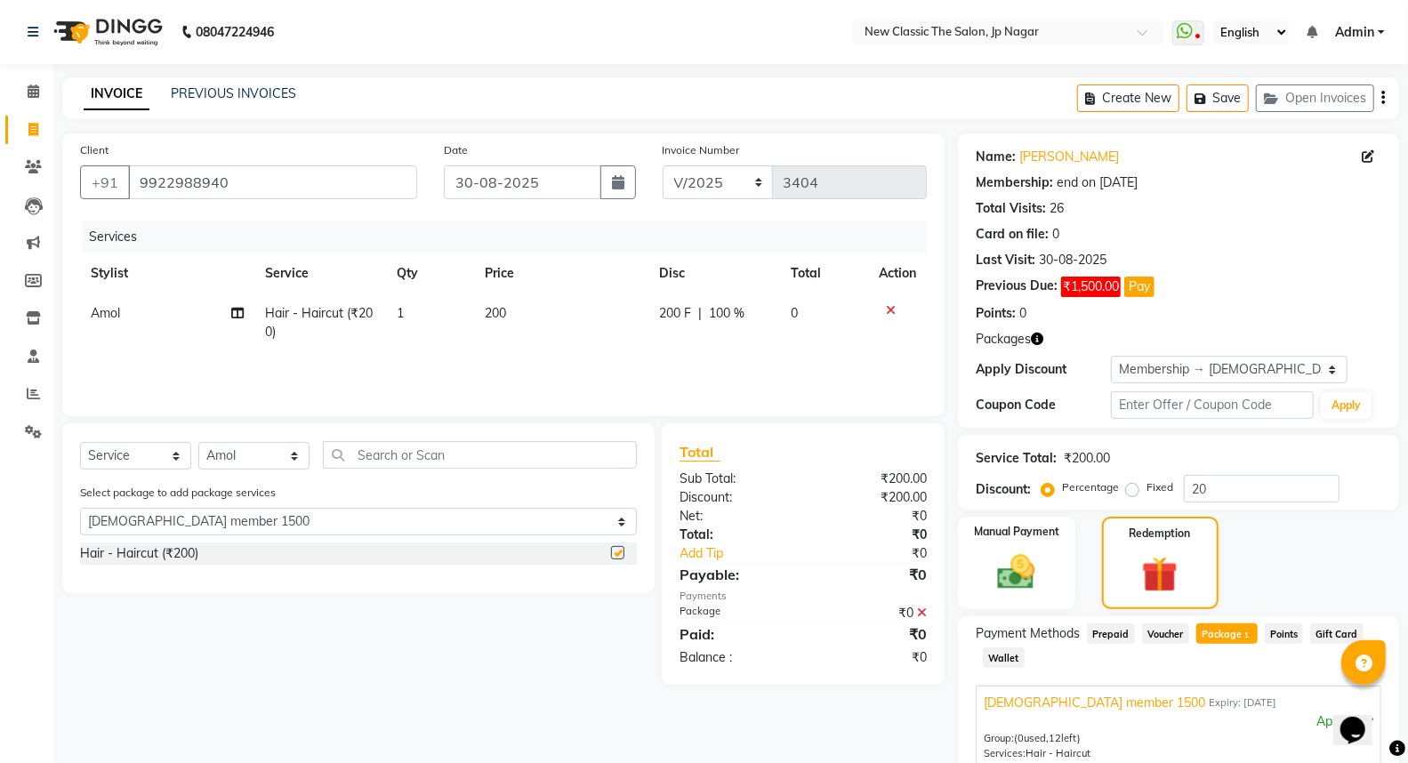
checkbox input "false"
click at [380, 450] on input "text" at bounding box center [480, 455] width 314 height 28
type input "c"
select select "0: undefined"
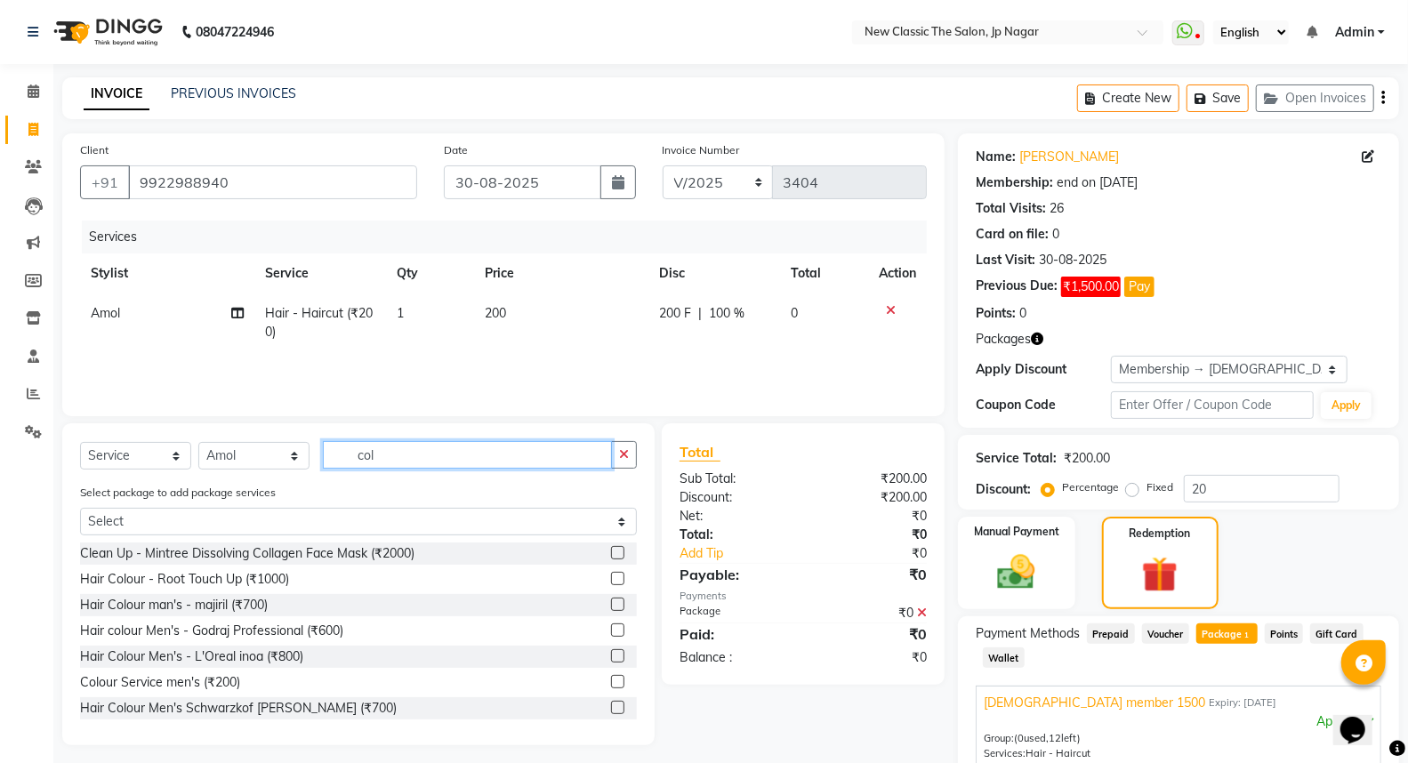
type input "col"
click at [611, 708] on label at bounding box center [617, 707] width 13 height 13
click at [611, 708] on input "checkbox" at bounding box center [617, 709] width 12 height 12
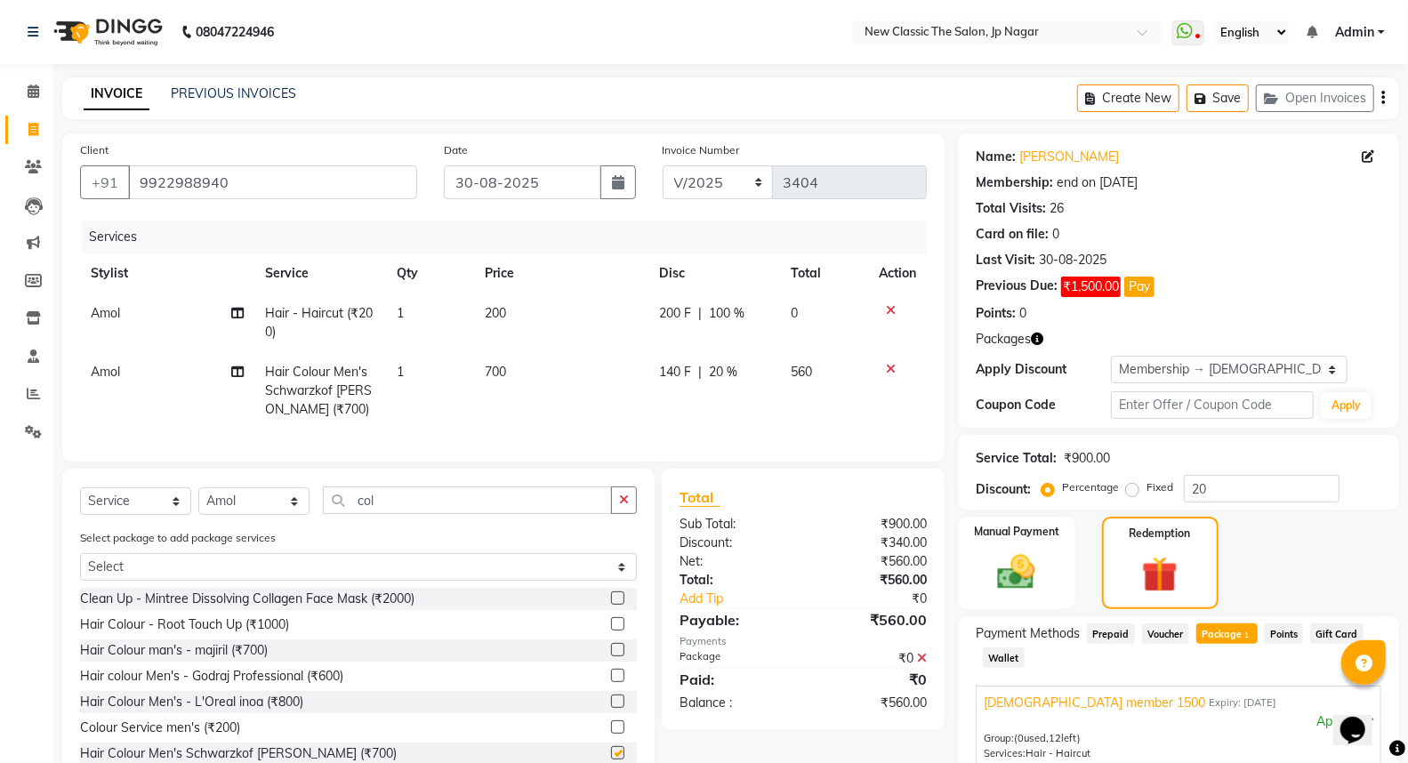
checkbox input "false"
click at [1016, 569] on img at bounding box center [1016, 572] width 63 height 45
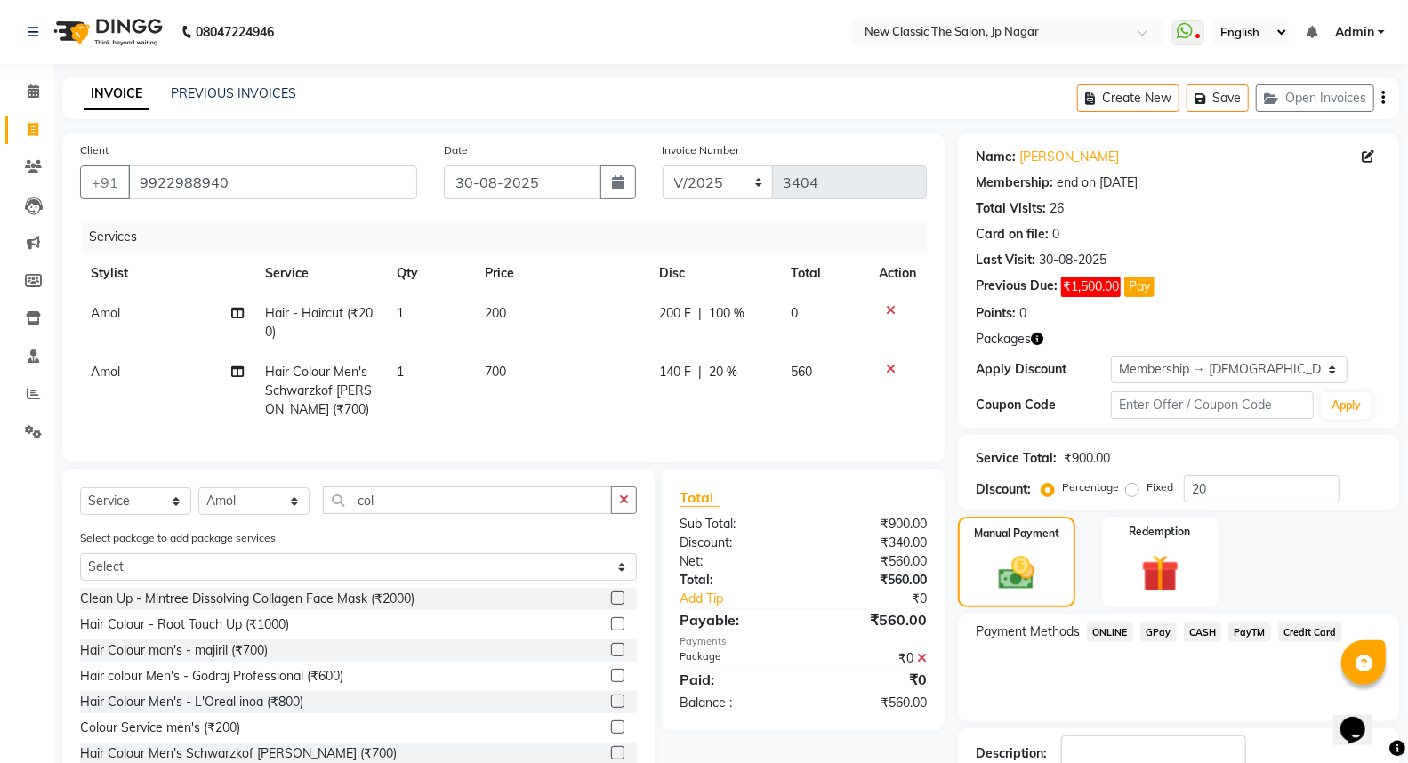
click at [1115, 632] on span "ONLINE" at bounding box center [1110, 632] width 46 height 20
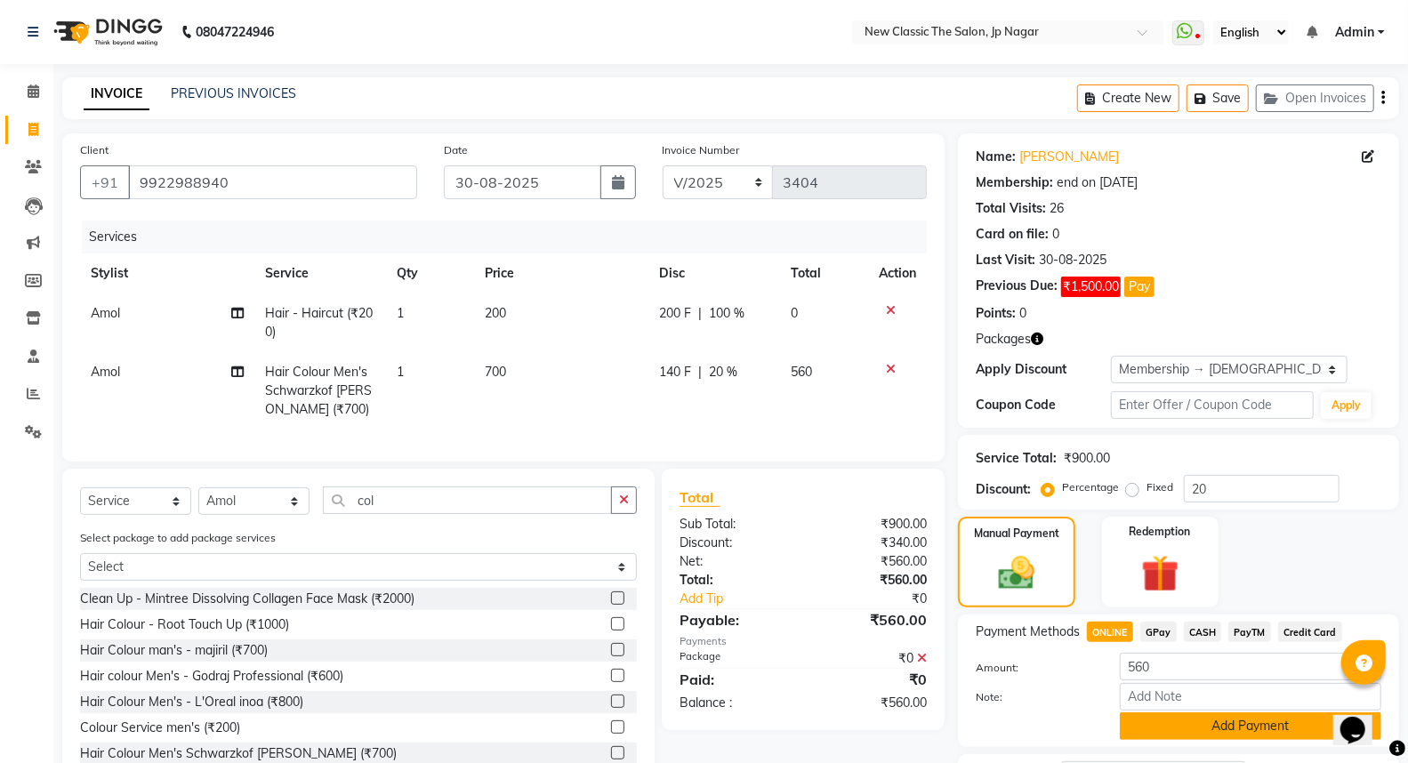
click at [1128, 730] on button "Add Payment" at bounding box center [1250, 726] width 261 height 28
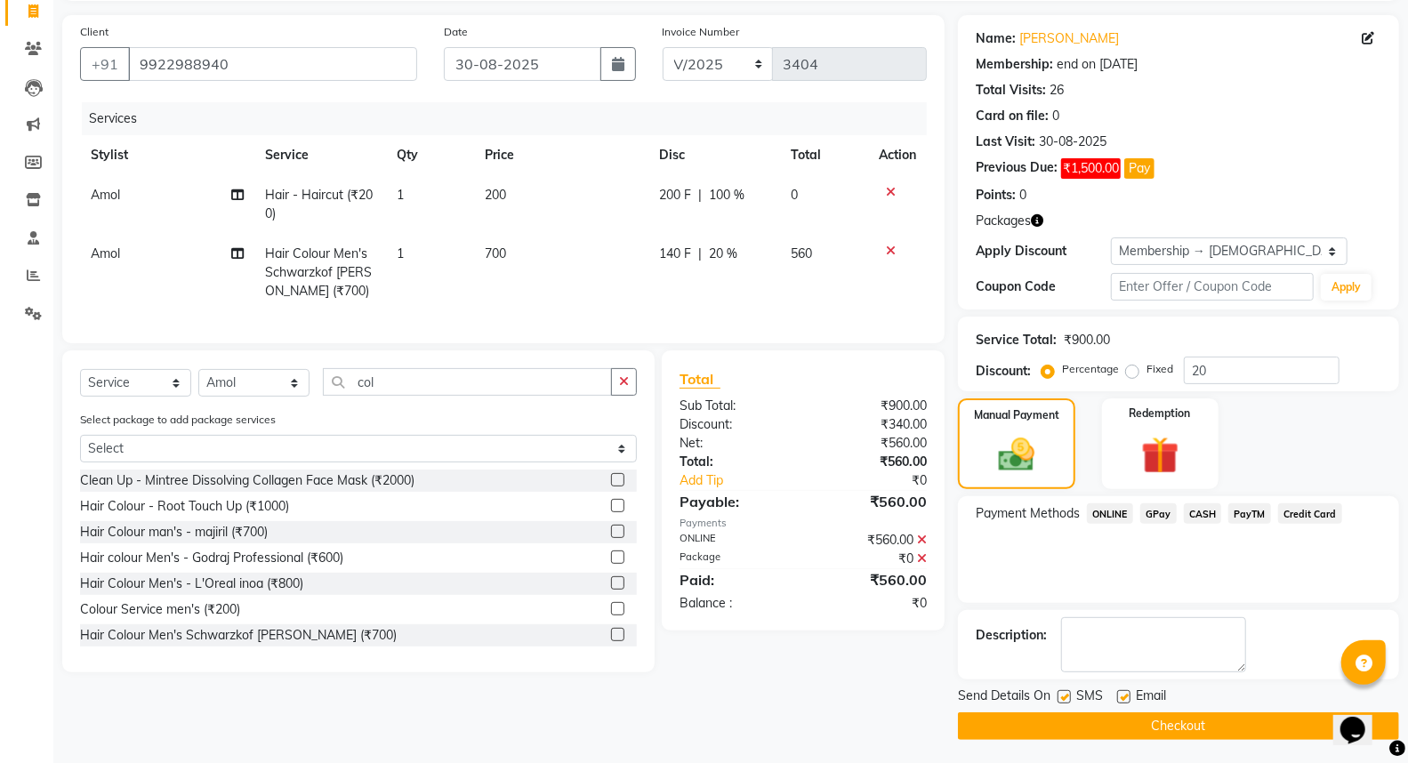
scroll to position [121, 0]
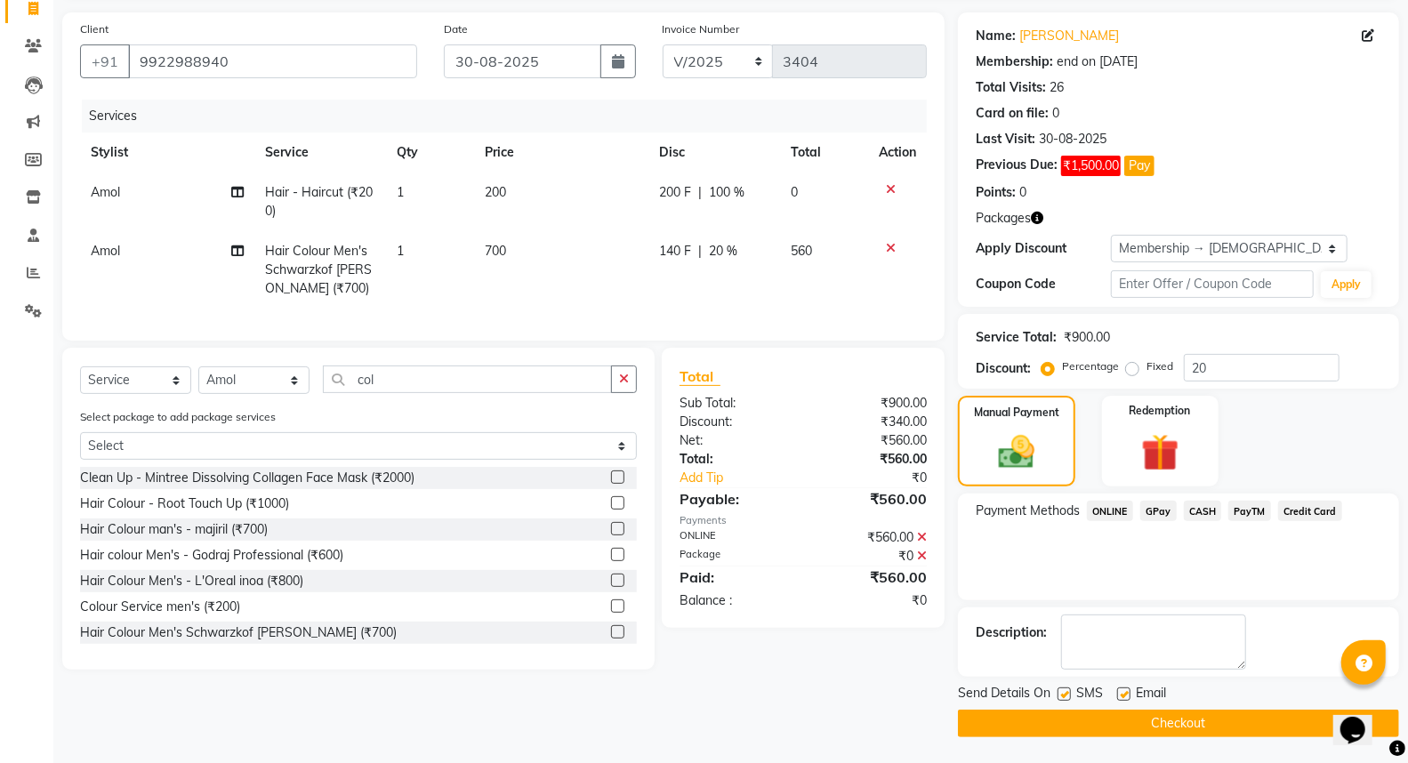
click at [1094, 727] on button "Checkout" at bounding box center [1178, 724] width 441 height 28
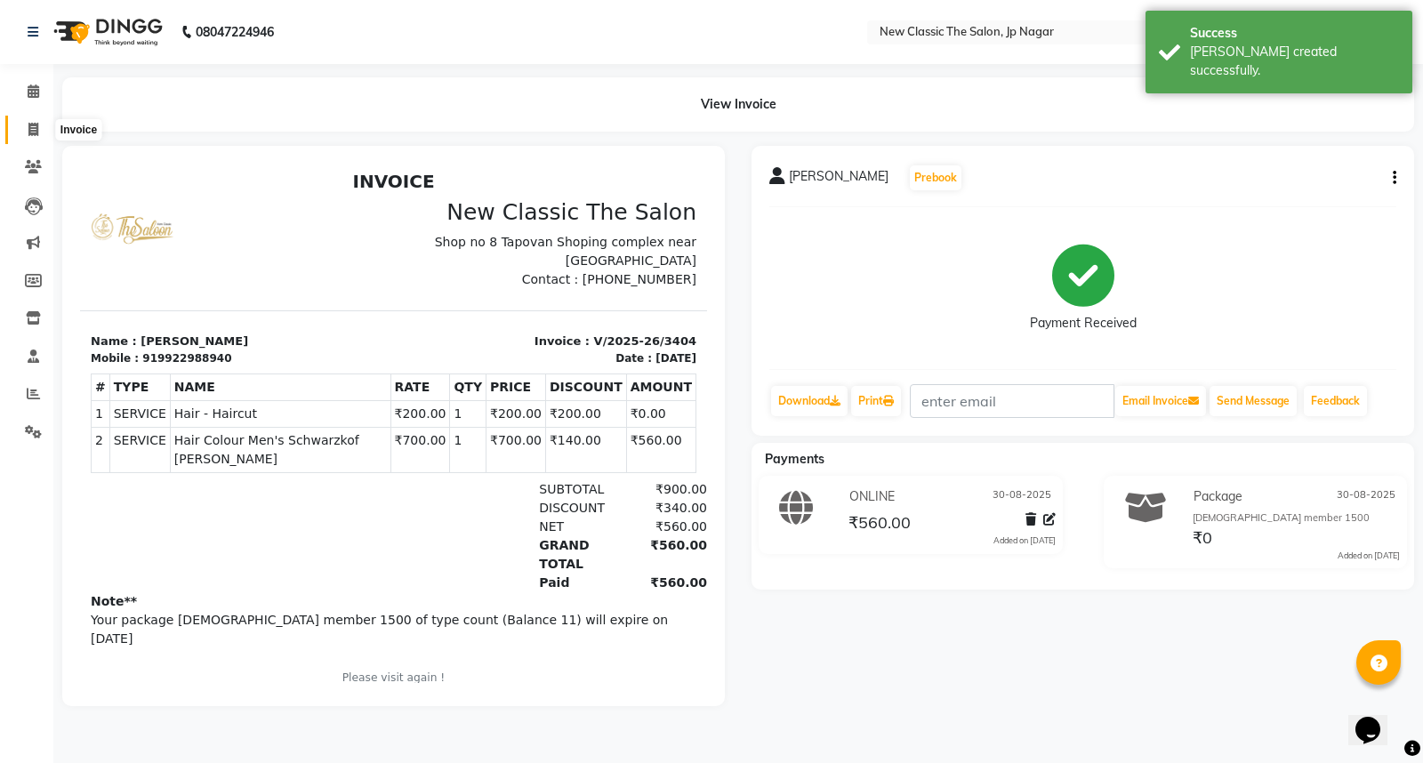
click at [31, 130] on icon at bounding box center [33, 129] width 10 height 13
select select "4678"
select select "service"
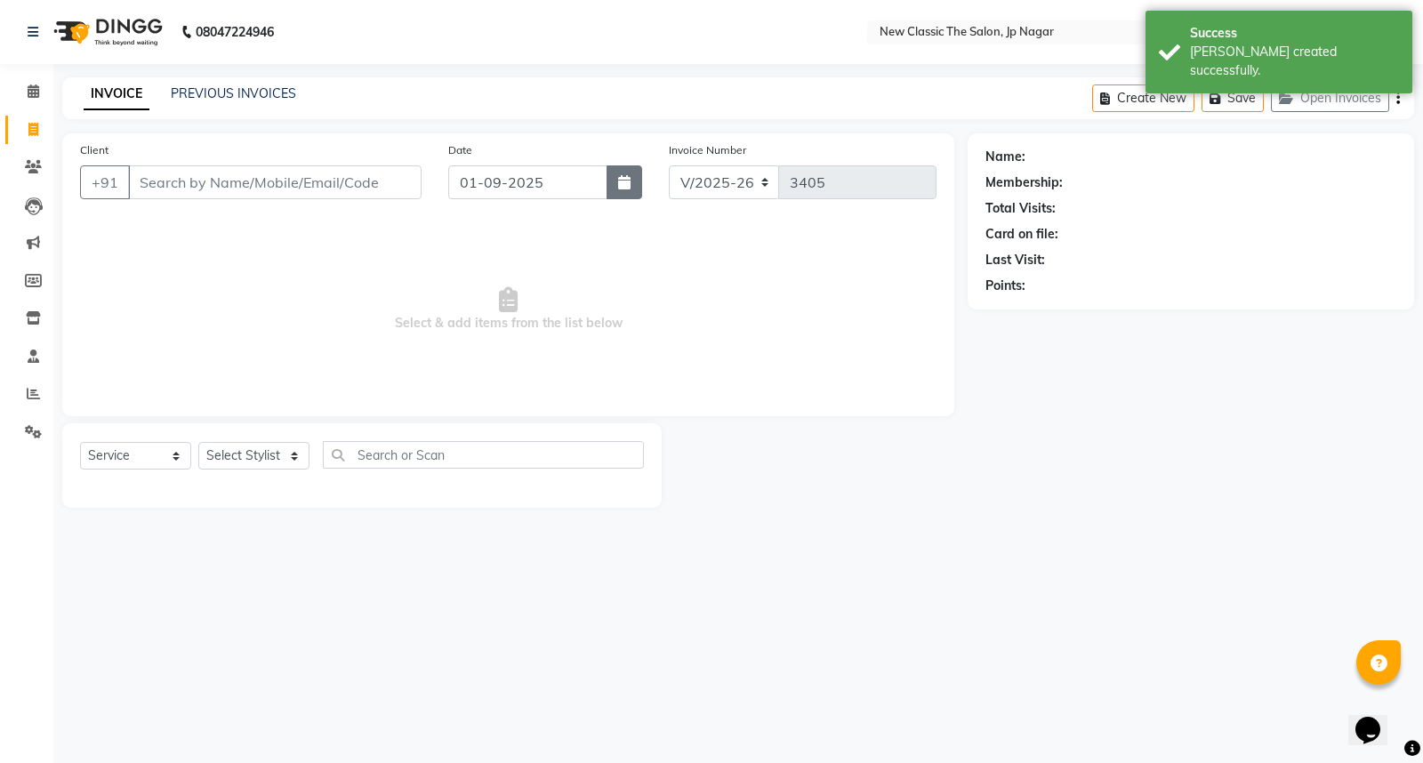
click at [627, 180] on icon "button" at bounding box center [624, 182] width 12 height 14
select select "9"
select select "2025"
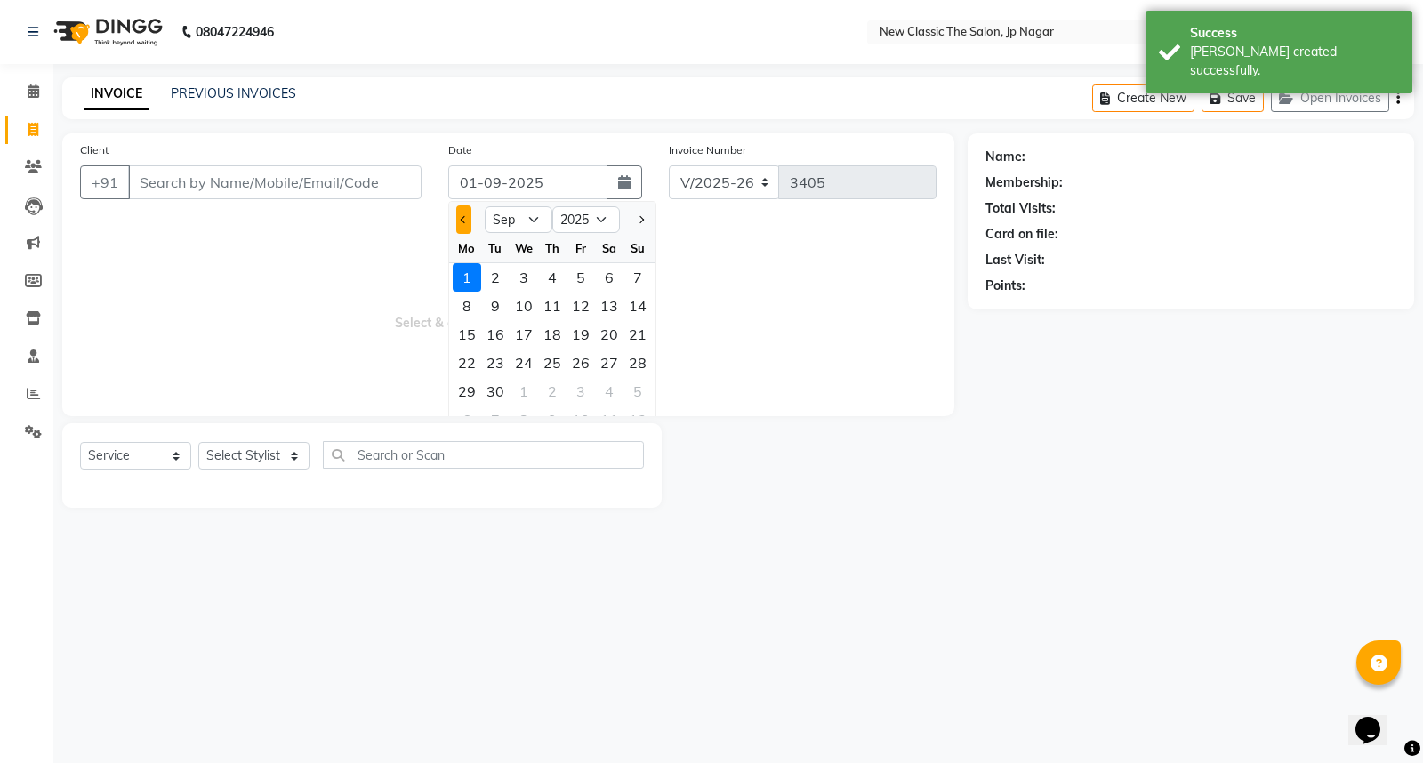
click at [464, 222] on span "Previous month" at bounding box center [464, 219] width 7 height 7
select select "8"
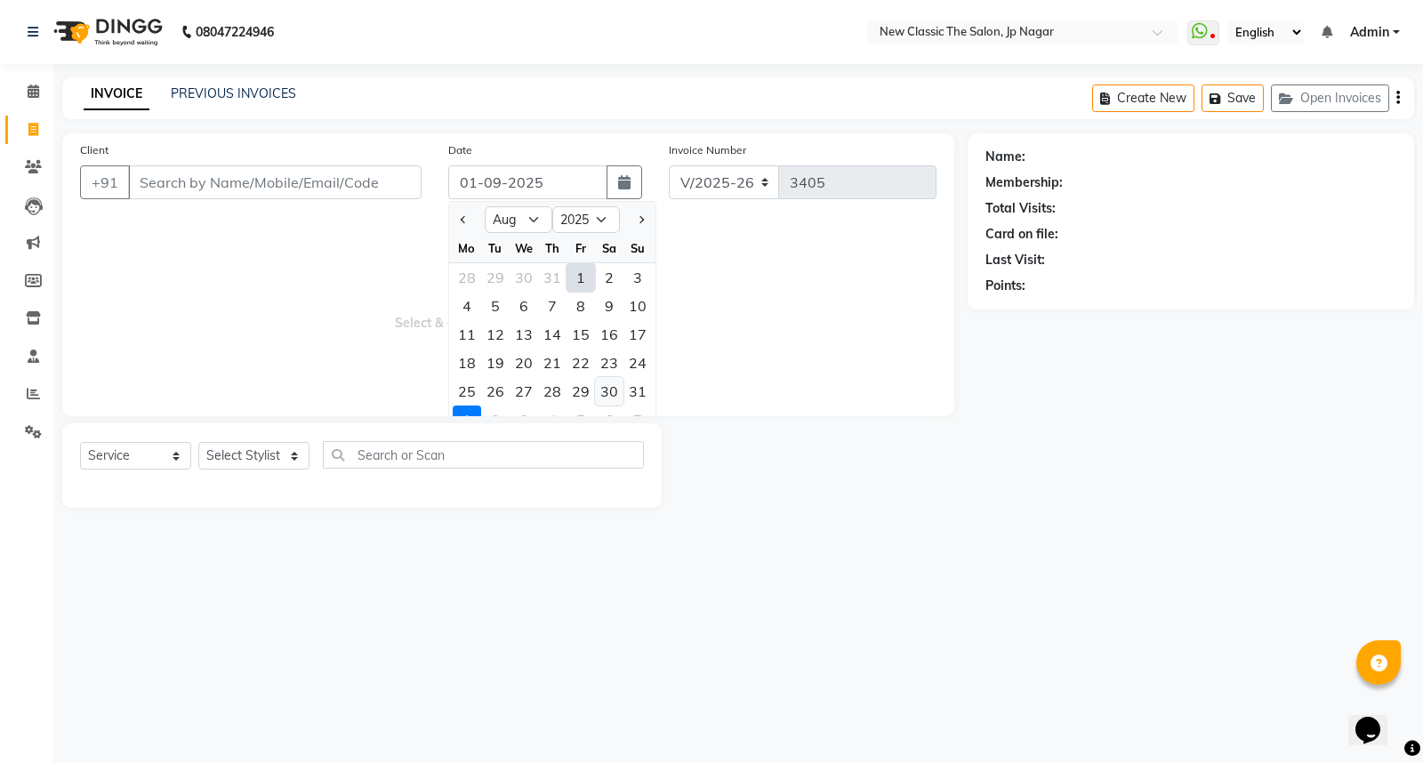
click at [603, 393] on div "30" at bounding box center [609, 391] width 28 height 28
type input "30-08-2025"
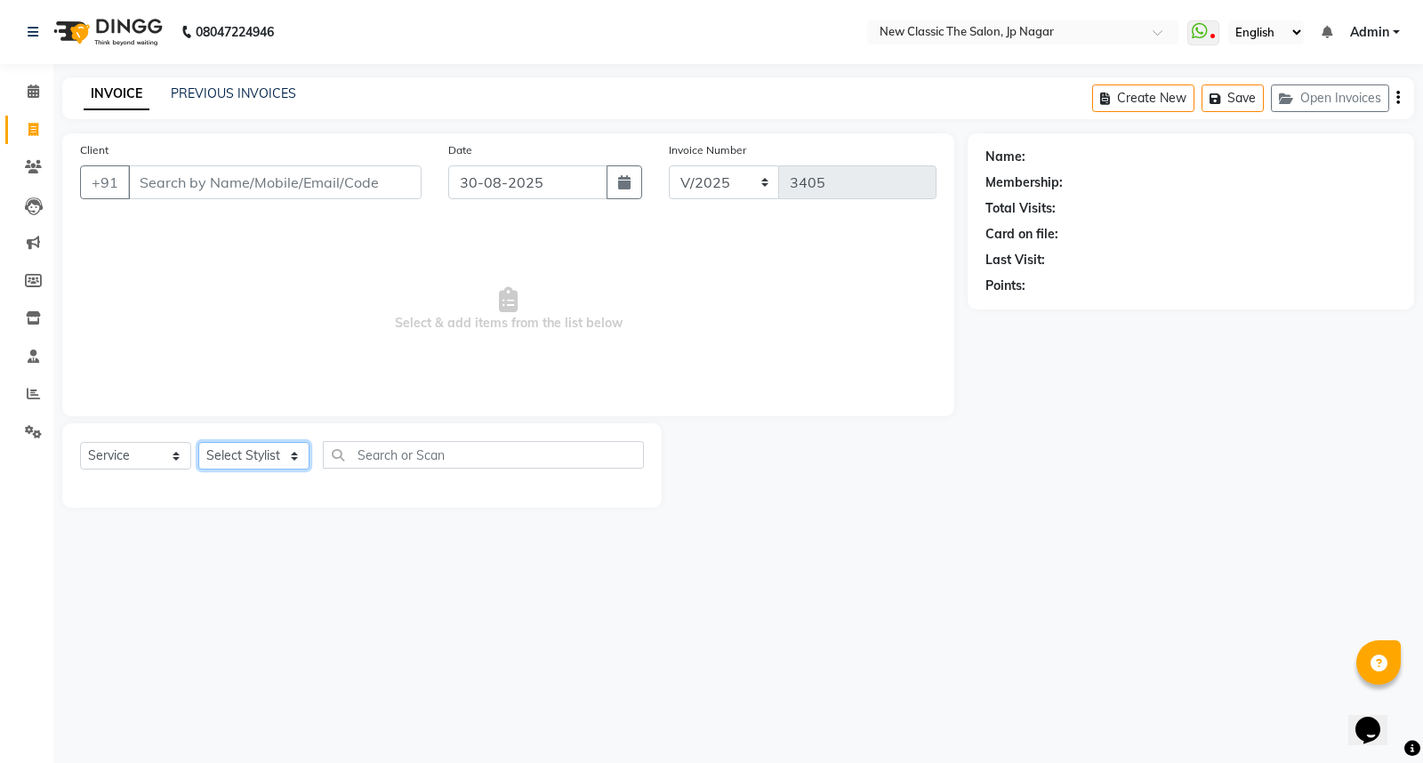
click at [249, 456] on select "Select Stylist Amit Amol Anil Kirti Komal Manager Prachi Rina Shital Smita sure…" at bounding box center [253, 456] width 111 height 28
select select "27781"
click at [198, 443] on select "Select Stylist Amit Amol Anil Kirti Komal Manager Prachi Rina Shital Smita sure…" at bounding box center [253, 456] width 111 height 28
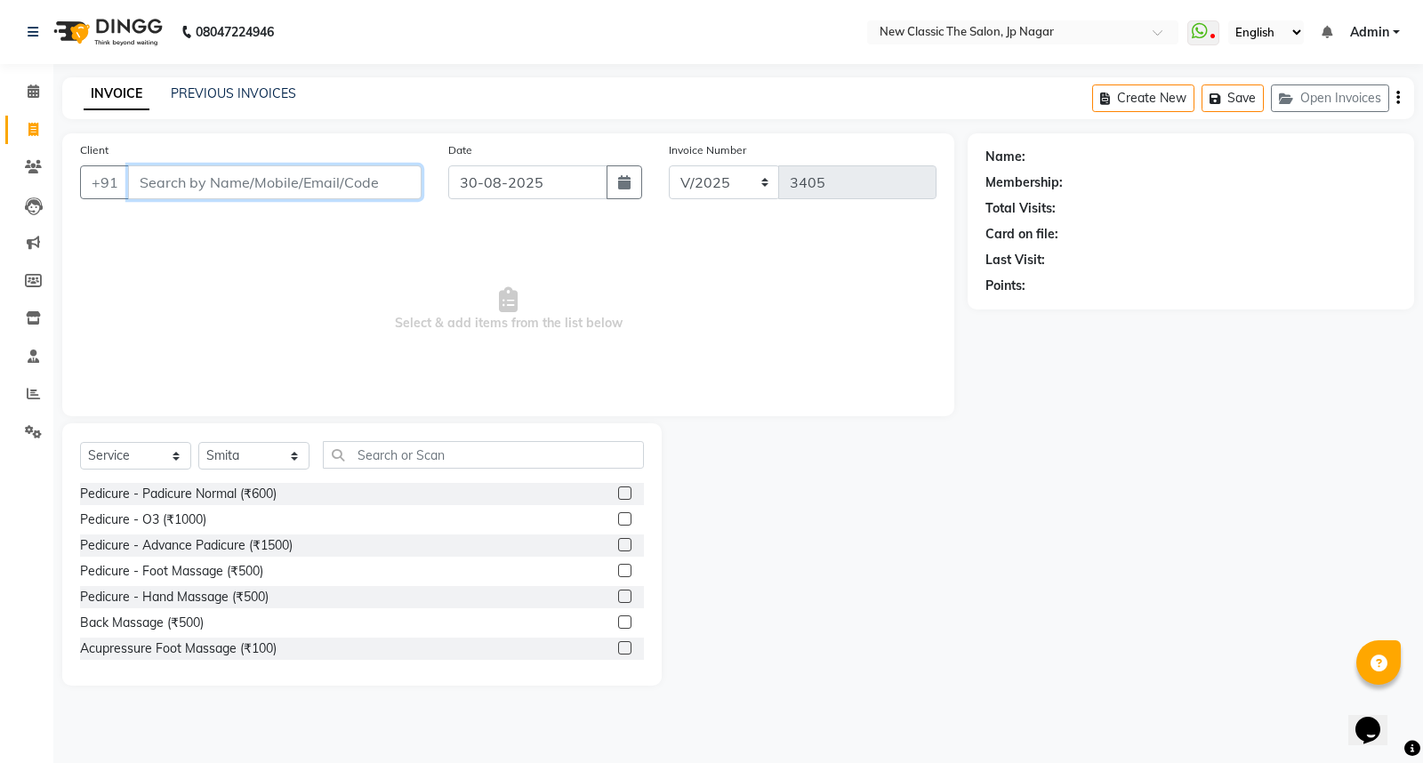
click at [308, 185] on input "Client" at bounding box center [274, 182] width 293 height 34
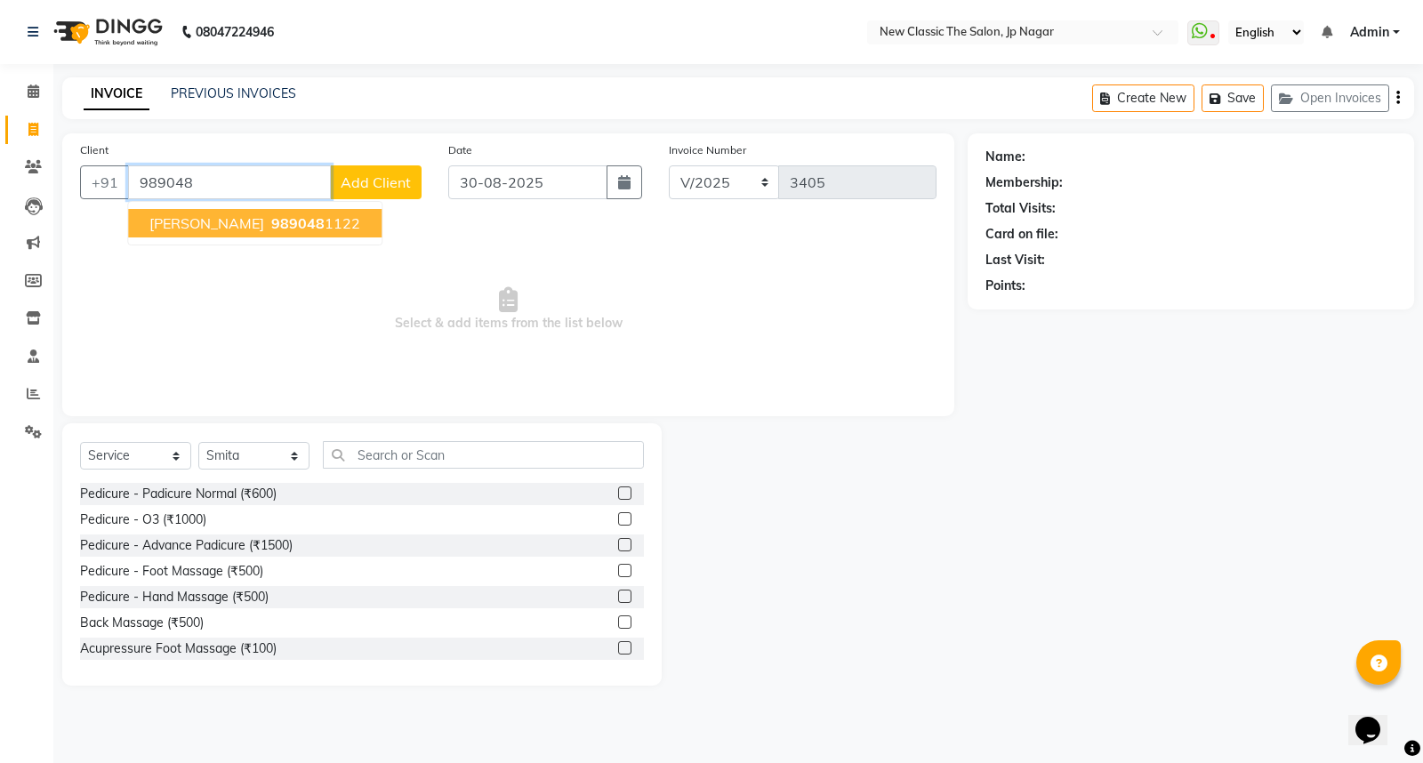
click at [295, 224] on span "989048" at bounding box center [297, 223] width 53 height 18
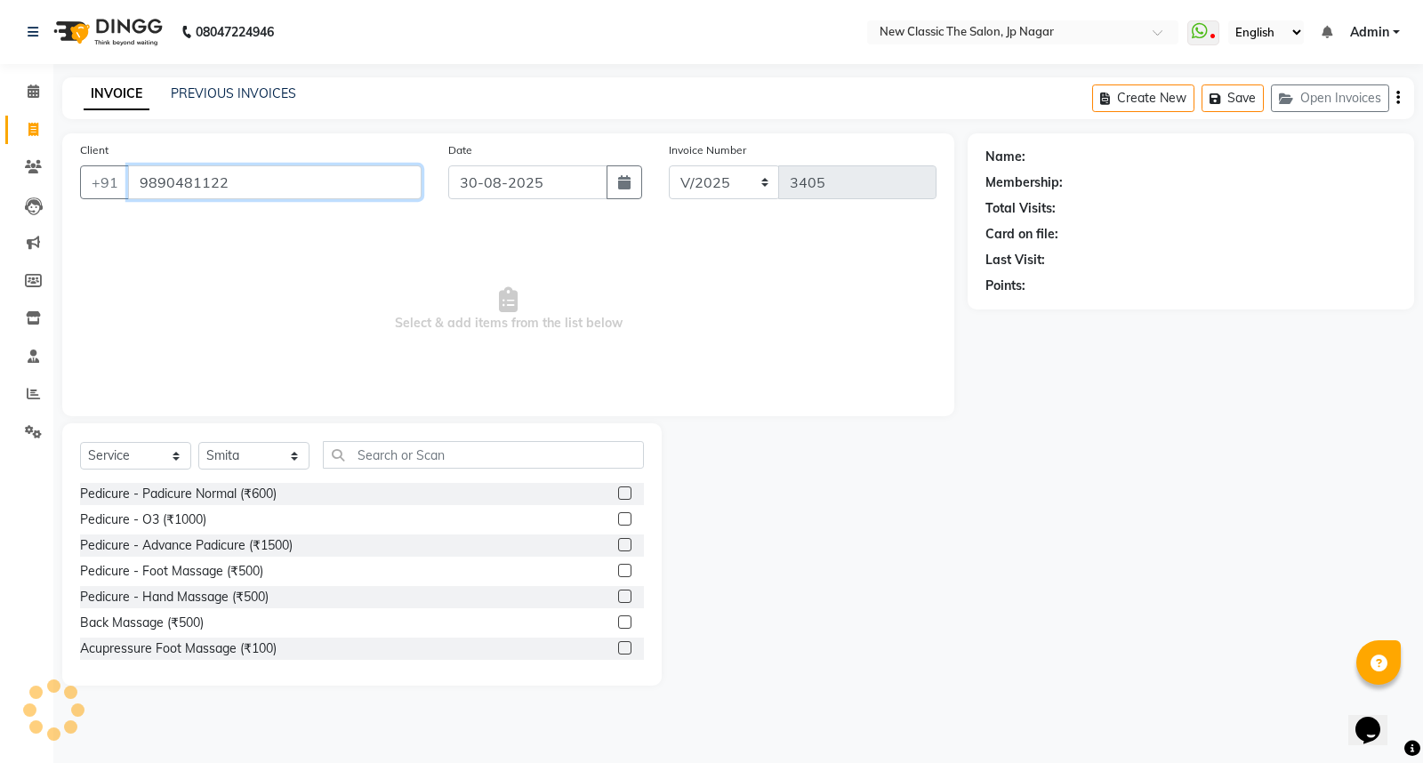
type input "9890481122"
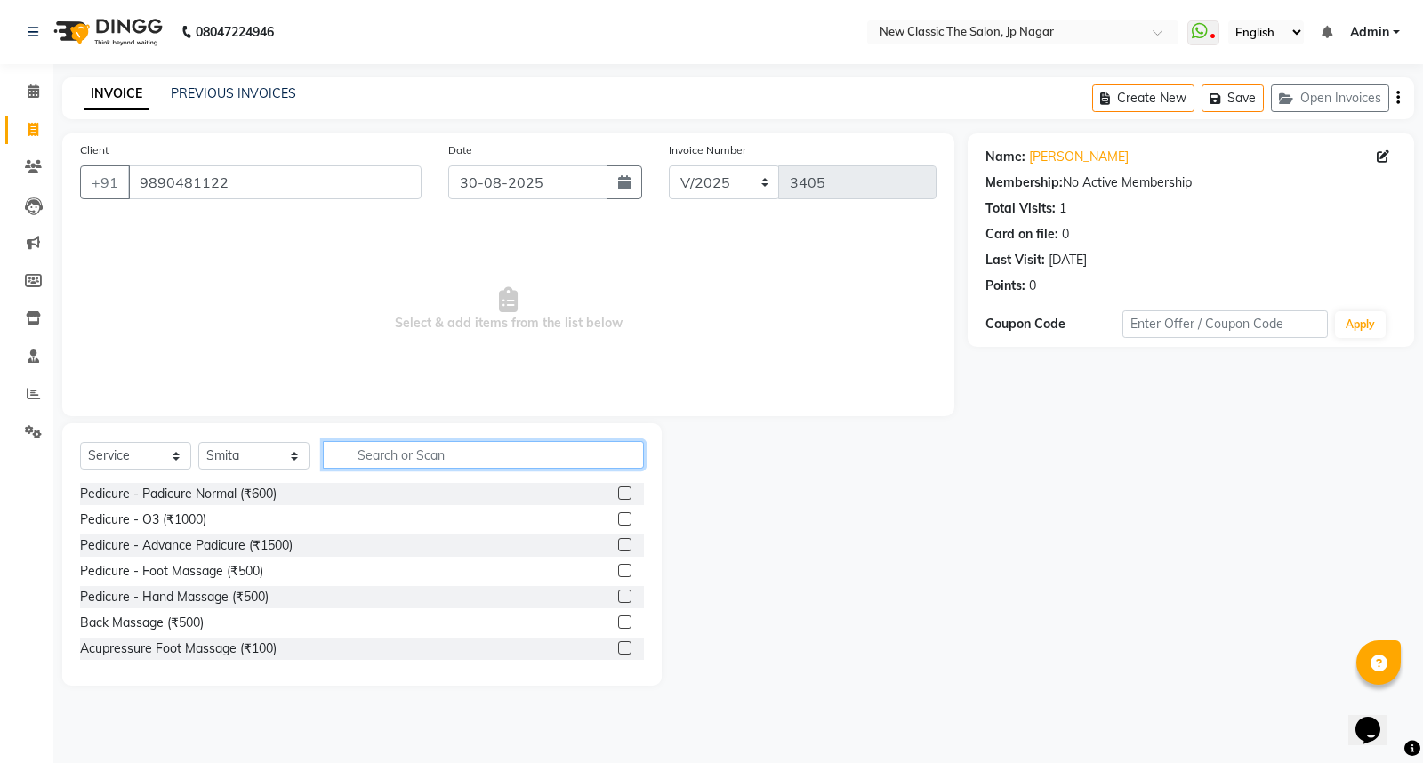
click at [478, 452] on input "text" at bounding box center [483, 455] width 321 height 28
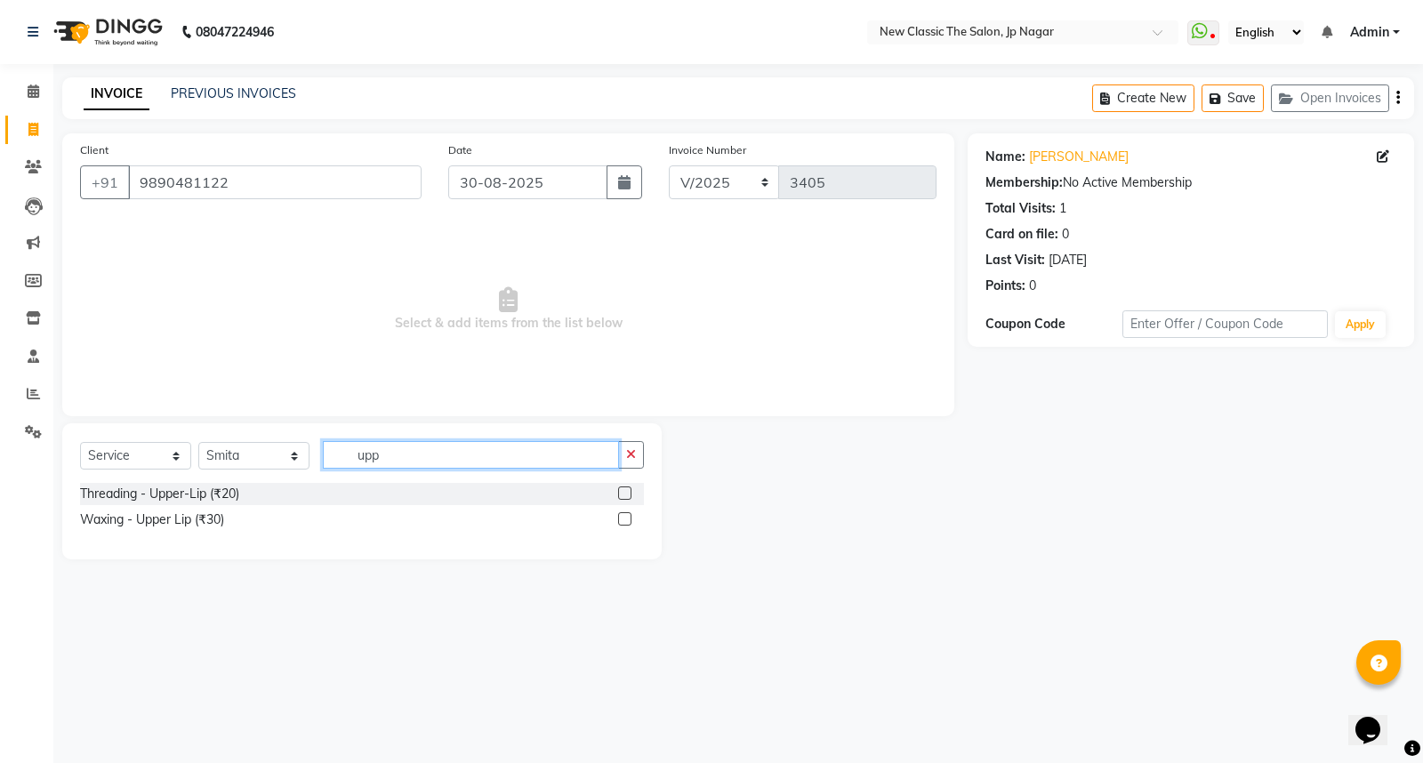
type input "upp"
click at [623, 516] on label at bounding box center [624, 518] width 13 height 13
click at [623, 516] on input "checkbox" at bounding box center [624, 520] width 12 height 12
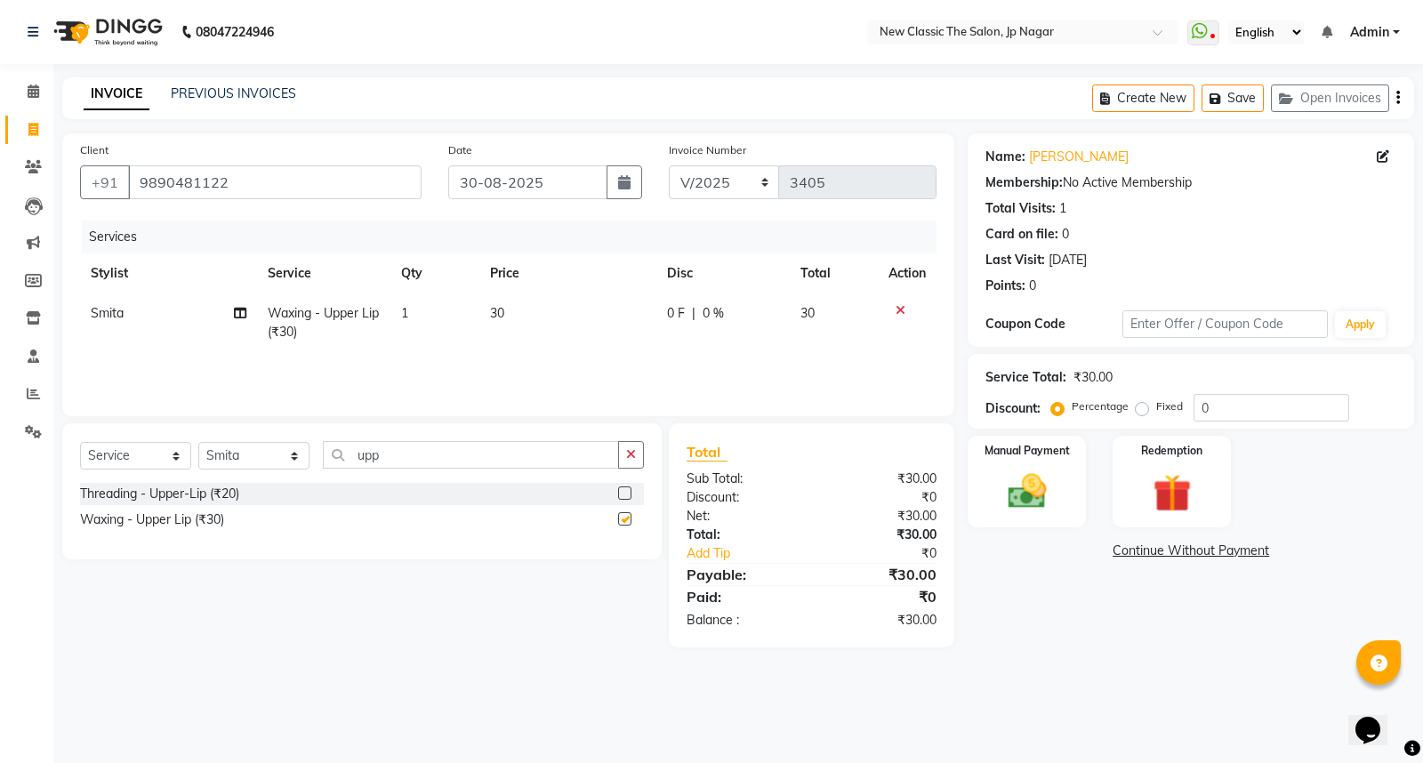
checkbox input "false"
click at [1029, 499] on img at bounding box center [1027, 491] width 64 height 45
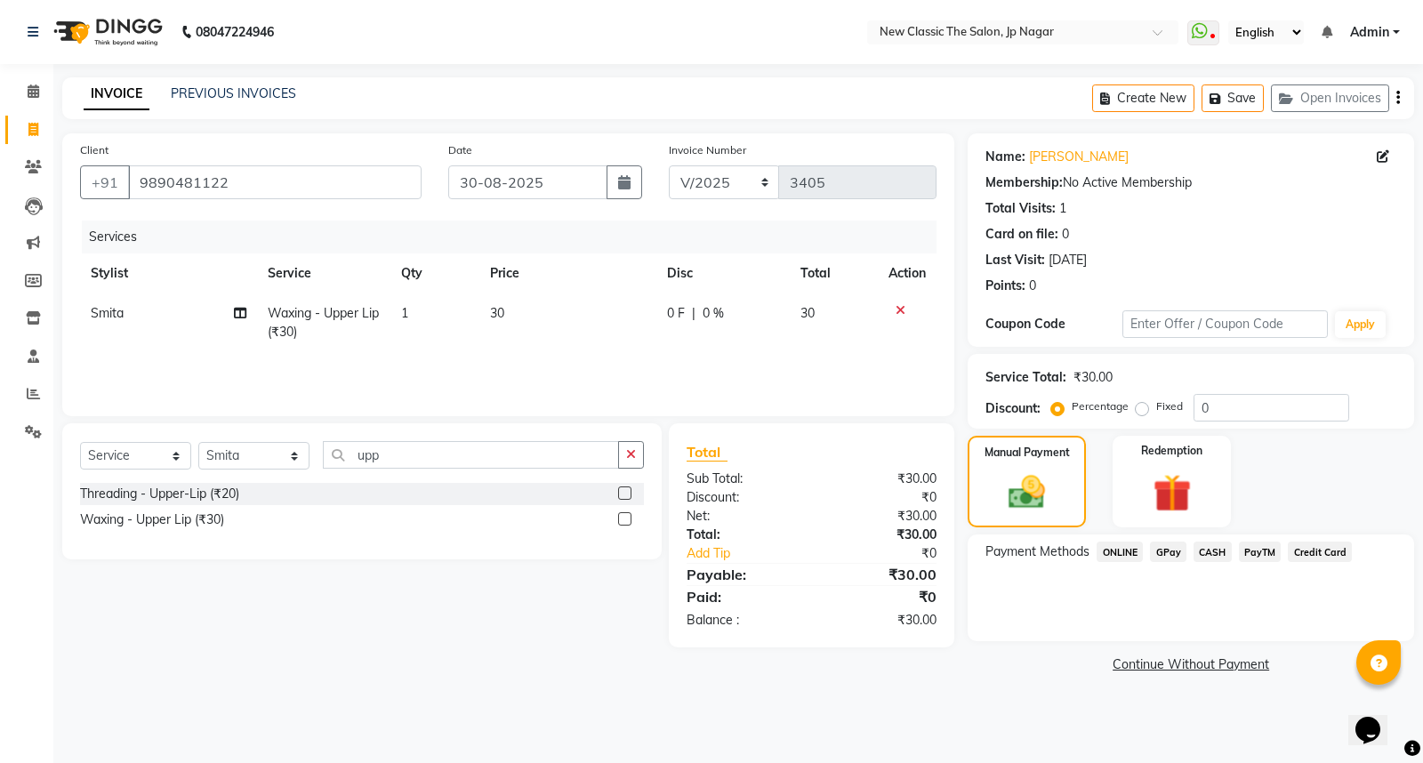
click at [1132, 550] on span "ONLINE" at bounding box center [1120, 552] width 46 height 20
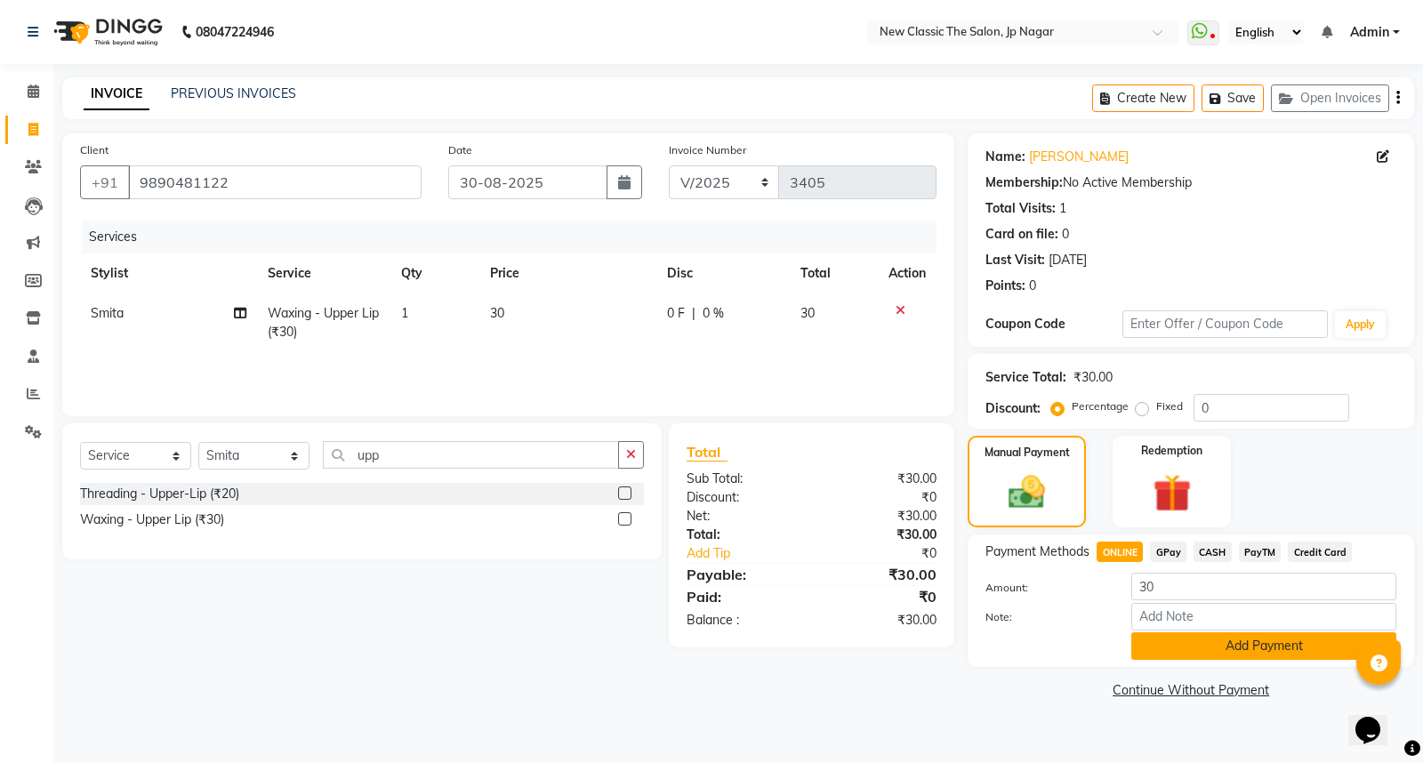
click at [1190, 656] on button "Add Payment" at bounding box center [1263, 646] width 265 height 28
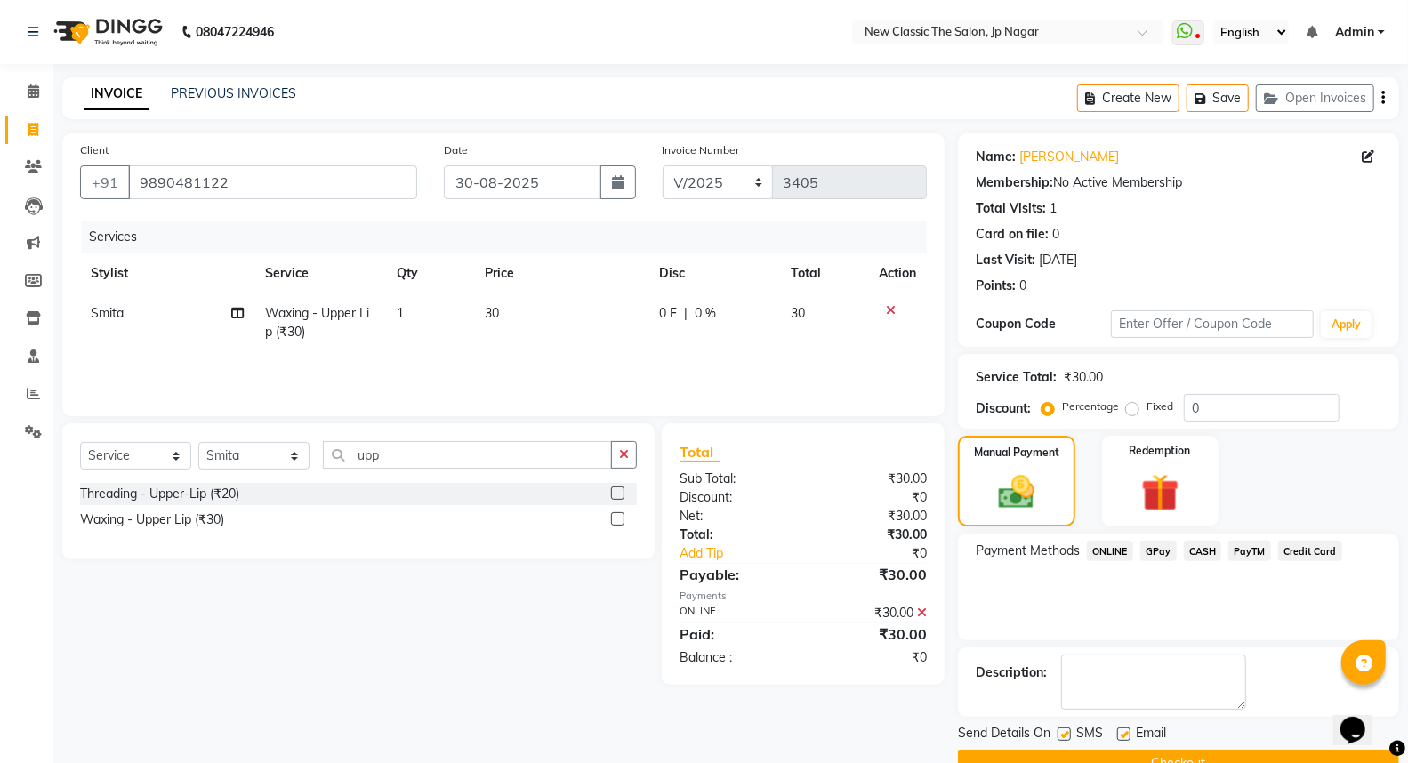
click at [1161, 752] on button "Checkout" at bounding box center [1178, 764] width 441 height 28
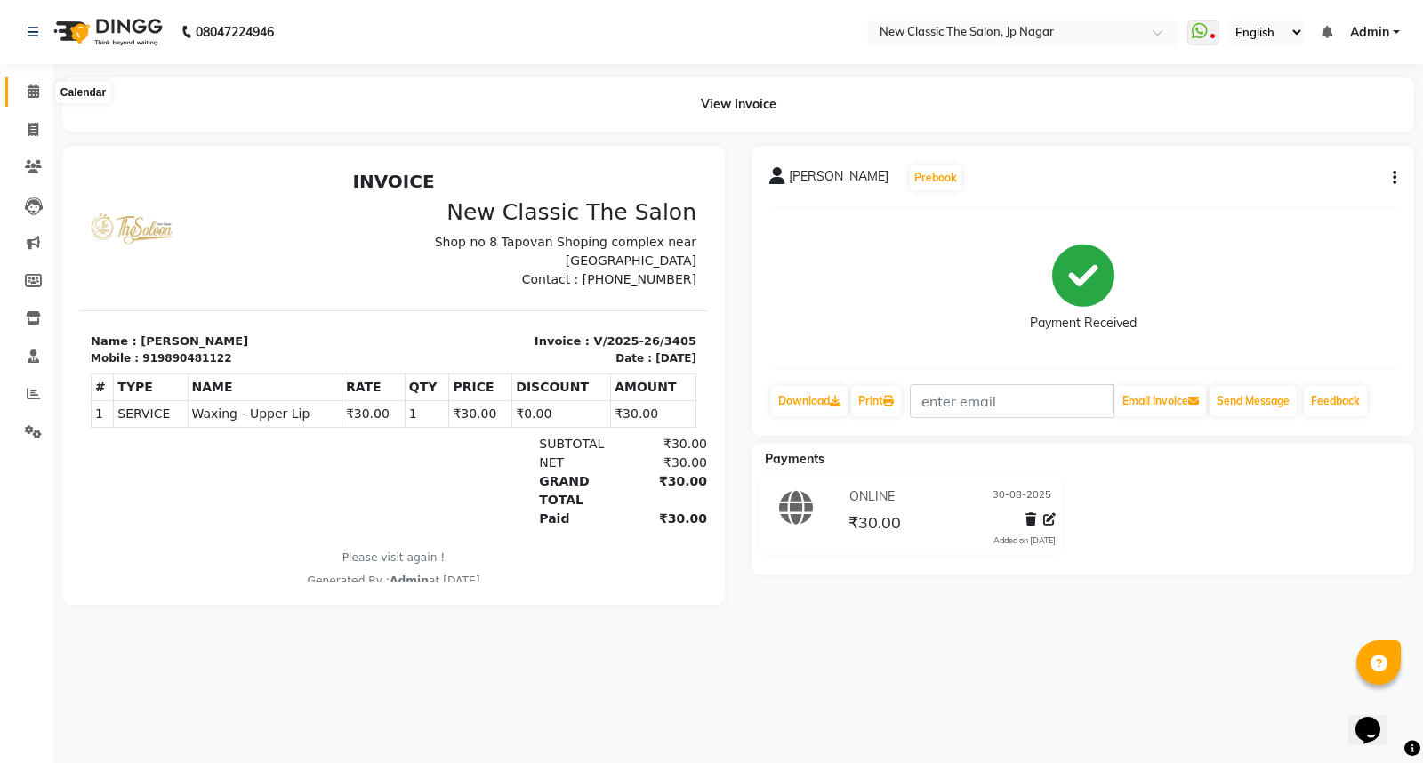
click at [32, 96] on icon at bounding box center [34, 90] width 12 height 13
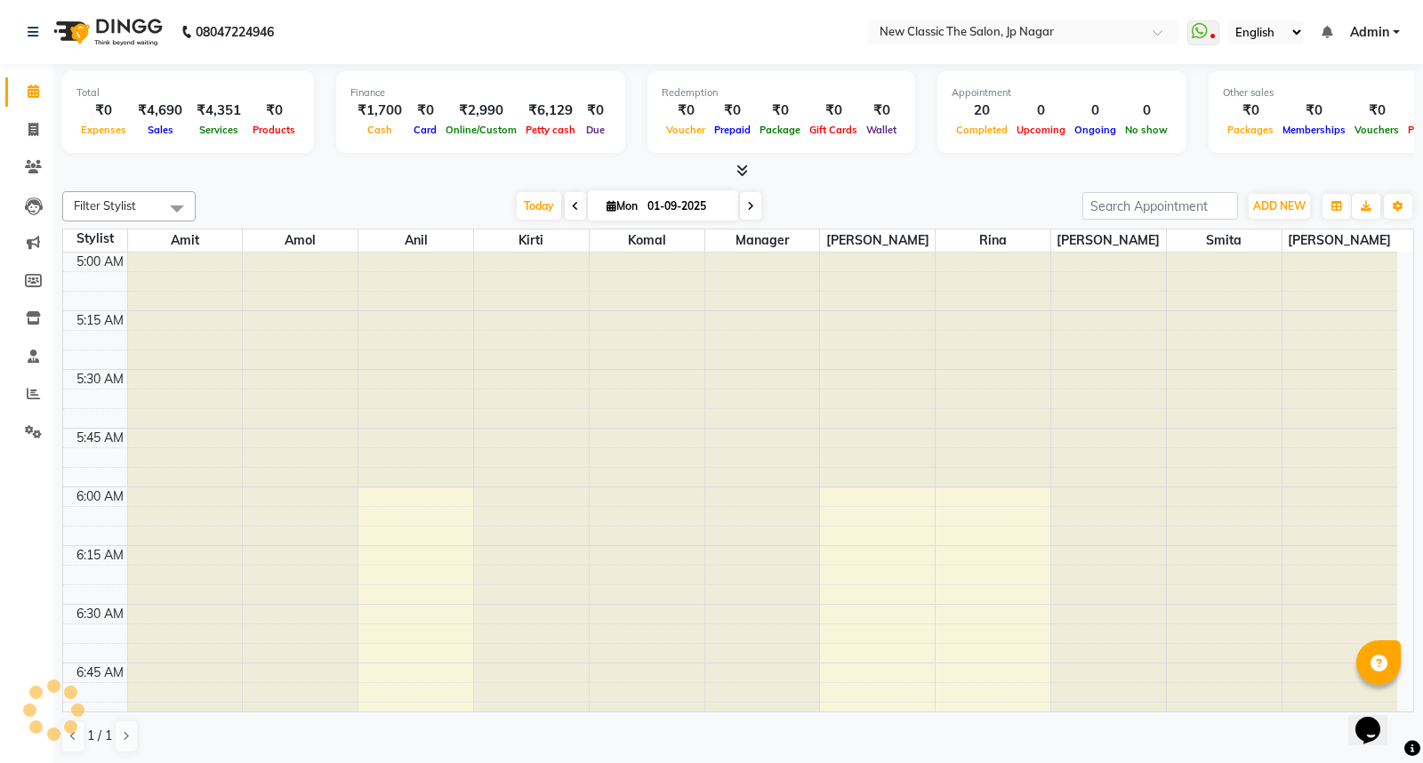
scroll to position [236, 0]
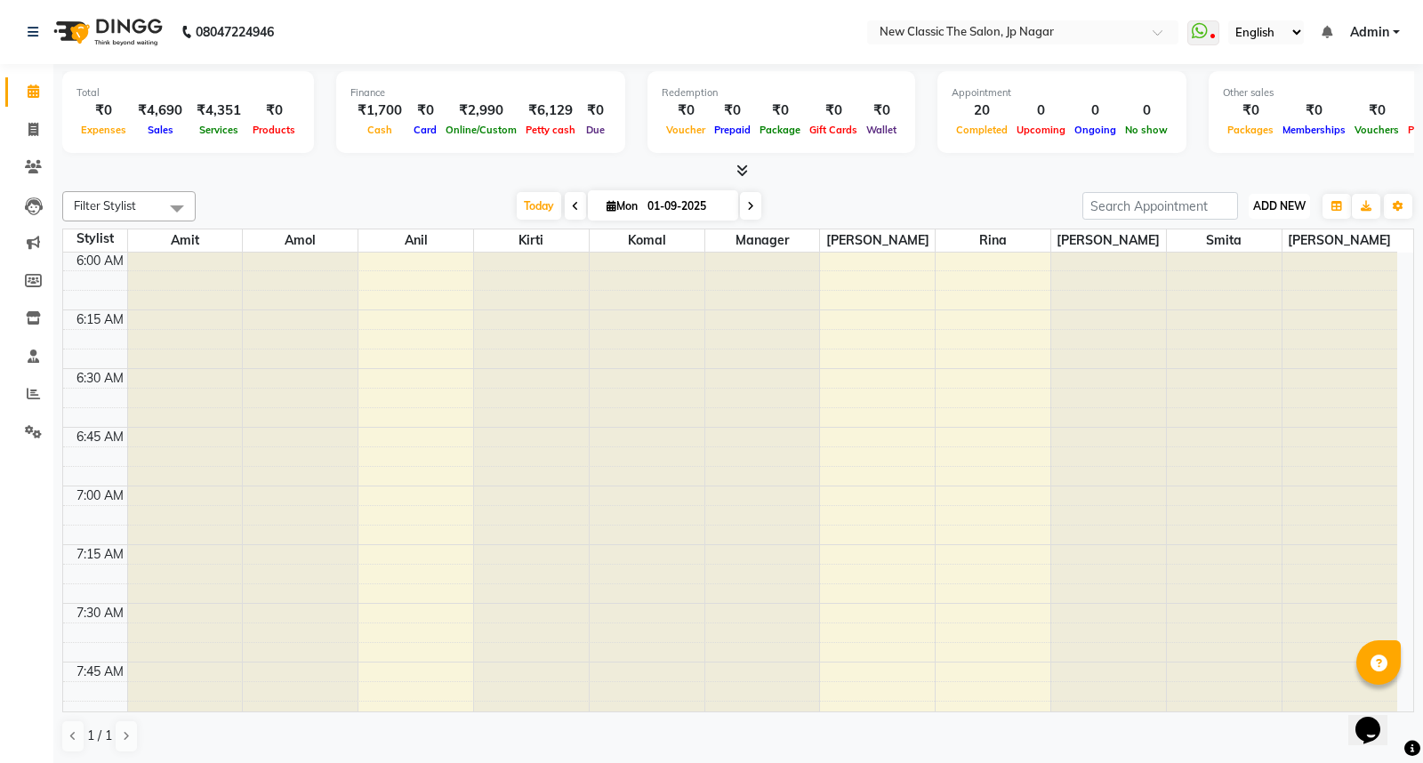
click at [1283, 206] on span "ADD NEW" at bounding box center [1279, 205] width 52 height 13
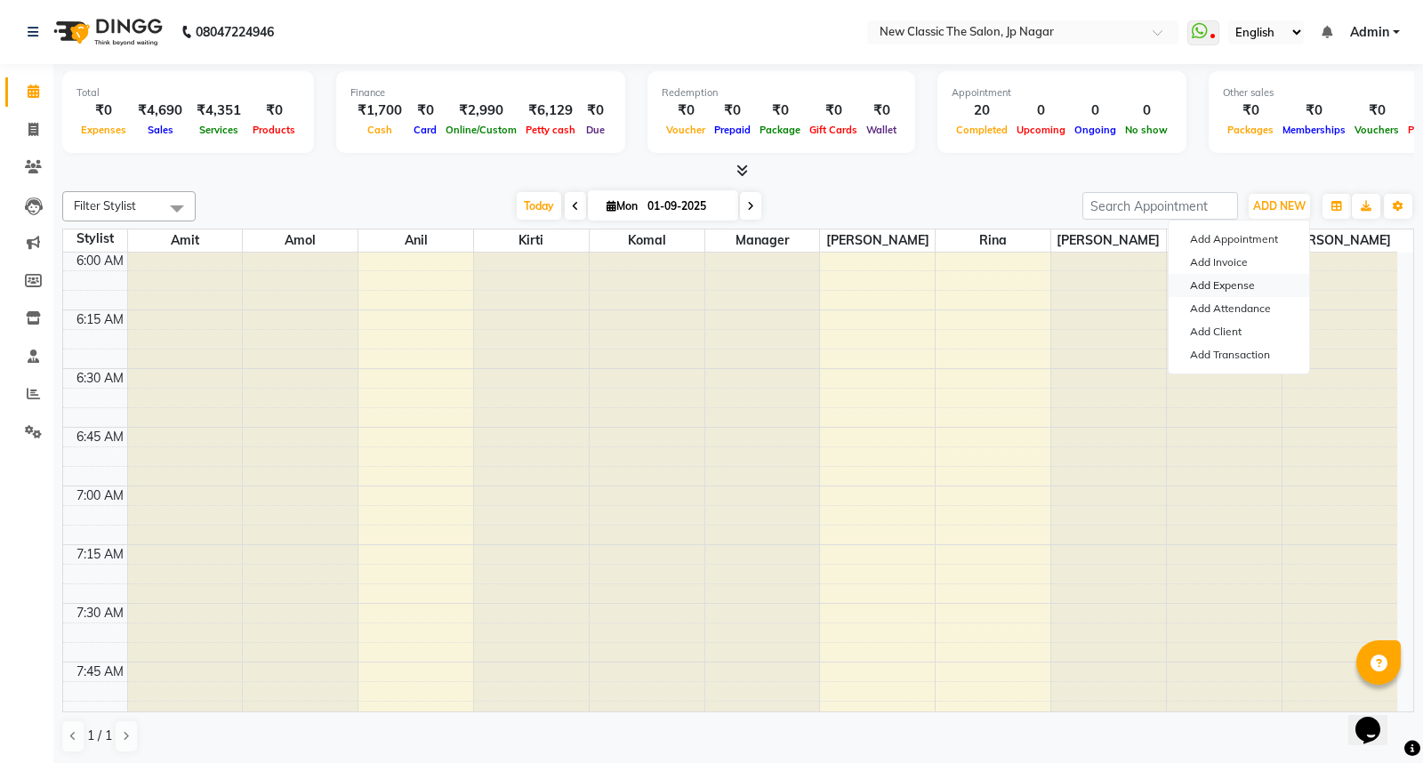
click at [1234, 286] on link "Add Expense" at bounding box center [1239, 285] width 141 height 23
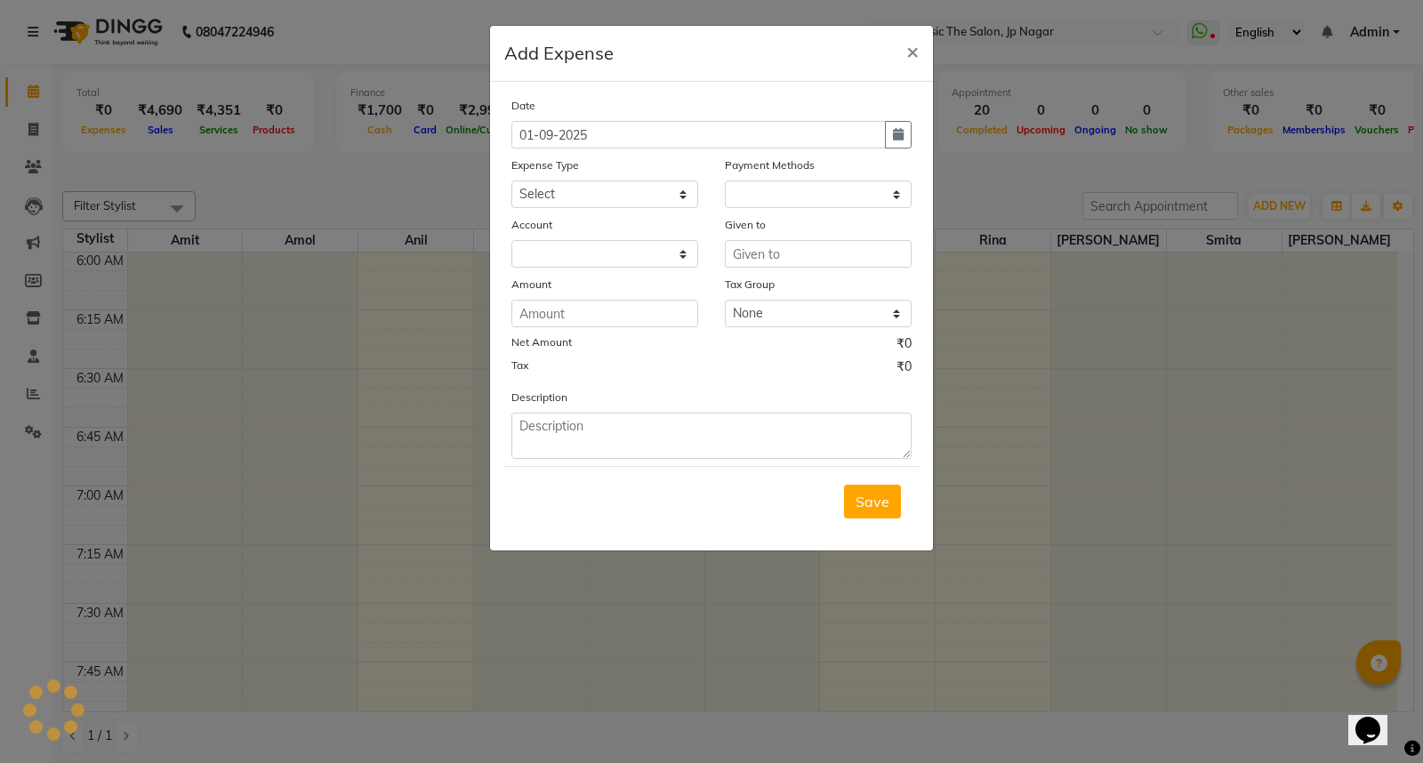
select select "1"
select select "3512"
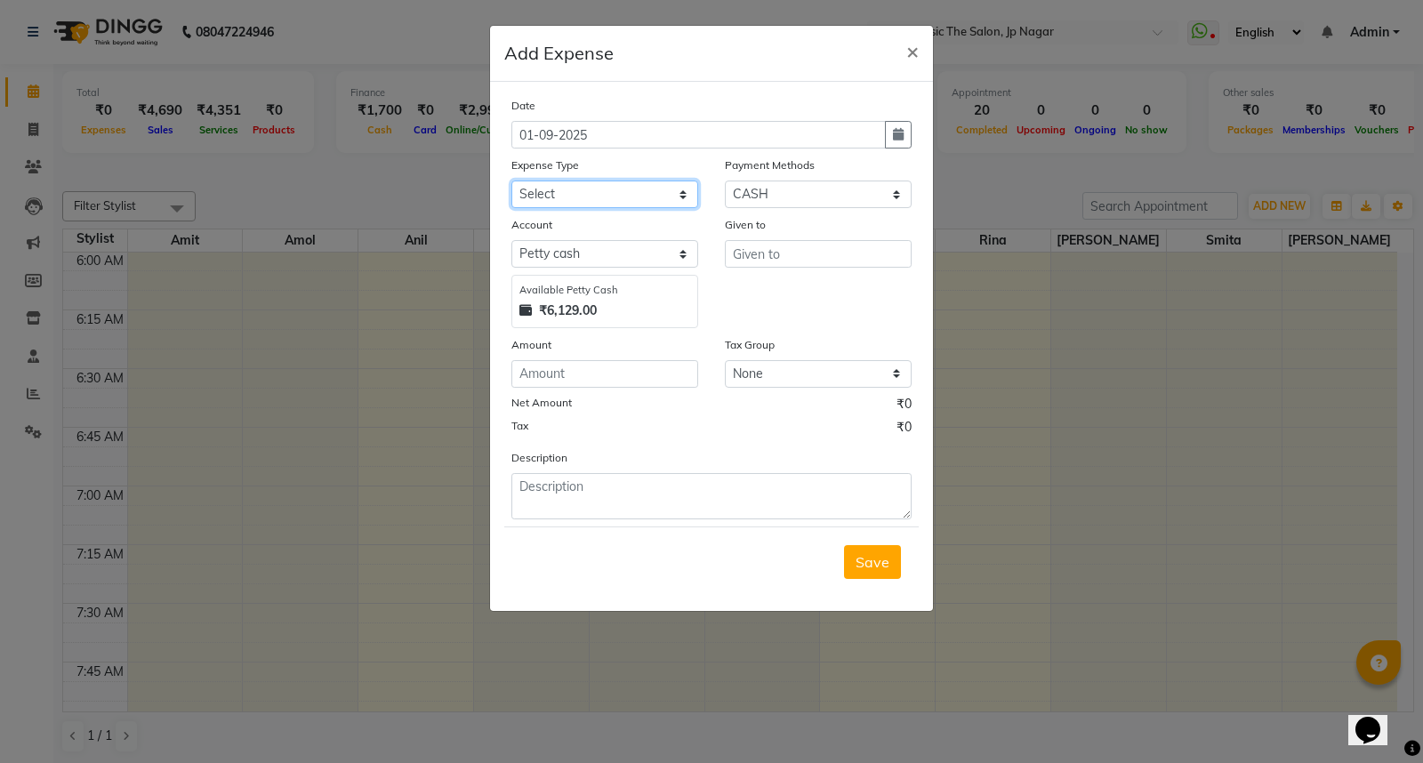
click at [634, 198] on select "Select Advance Salary Bank charges Car maintenance Cash transfer to bank Cash t…" at bounding box center [604, 195] width 187 height 28
select select "9"
click at [511, 181] on select "Select Advance Salary Bank charges Car maintenance Cash transfer to bank Cash t…" at bounding box center [604, 195] width 187 height 28
click at [799, 253] on input "text" at bounding box center [818, 254] width 187 height 28
type input "29"
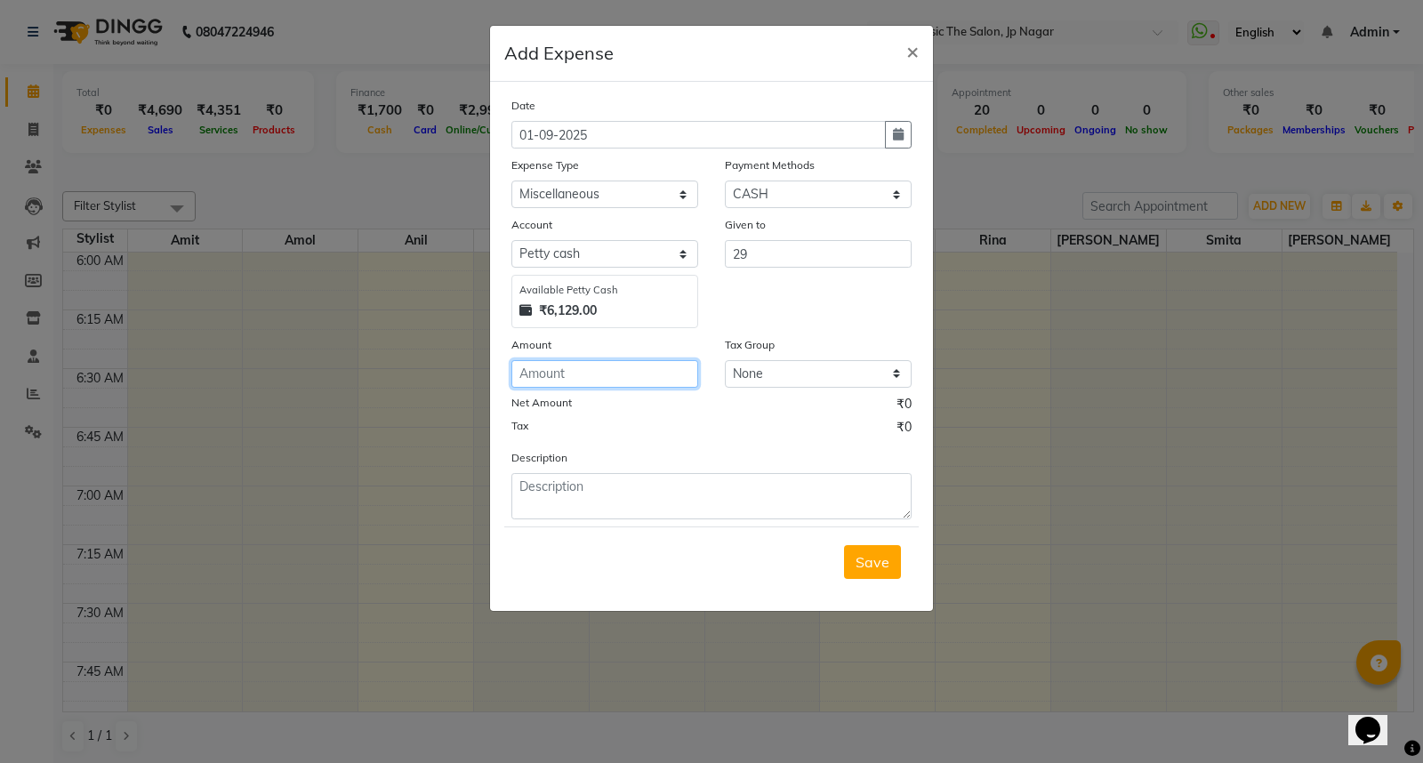
click at [633, 378] on input "number" at bounding box center [604, 374] width 187 height 28
type input "29"
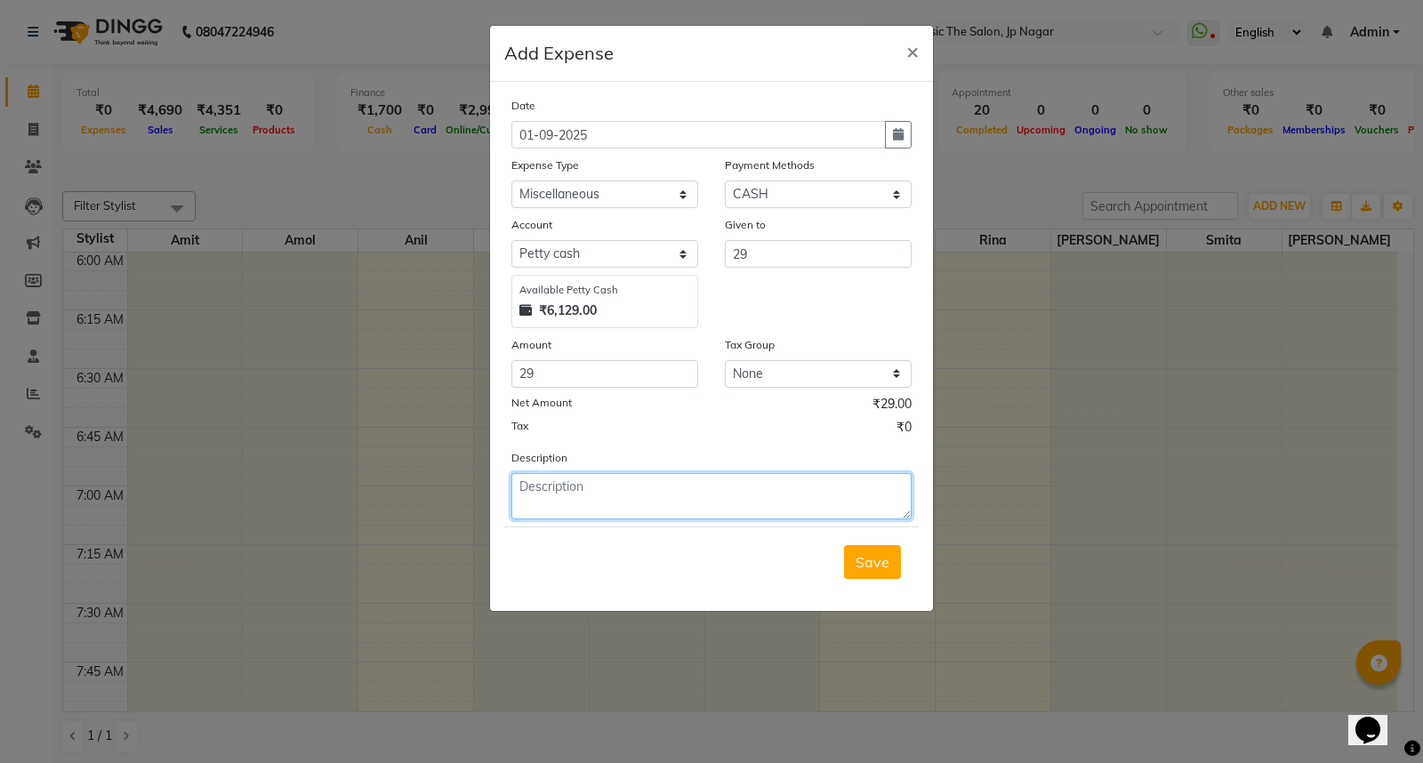
click at [632, 492] on textarea at bounding box center [711, 496] width 400 height 46
type textarea "milk"
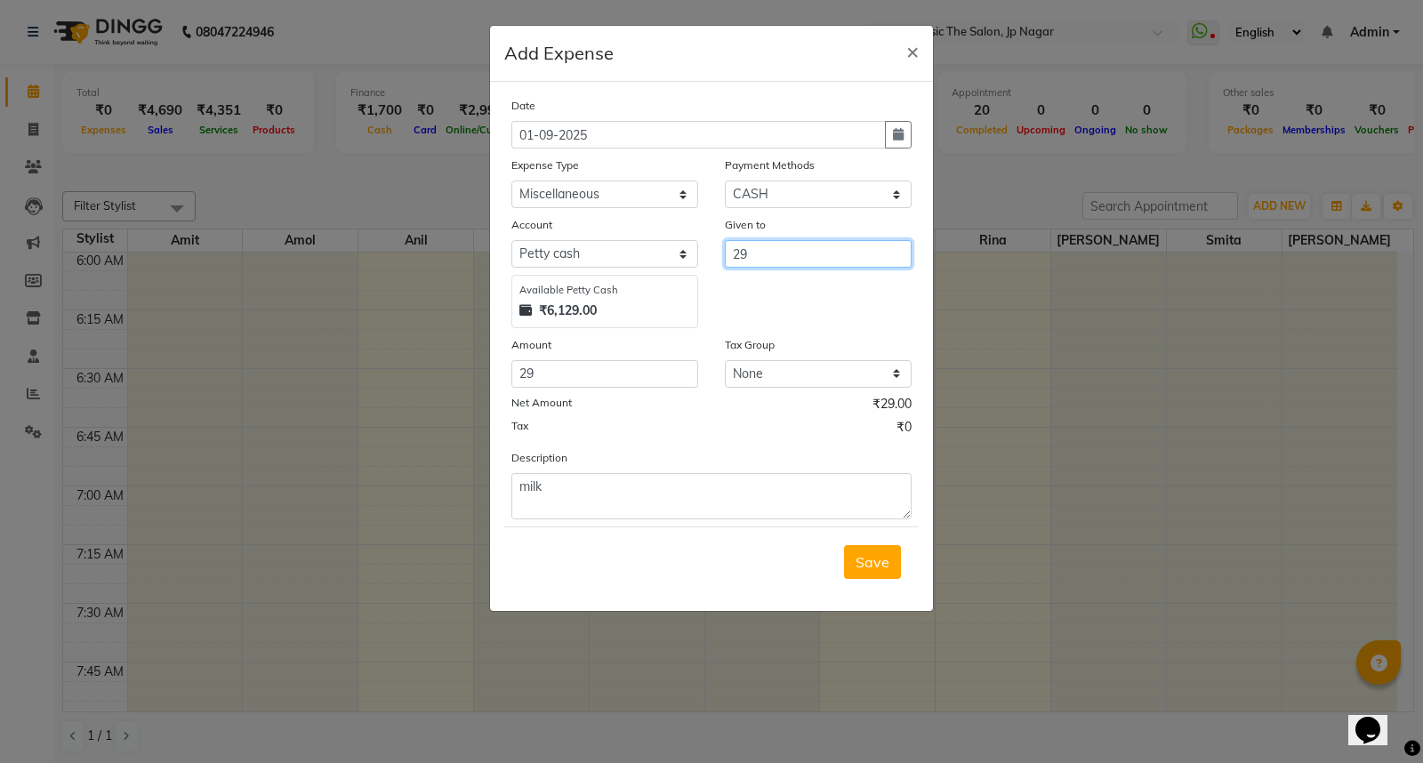
click at [756, 260] on input "29" at bounding box center [818, 254] width 187 height 28
type input "2"
type input "daily needs"
click at [875, 556] on span "Save" at bounding box center [873, 562] width 34 height 18
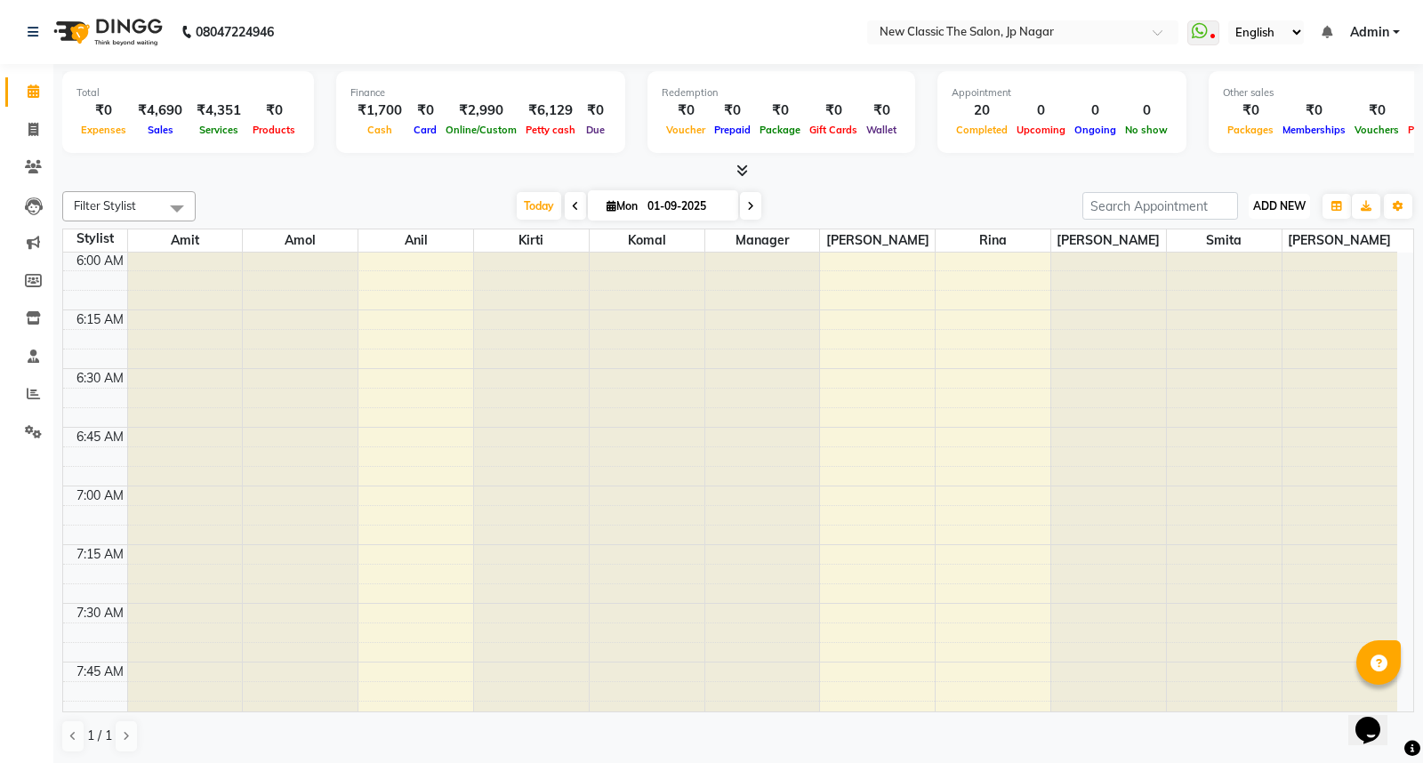
click at [1268, 197] on button "ADD NEW Toggle Dropdown" at bounding box center [1279, 206] width 61 height 25
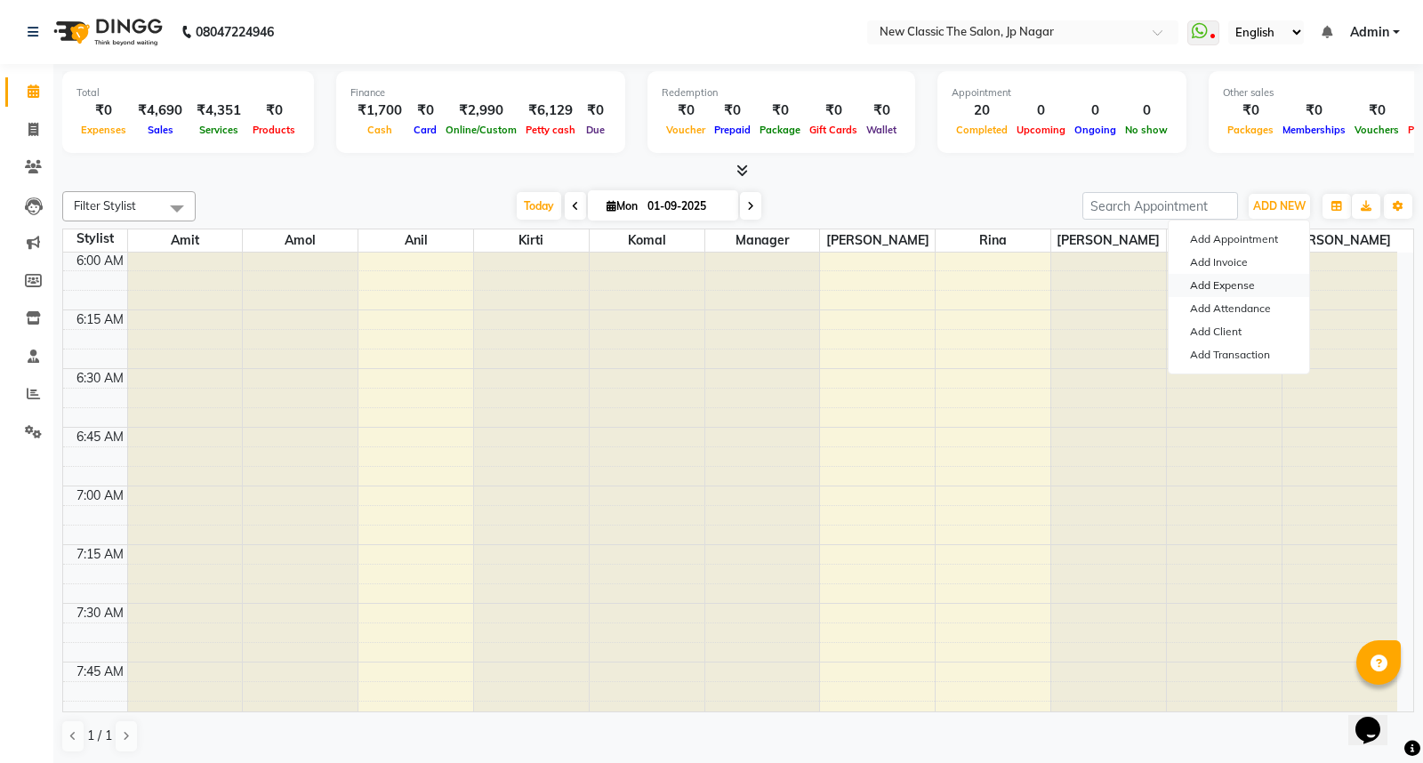
click at [1238, 288] on link "Add Expense" at bounding box center [1239, 285] width 141 height 23
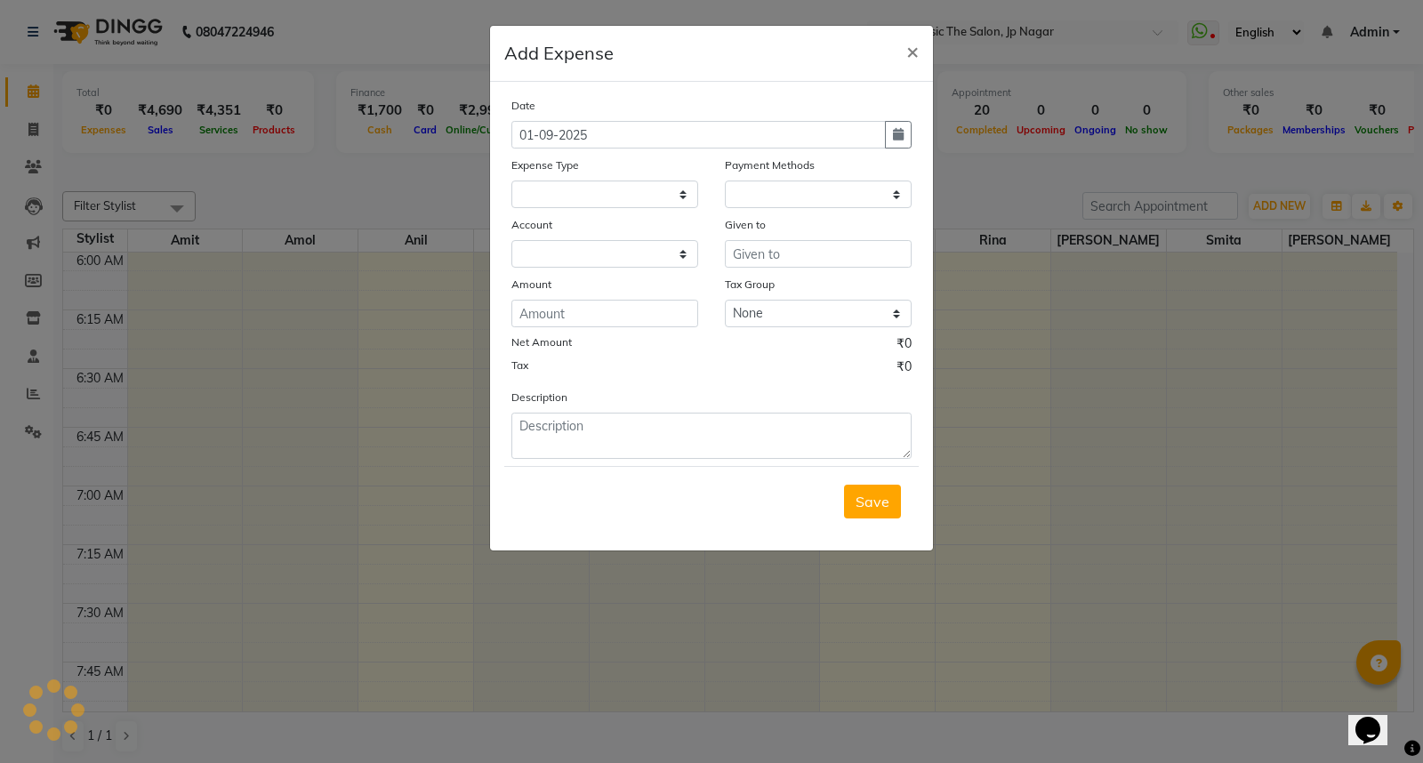
select select
select select "1"
select select "3512"
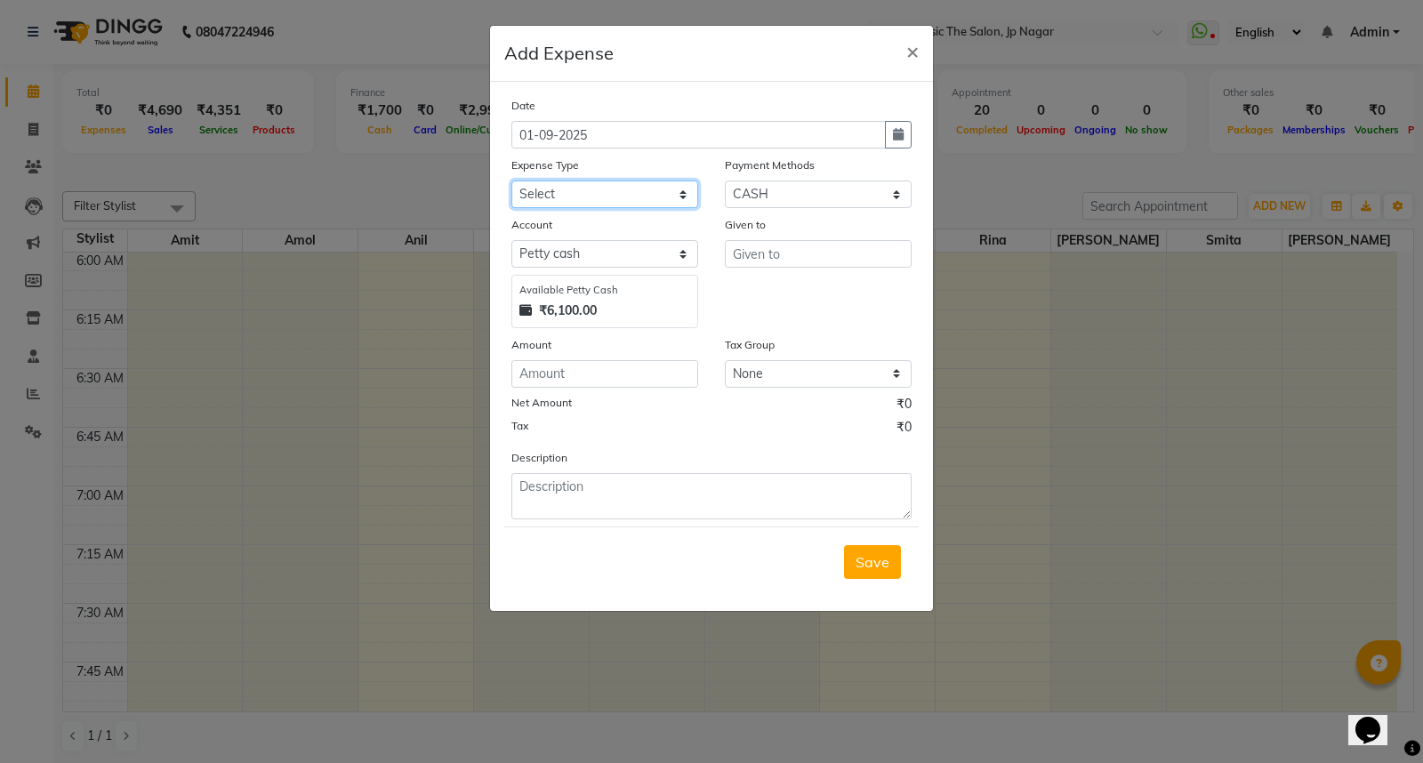
click at [639, 192] on select "Select Advance Salary Bank charges Car maintenance Cash transfer to bank Cash t…" at bounding box center [604, 195] width 187 height 28
select select "9"
click at [511, 181] on select "Select Advance Salary Bank charges Car maintenance Cash transfer to bank Cash t…" at bounding box center [604, 195] width 187 height 28
click at [776, 253] on input "text" at bounding box center [818, 254] width 187 height 28
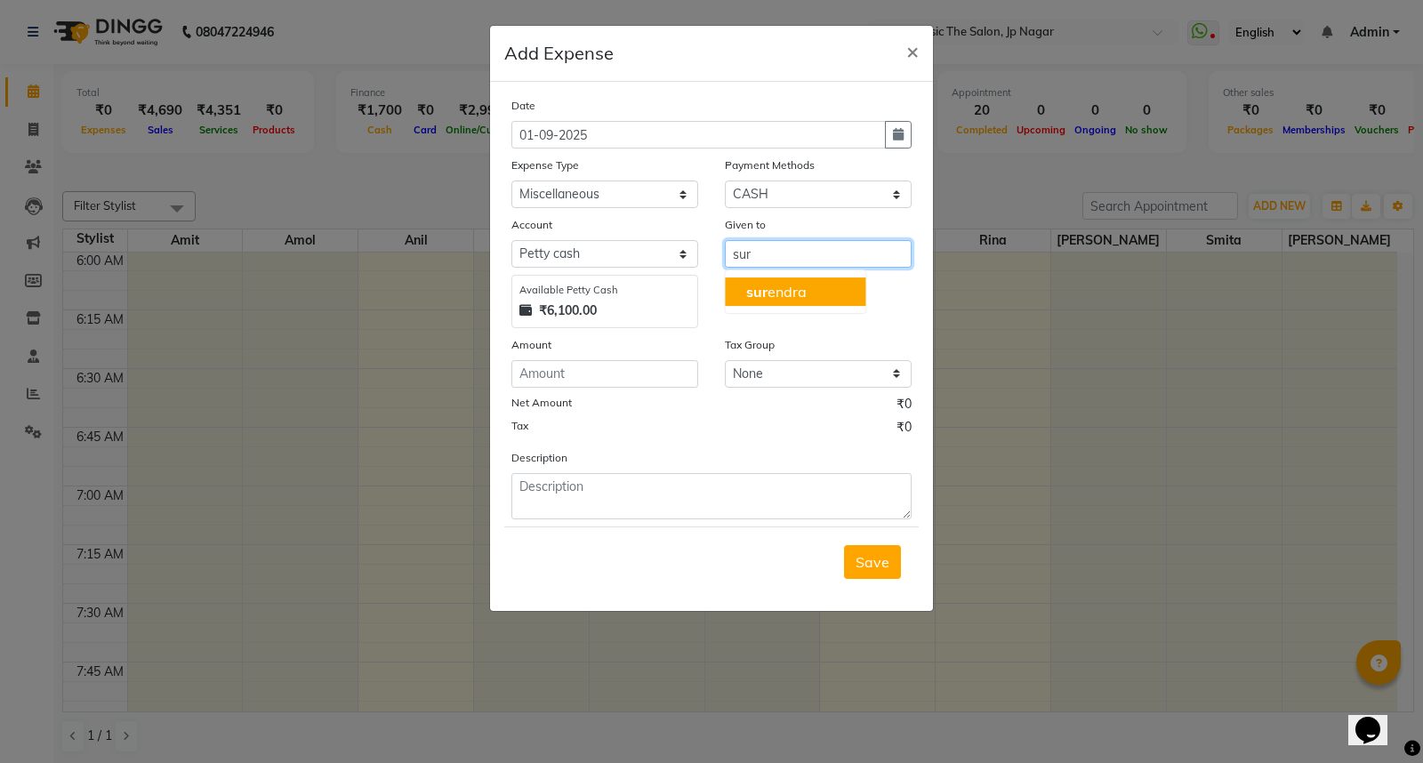
click at [777, 294] on ngb-highlight "sur endra" at bounding box center [776, 292] width 60 height 18
type input "[PERSON_NAME]"
click at [642, 362] on div "Amount" at bounding box center [604, 361] width 213 height 52
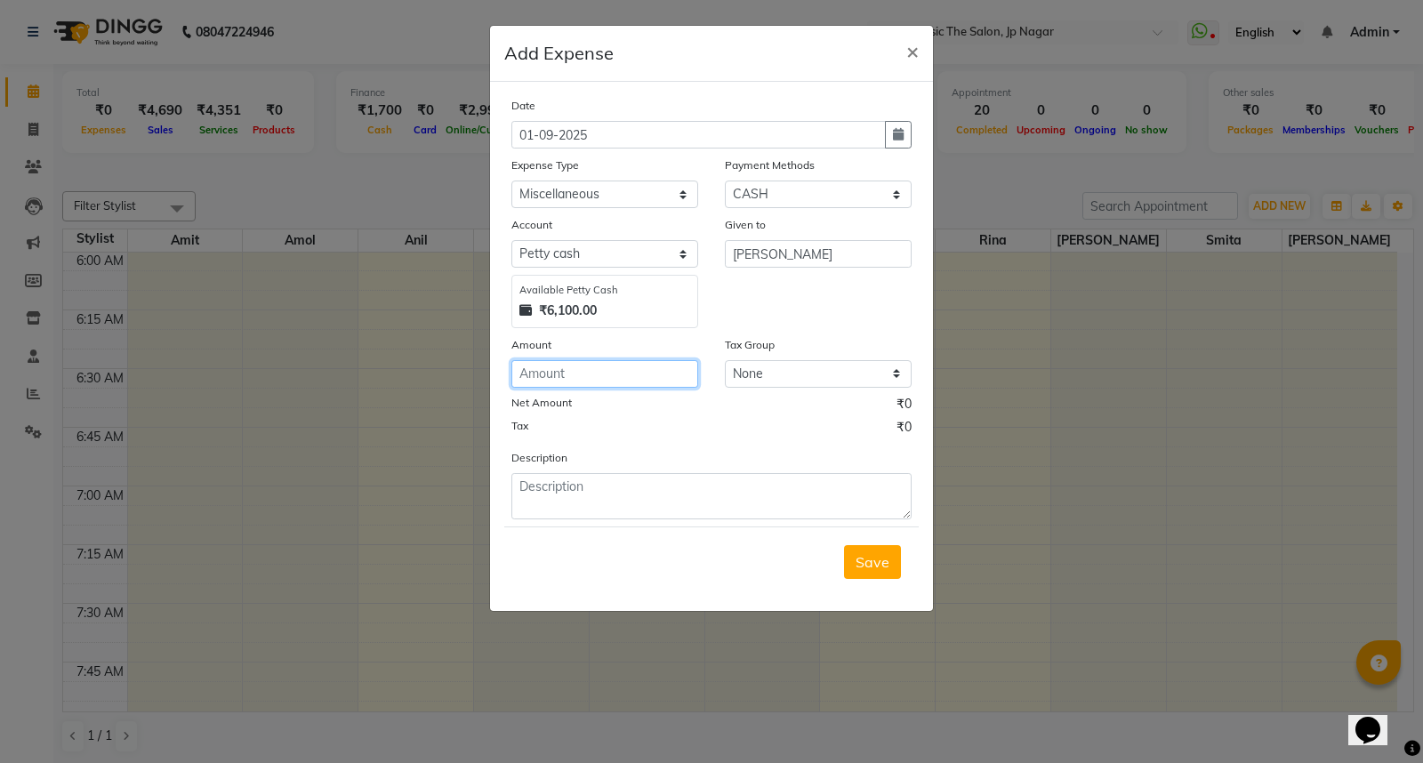
click at [623, 374] on input "number" at bounding box center [604, 374] width 187 height 28
type input "100"
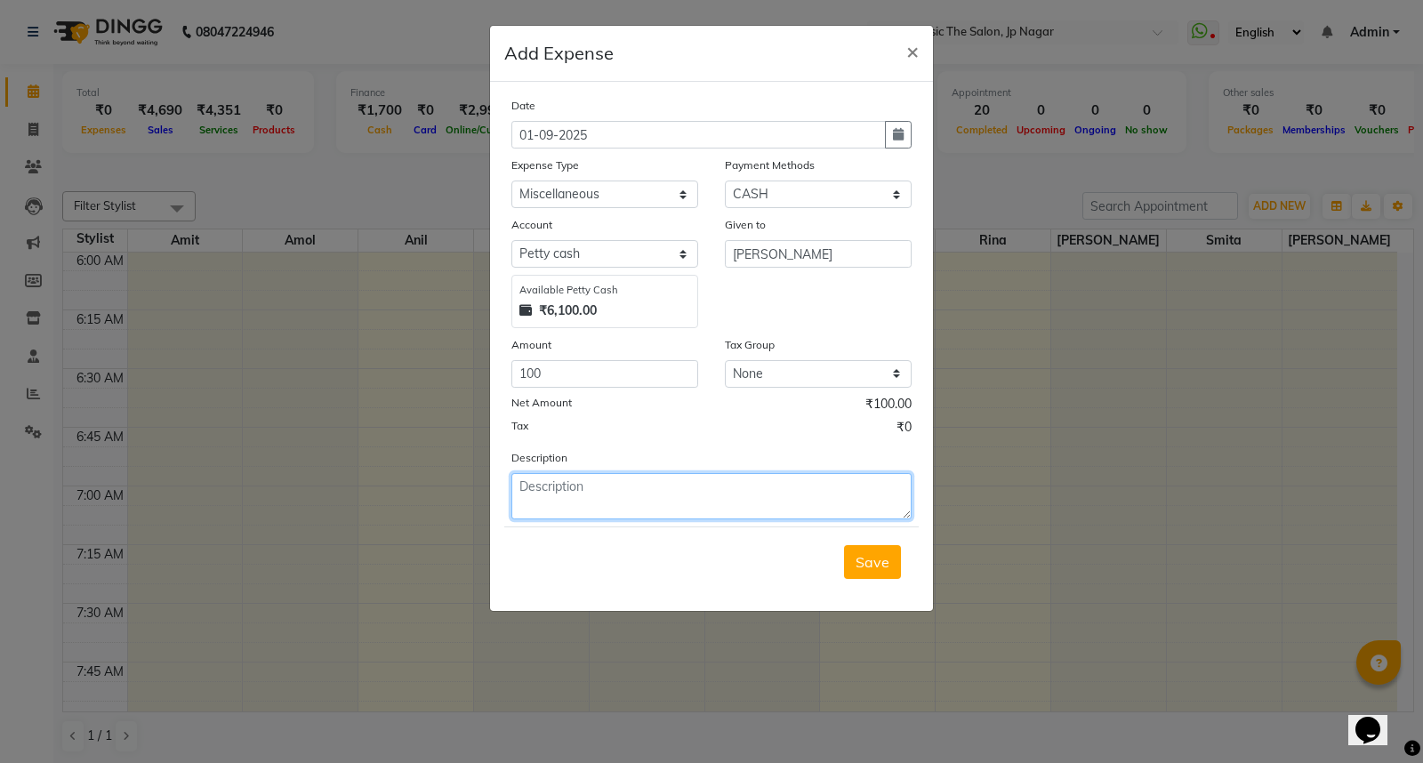
click at [634, 484] on textarea at bounding box center [711, 496] width 400 height 46
type textarea "clinic"
click at [868, 565] on span "Save" at bounding box center [873, 562] width 34 height 18
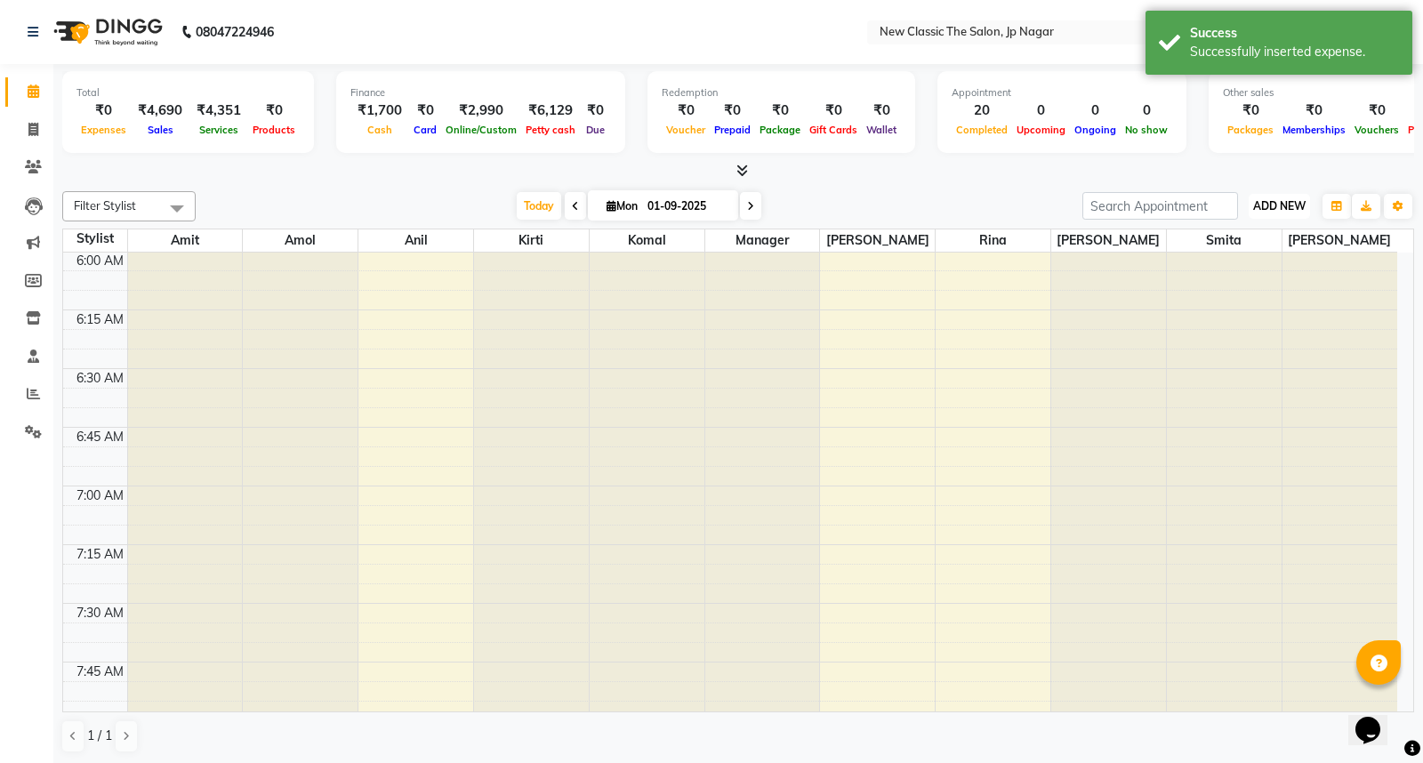
click at [1282, 202] on span "ADD NEW" at bounding box center [1279, 205] width 52 height 13
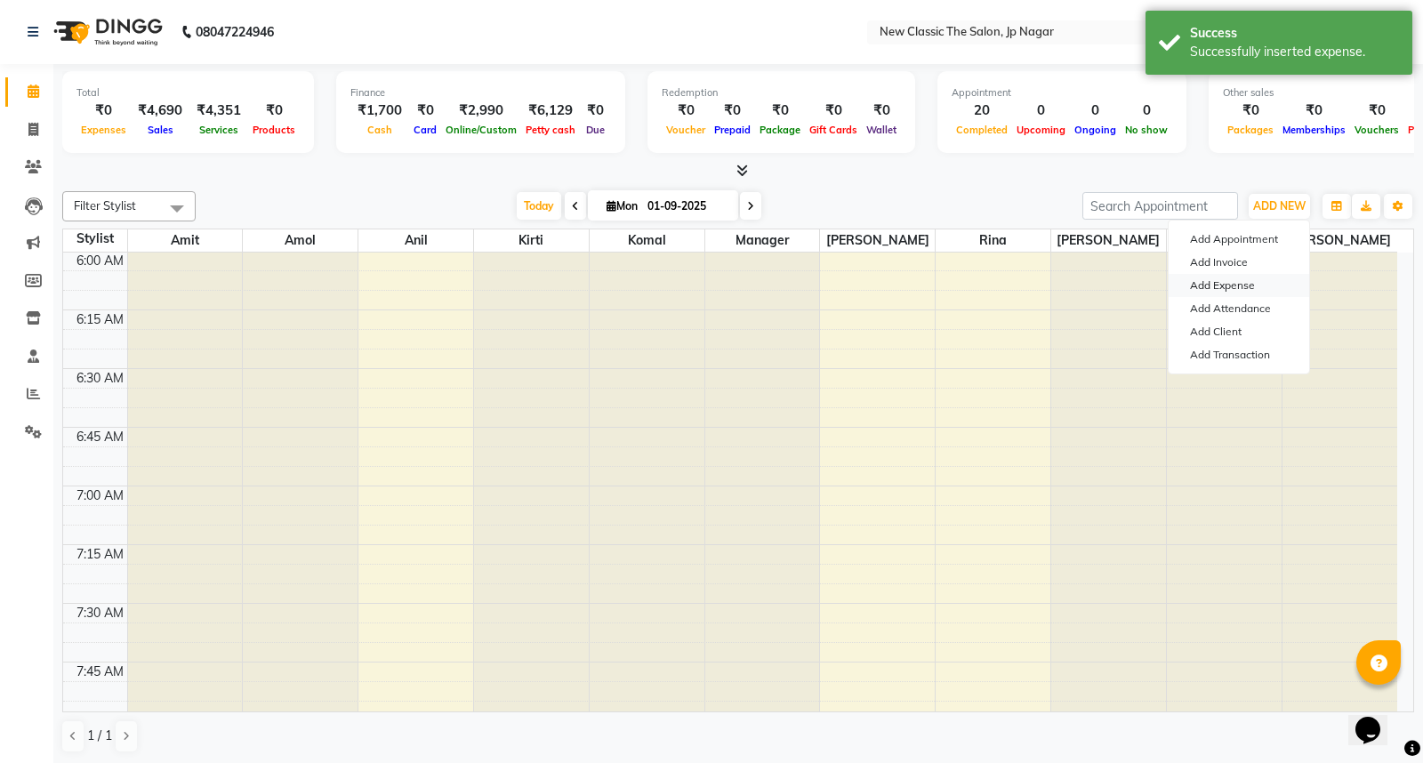
click at [1237, 285] on link "Add Expense" at bounding box center [1239, 285] width 141 height 23
select select "1"
select select "3512"
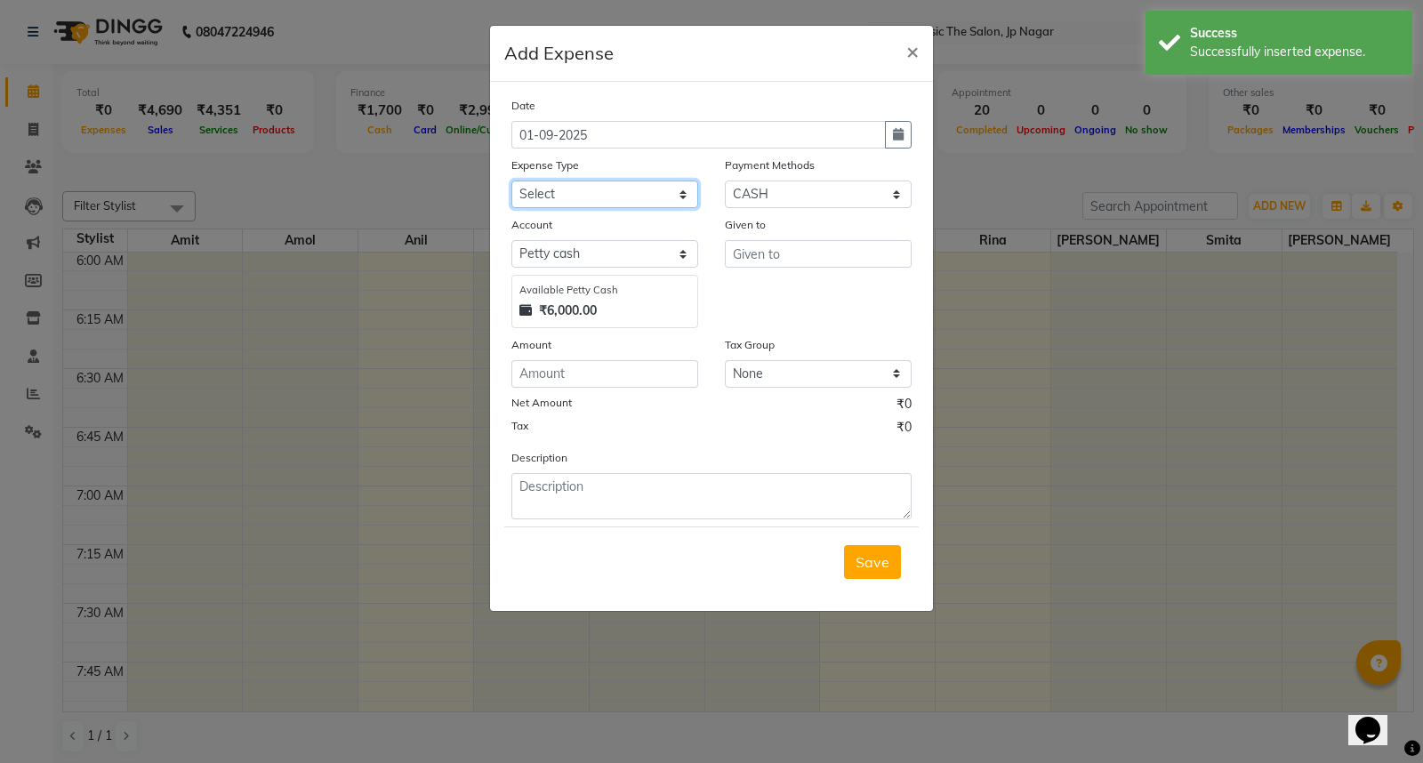
click at [601, 200] on select "Select Advance Salary Bank charges Car maintenance Cash transfer to bank Cash t…" at bounding box center [604, 195] width 187 height 28
select select "9"
click at [511, 181] on select "Select Advance Salary Bank charges Car maintenance Cash transfer to bank Cash t…" at bounding box center [604, 195] width 187 height 28
click at [767, 254] on input "text" at bounding box center [818, 254] width 187 height 28
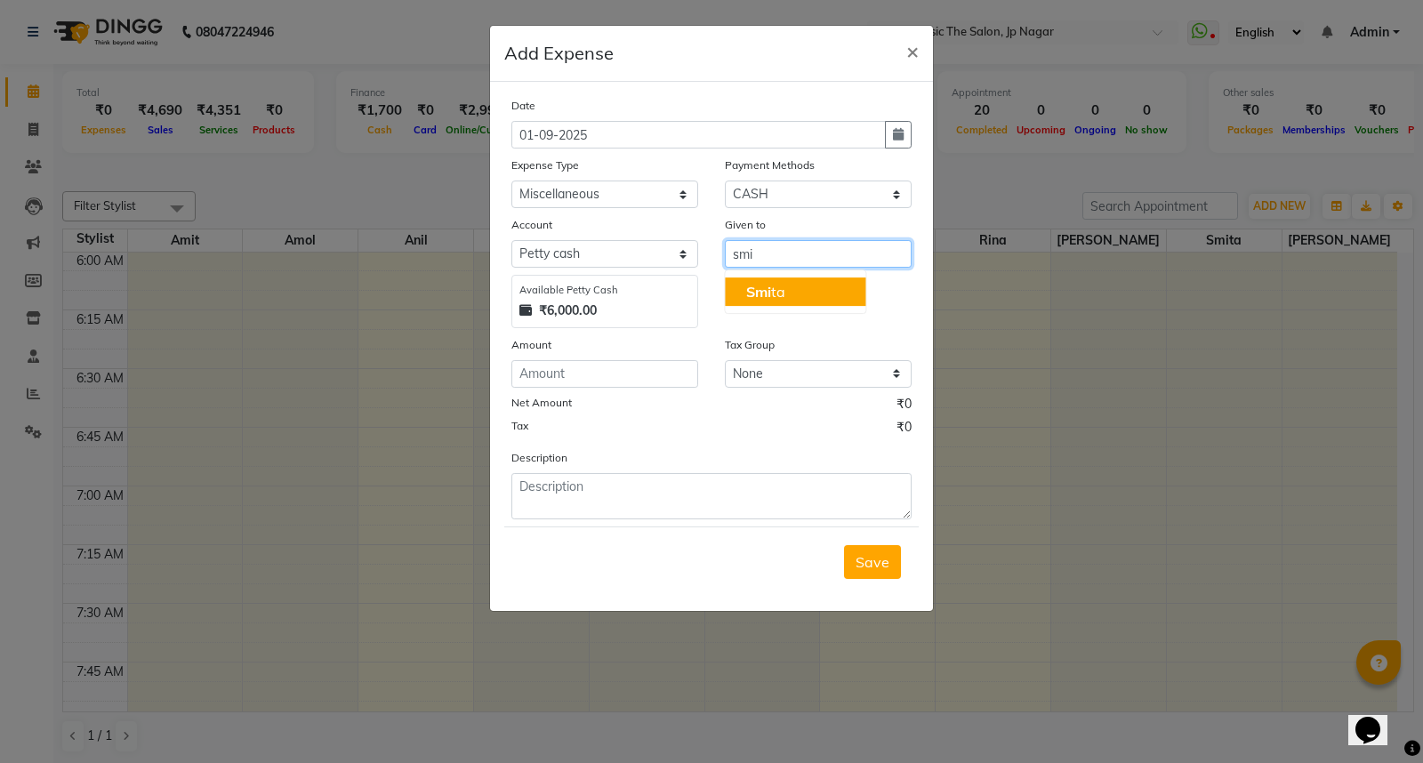
click at [784, 286] on ngb-highlight "Smi ta" at bounding box center [765, 292] width 39 height 18
type input "Smita"
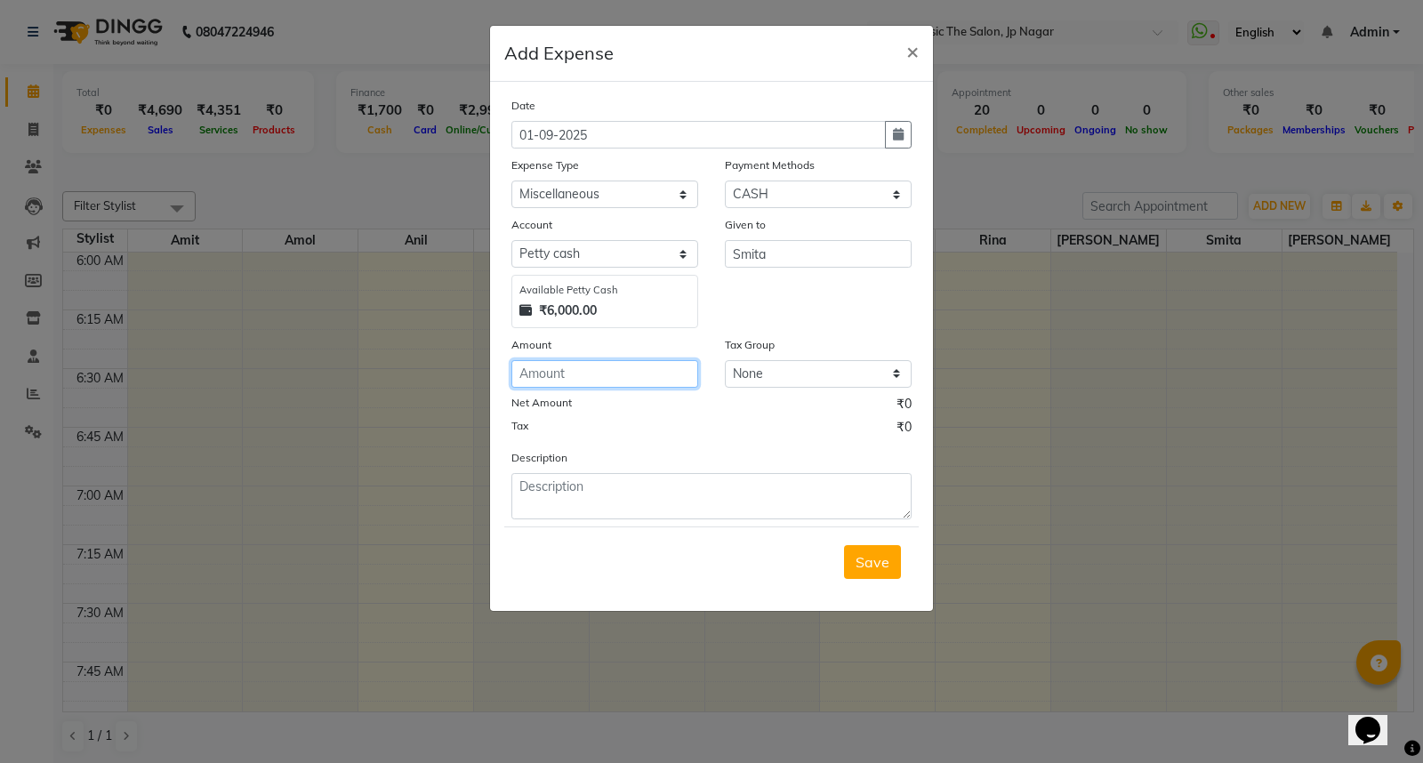
click at [598, 377] on input "number" at bounding box center [604, 374] width 187 height 28
type input "102"
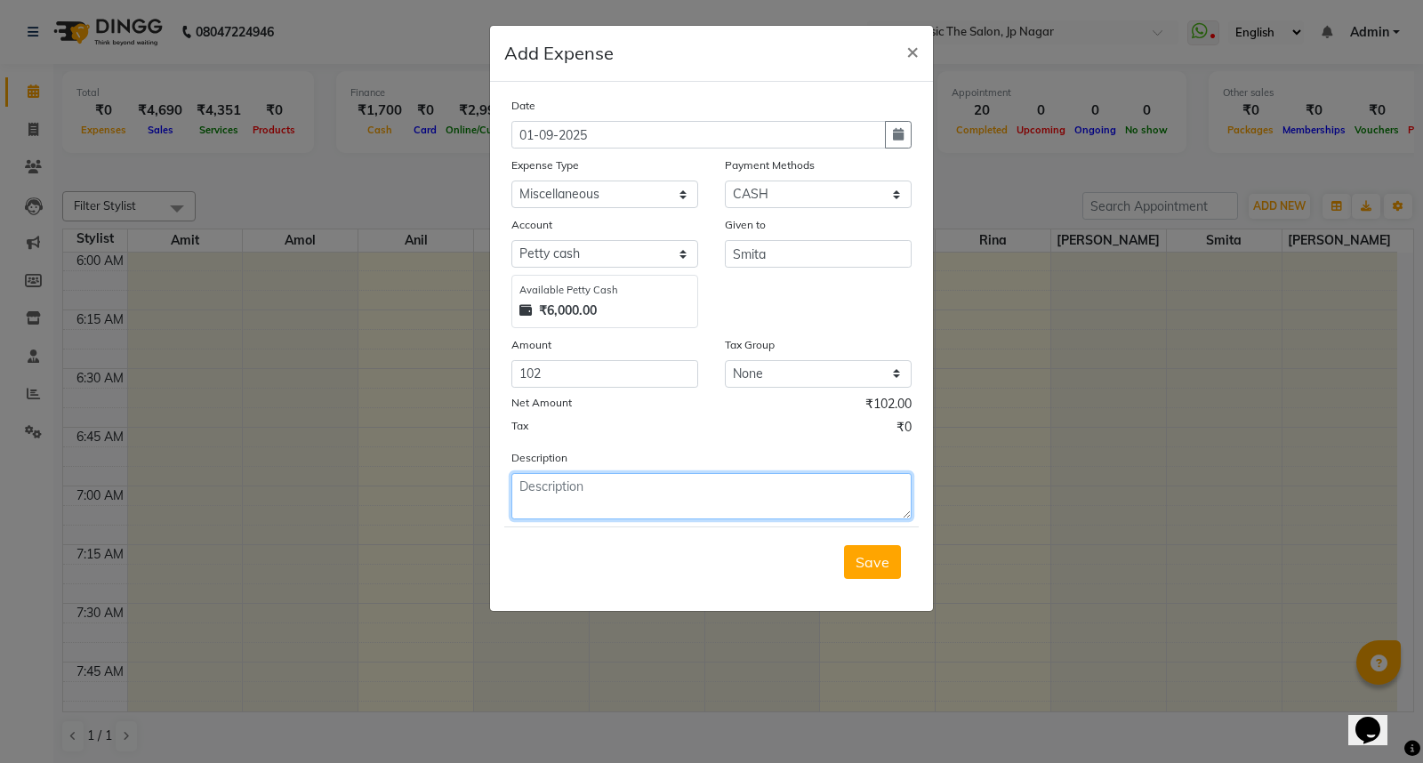
click at [601, 494] on textarea at bounding box center [711, 496] width 400 height 46
type textarea "personal"
click at [879, 567] on span "Save" at bounding box center [873, 562] width 34 height 18
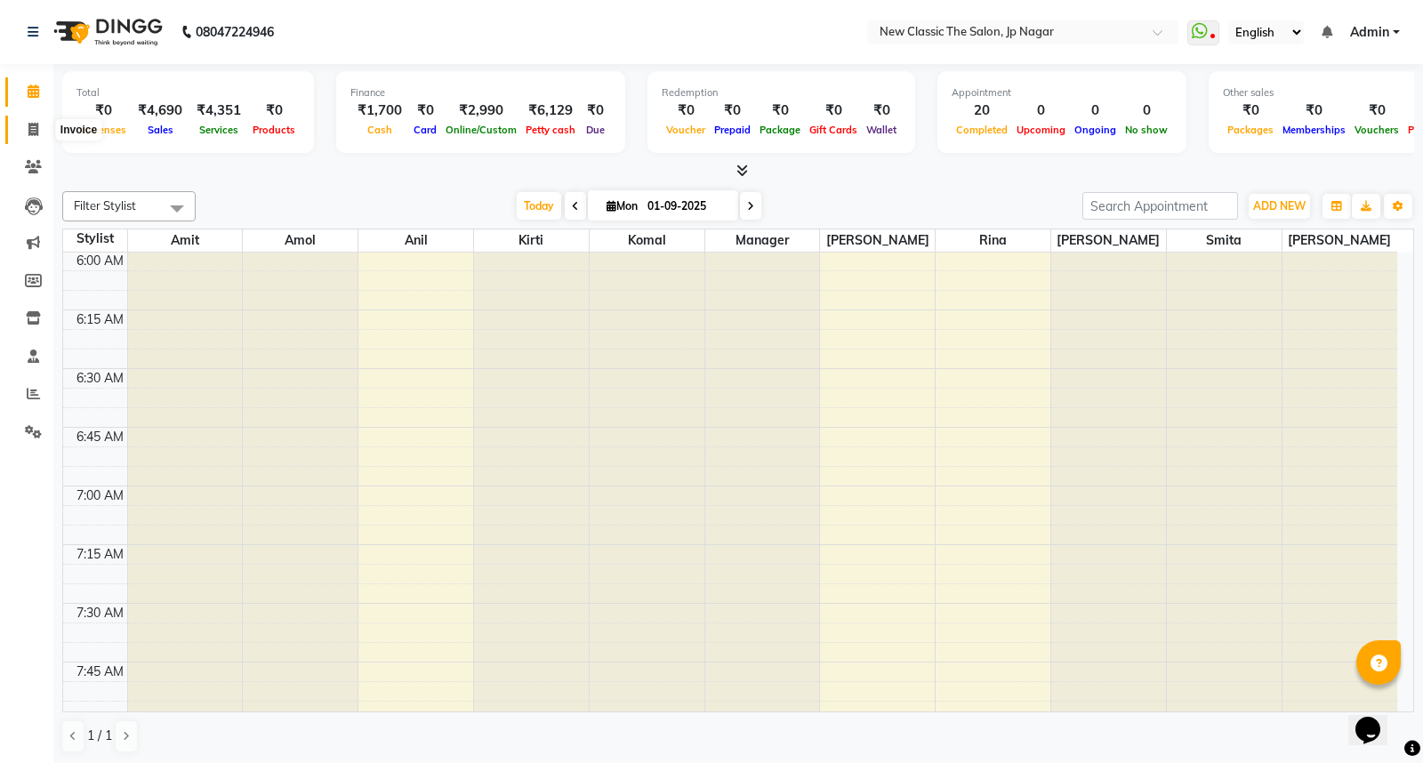
click at [30, 129] on icon at bounding box center [33, 129] width 10 height 13
select select "service"
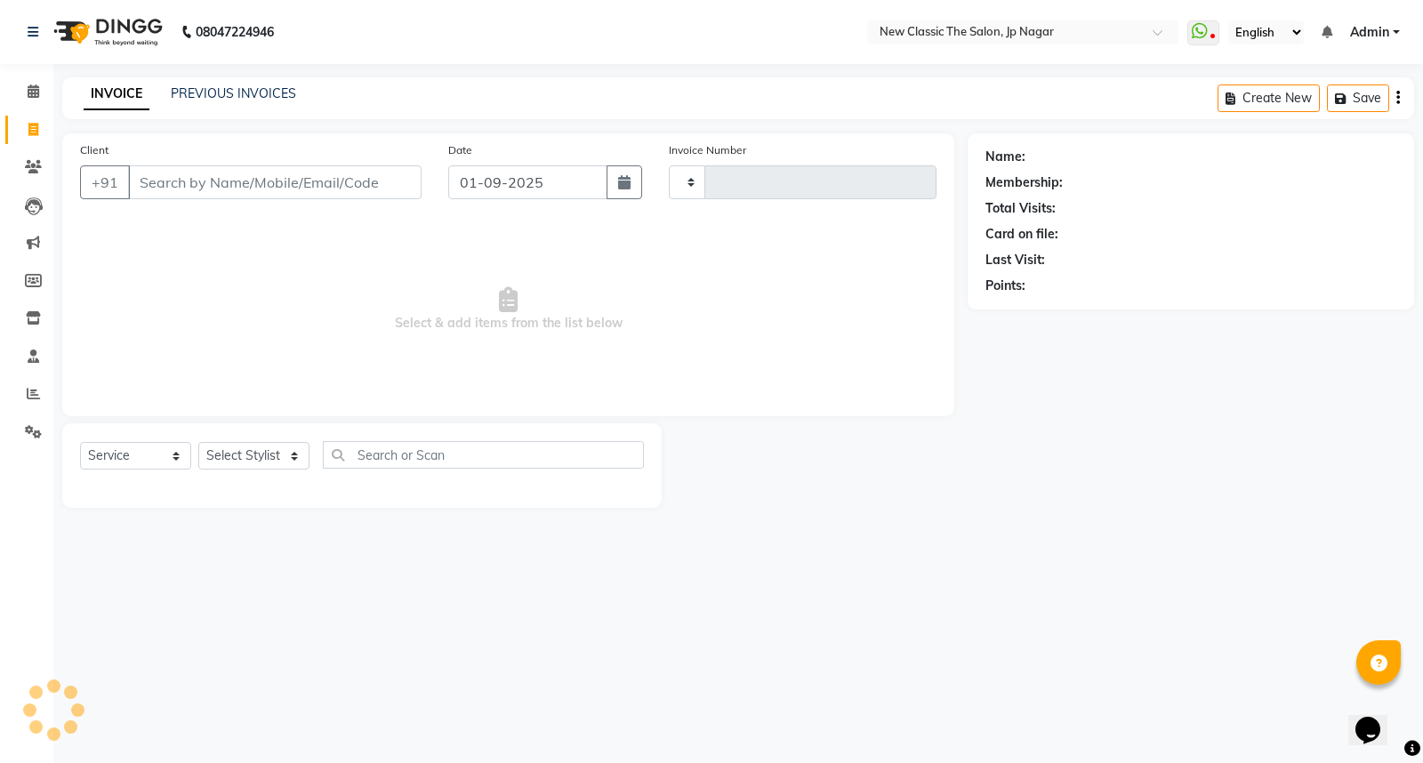
type input "3406"
select select "4678"
click at [34, 91] on icon at bounding box center [34, 90] width 12 height 13
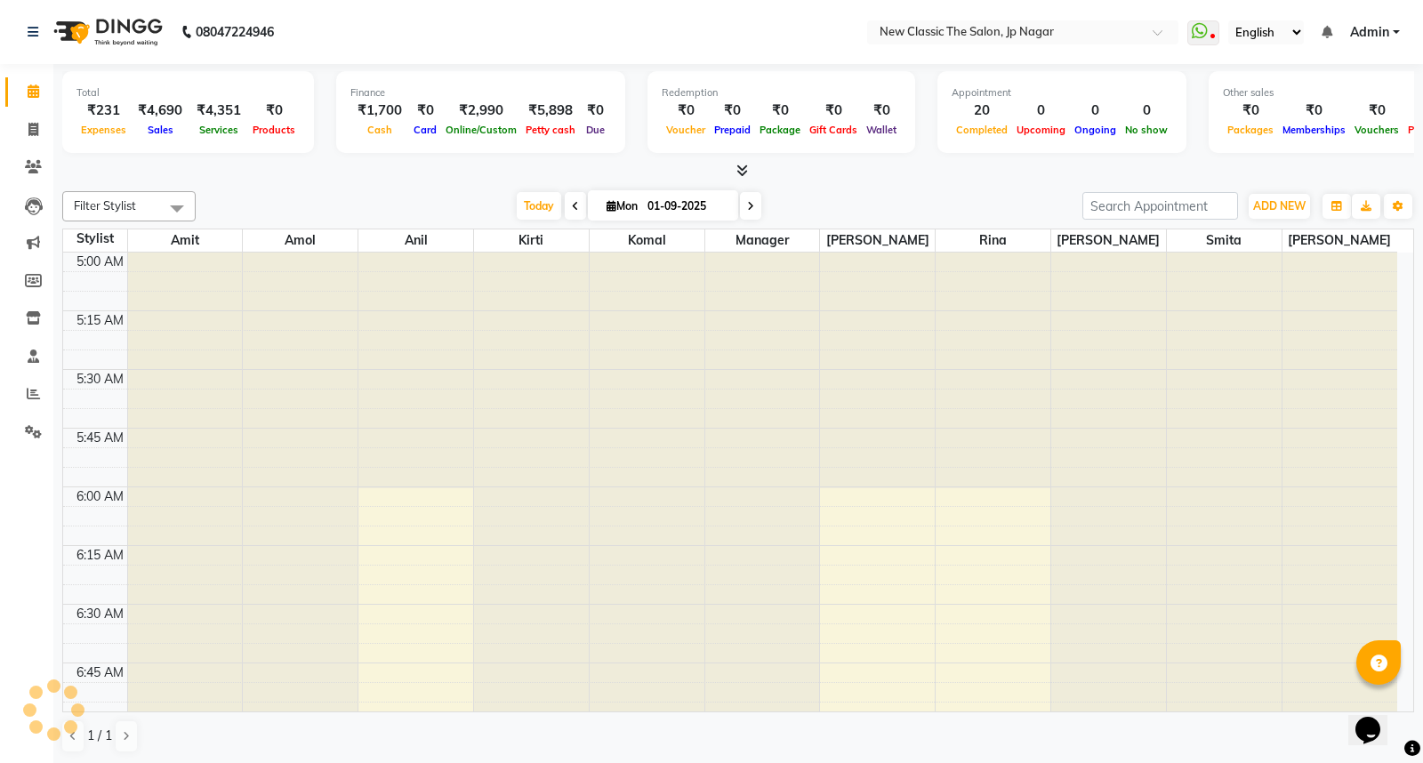
scroll to position [236, 0]
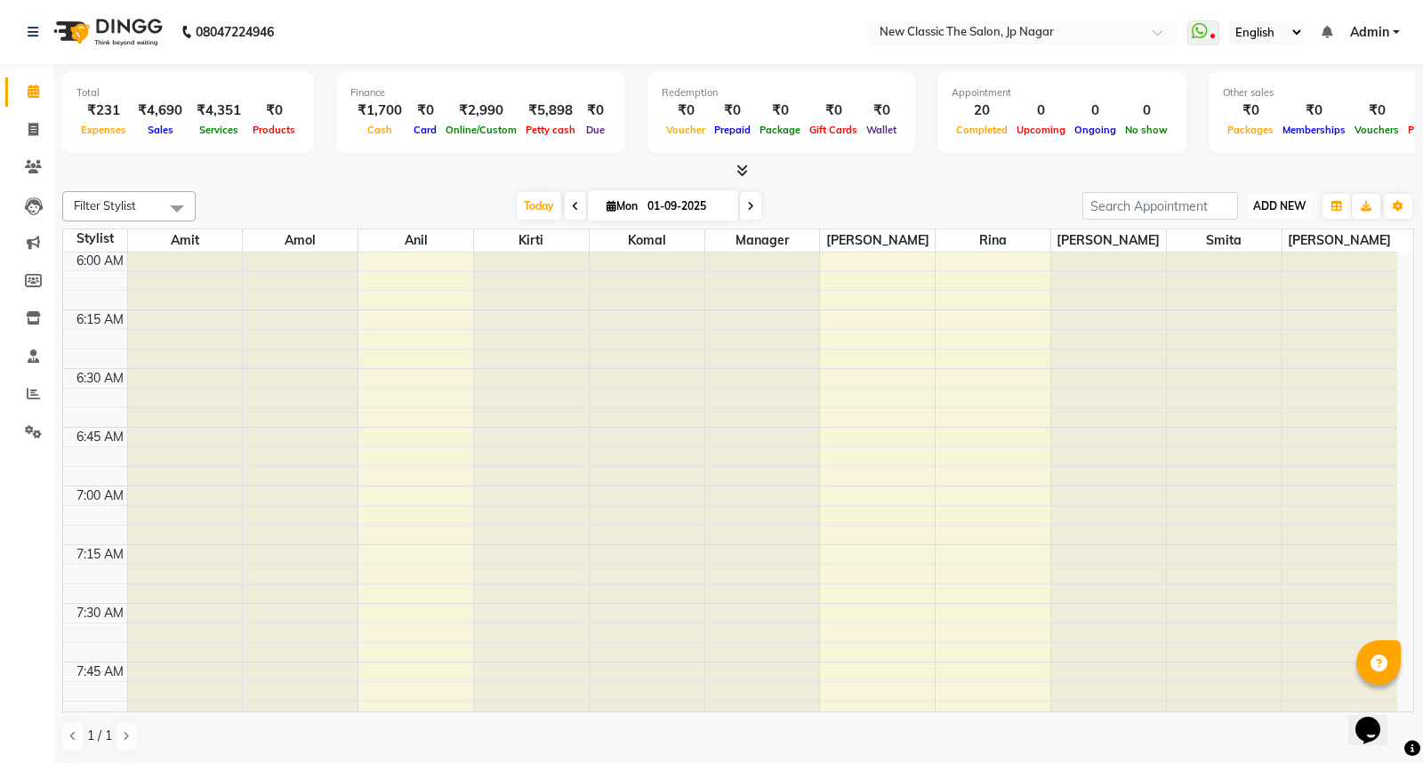
click at [1272, 205] on span "ADD NEW" at bounding box center [1279, 205] width 52 height 13
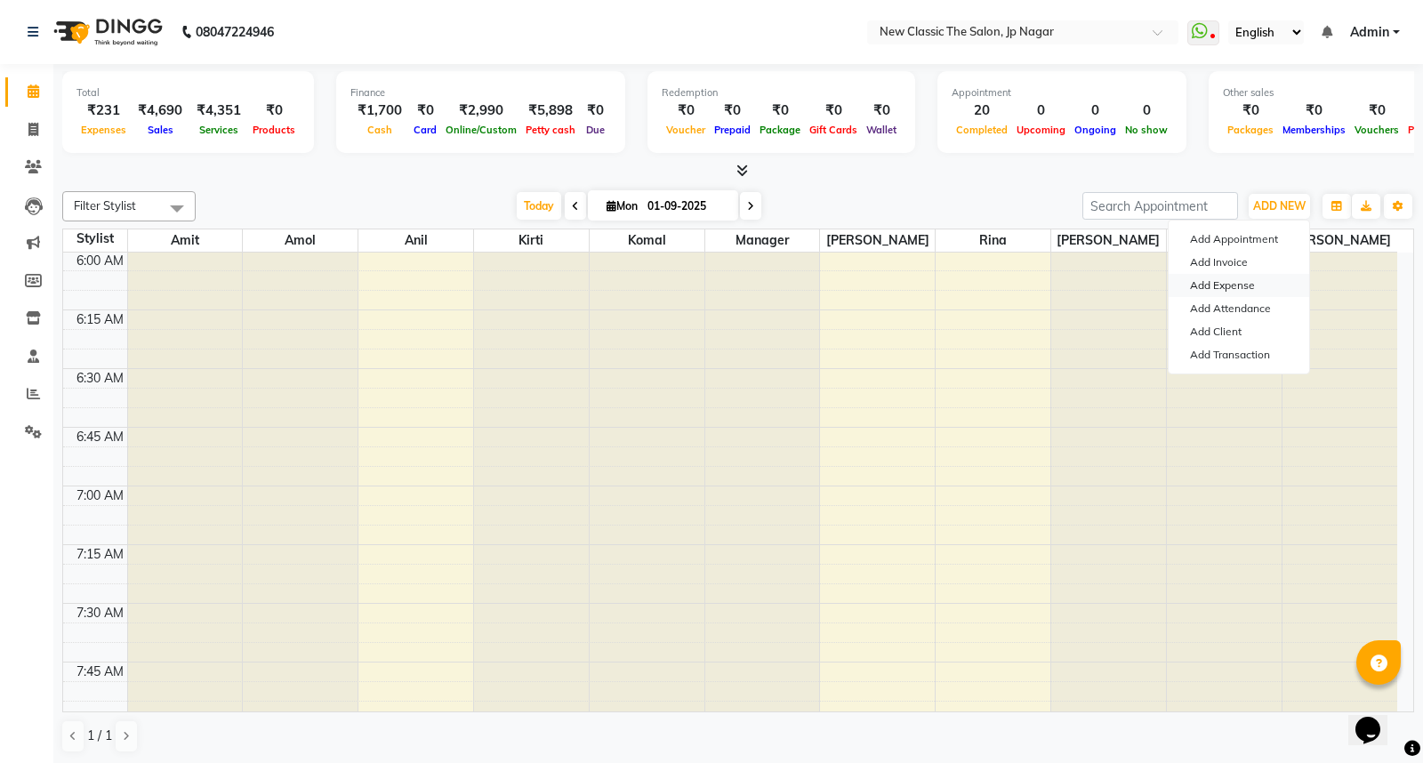
click at [1223, 285] on link "Add Expense" at bounding box center [1239, 285] width 141 height 23
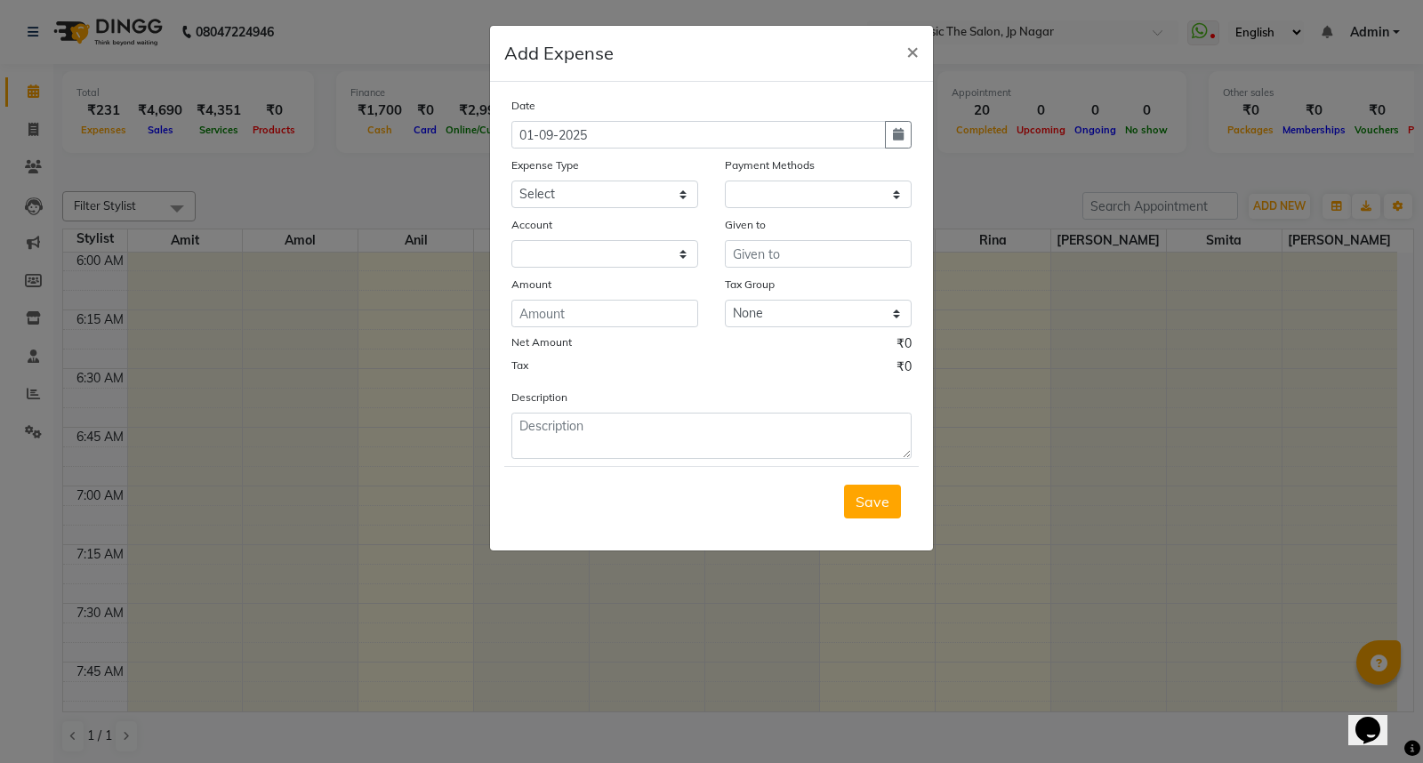
select select "1"
select select "3512"
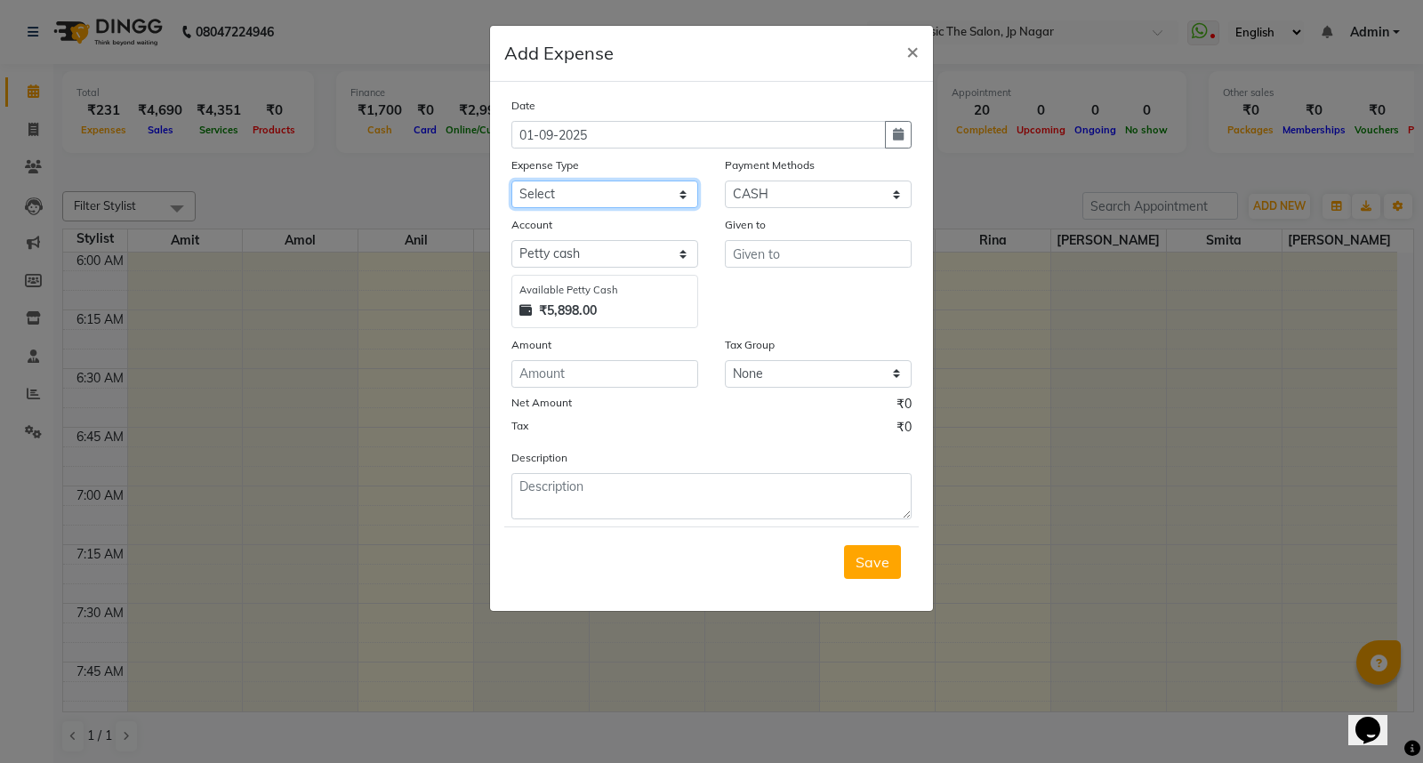
click at [649, 198] on select "Select Advance Salary Bank charges Car maintenance Cash transfer to bank Cash t…" at bounding box center [604, 195] width 187 height 28
select select "16"
click at [511, 181] on select "Select Advance Salary Bank charges Car maintenance Cash transfer to bank Cash t…" at bounding box center [604, 195] width 187 height 28
click at [783, 258] on input "text" at bounding box center [818, 254] width 187 height 28
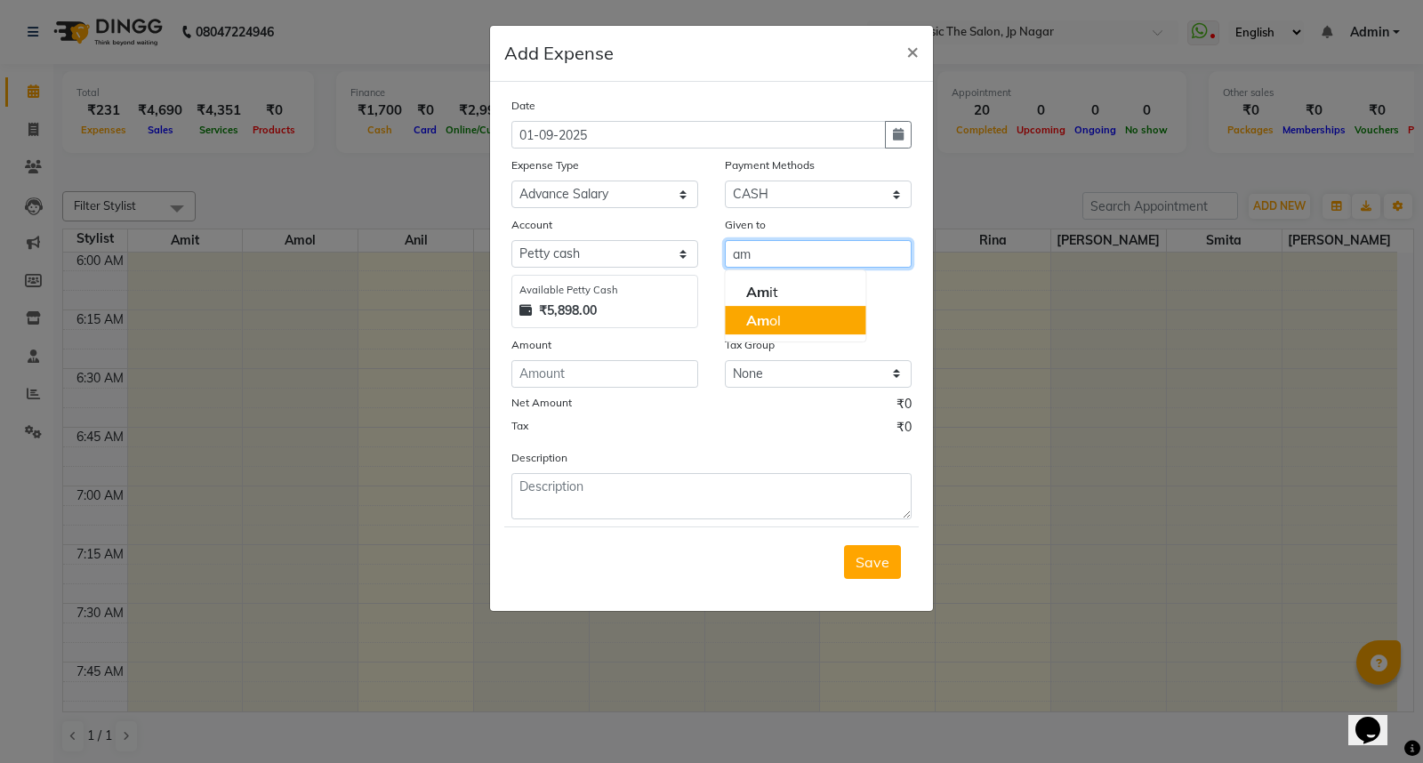
click at [781, 314] on button "Am ol" at bounding box center [795, 320] width 141 height 28
type input "Amol"
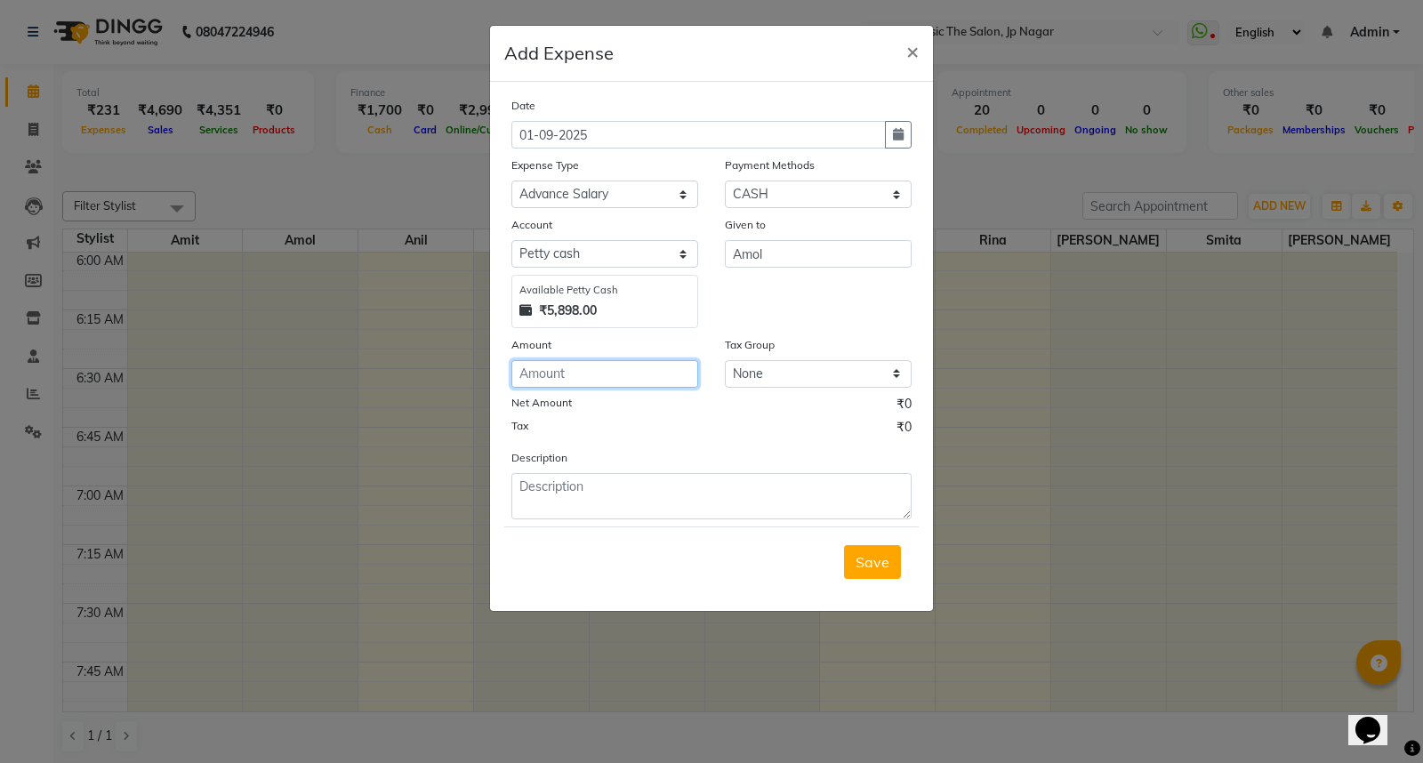
click at [589, 371] on input "number" at bounding box center [604, 374] width 187 height 28
type input "1200"
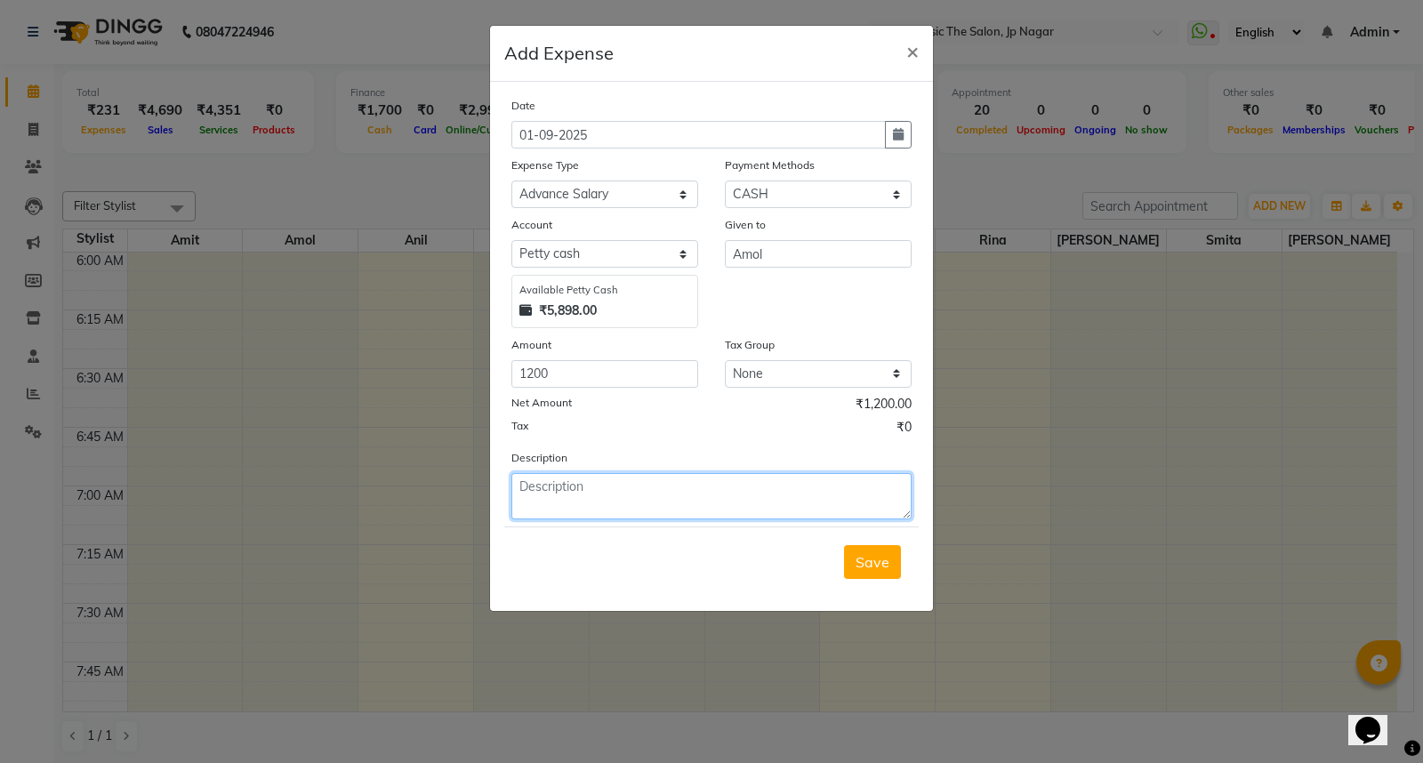
click at [628, 496] on textarea at bounding box center [711, 496] width 400 height 46
type textarea "advance"
click at [864, 570] on span "Save" at bounding box center [873, 562] width 34 height 18
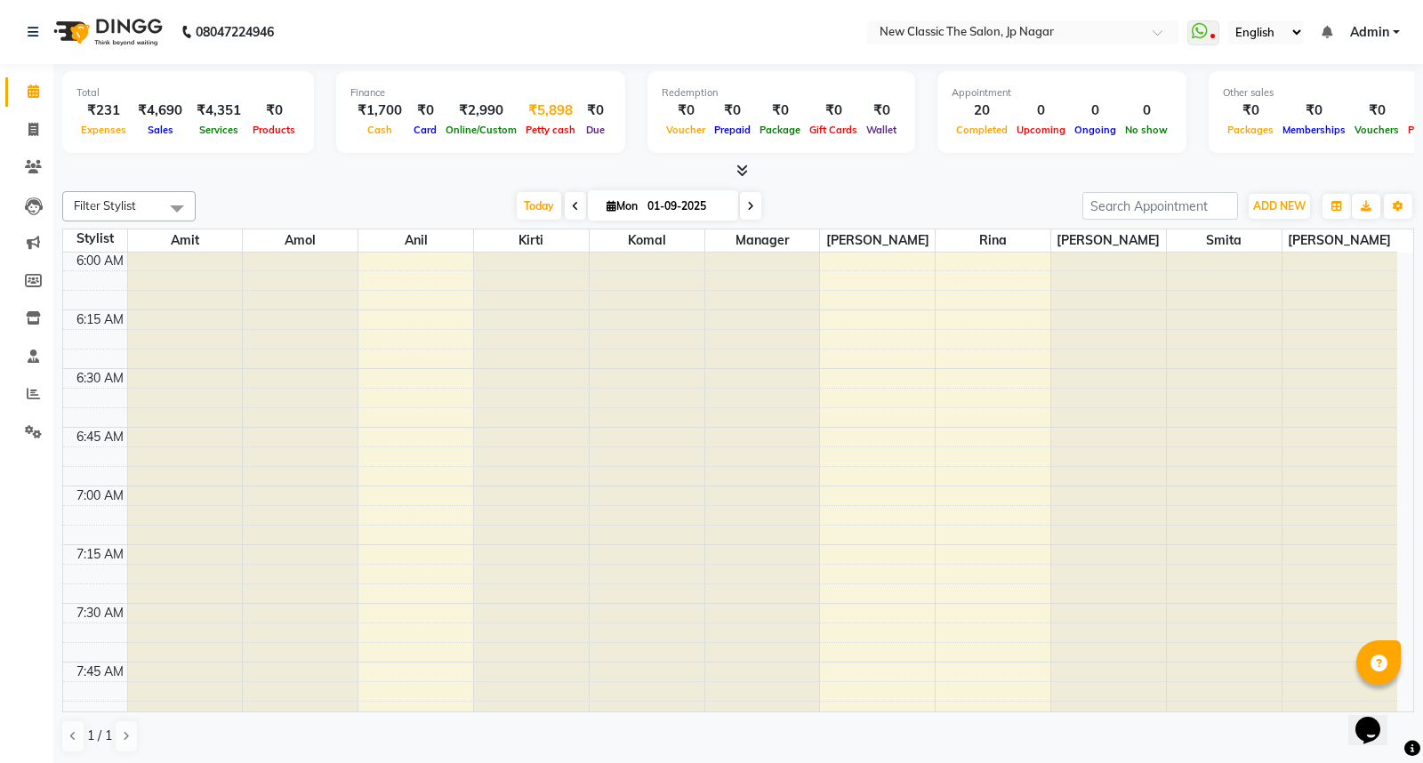
click at [554, 133] on span "Petty cash" at bounding box center [550, 130] width 59 height 12
select select "3512"
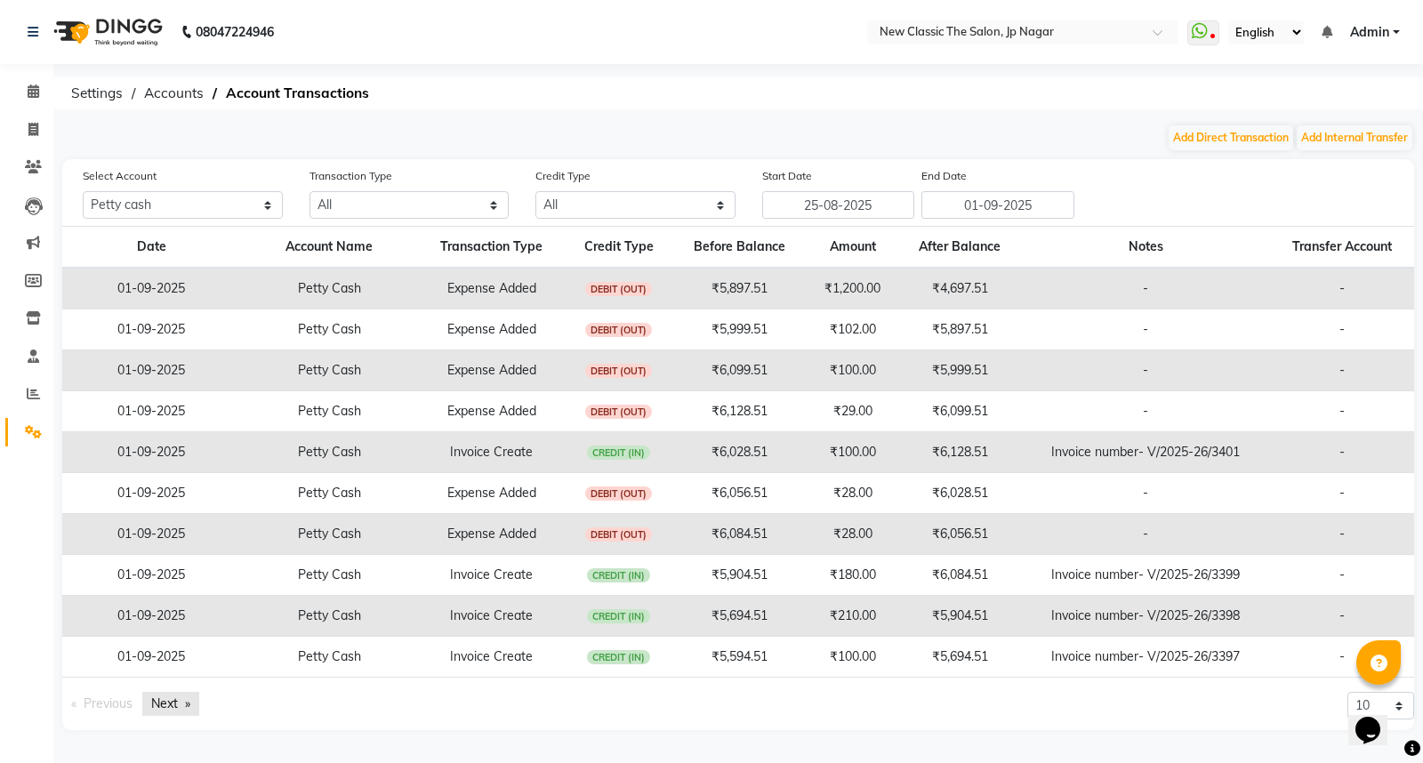
click at [175, 700] on link "Next page" at bounding box center [170, 704] width 57 height 24
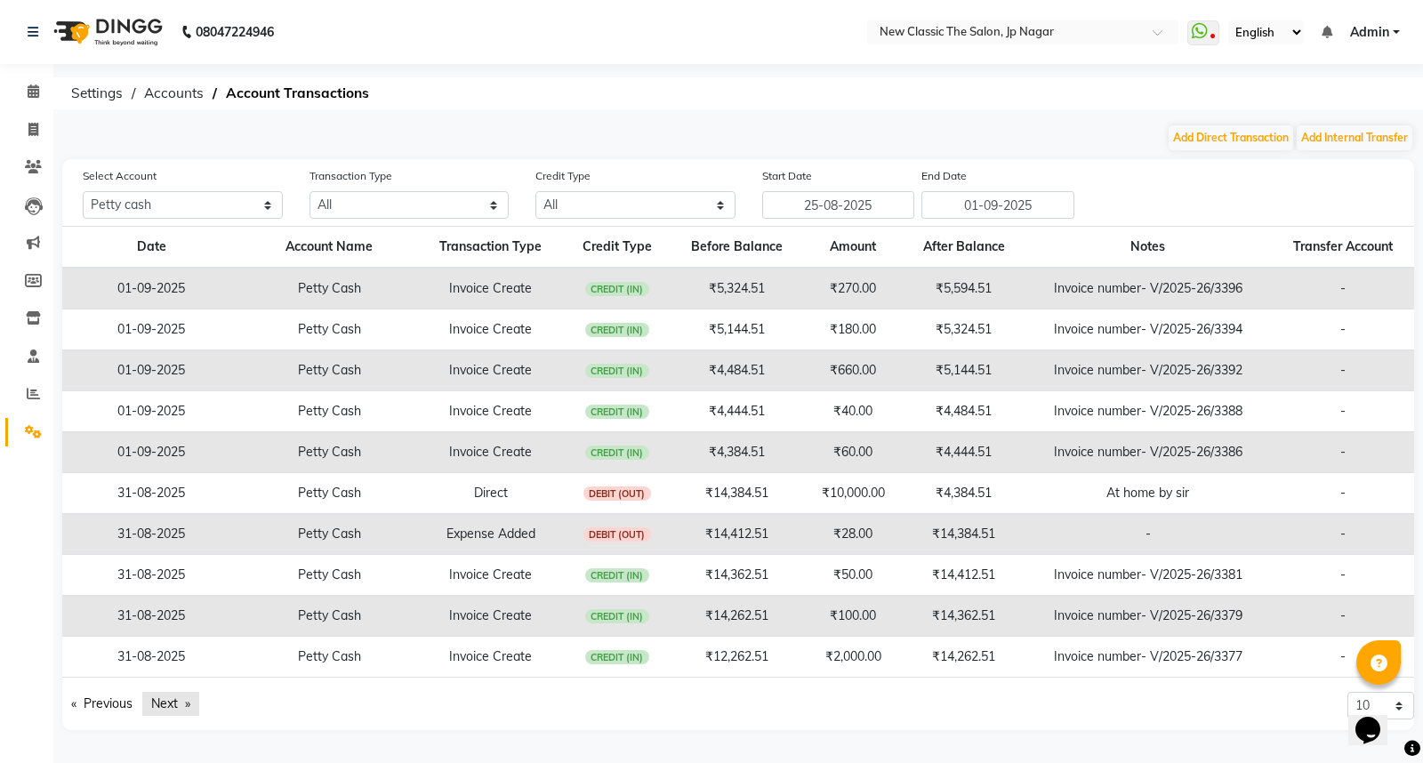
click at [171, 697] on link "Next page" at bounding box center [170, 704] width 57 height 24
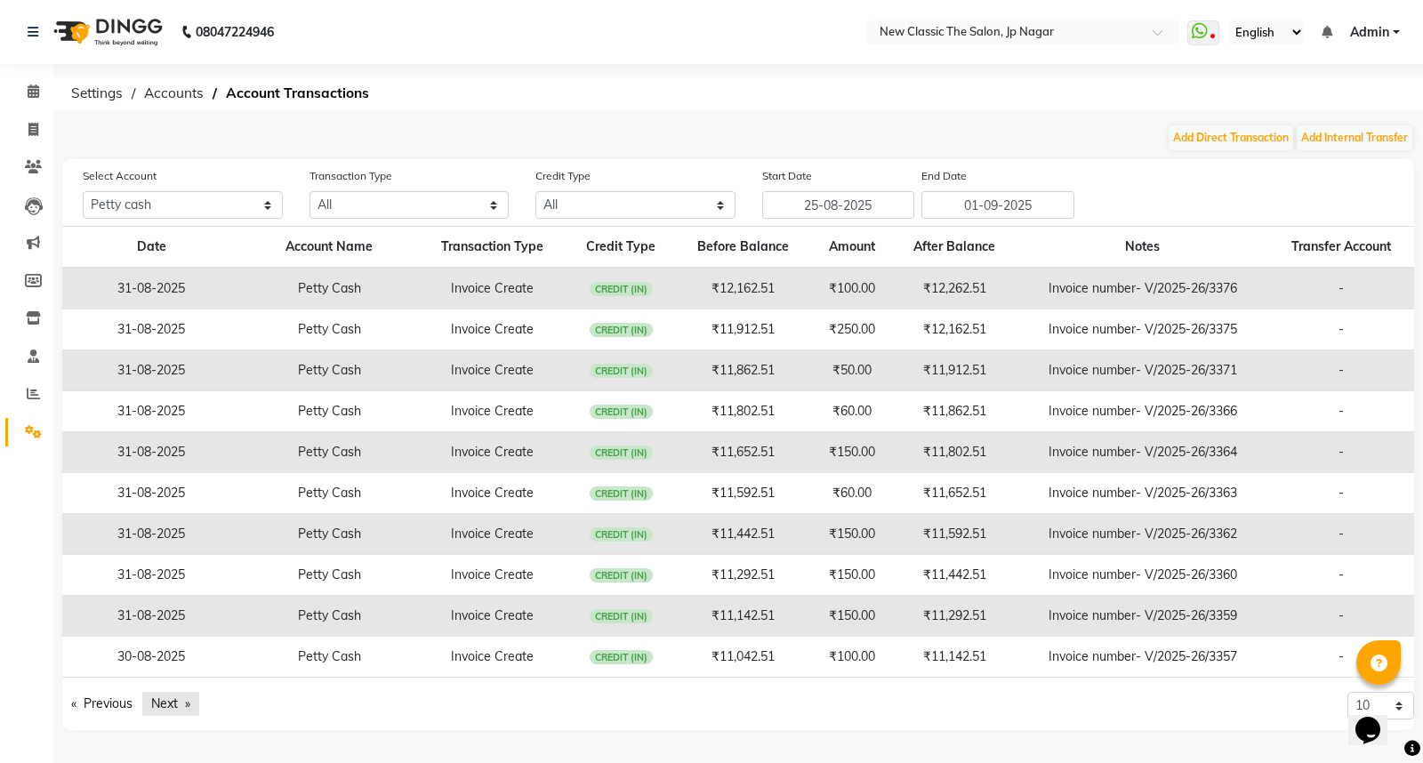
click at [171, 697] on link "Next page" at bounding box center [170, 704] width 57 height 24
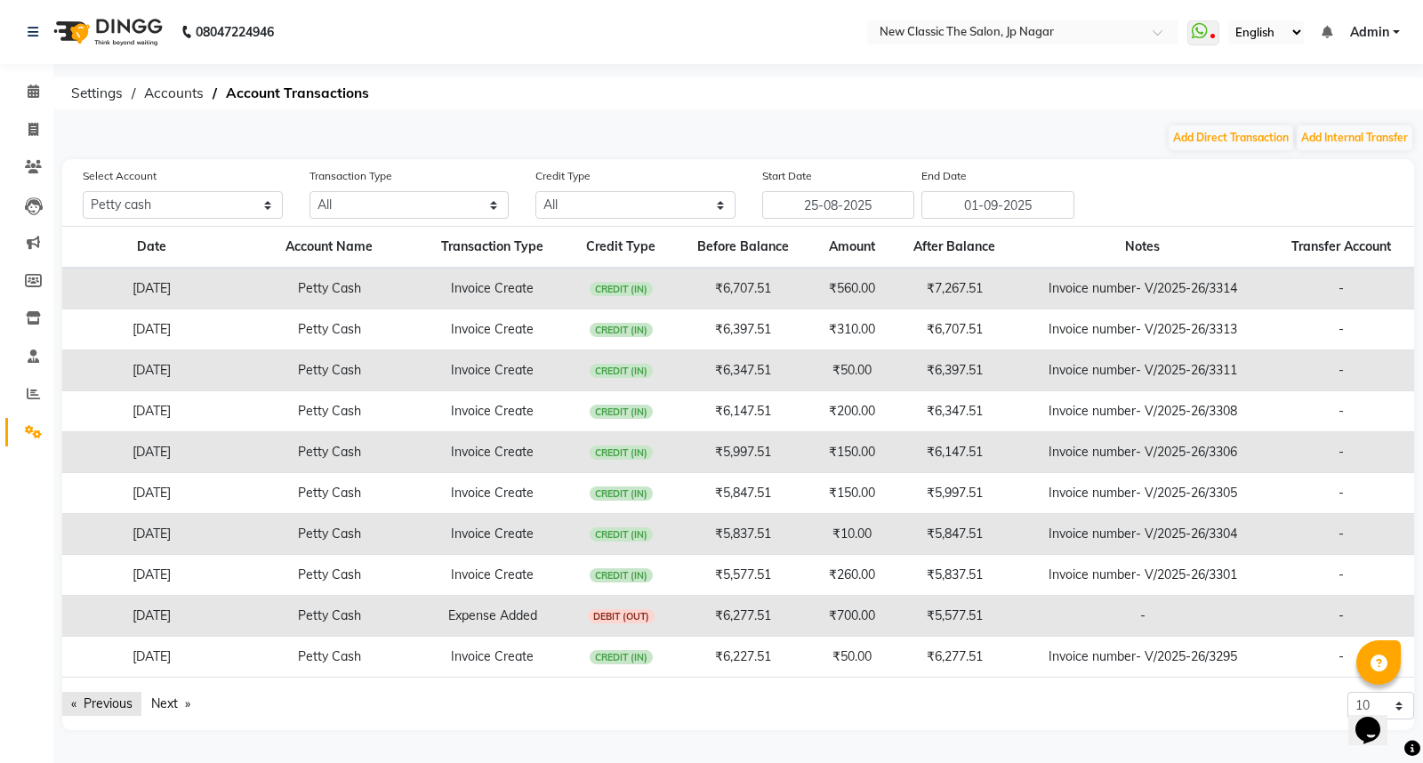
click at [110, 698] on link "Previous page" at bounding box center [101, 704] width 79 height 24
click at [111, 698] on link "Previous page" at bounding box center [101, 704] width 79 height 24
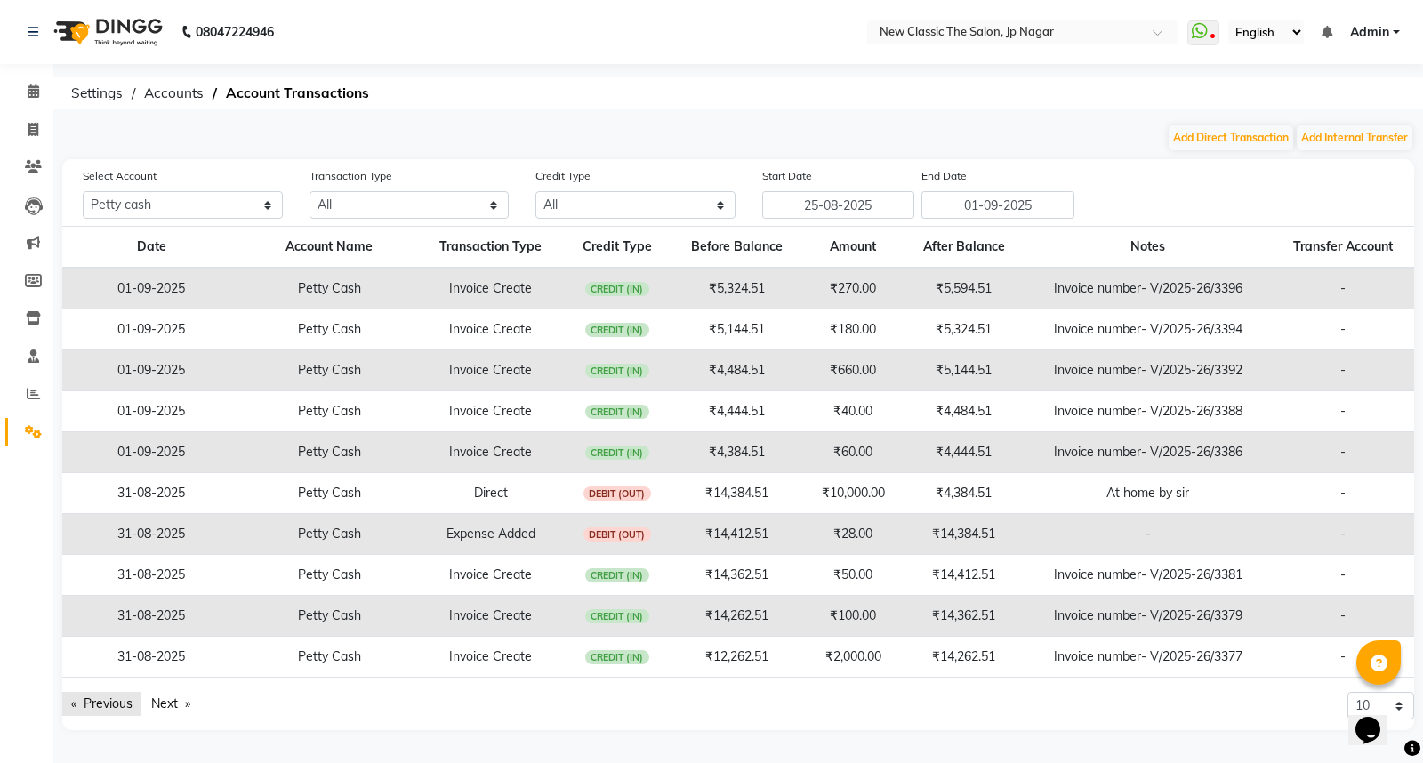
click at [112, 698] on link "Previous page" at bounding box center [101, 704] width 79 height 24
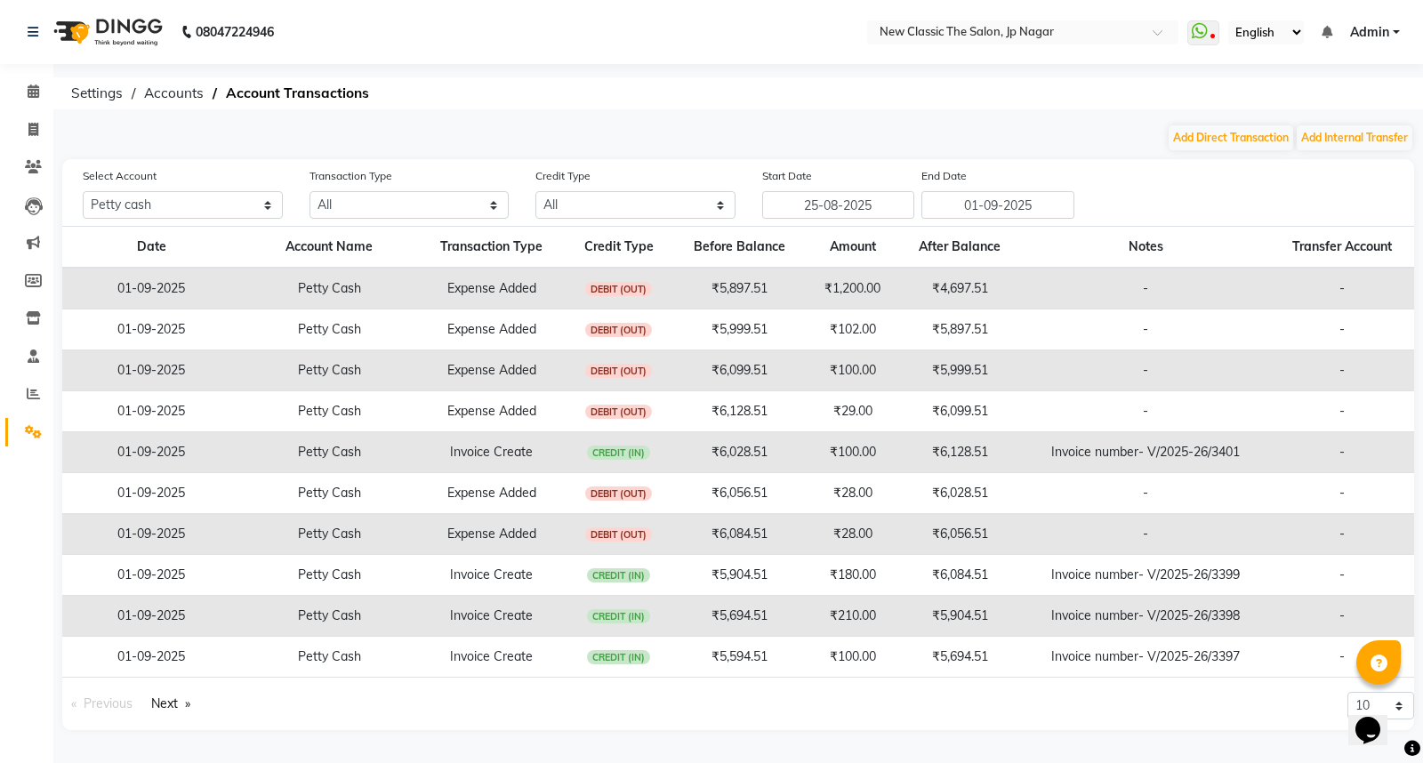
click at [113, 698] on span "Previous page" at bounding box center [108, 703] width 49 height 16
click at [174, 708] on link "Next page" at bounding box center [170, 704] width 57 height 24
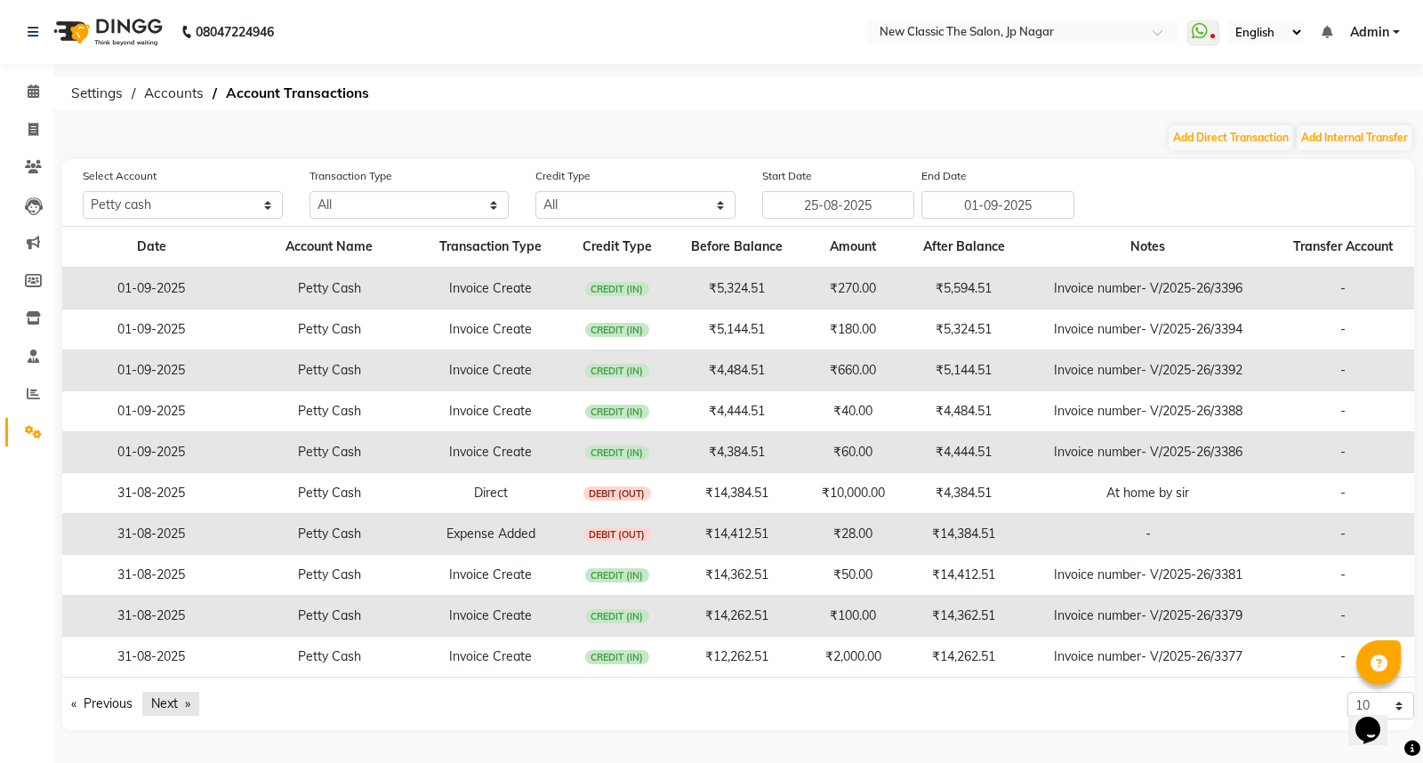
click at [174, 708] on link "Next page" at bounding box center [170, 704] width 57 height 24
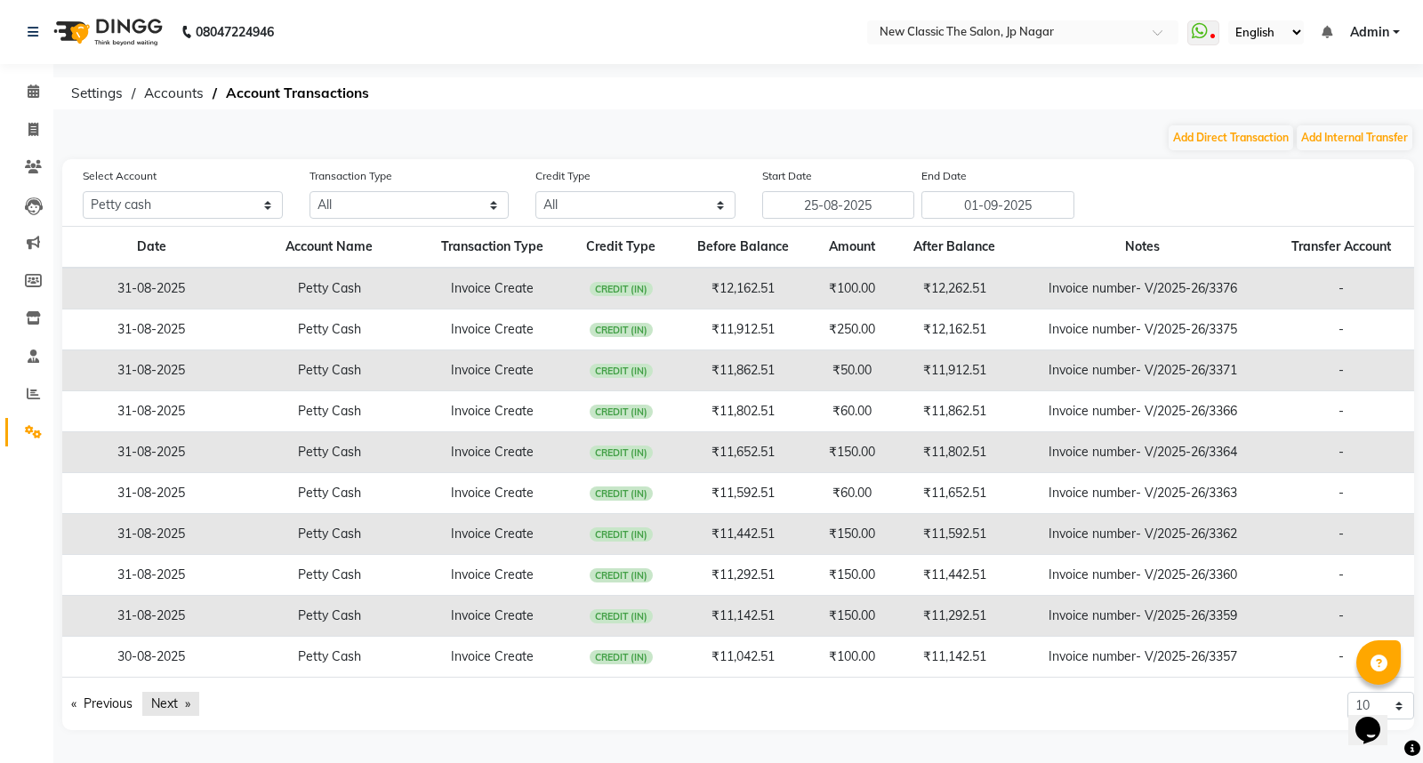
click at [174, 708] on link "Next page" at bounding box center [170, 704] width 57 height 24
click at [31, 130] on icon at bounding box center [33, 129] width 10 height 13
select select "service"
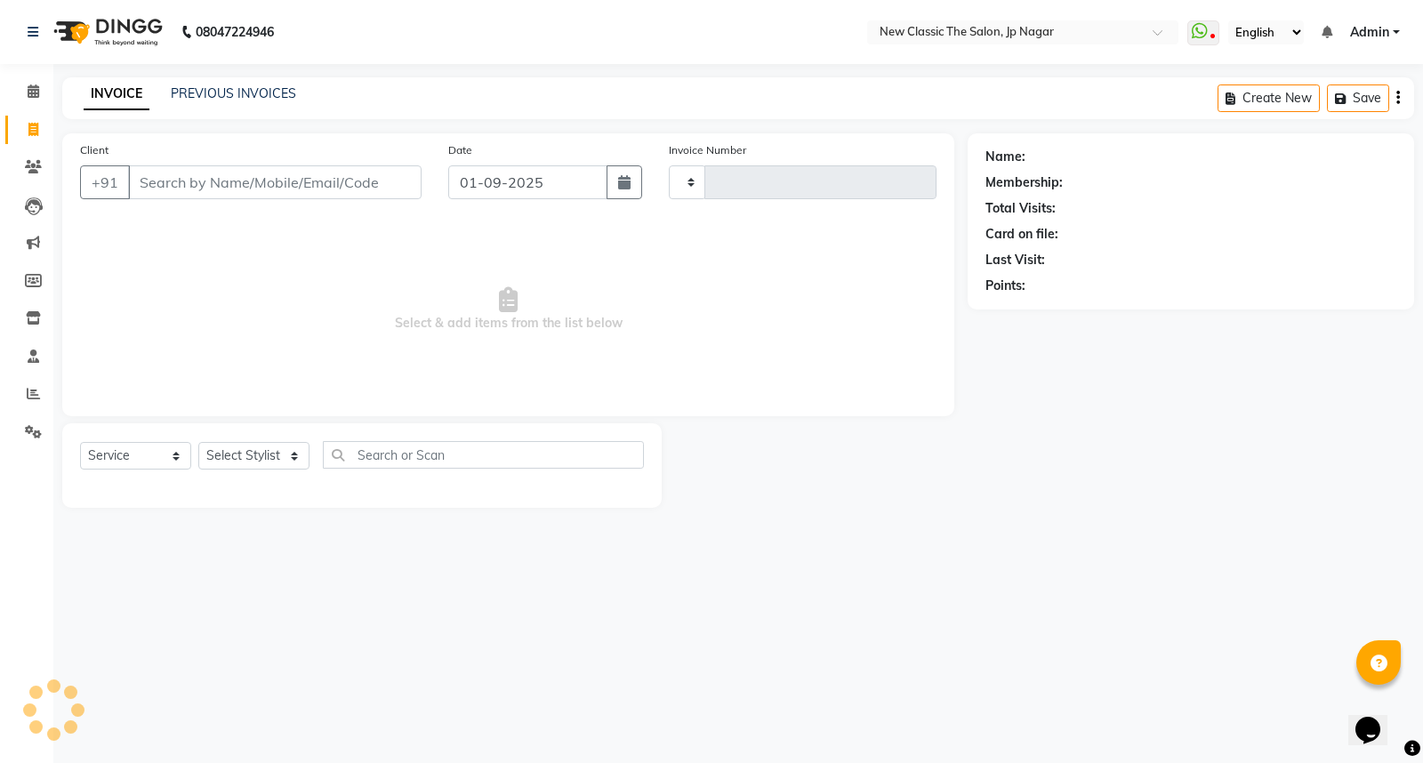
type input "3406"
select select "4678"
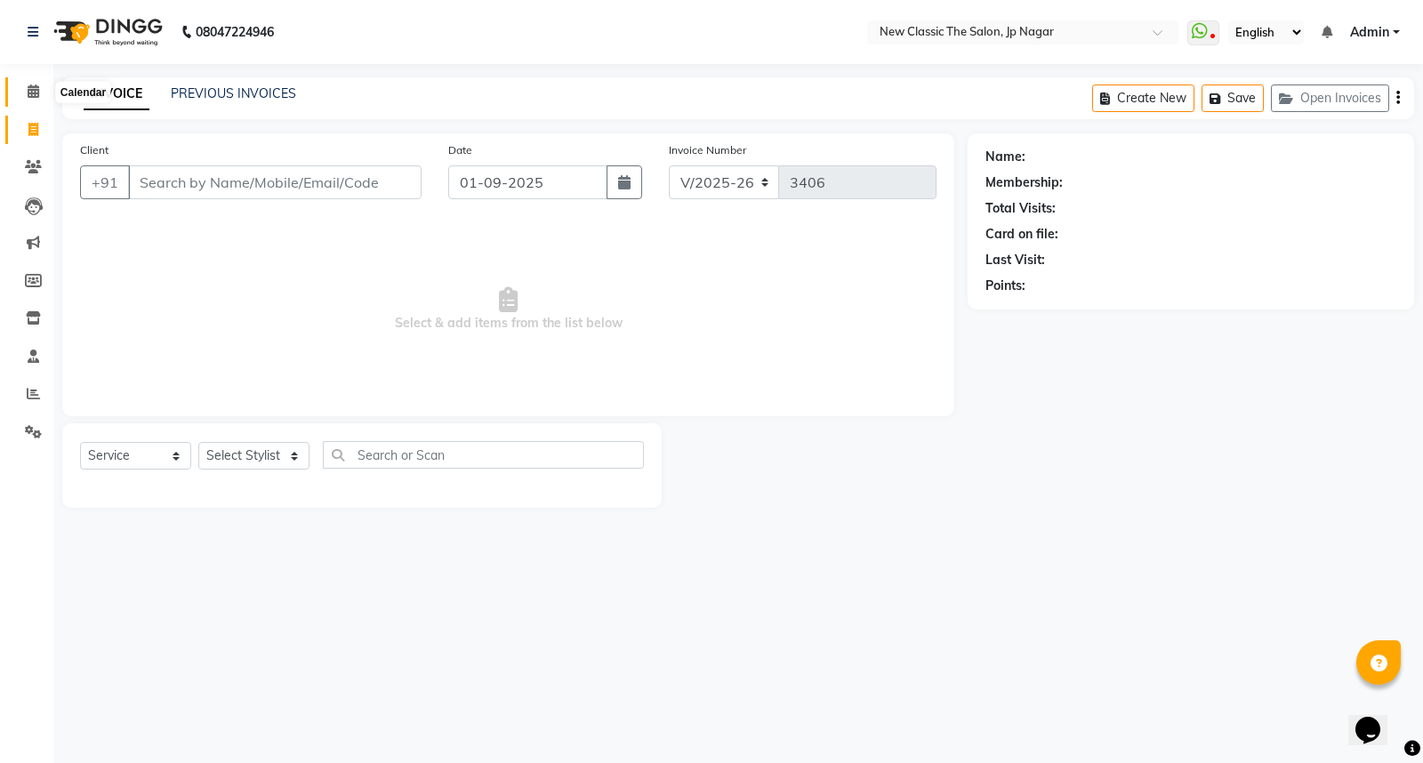
click at [28, 87] on icon at bounding box center [34, 90] width 12 height 13
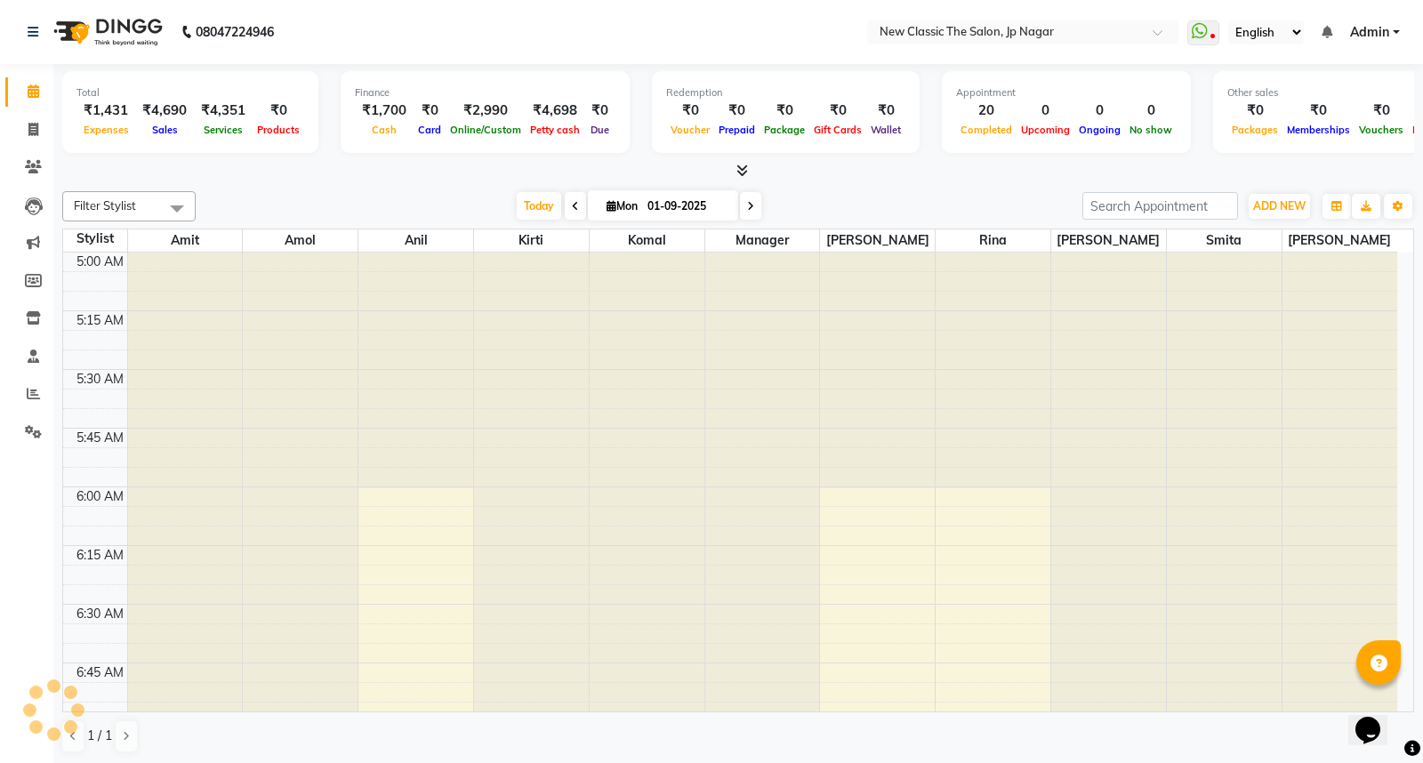
scroll to position [236, 0]
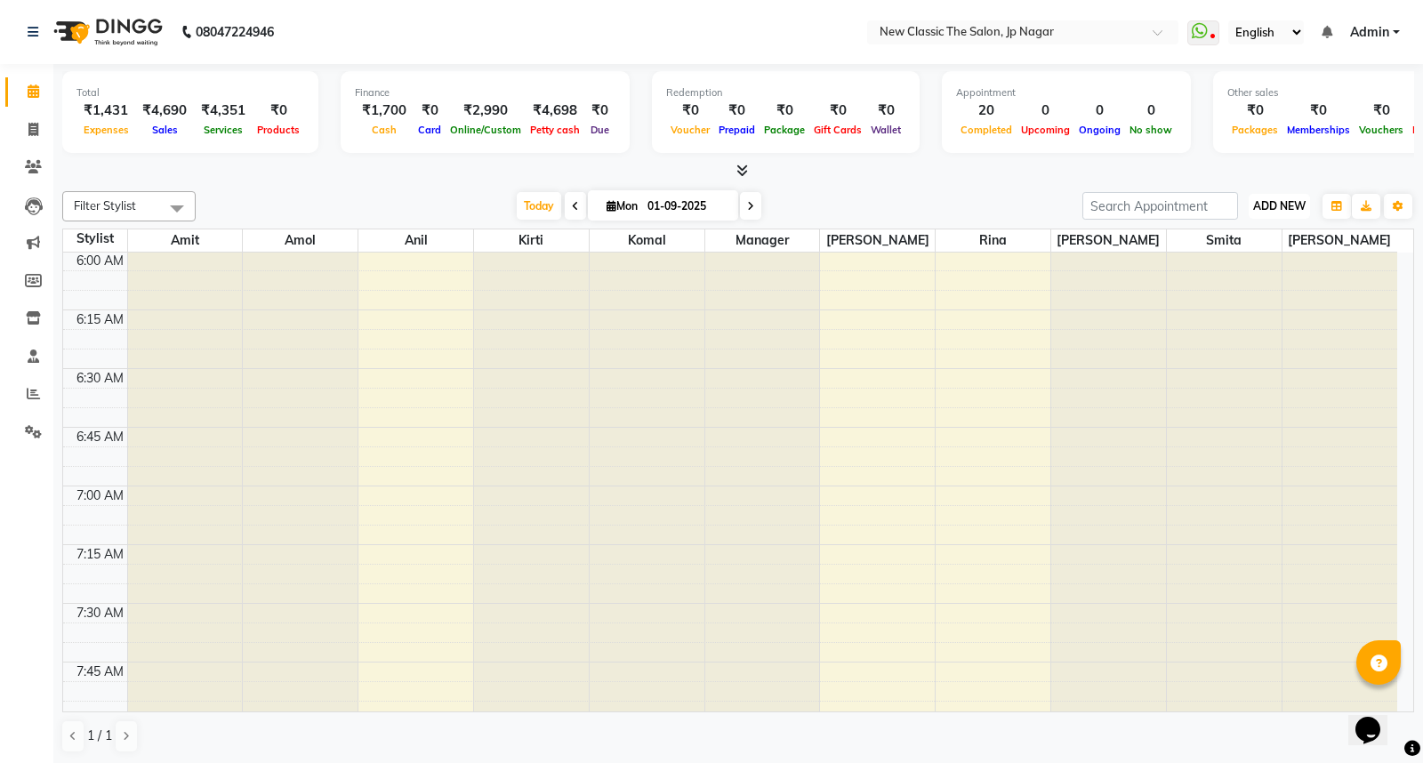
click at [1268, 207] on span "ADD NEW" at bounding box center [1279, 205] width 52 height 13
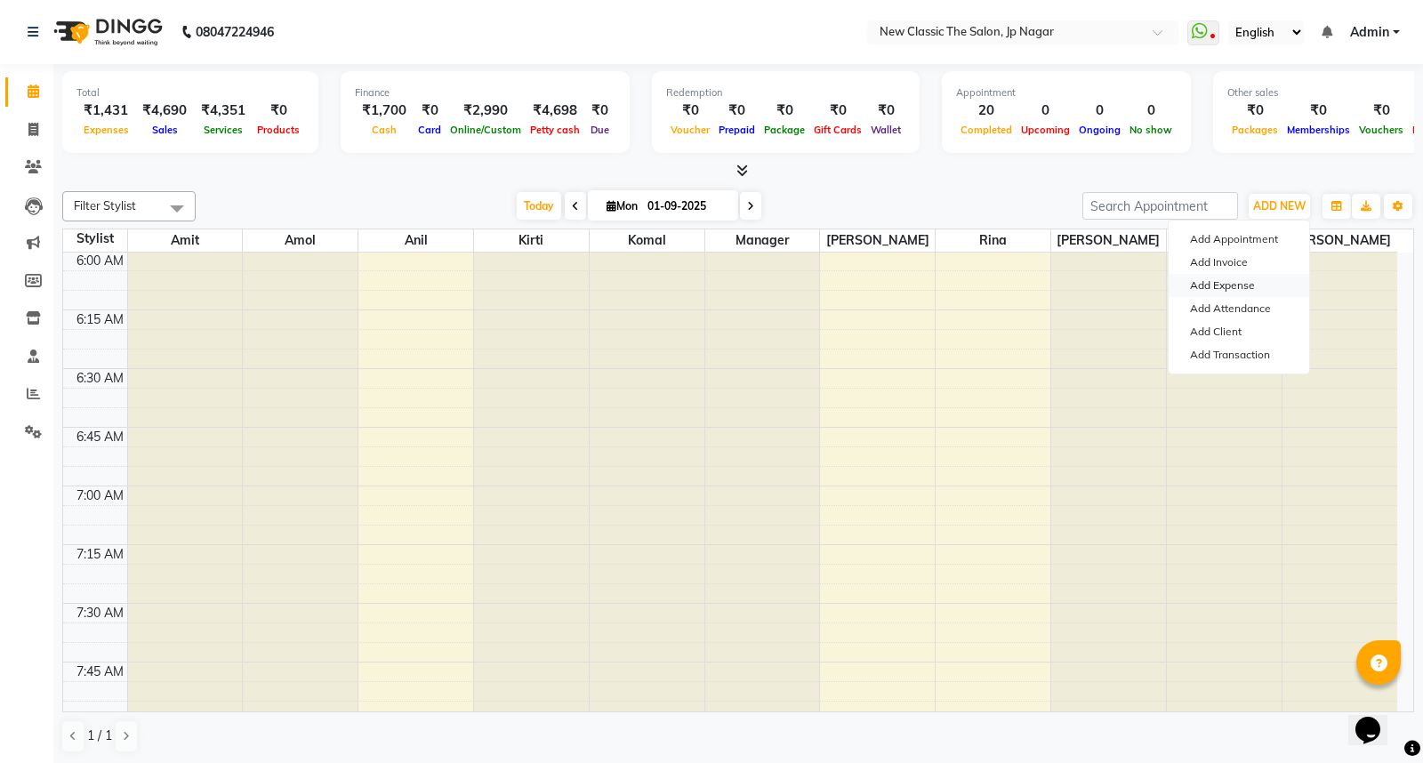
click at [1231, 283] on link "Add Expense" at bounding box center [1239, 285] width 141 height 23
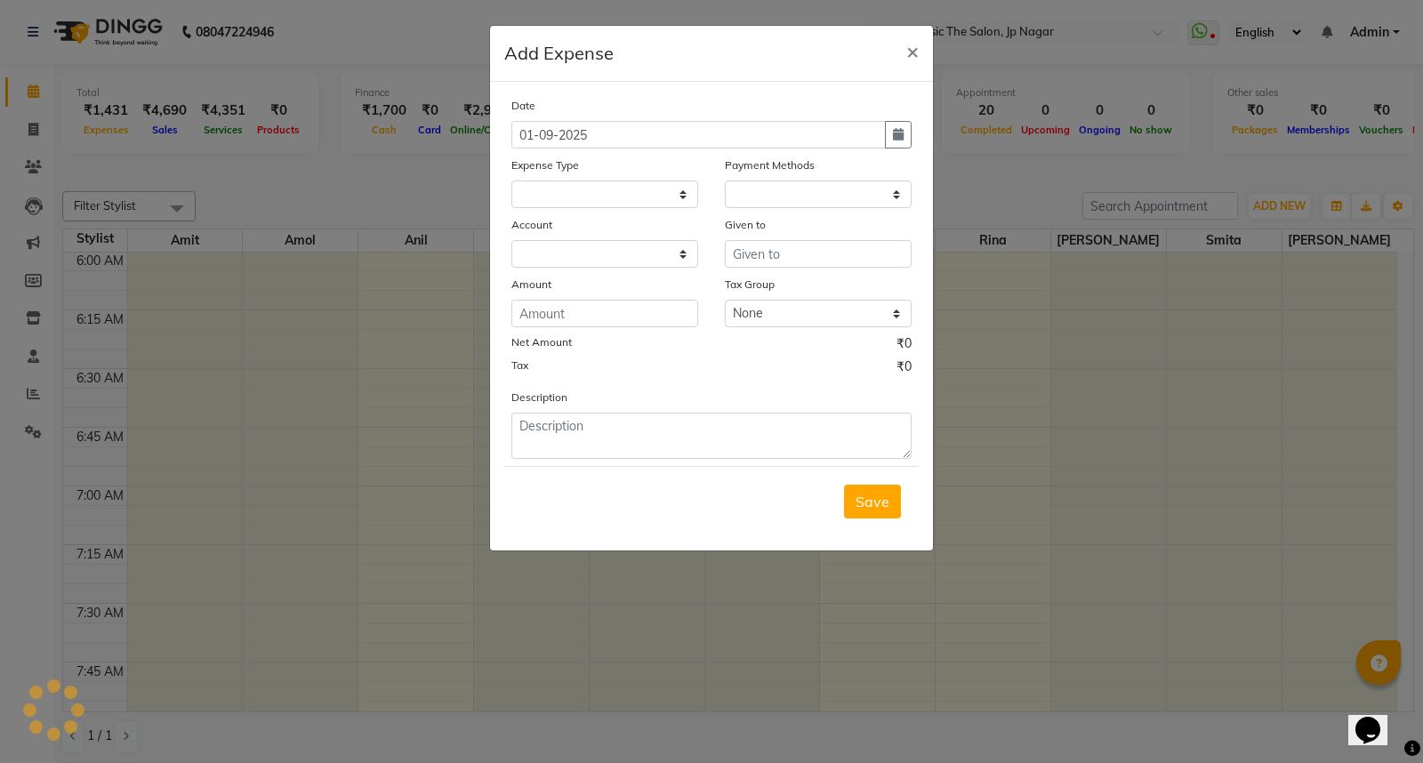
select select
select select "1"
select select "3512"
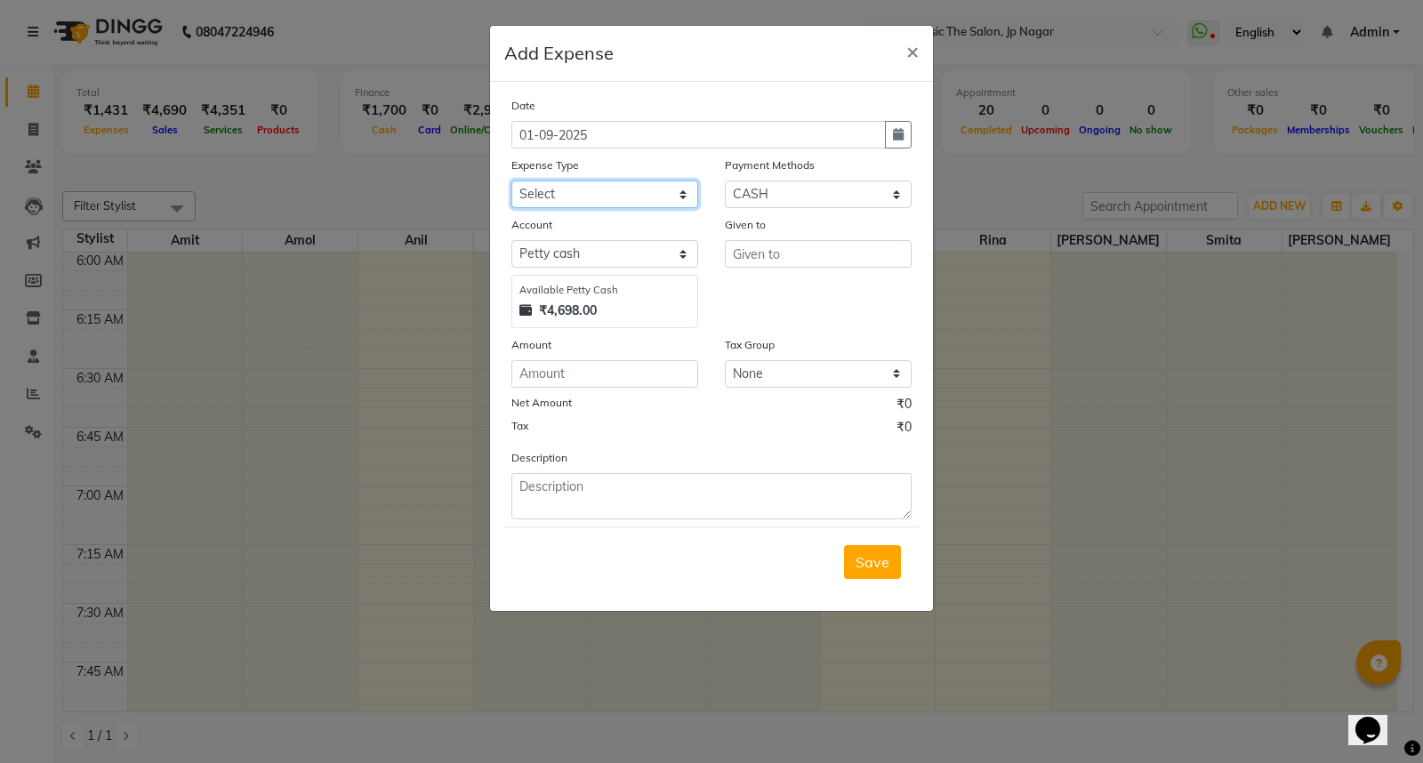
click at [606, 198] on select "Select Advance Salary Bank charges Car maintenance Cash transfer to bank Cash t…" at bounding box center [604, 195] width 187 height 28
select select "10"
click at [511, 181] on select "Select Advance Salary Bank charges Car maintenance Cash transfer to bank Cash t…" at bounding box center [604, 195] width 187 height 28
click at [899, 134] on icon "button" at bounding box center [898, 134] width 11 height 12
select select "9"
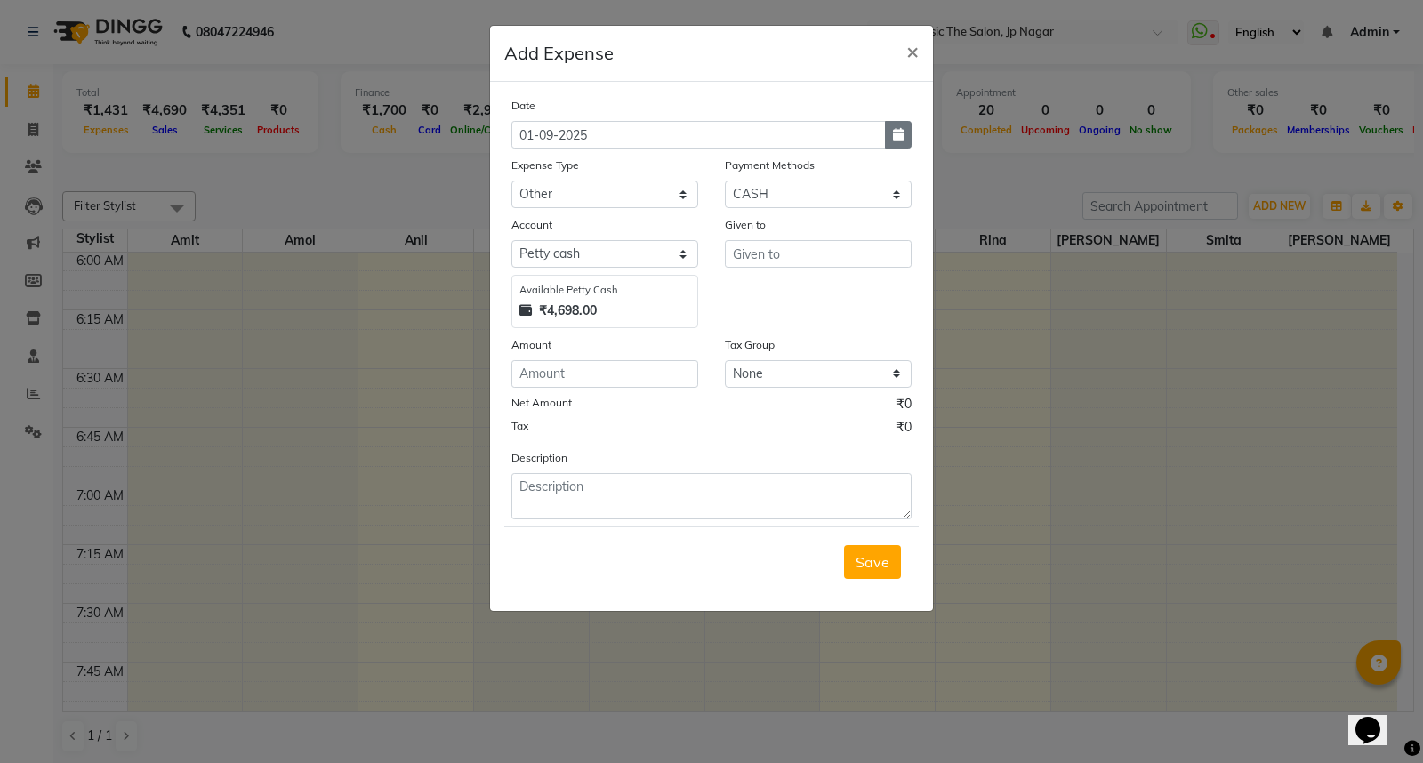
select select "2025"
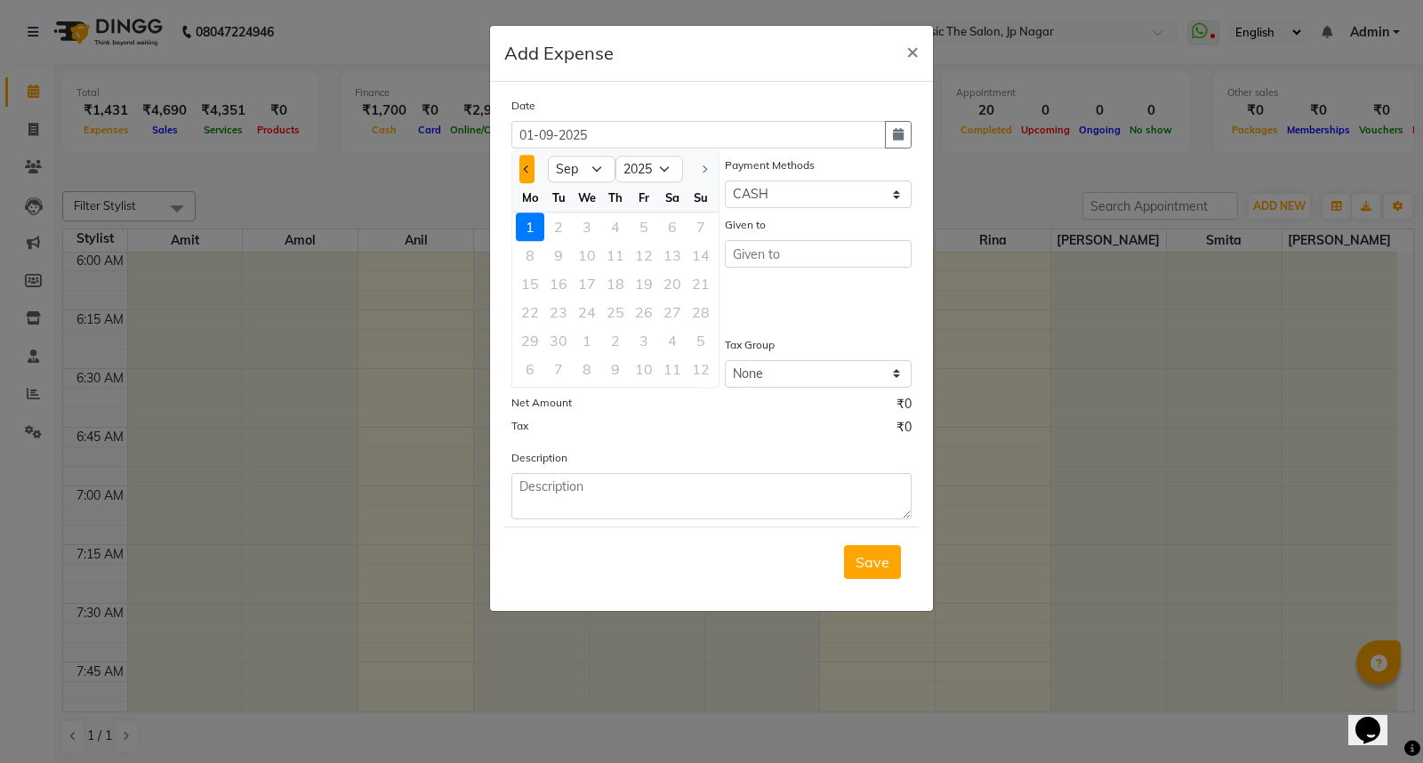
click at [523, 175] on button "Previous month" at bounding box center [526, 169] width 15 height 28
select select "8"
click at [701, 342] on div "31" at bounding box center [701, 340] width 28 height 28
type input "31-08-2025"
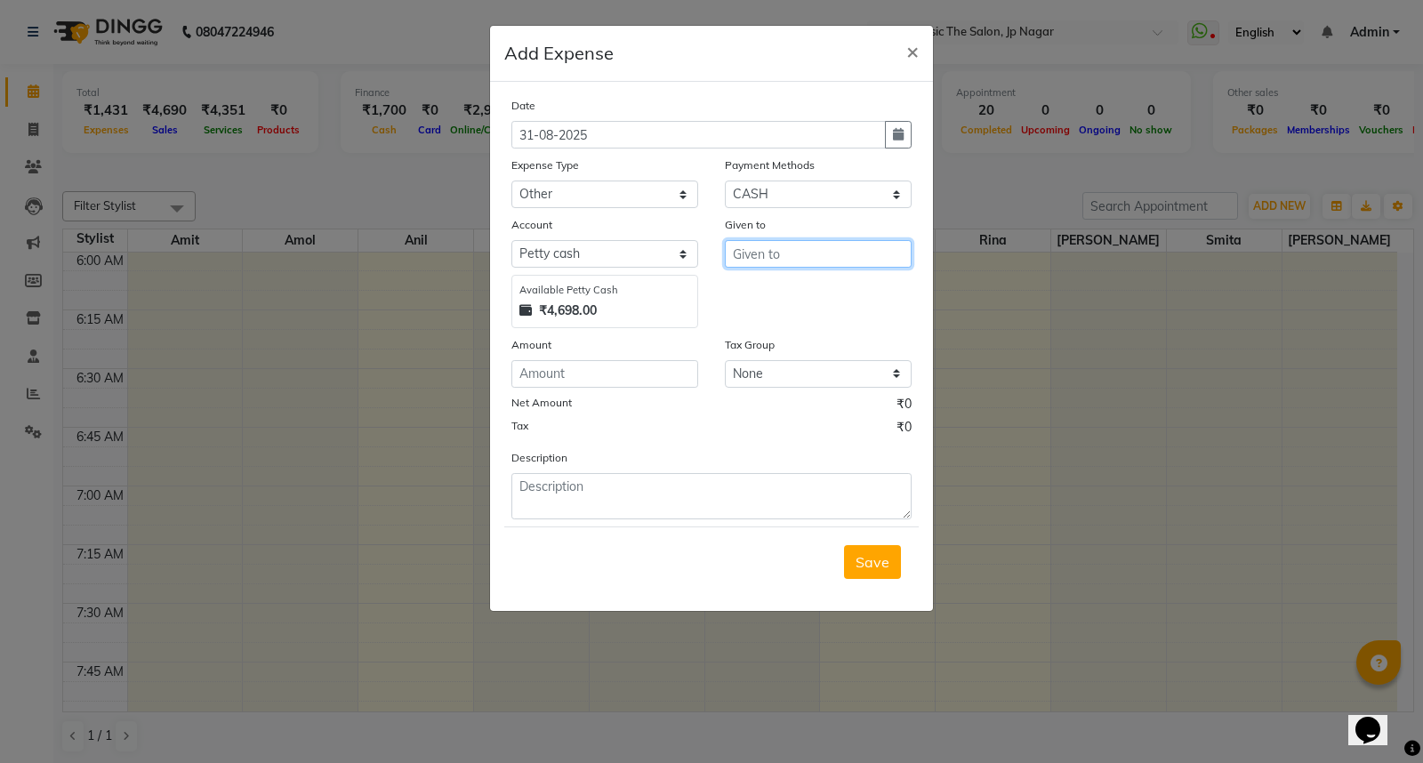
click at [788, 256] on input "text" at bounding box center [818, 254] width 187 height 28
type input "ragtate"
click at [671, 365] on input "number" at bounding box center [604, 374] width 187 height 28
type input "2100"
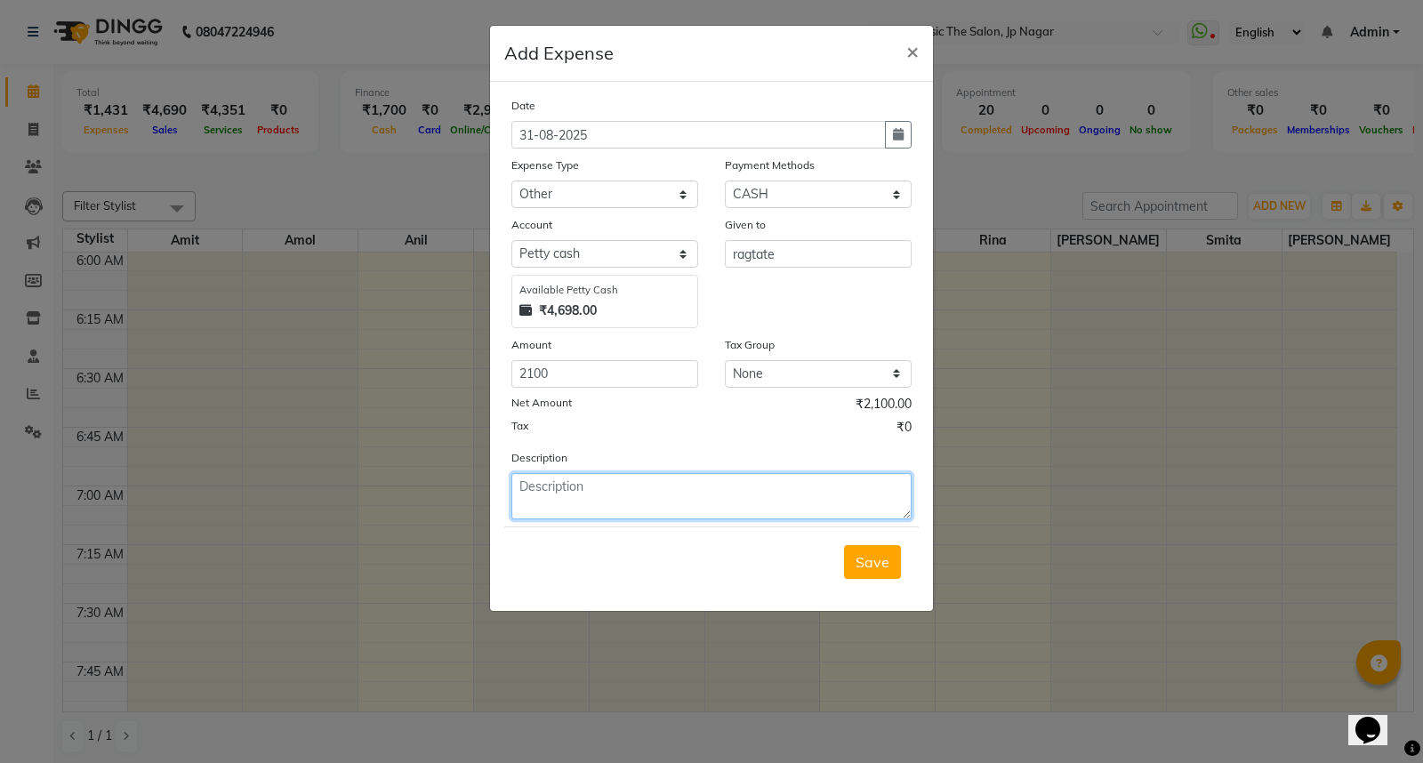
click at [658, 502] on textarea at bounding box center [711, 496] width 400 height 46
type textarea "daily collection"
click at [870, 559] on span "Save" at bounding box center [873, 562] width 34 height 18
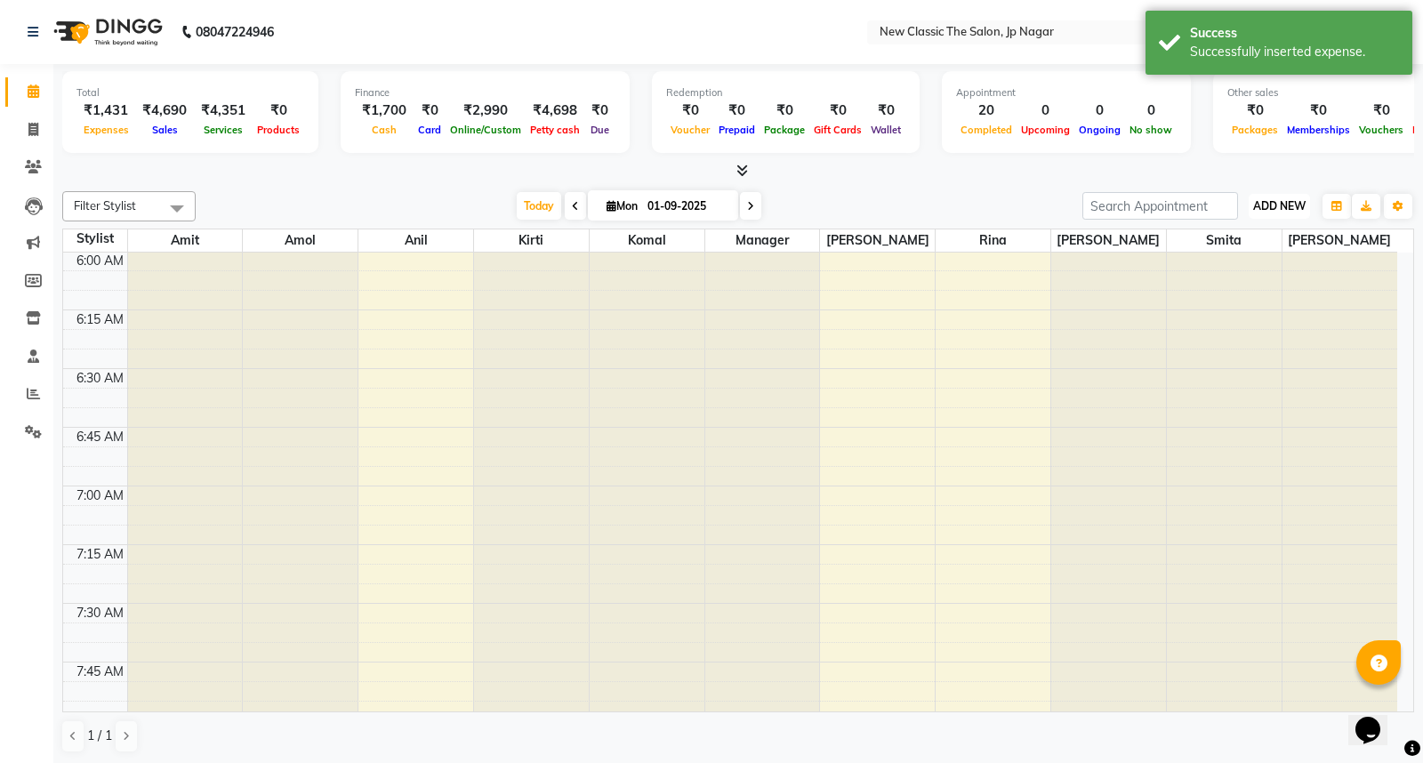
click at [1277, 208] on span "ADD NEW" at bounding box center [1279, 205] width 52 height 13
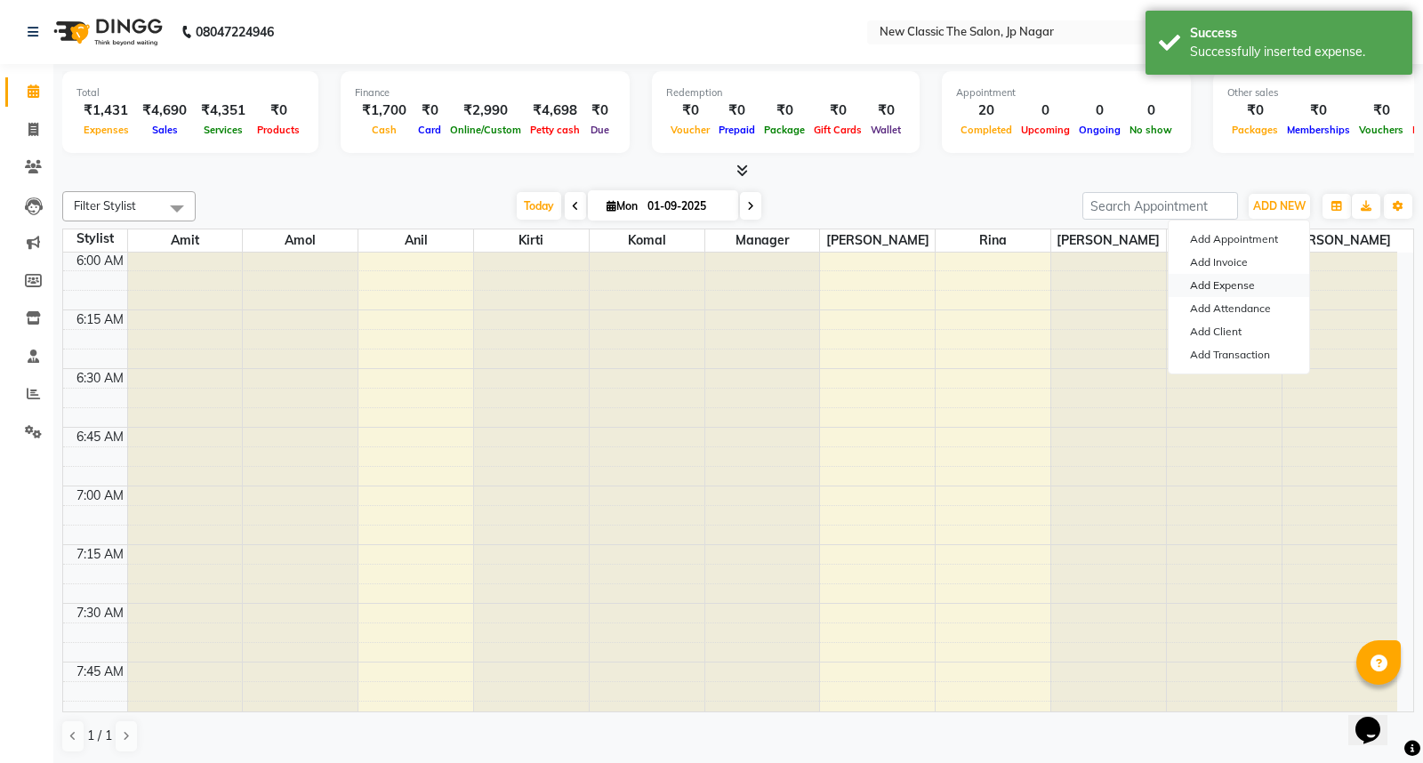
click at [1228, 286] on link "Add Expense" at bounding box center [1239, 285] width 141 height 23
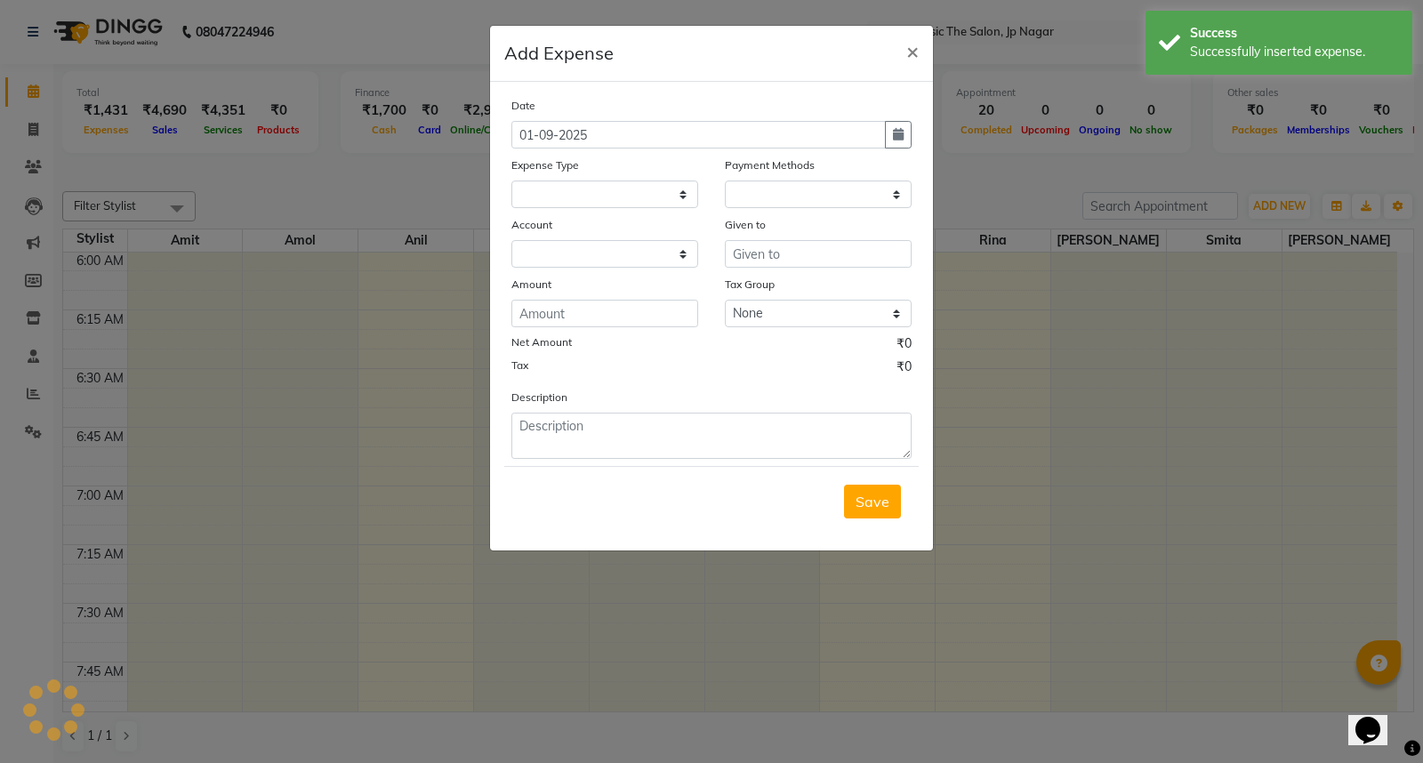
select select
select select "1"
select select "3512"
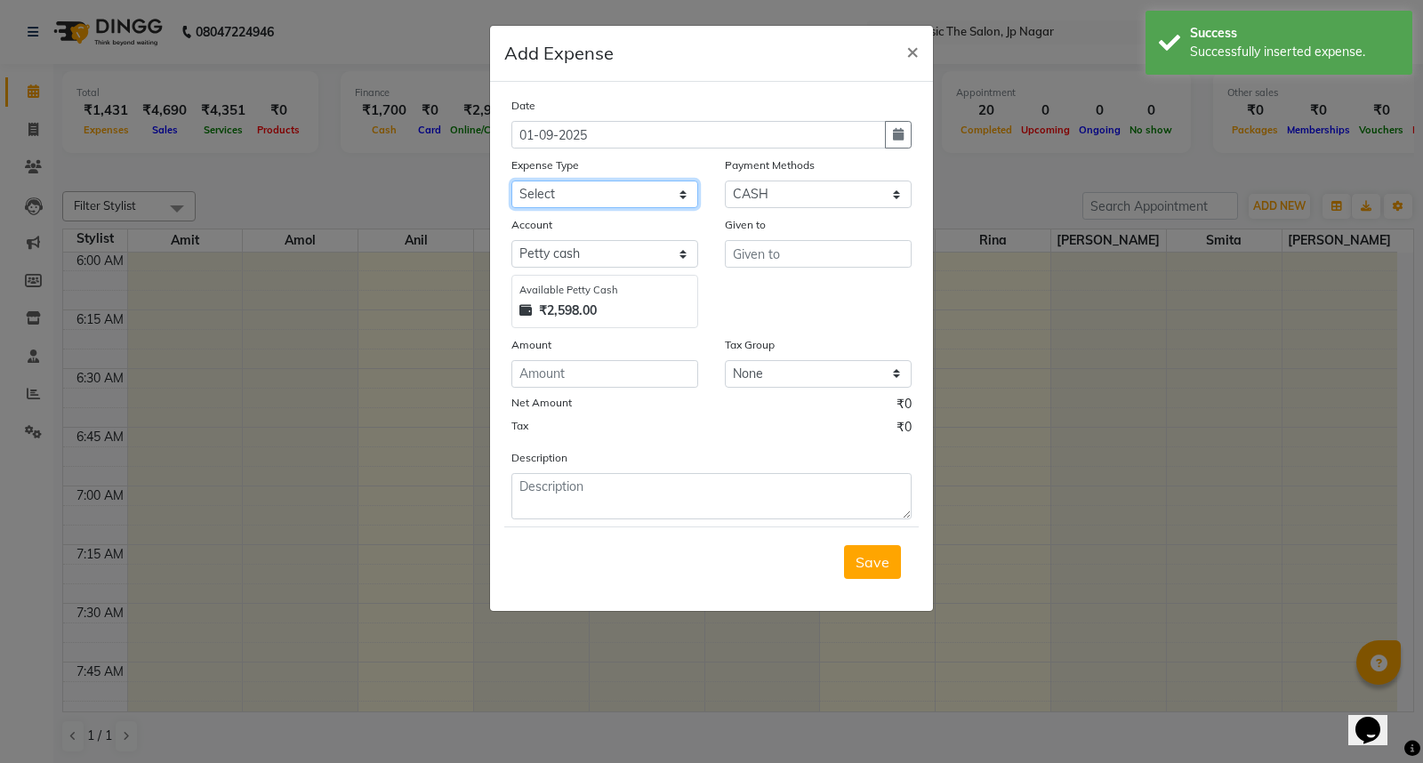
click at [638, 197] on select "Select Advance Salary Bank charges Car maintenance Cash transfer to bank Cash t…" at bounding box center [604, 195] width 187 height 28
select select "10"
click at [511, 181] on select "Select Advance Salary Bank charges Car maintenance Cash transfer to bank Cash t…" at bounding box center [604, 195] width 187 height 28
click at [785, 256] on input "text" at bounding box center [818, 254] width 187 height 28
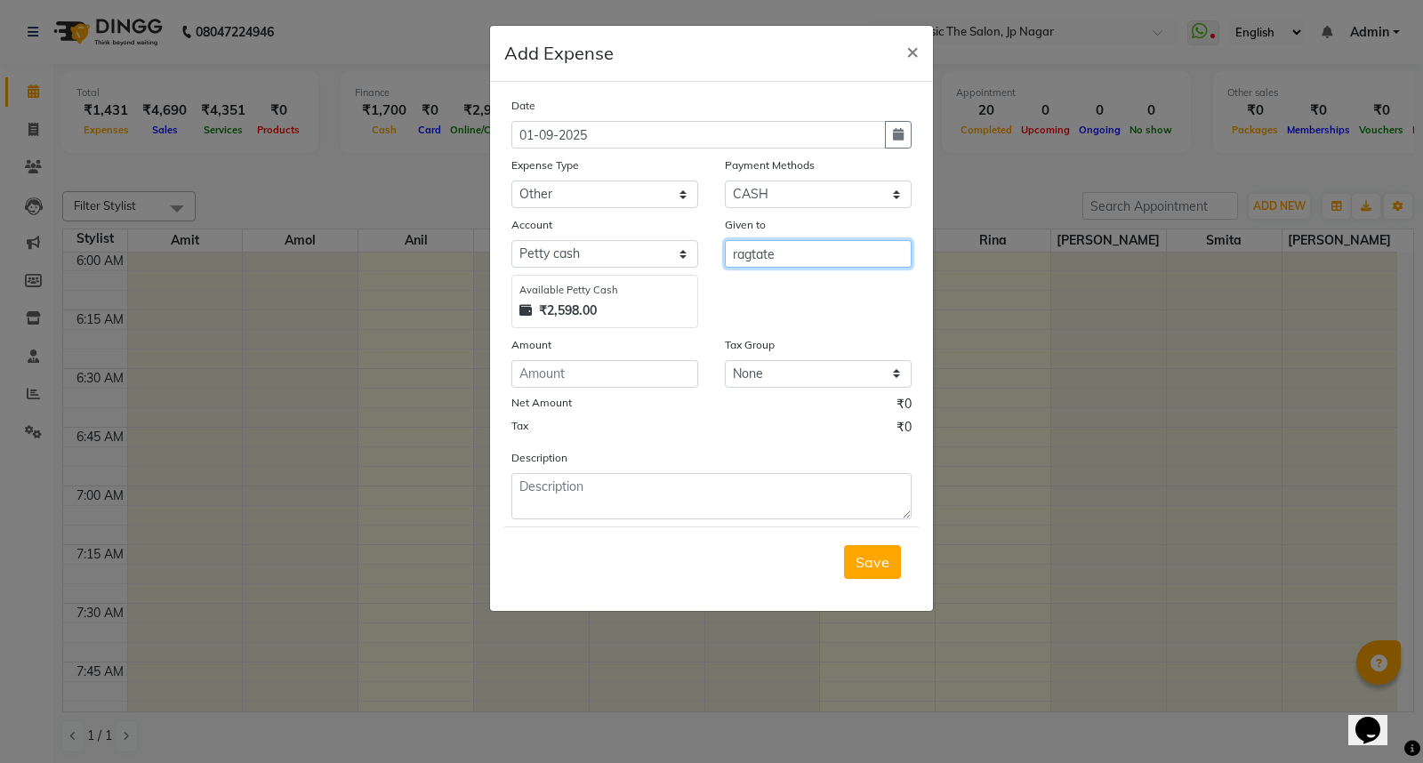
type input "ragtate"
click at [676, 372] on input "number" at bounding box center [604, 374] width 187 height 28
type input "700"
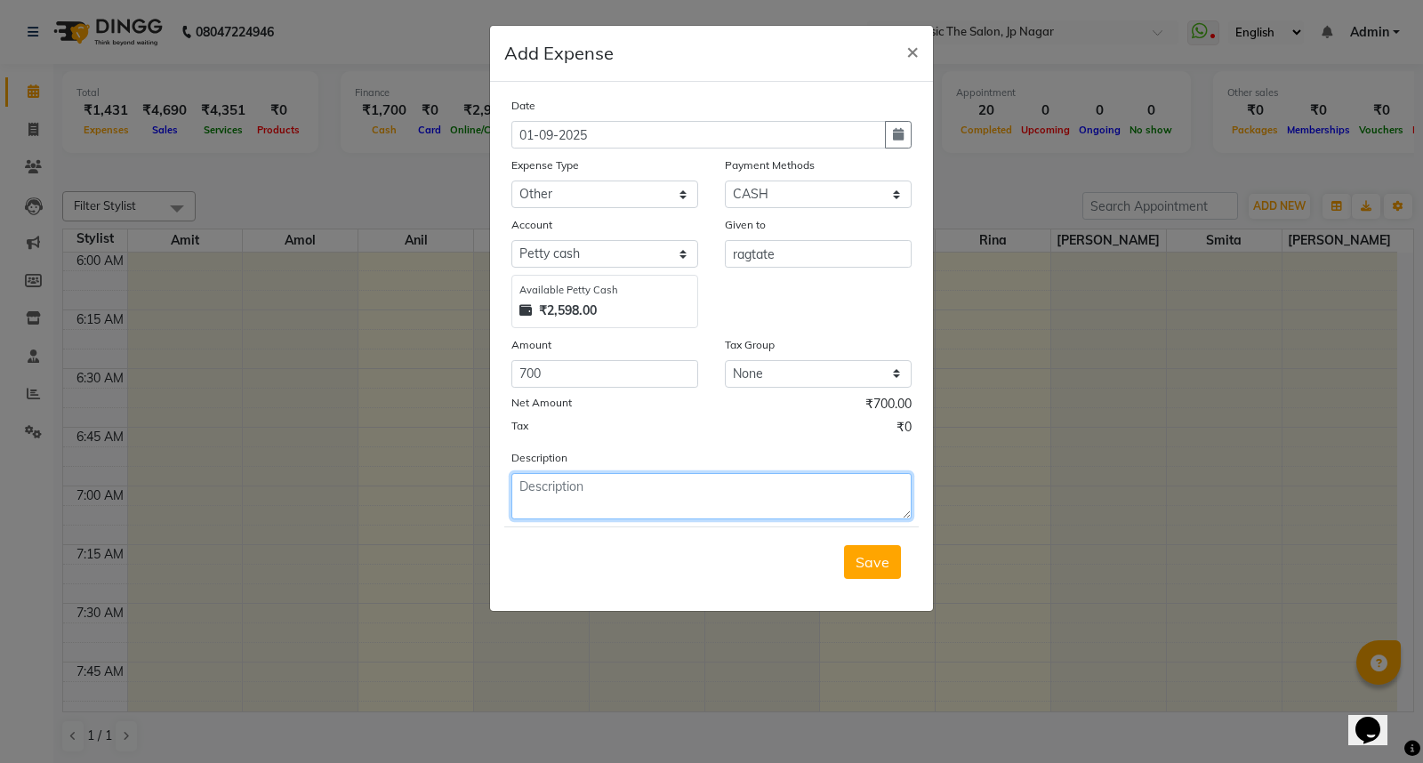
click at [634, 509] on textarea at bounding box center [711, 496] width 400 height 46
type textarea "daily collection"
click at [876, 571] on span "Save" at bounding box center [873, 562] width 34 height 18
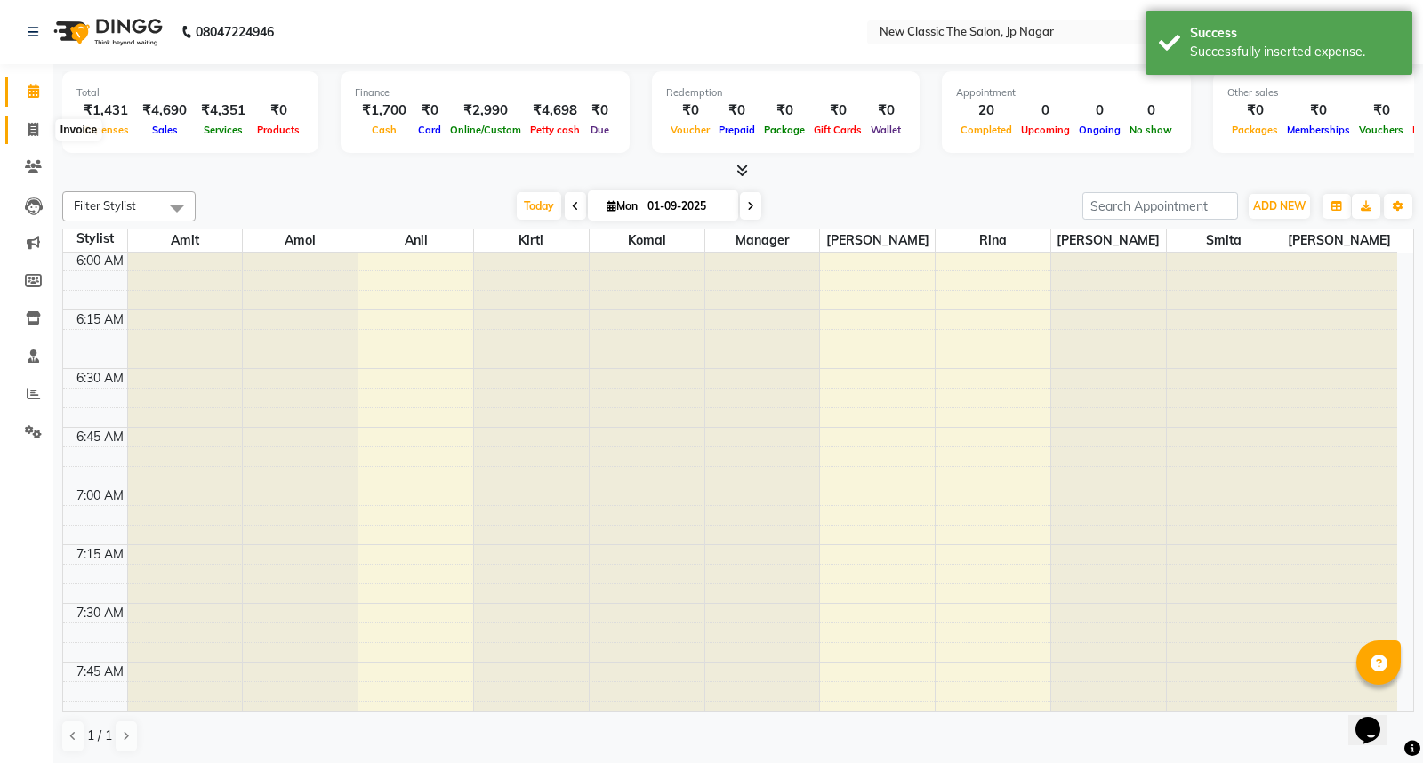
click at [32, 130] on icon at bounding box center [33, 129] width 10 height 13
select select "4678"
select select "service"
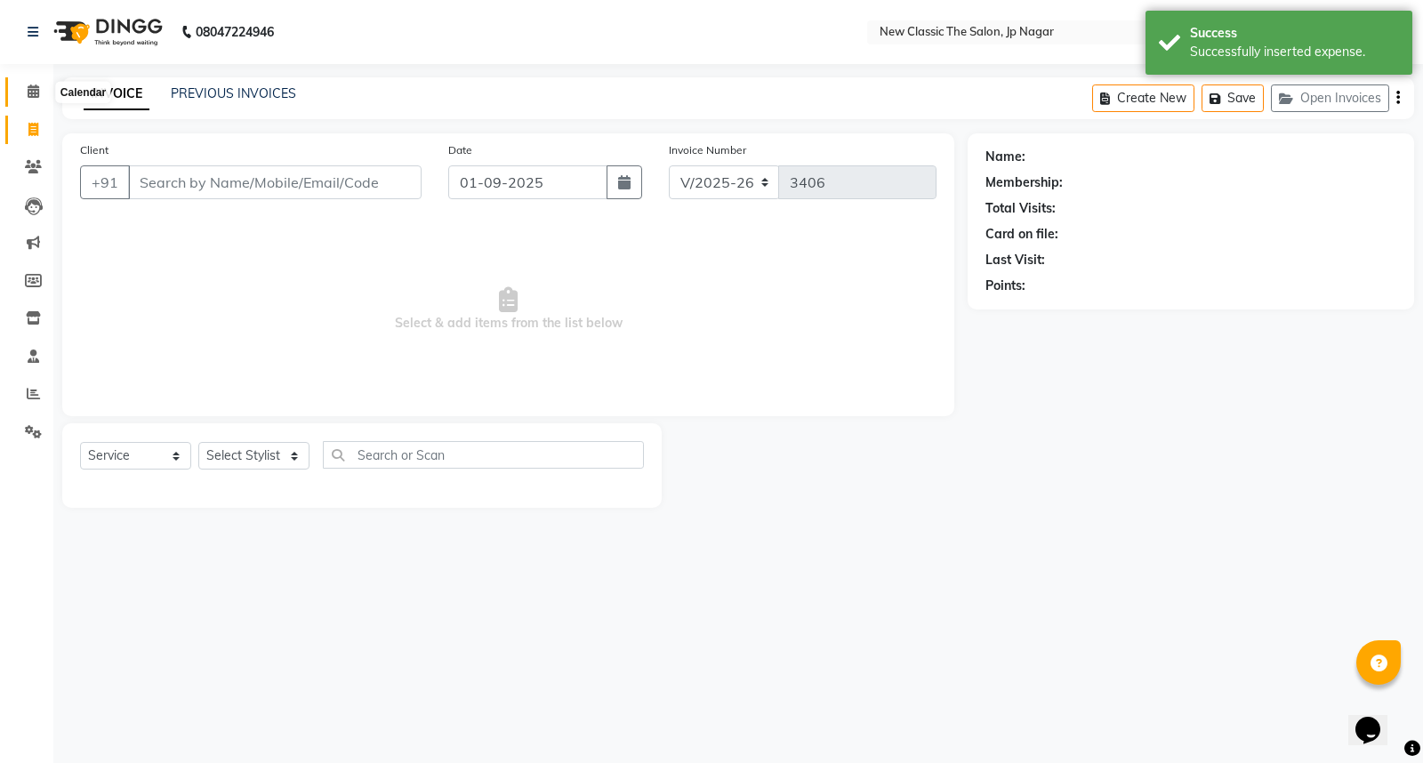
drag, startPoint x: 32, startPoint y: 92, endPoint x: 43, endPoint y: 126, distance: 36.3
click at [31, 92] on icon at bounding box center [34, 90] width 12 height 13
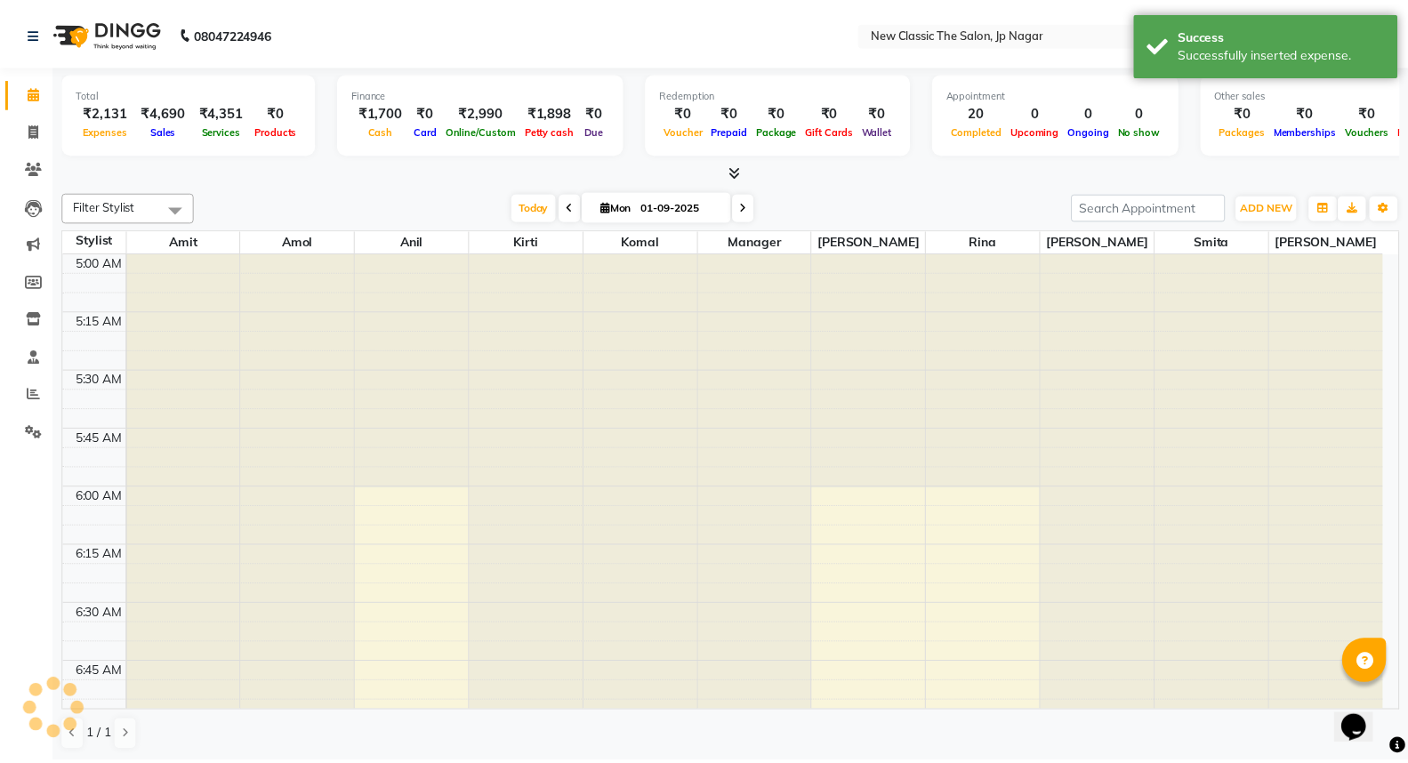
scroll to position [236, 0]
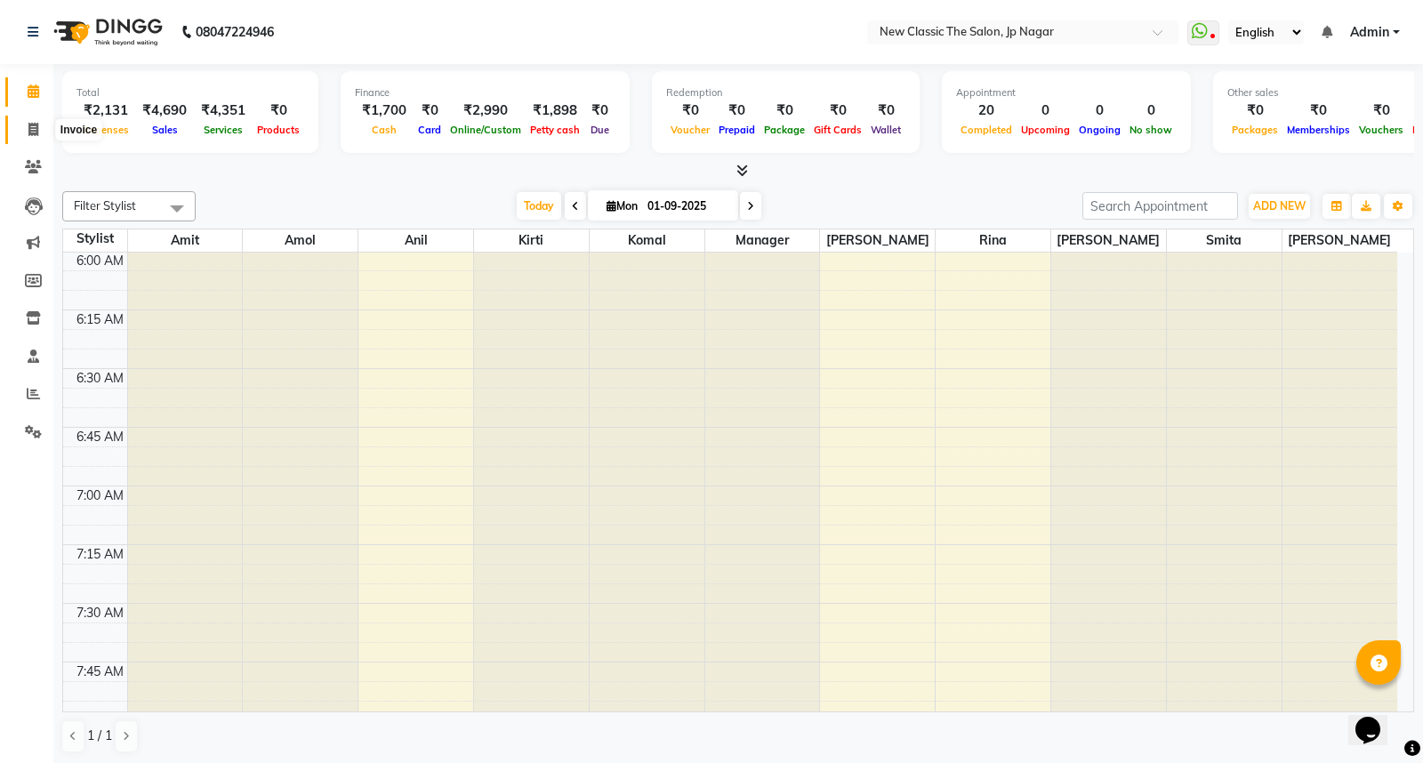
click at [36, 130] on icon at bounding box center [33, 129] width 10 height 13
select select "service"
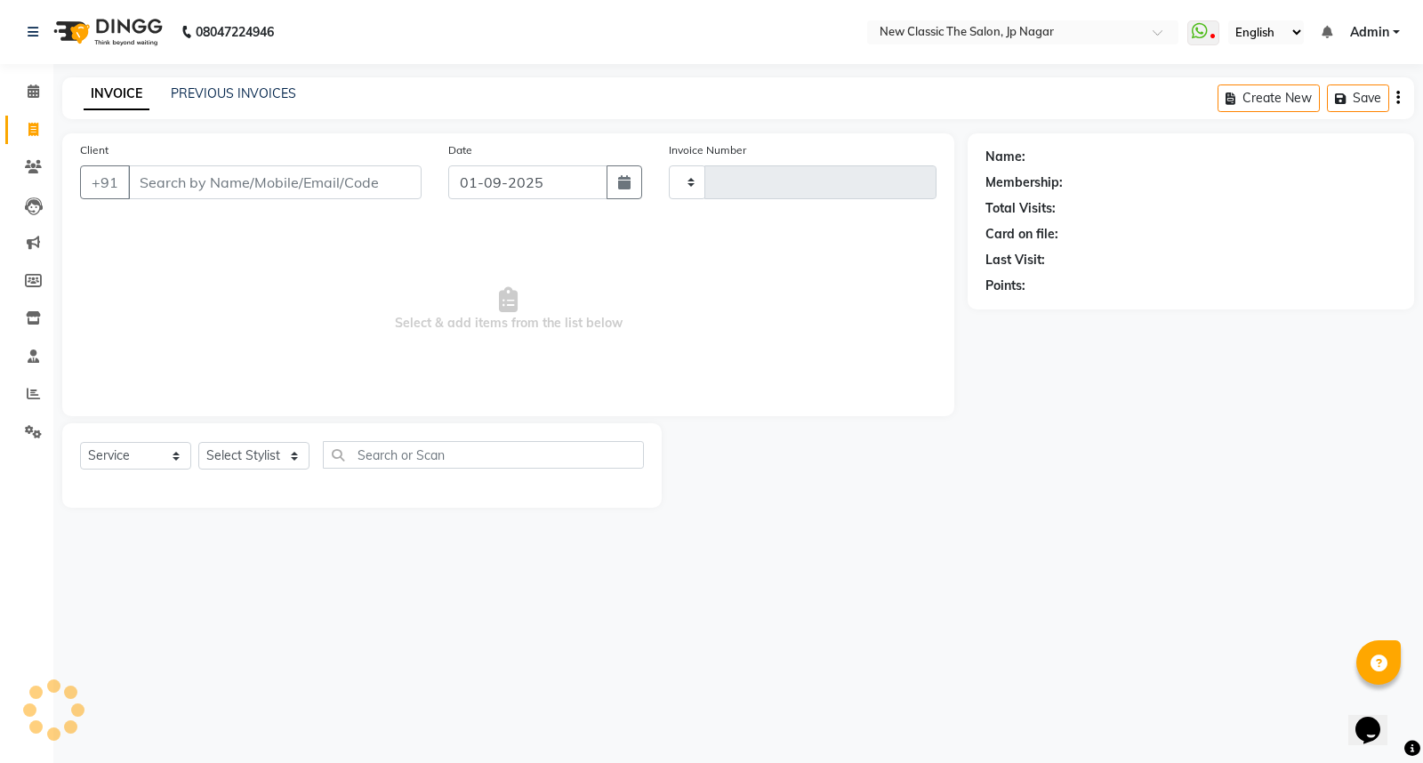
type input "3406"
select select "4678"
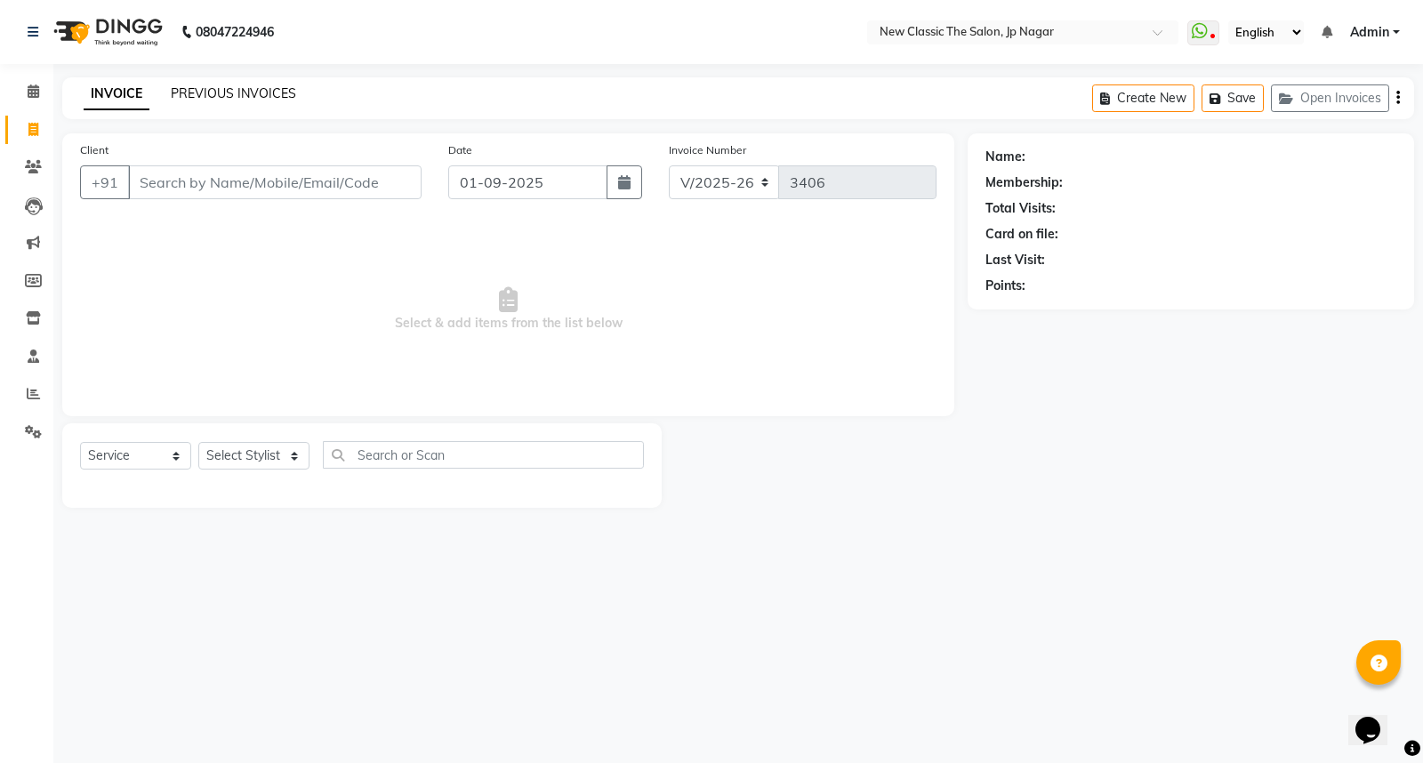
click at [261, 90] on link "PREVIOUS INVOICES" at bounding box center [233, 93] width 125 height 16
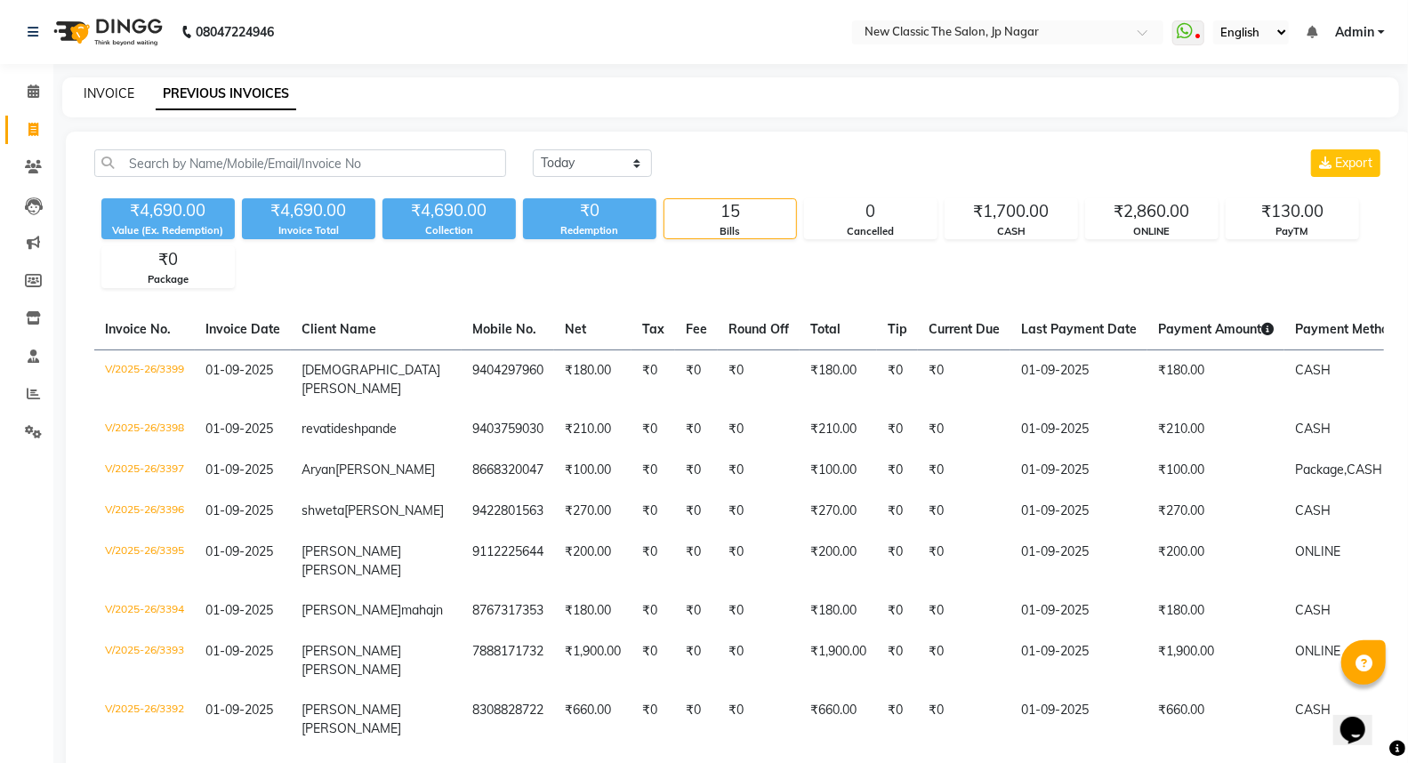
click at [104, 94] on link "INVOICE" at bounding box center [109, 93] width 51 height 16
select select "service"
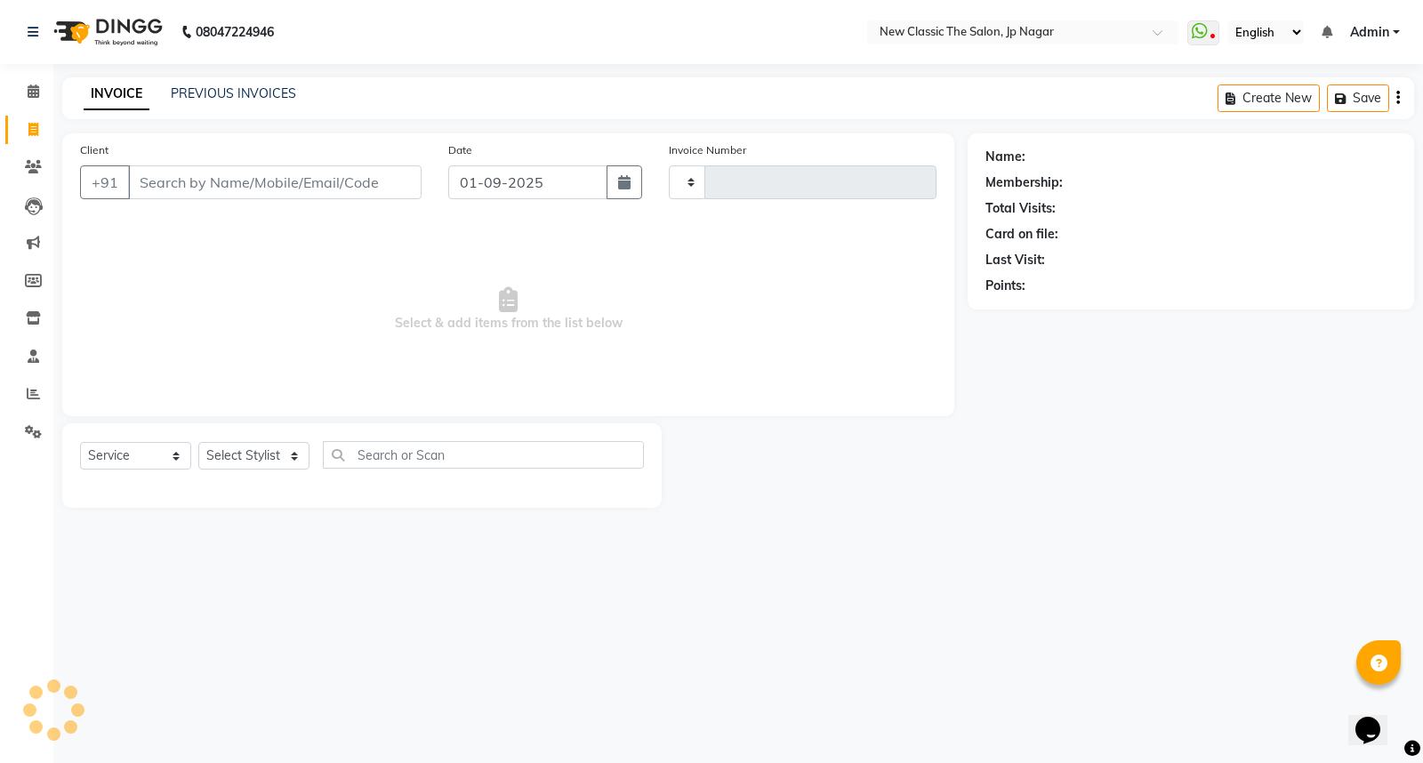
type input "3406"
select select "4678"
click at [252, 189] on input "Client" at bounding box center [274, 182] width 293 height 34
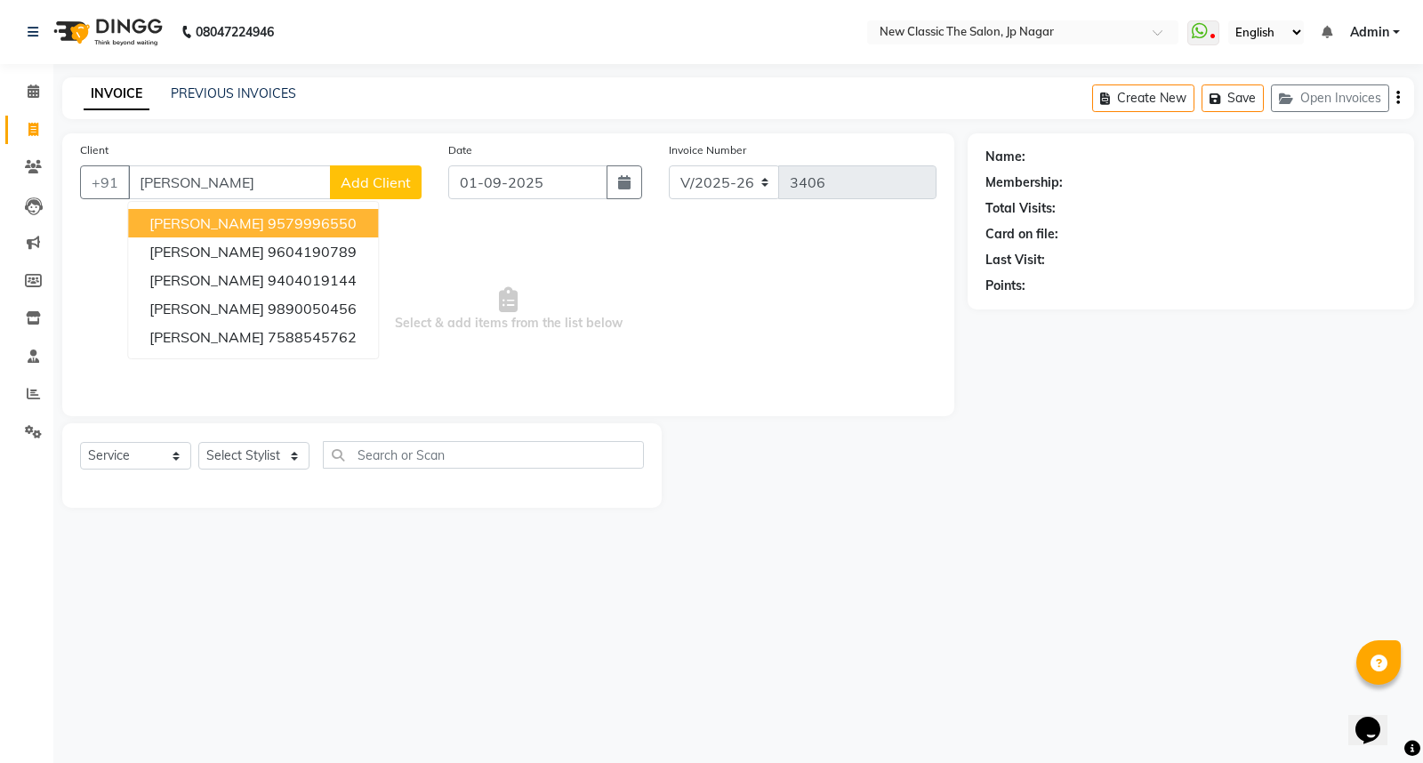
click at [277, 176] on input "akhare" at bounding box center [229, 182] width 203 height 34
type input "a"
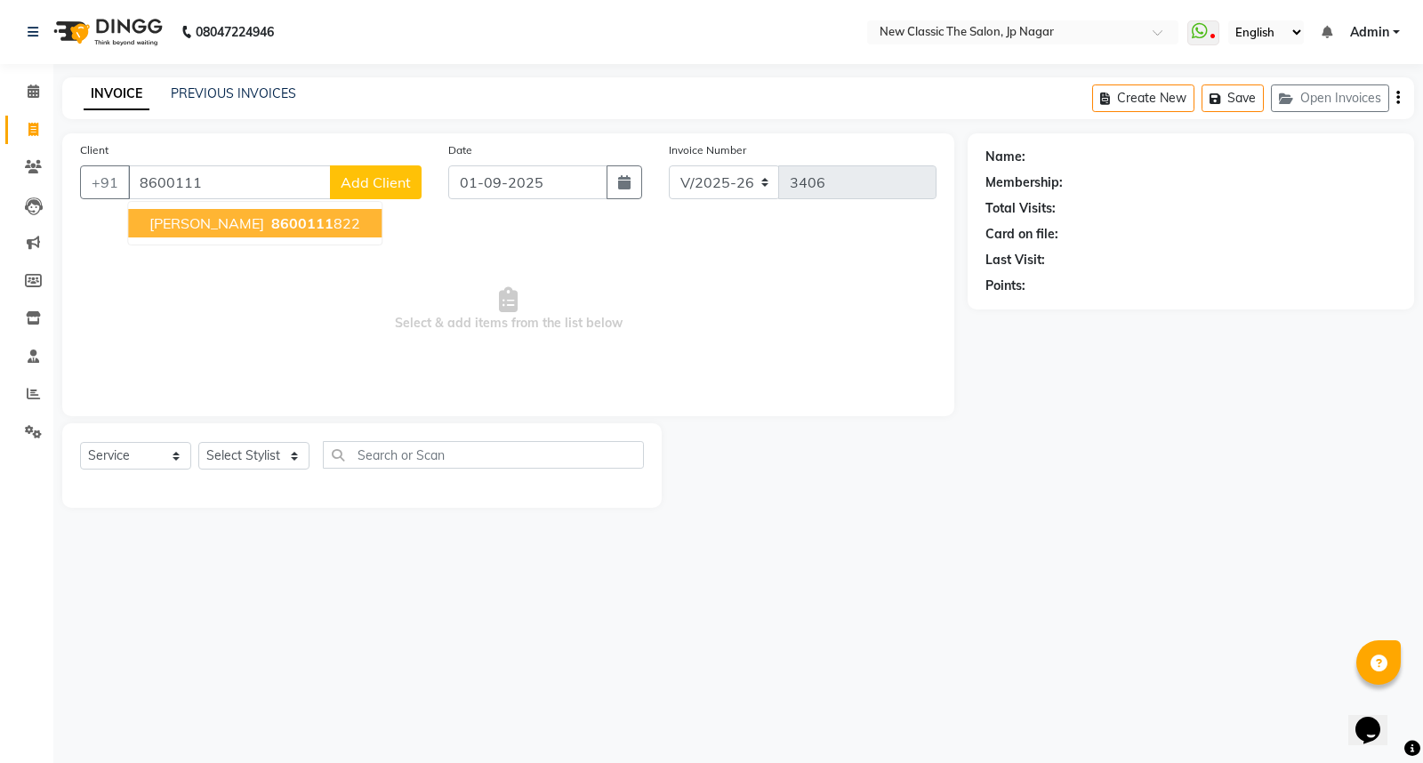
click at [296, 219] on span "8600111" at bounding box center [302, 223] width 62 height 18
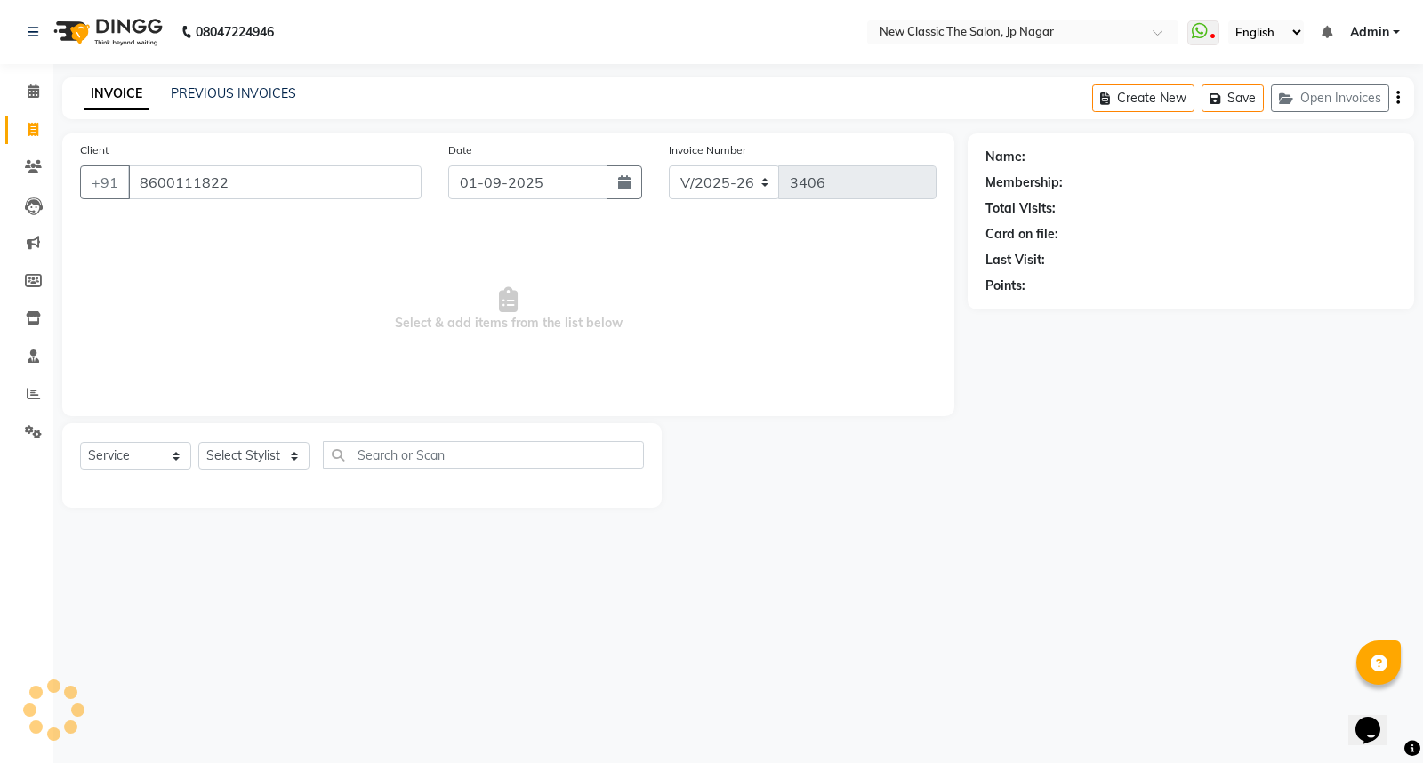
type input "8600111822"
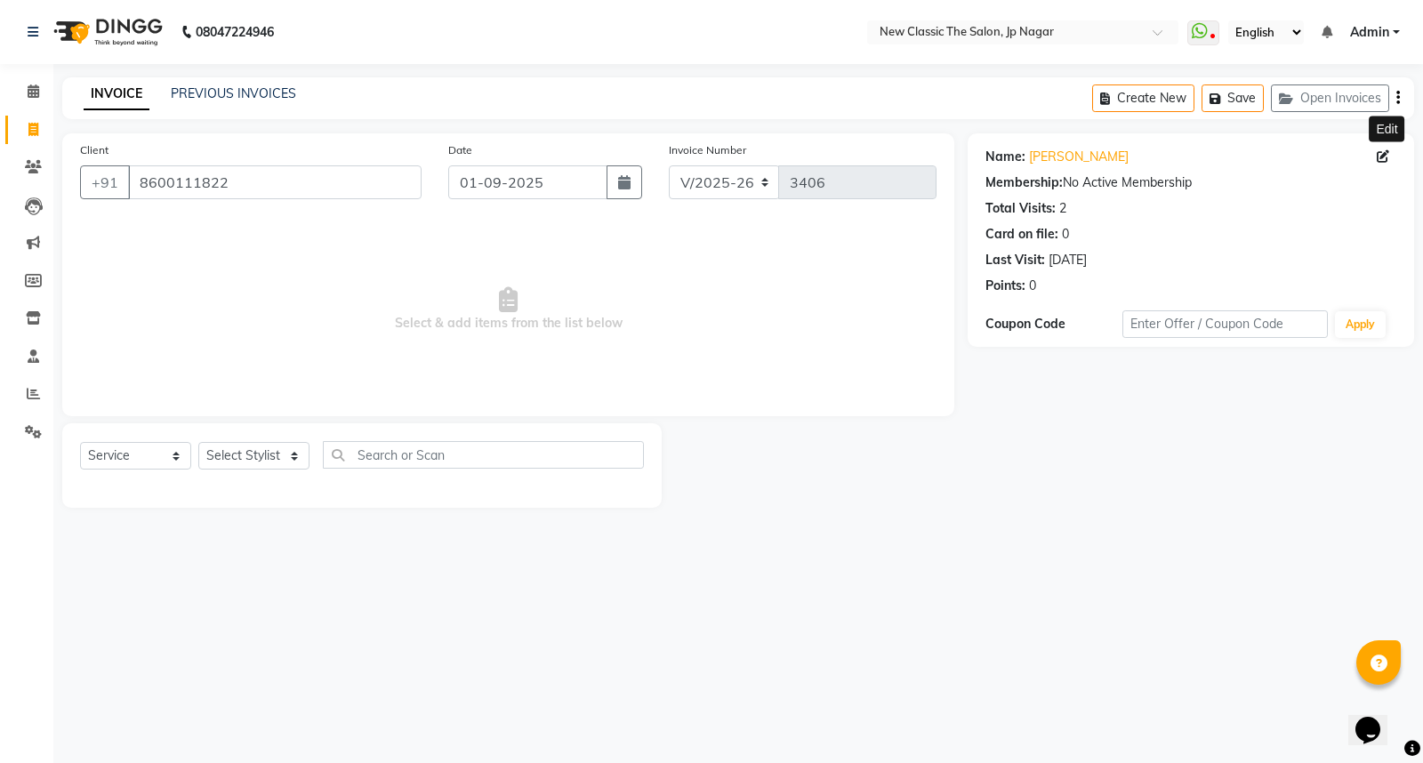
click at [1382, 157] on icon at bounding box center [1383, 156] width 12 height 12
select select "male"
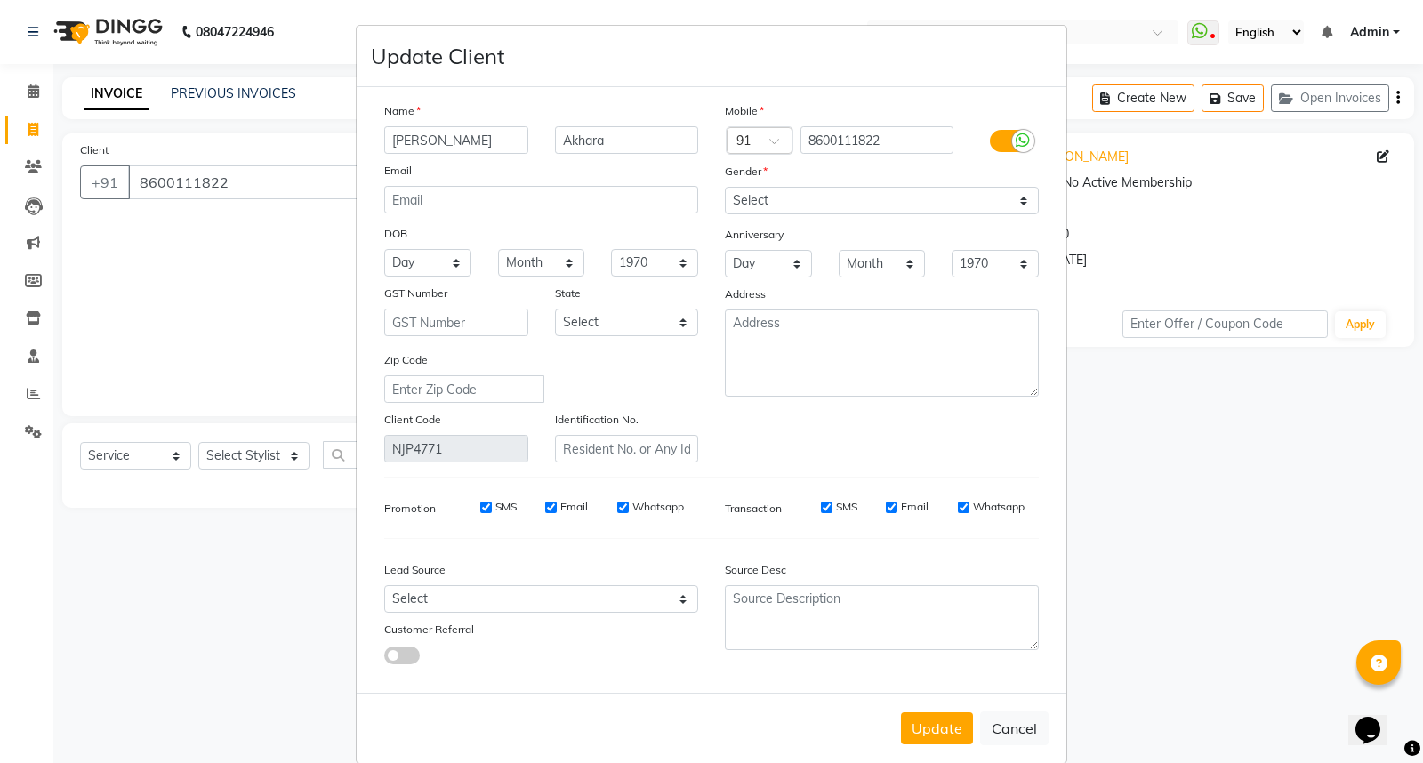
click at [390, 138] on input "Sashank" at bounding box center [456, 140] width 144 height 28
type input "Shashank"
click at [600, 140] on input "Akhara" at bounding box center [627, 140] width 144 height 28
type input "Akhare"
click at [944, 739] on button "Update" at bounding box center [937, 728] width 72 height 32
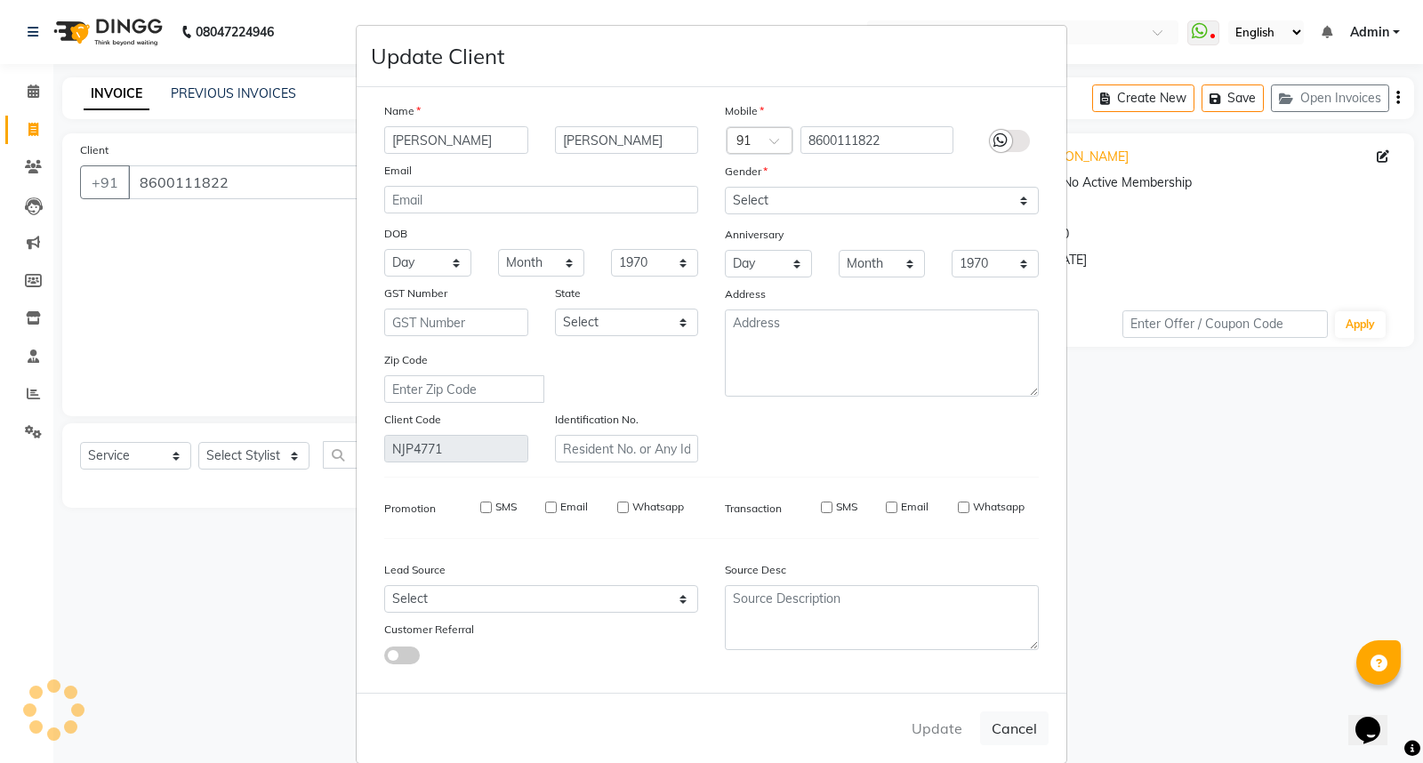
select select
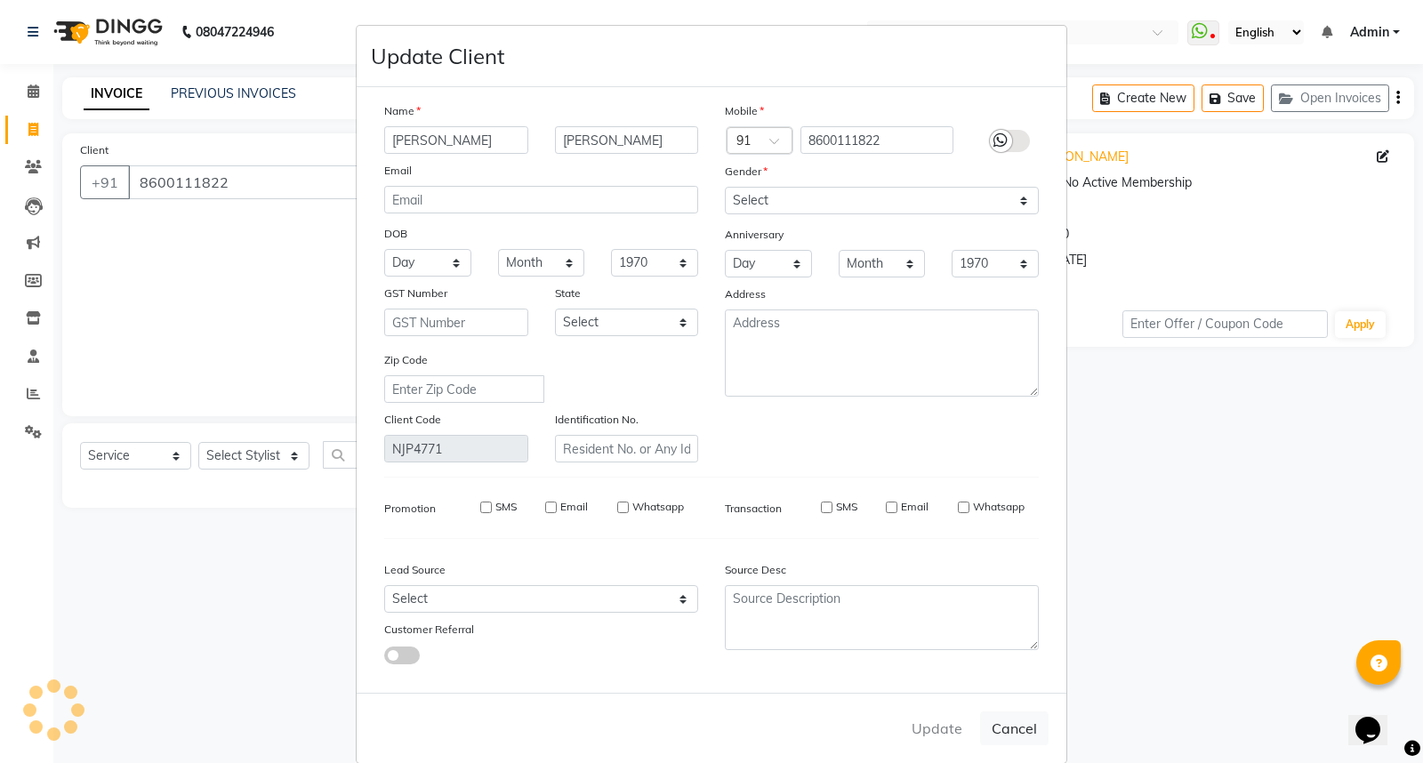
select select
checkbox input "false"
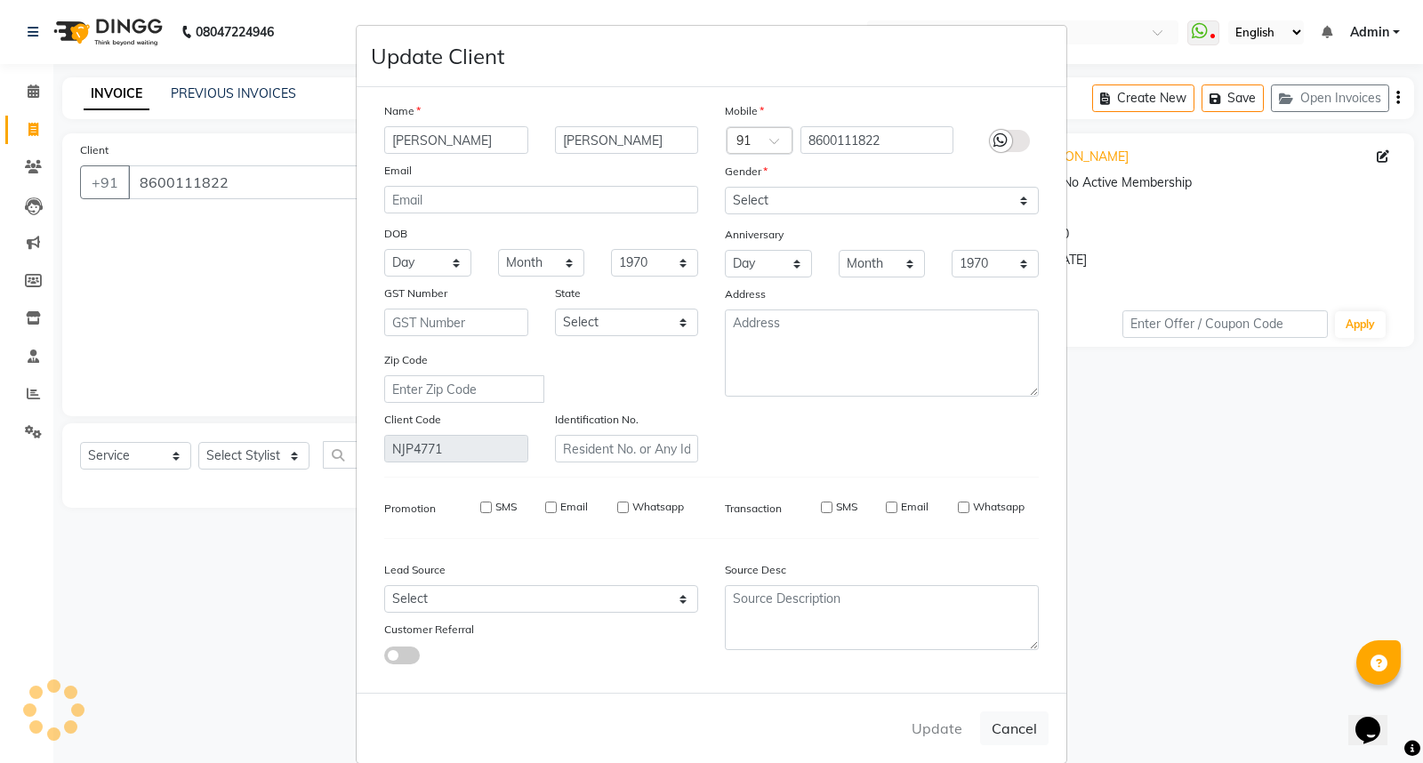
checkbox input "false"
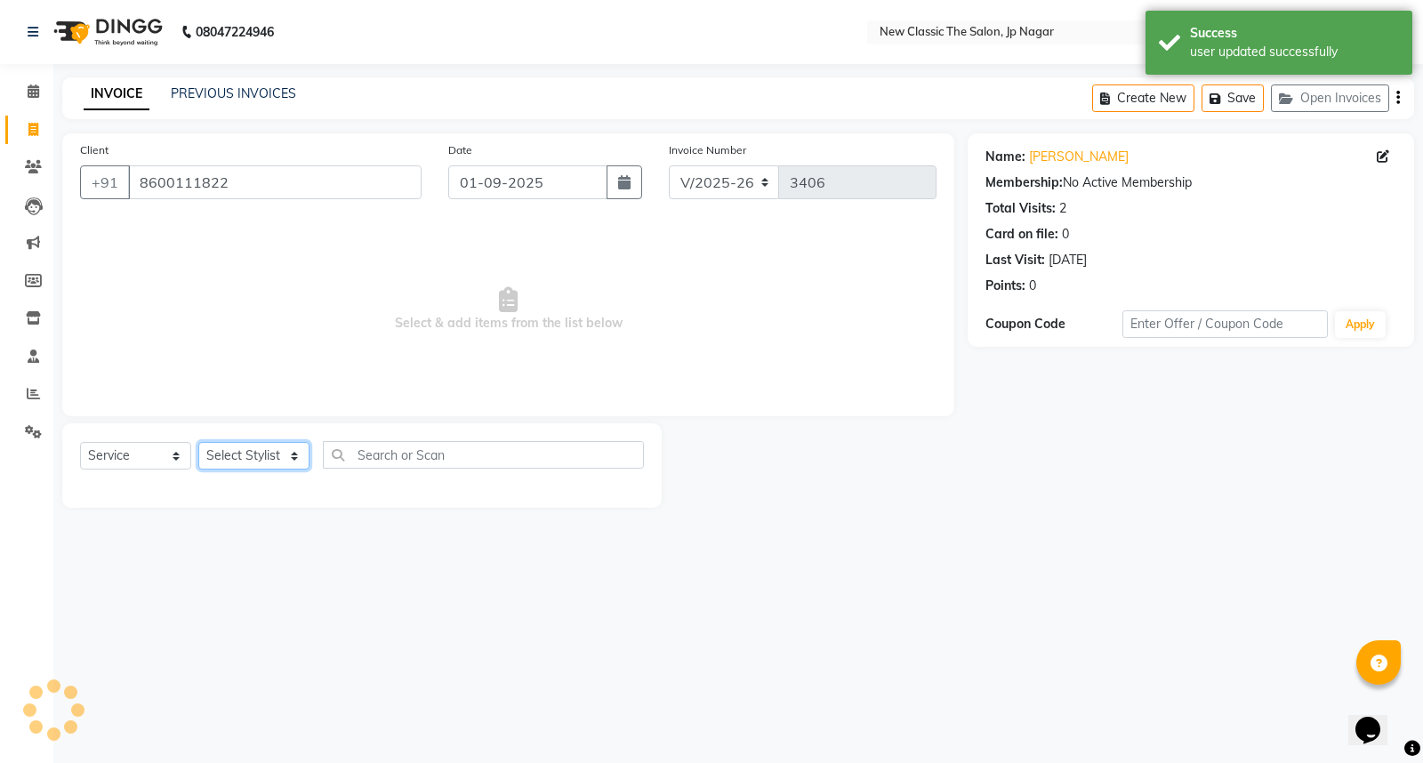
click at [237, 456] on select "Select Stylist Amit Amol Anil Kirti Komal Manager Prachi Rina Shital Smita sure…" at bounding box center [253, 456] width 111 height 28
select select "27780"
click at [198, 443] on select "Select Stylist Amit Amol Anil Kirti Komal Manager Prachi Rina Shital Smita sure…" at bounding box center [253, 456] width 111 height 28
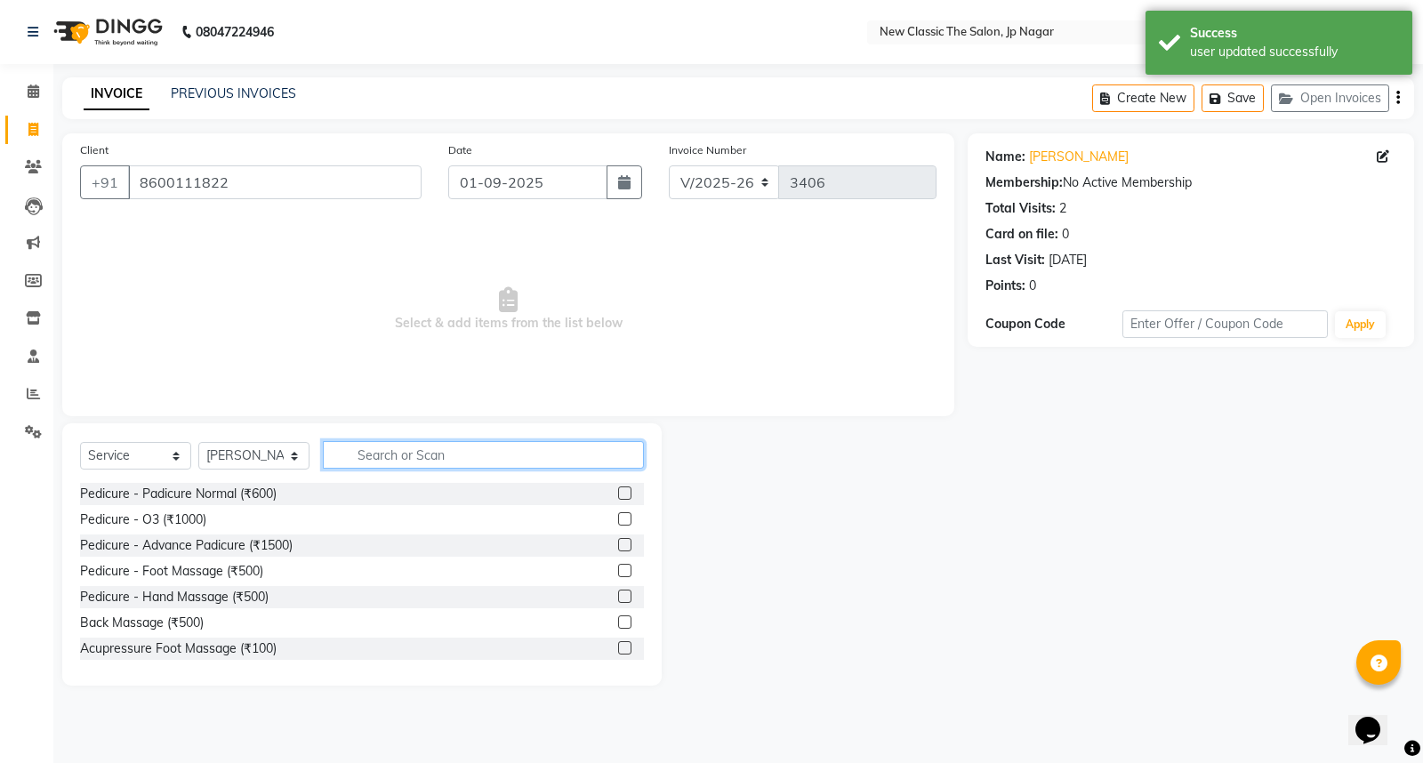
click at [413, 454] on input "text" at bounding box center [483, 455] width 321 height 28
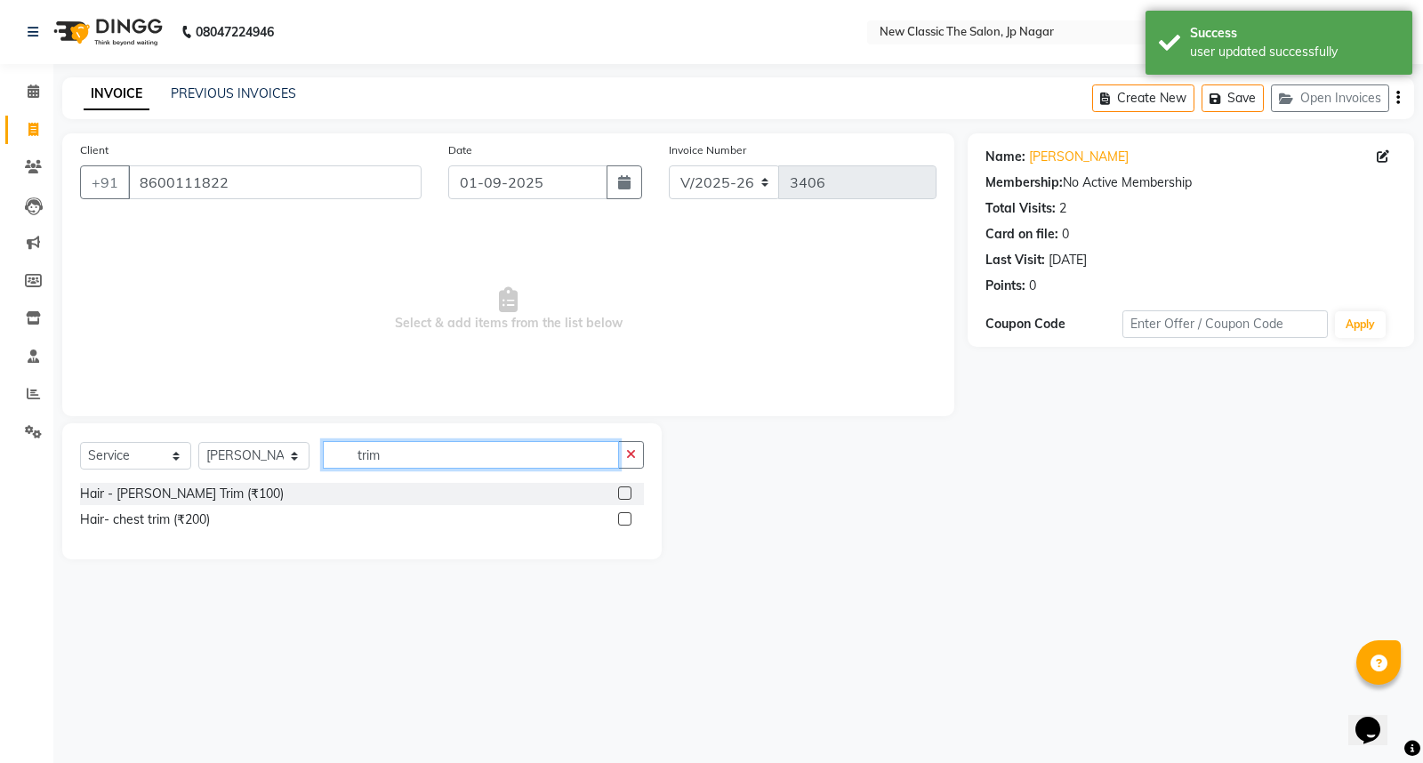
type input "trim"
click at [620, 494] on label at bounding box center [624, 492] width 13 height 13
click at [620, 494] on input "checkbox" at bounding box center [624, 494] width 12 height 12
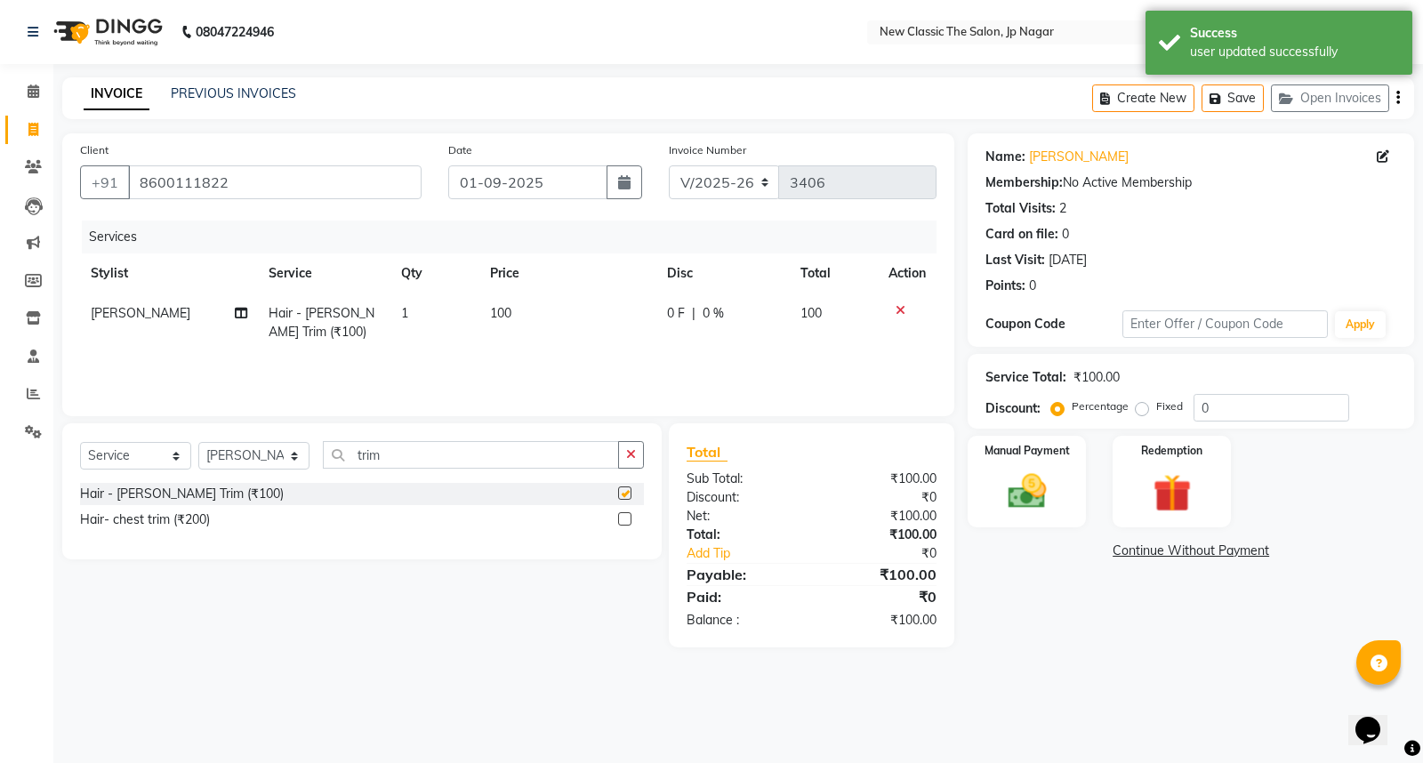
checkbox input "false"
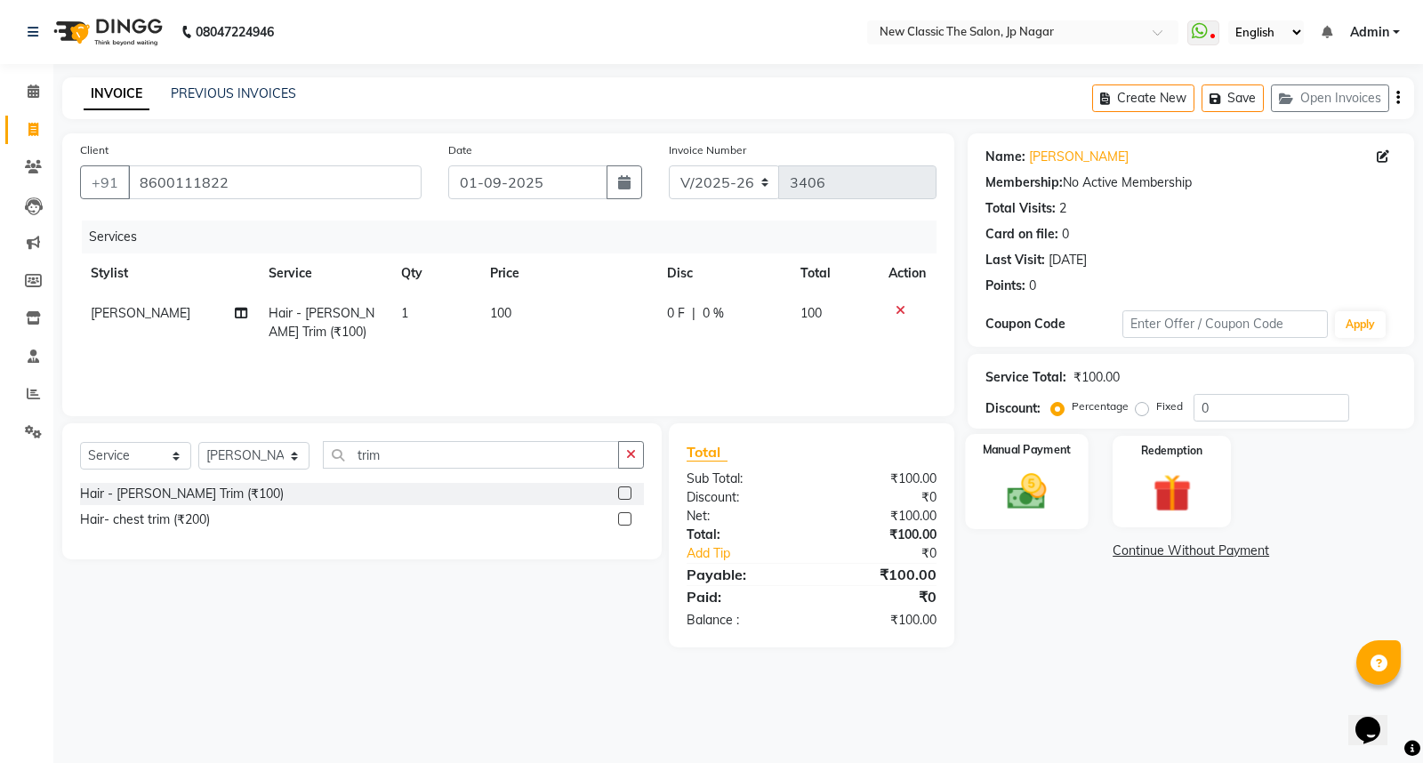
click at [1015, 493] on img at bounding box center [1027, 491] width 64 height 45
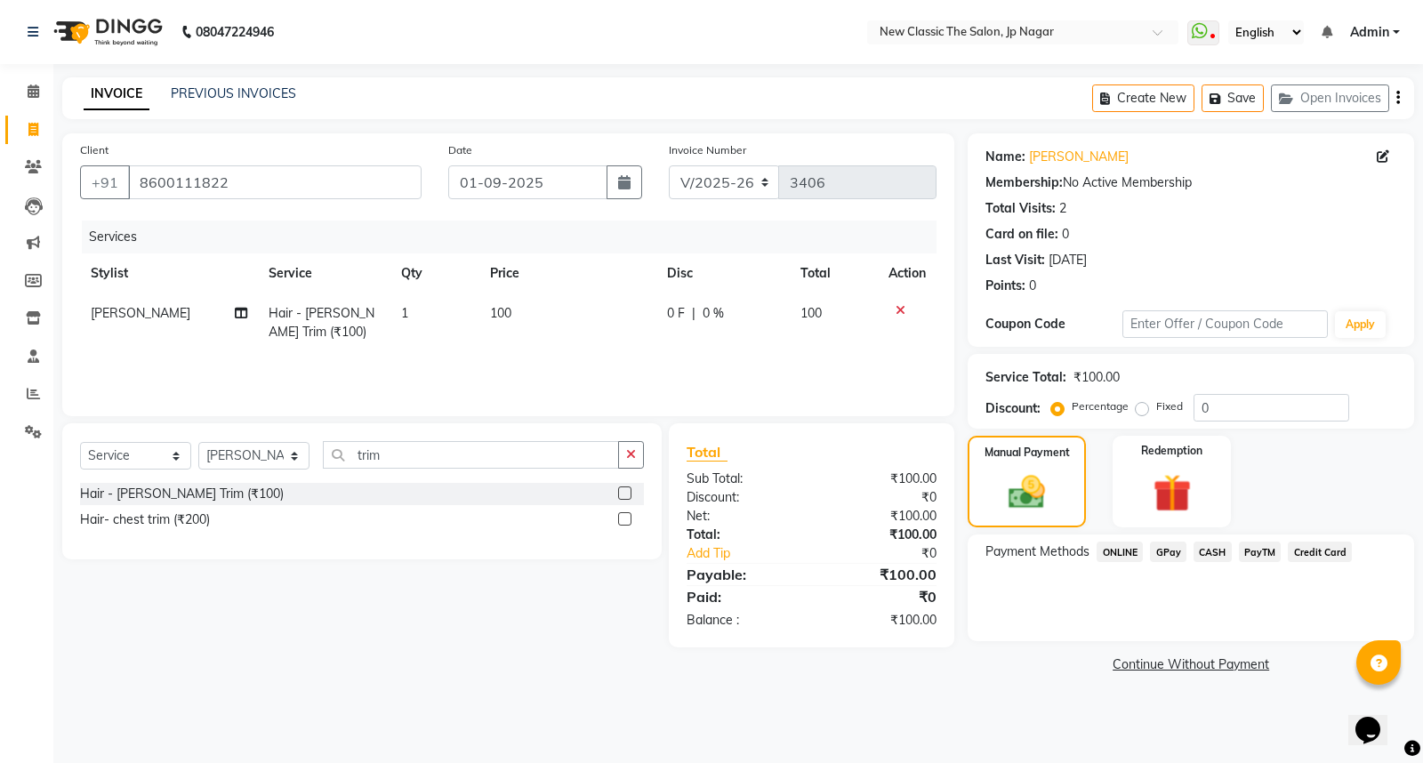
click at [1251, 545] on span "PayTM" at bounding box center [1260, 552] width 43 height 20
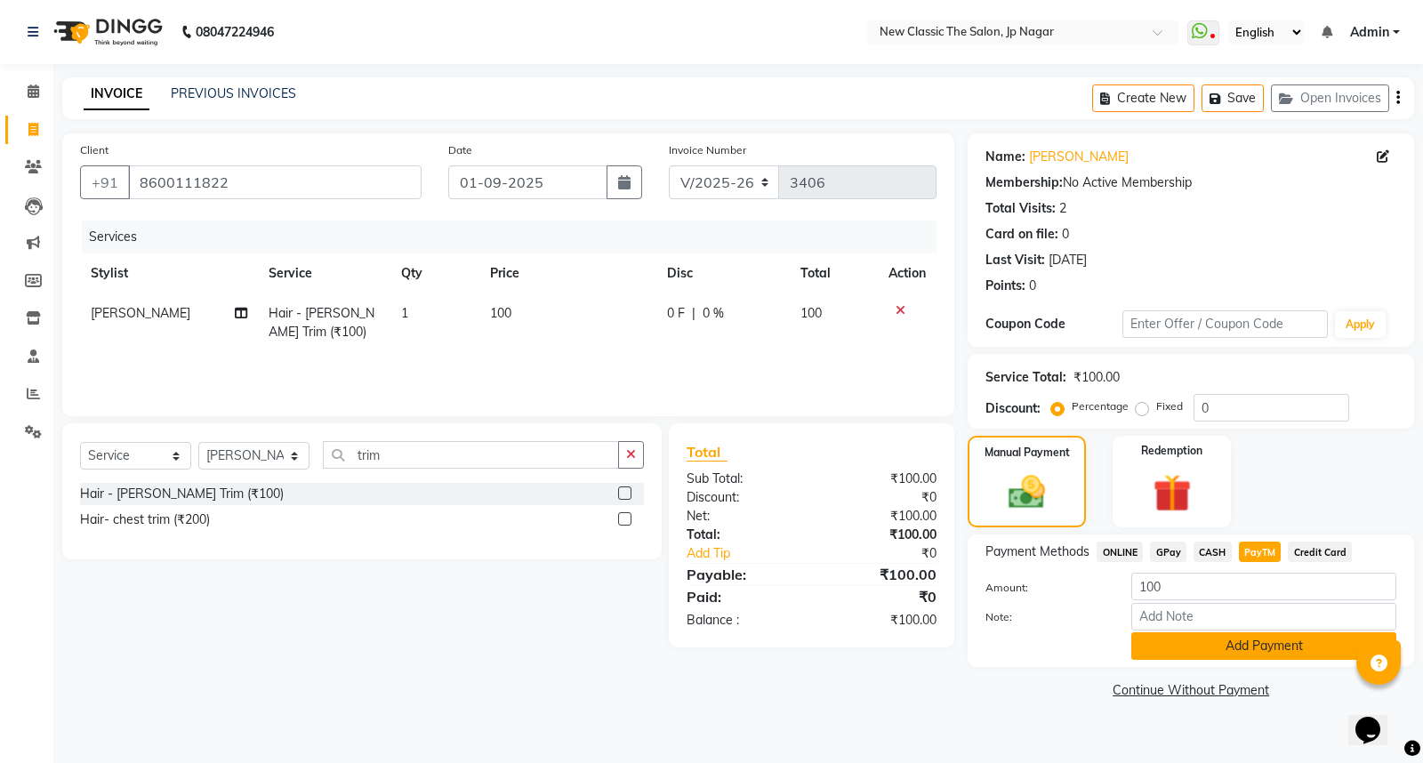
click at [1189, 646] on button "Add Payment" at bounding box center [1263, 646] width 265 height 28
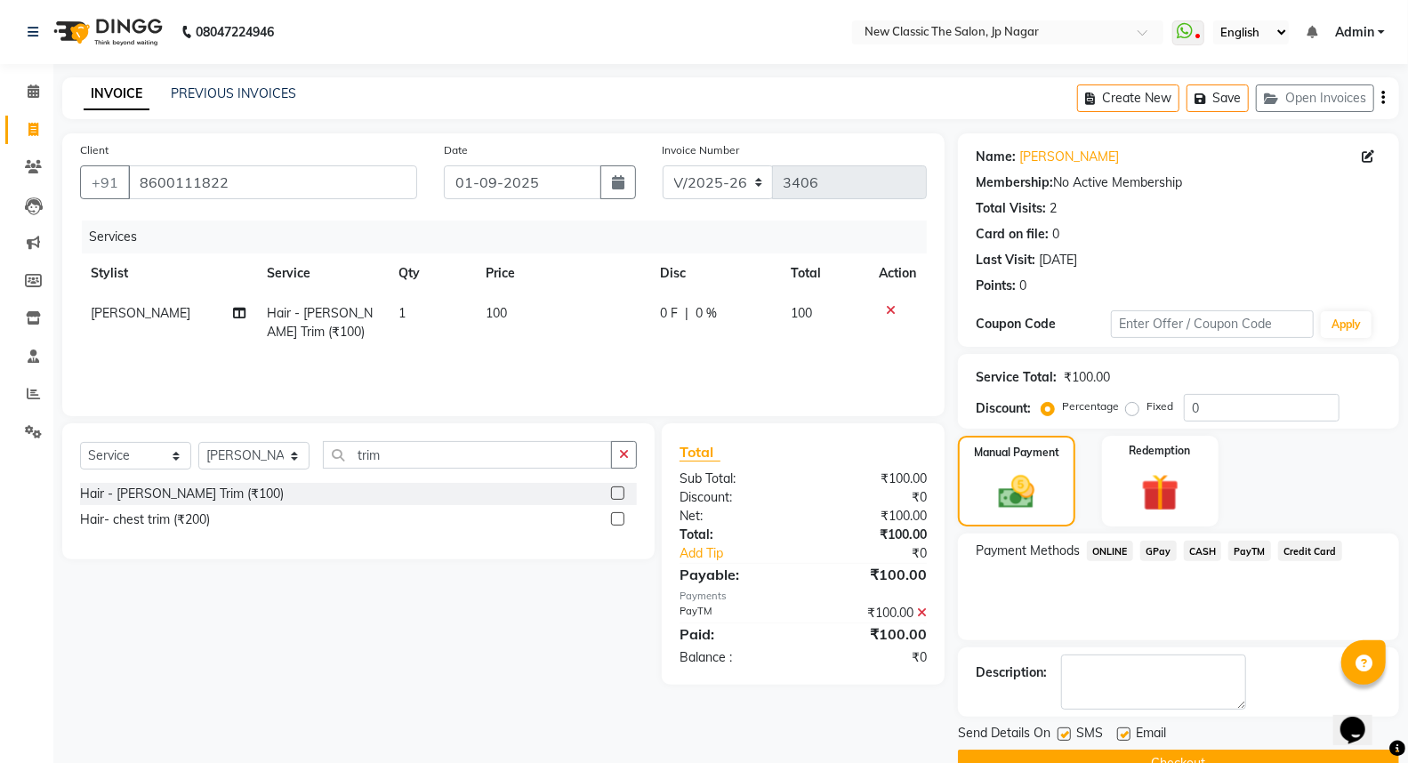
scroll to position [40, 0]
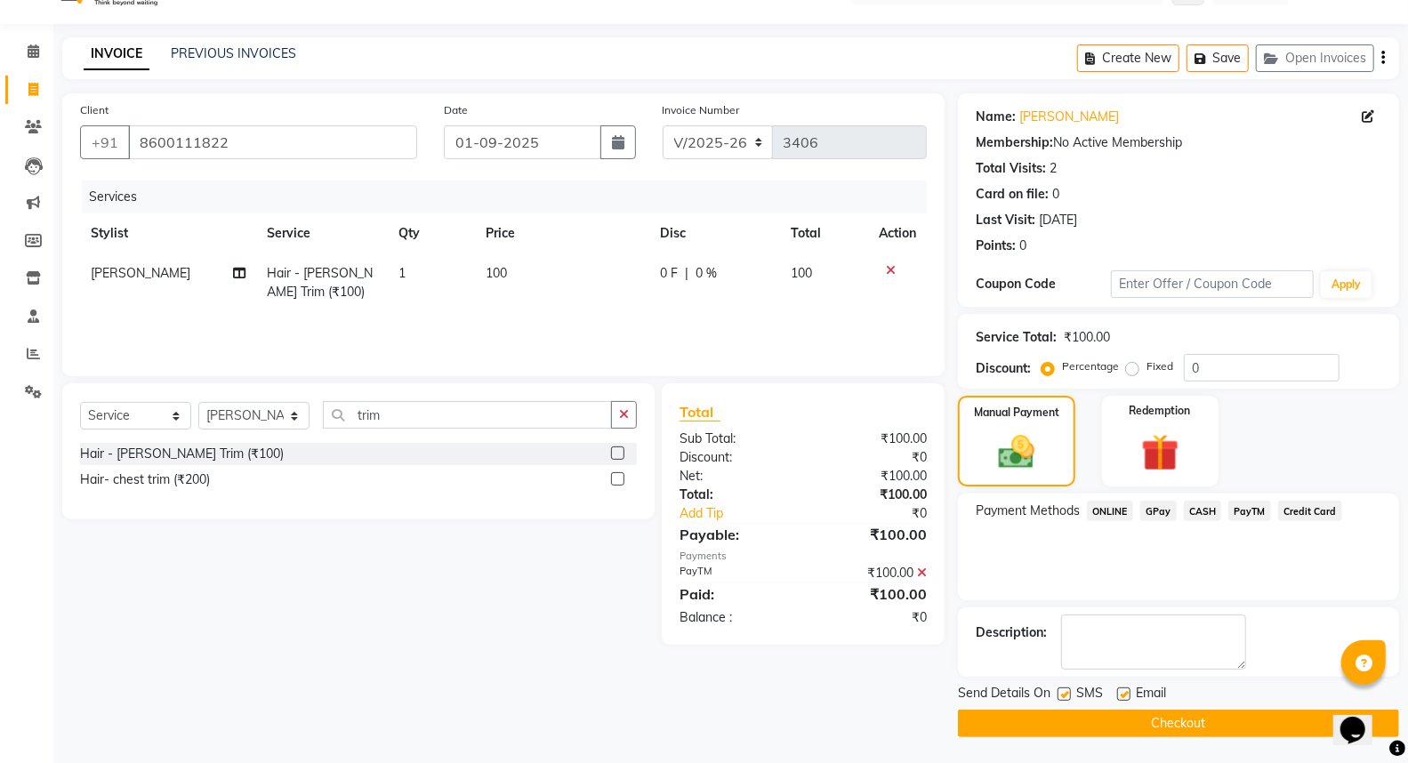
click at [1097, 724] on button "Checkout" at bounding box center [1178, 724] width 441 height 28
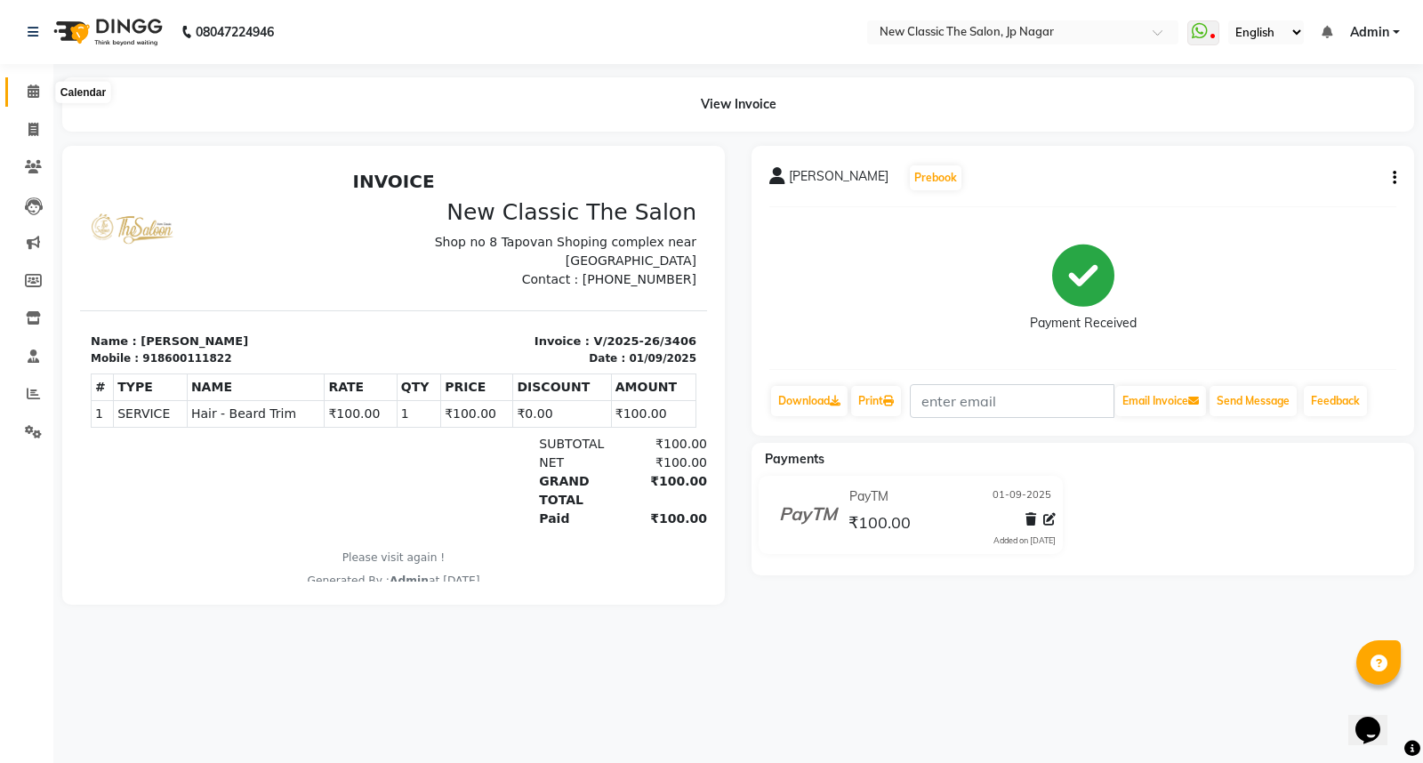
click at [36, 94] on icon at bounding box center [34, 90] width 12 height 13
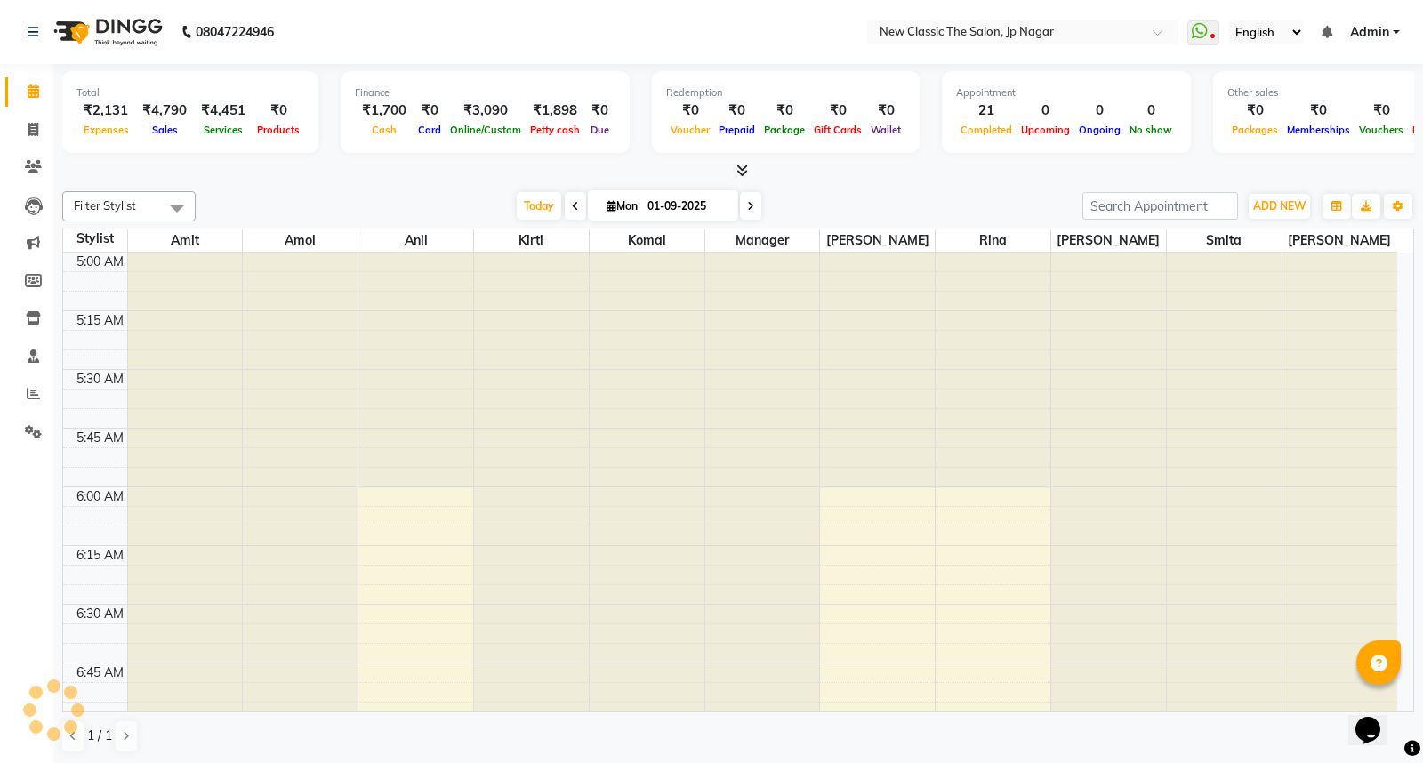
scroll to position [236, 0]
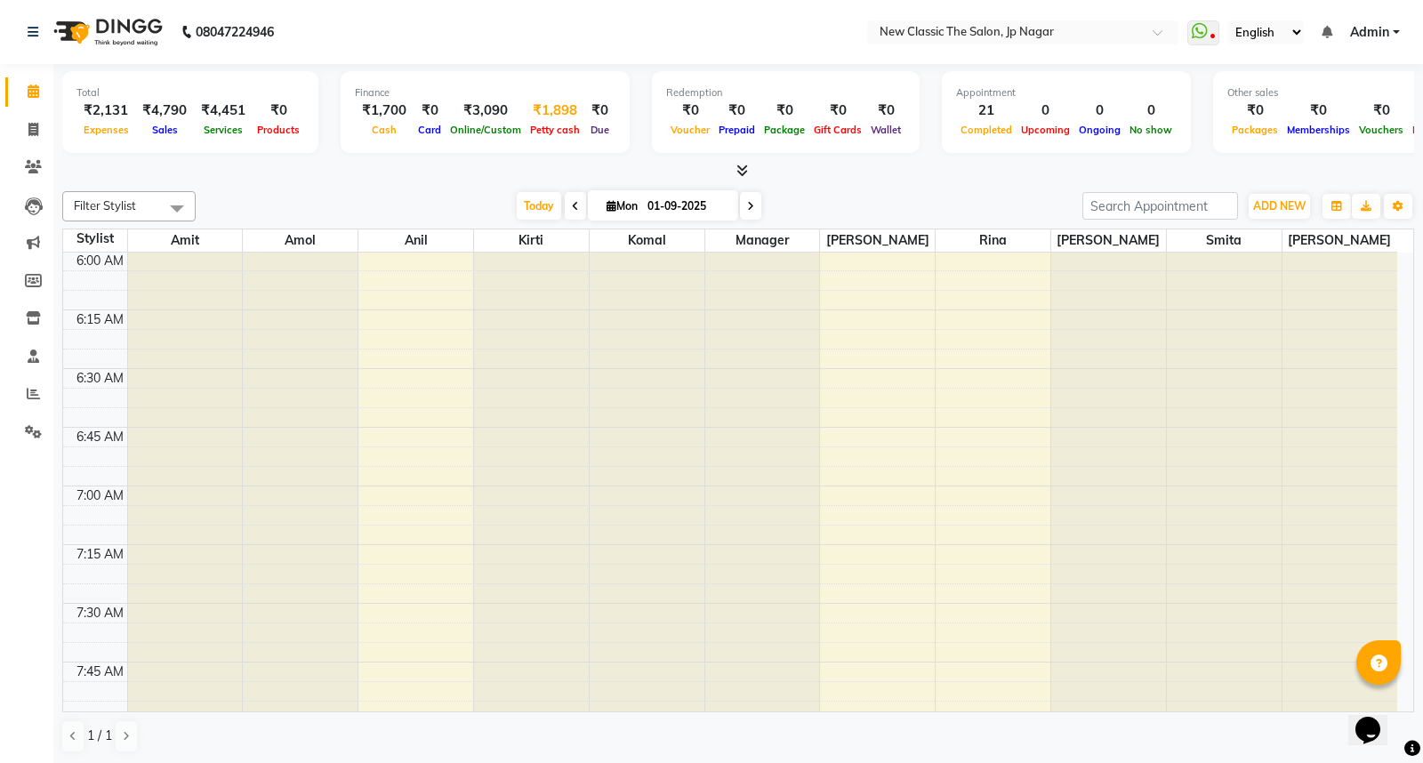
click at [532, 129] on span "Petty cash" at bounding box center [555, 130] width 59 height 12
select select "3512"
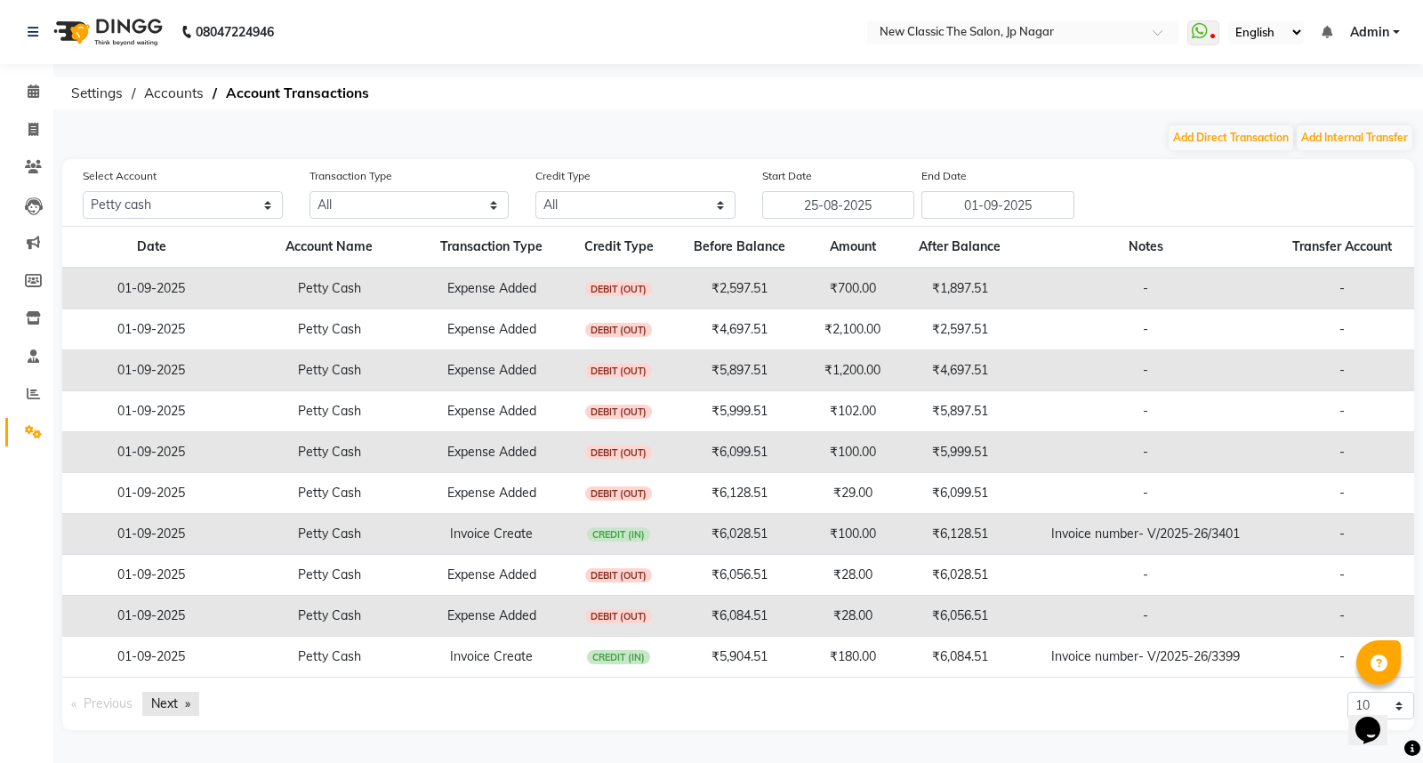
click at [173, 699] on link "Next page" at bounding box center [170, 704] width 57 height 24
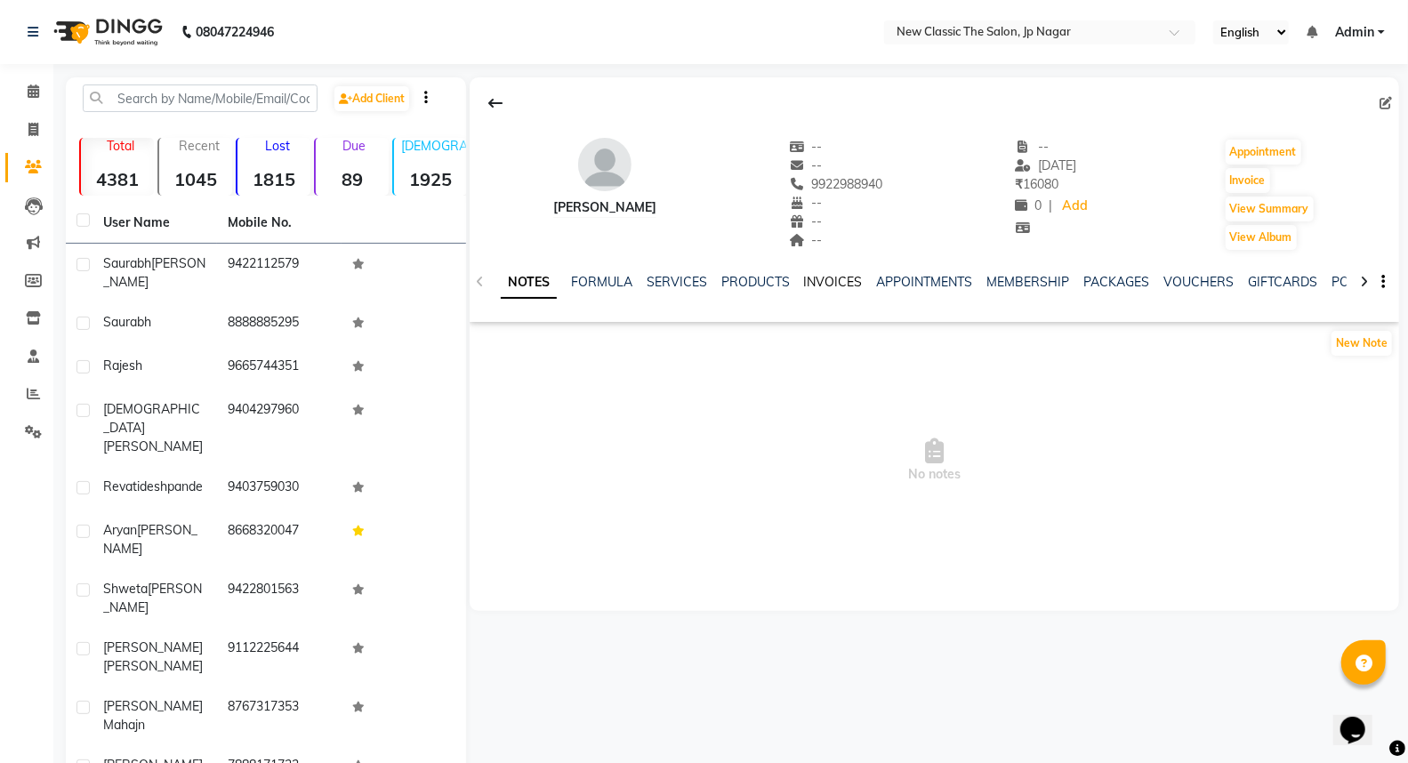
click at [840, 278] on link "INVOICES" at bounding box center [833, 282] width 59 height 16
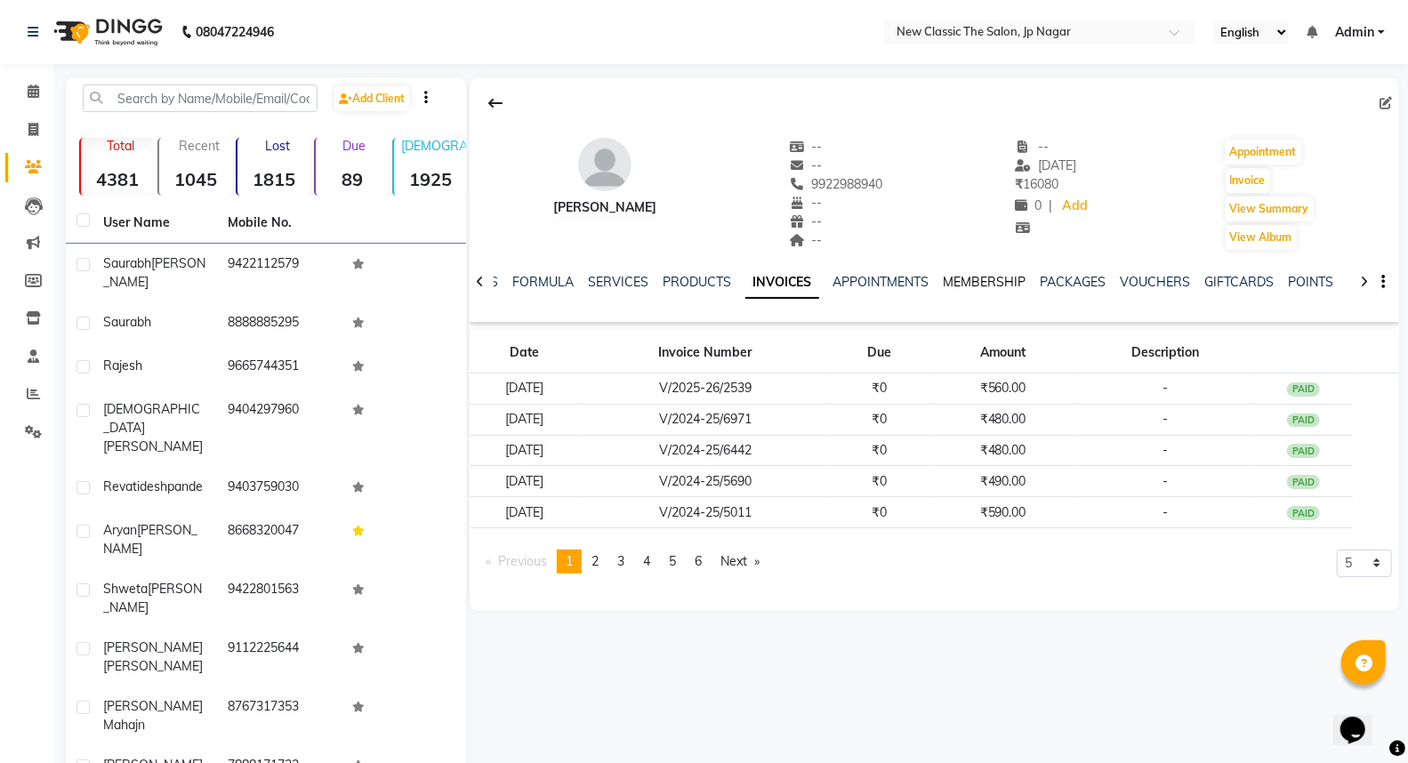
click at [997, 279] on link "MEMBERSHIP" at bounding box center [985, 282] width 83 height 16
